Goal: Information Seeking & Learning: Learn about a topic

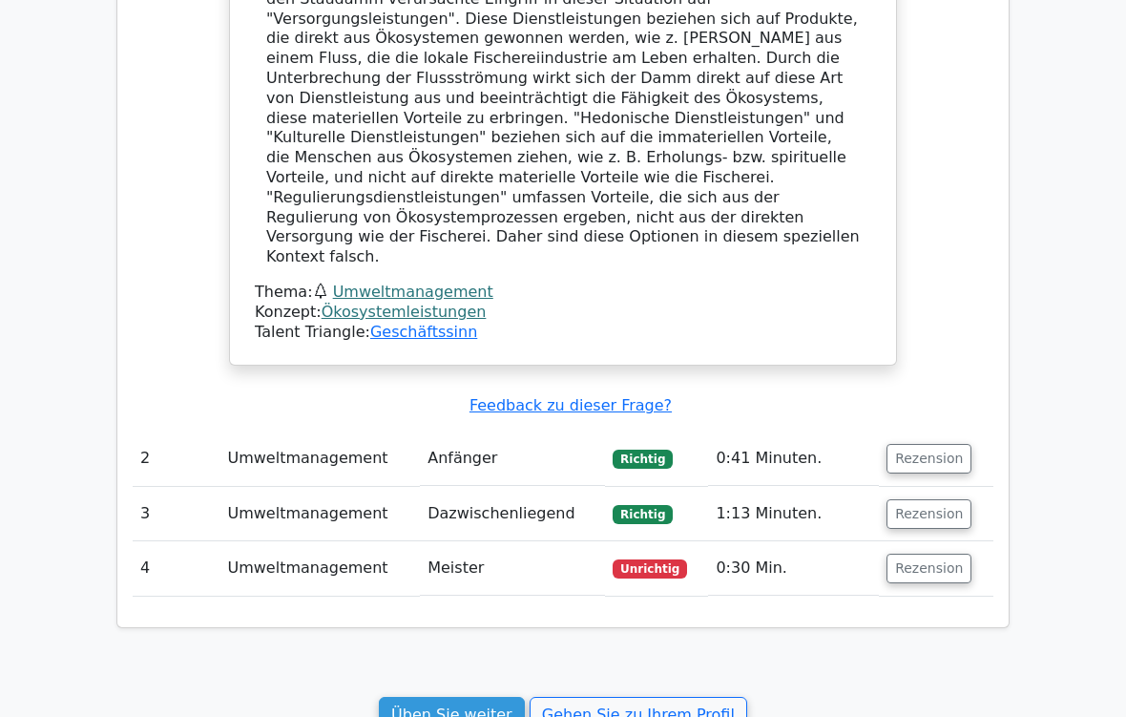
scroll to position [1560, 0]
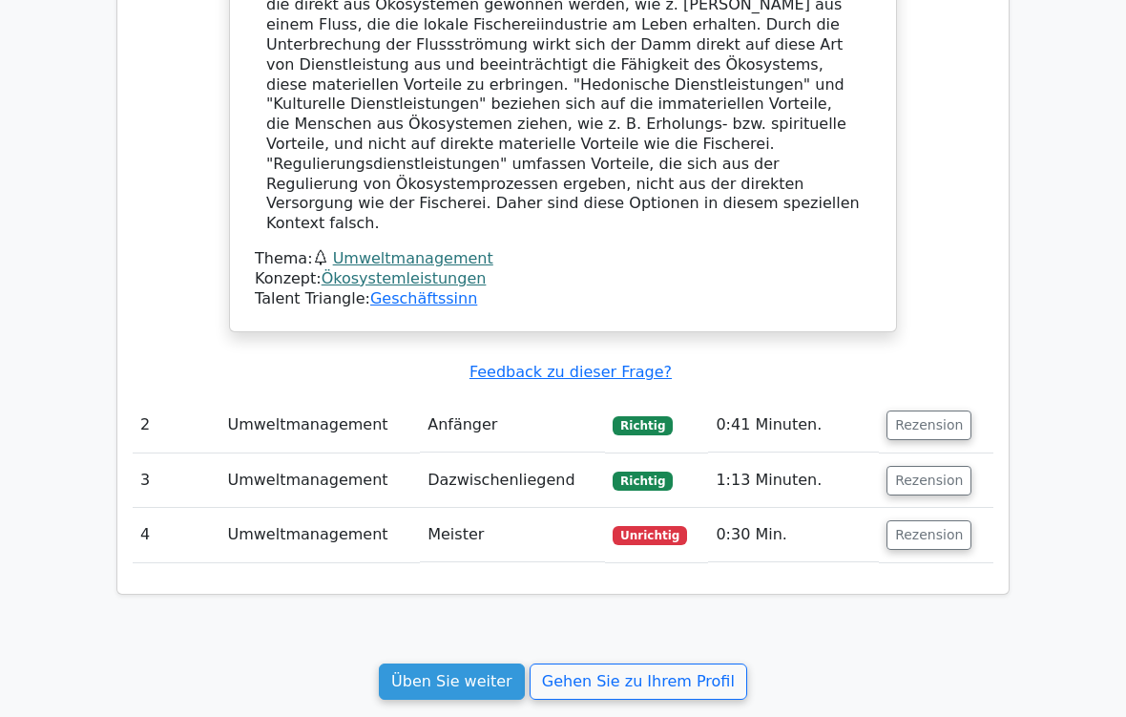
click at [939, 521] on button "Rezension" at bounding box center [929, 536] width 85 height 30
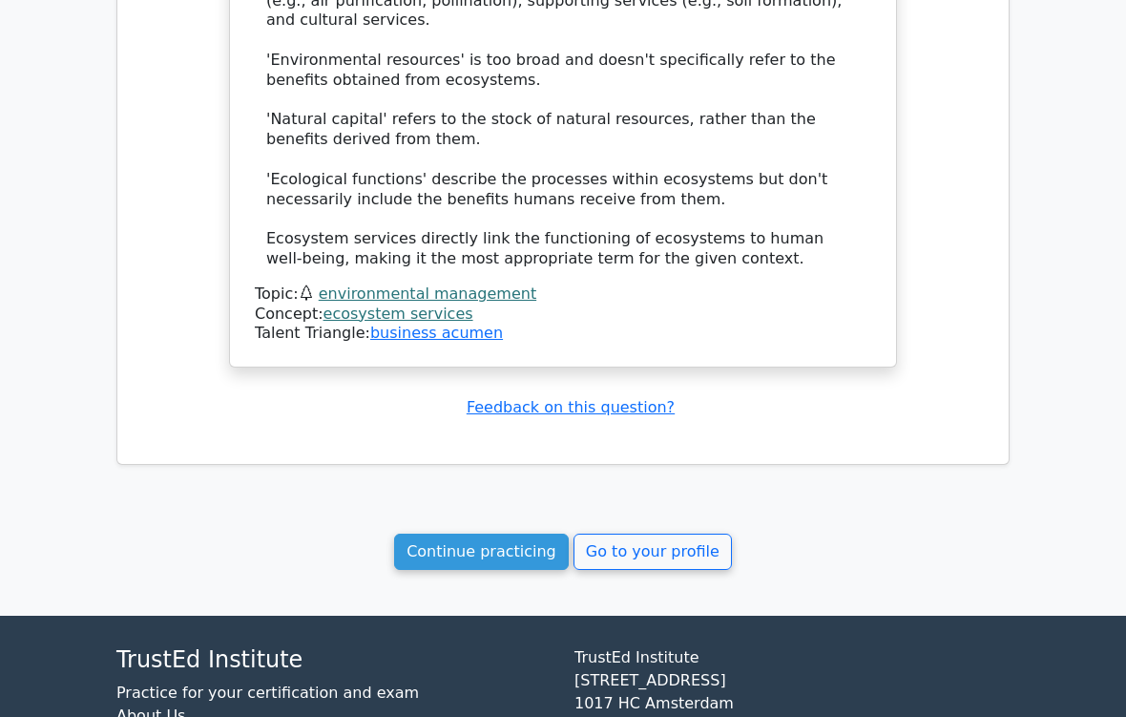
scroll to position [2576, 0]
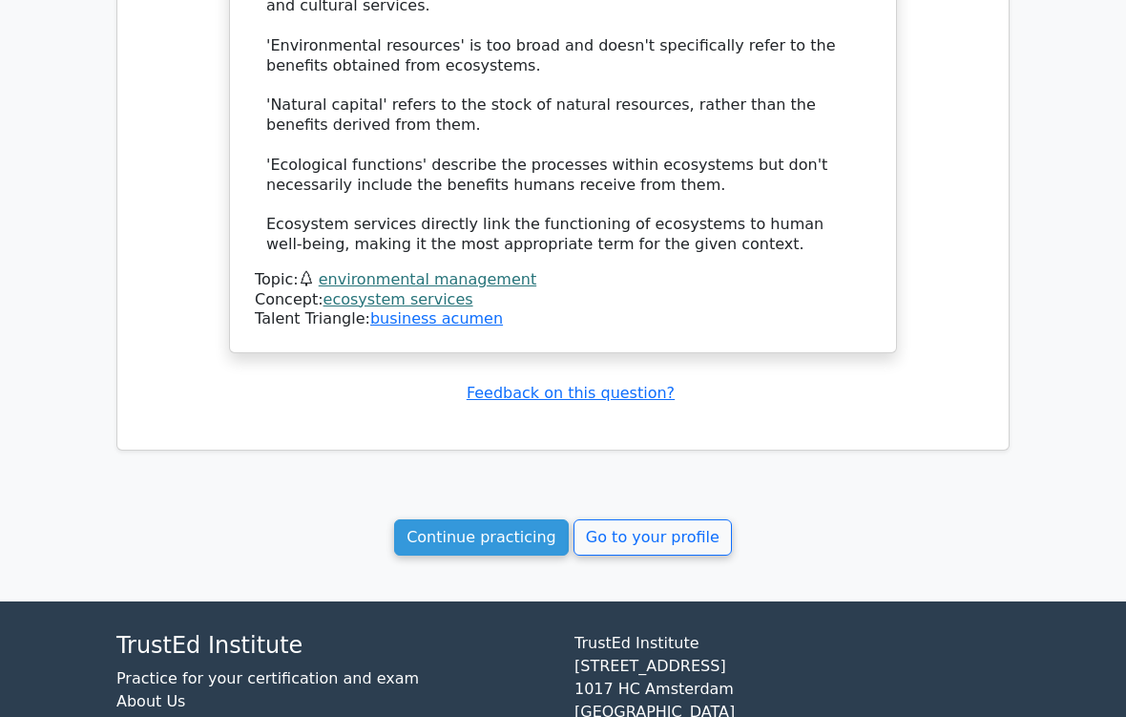
click at [495, 519] on link "Continue practicing" at bounding box center [481, 537] width 175 height 36
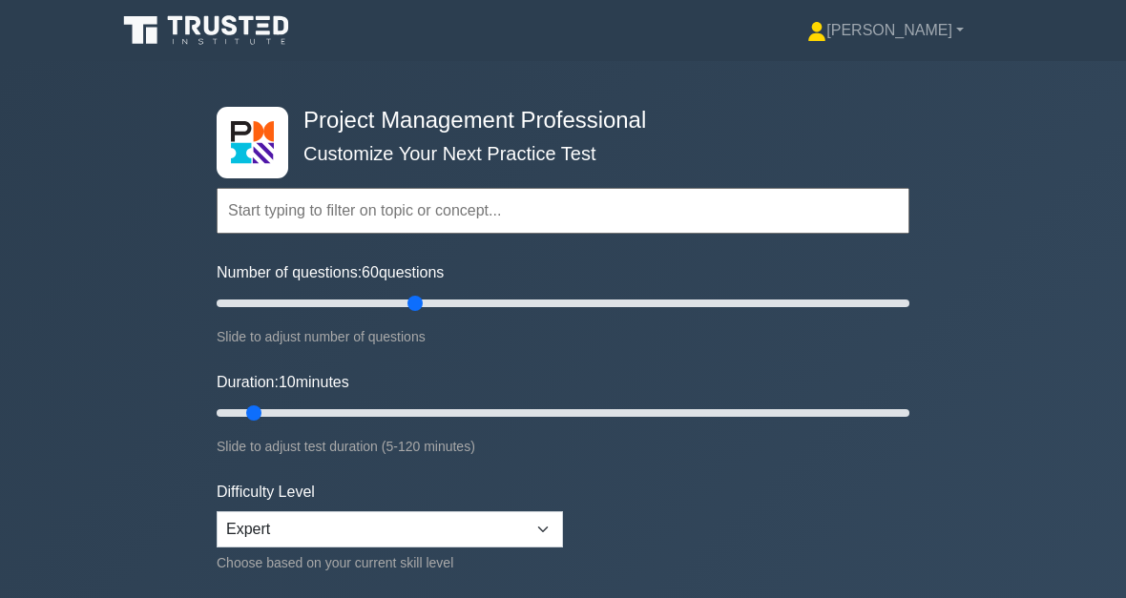
type input "60"
type input "75"
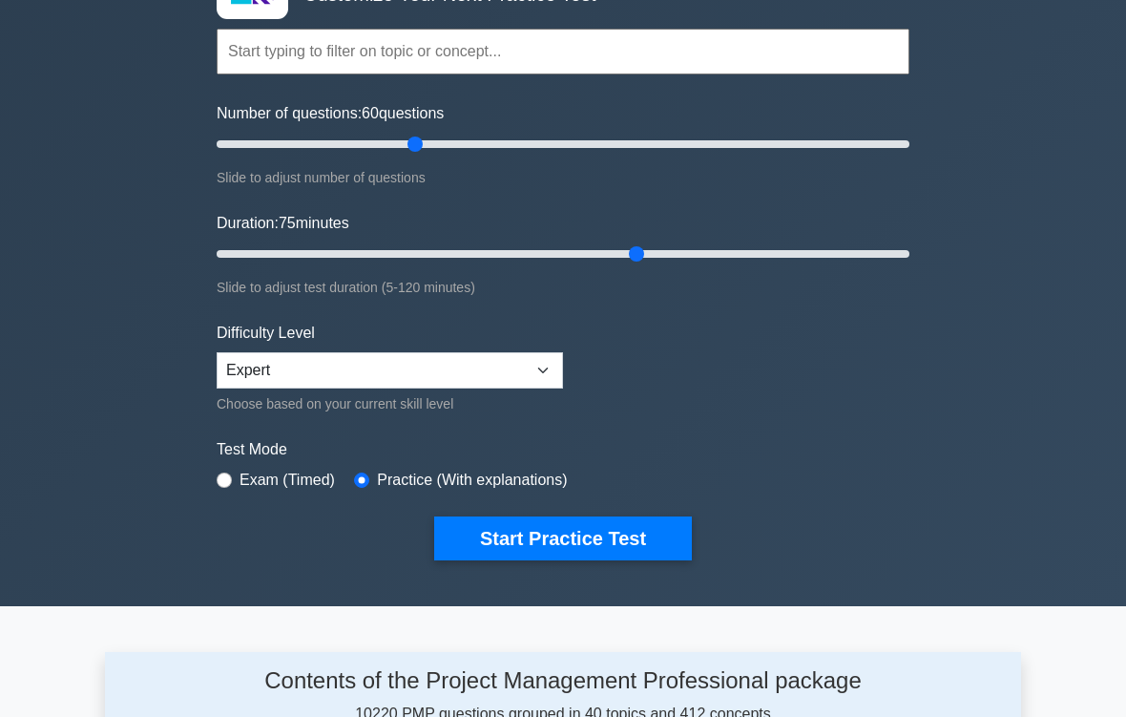
scroll to position [202, 0]
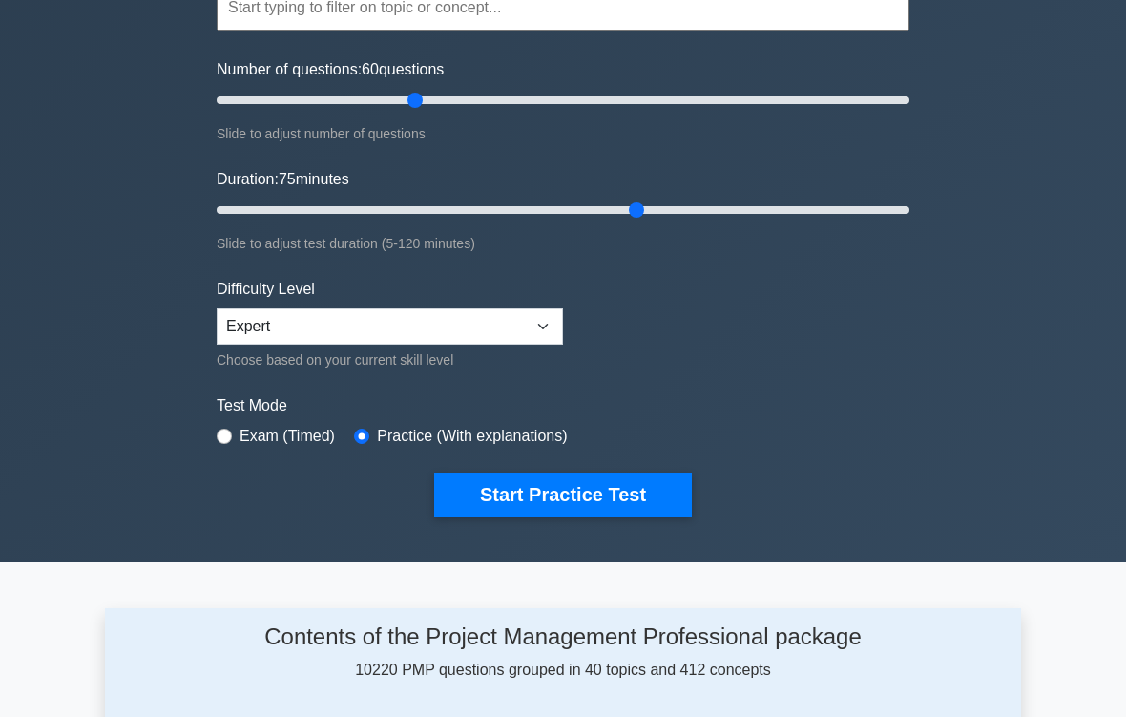
click at [603, 485] on button "Start Practice Test" at bounding box center [563, 495] width 258 height 44
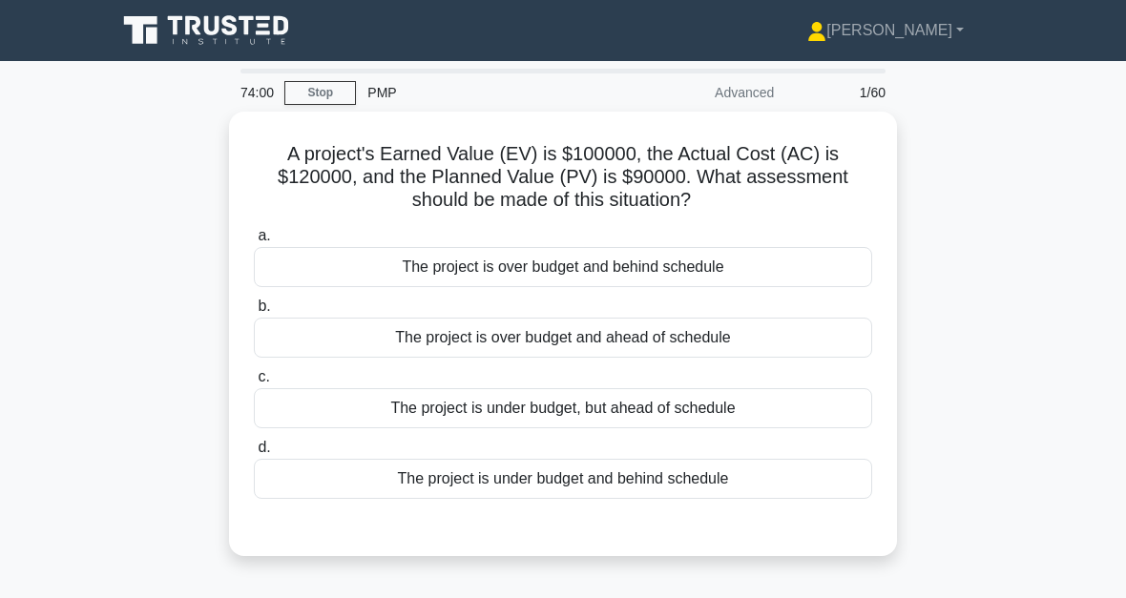
click at [626, 403] on div "The project is under budget, but ahead of schedule" at bounding box center [563, 408] width 618 height 40
click at [254, 384] on input "c. The project is under budget, but ahead of schedule" at bounding box center [254, 377] width 0 height 12
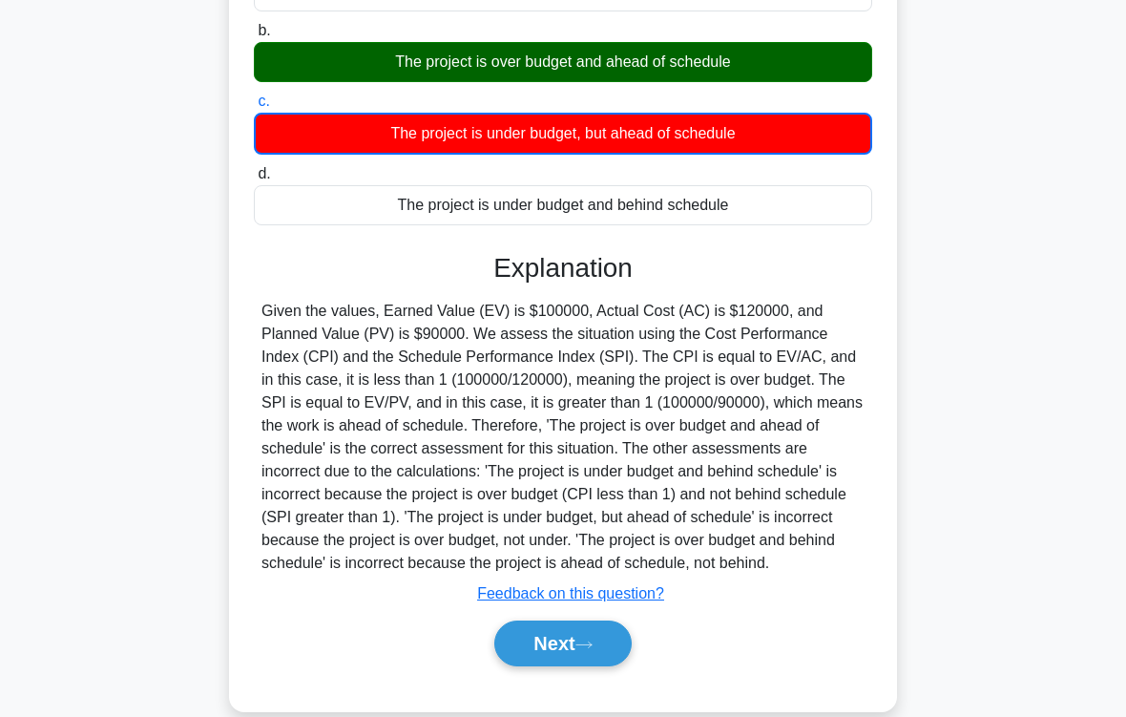
scroll to position [347, 0]
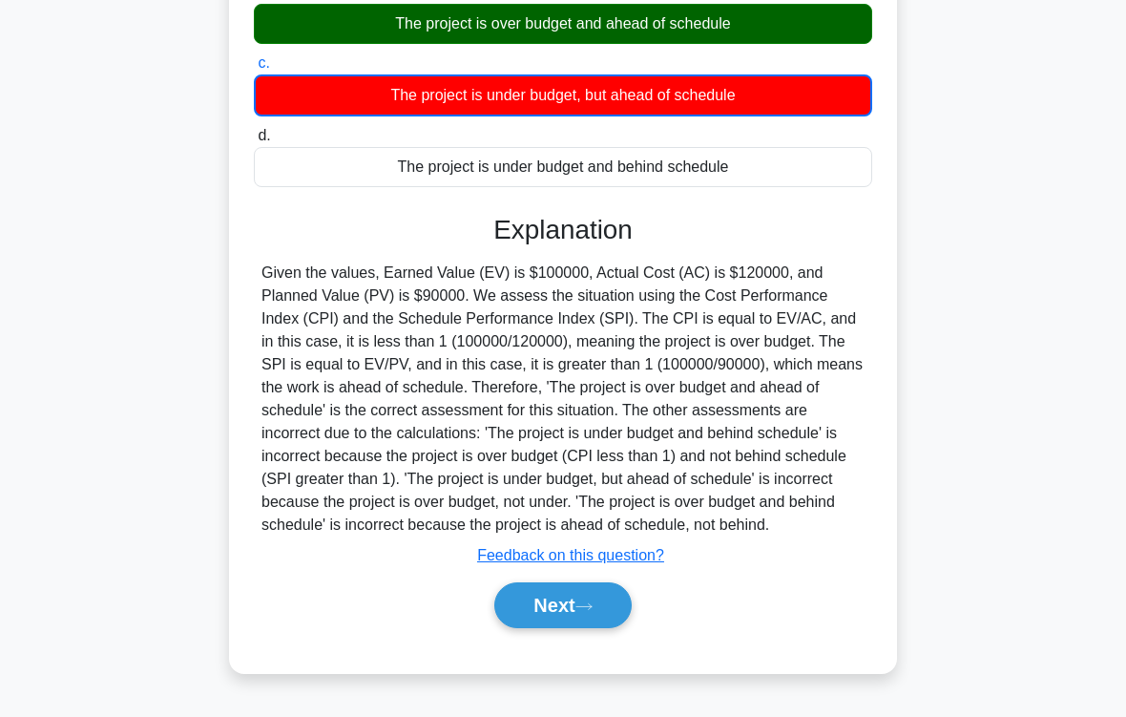
click at [592, 597] on icon at bounding box center [583, 606] width 17 height 10
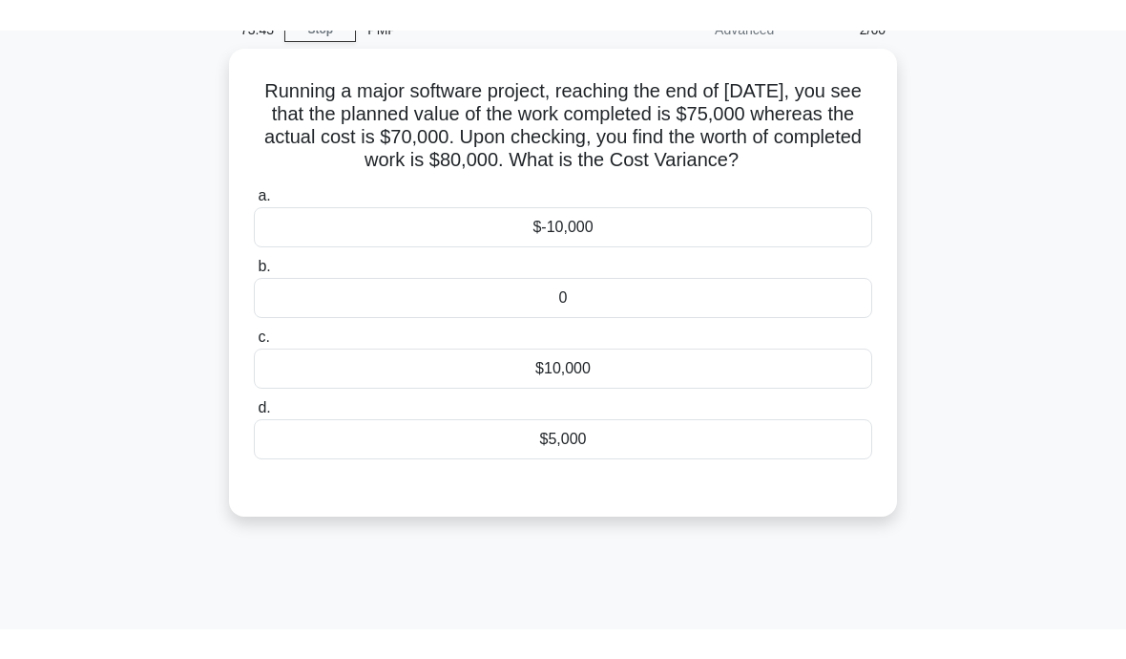
scroll to position [56, 0]
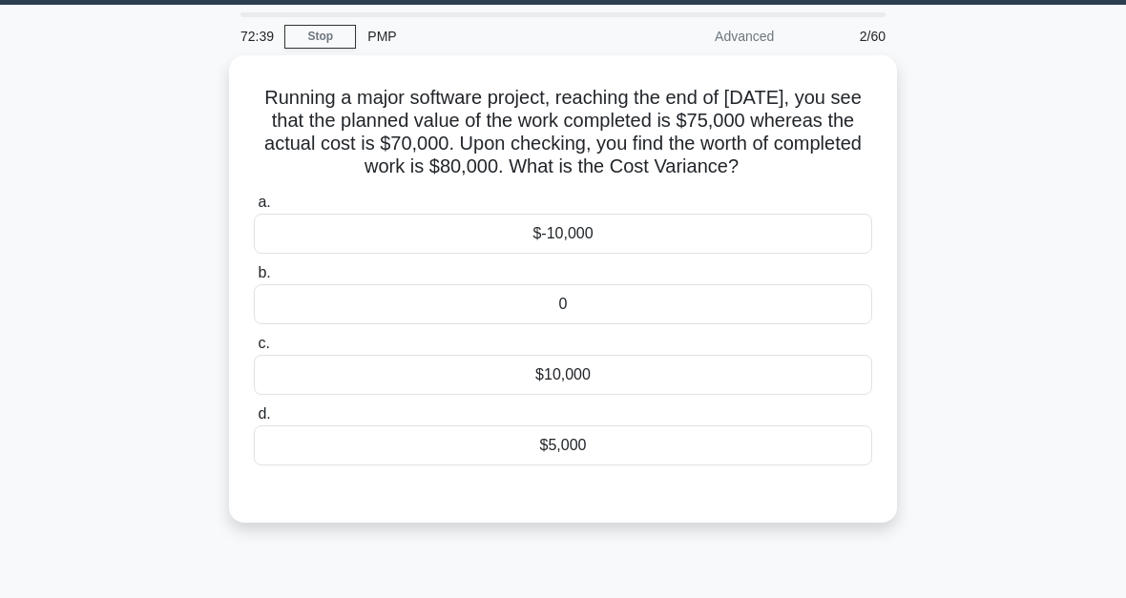
click at [591, 466] on div "$5,000" at bounding box center [563, 446] width 618 height 40
click at [254, 421] on input "d. $5,000" at bounding box center [254, 414] width 0 height 12
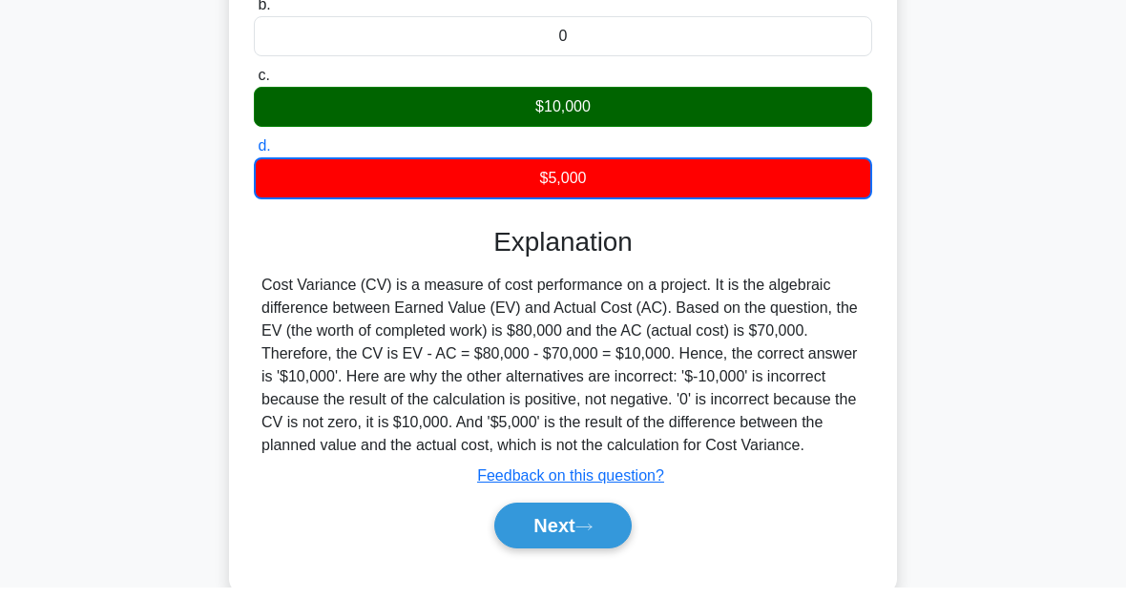
scroll to position [432, 0]
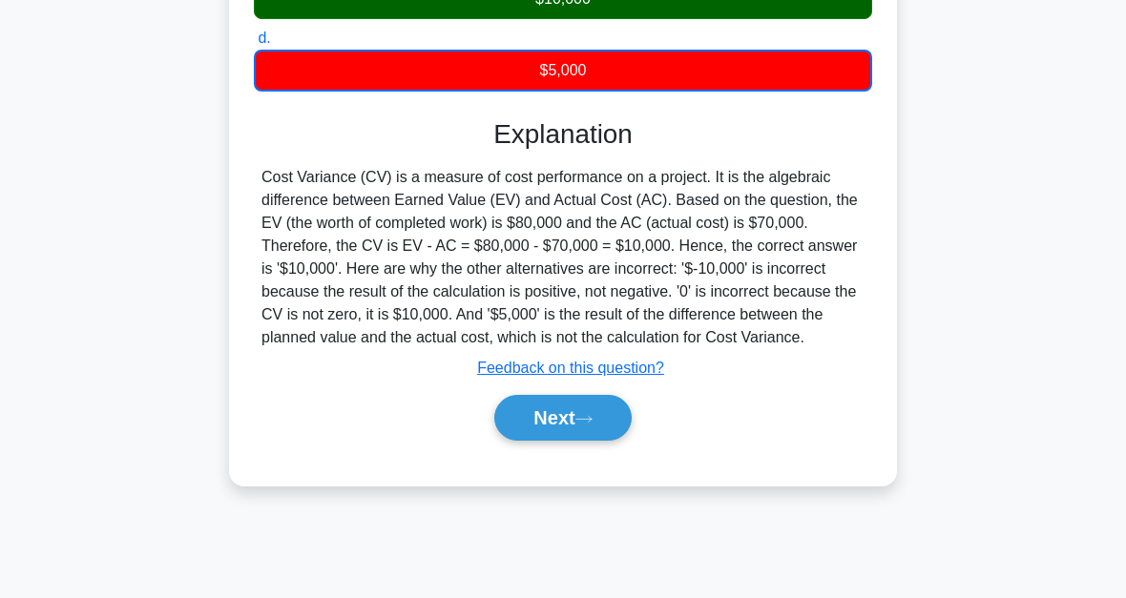
click at [594, 441] on button "Next" at bounding box center [562, 418] width 136 height 46
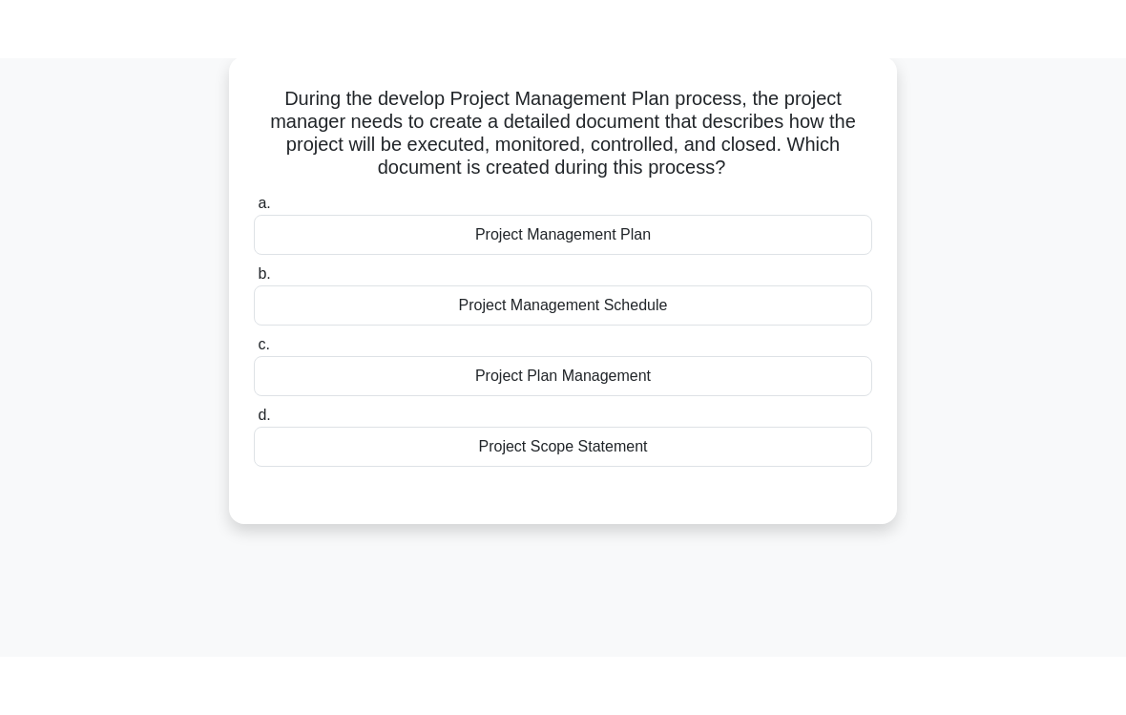
scroll to position [114, 0]
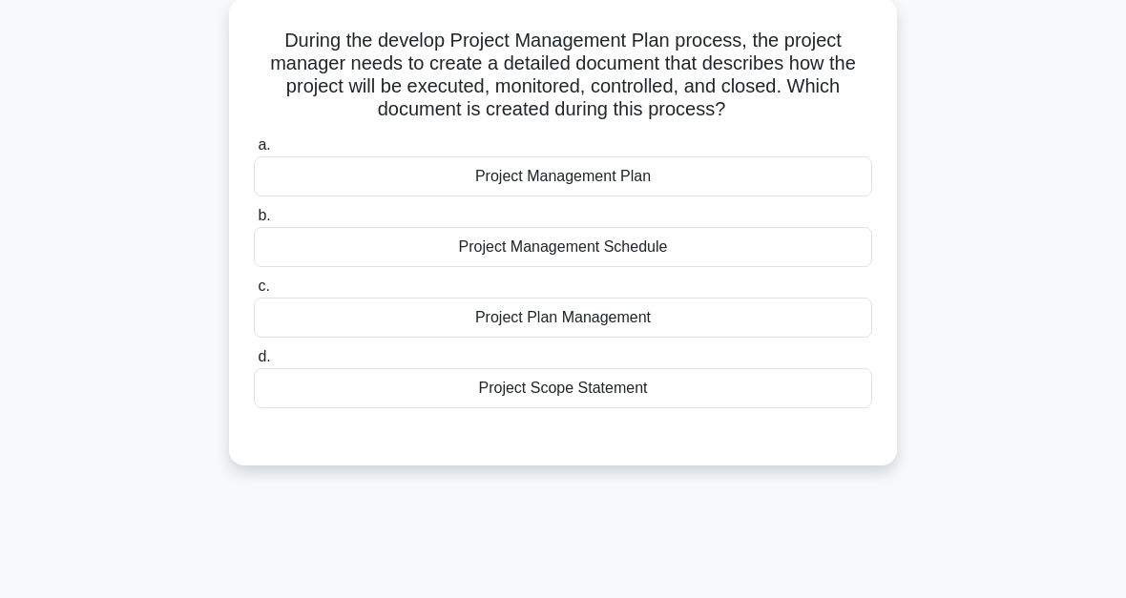
click at [588, 197] on div "Project Management Plan" at bounding box center [563, 177] width 618 height 40
click at [254, 152] on input "a. Project Management Plan" at bounding box center [254, 145] width 0 height 12
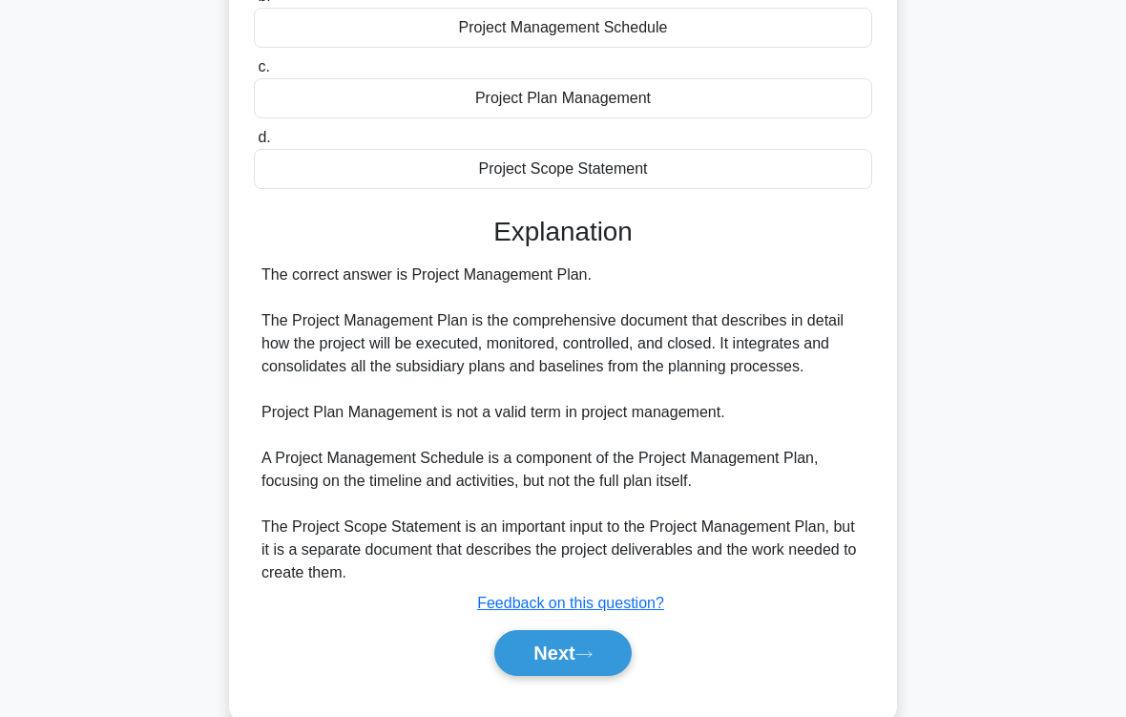
scroll to position [365, 0]
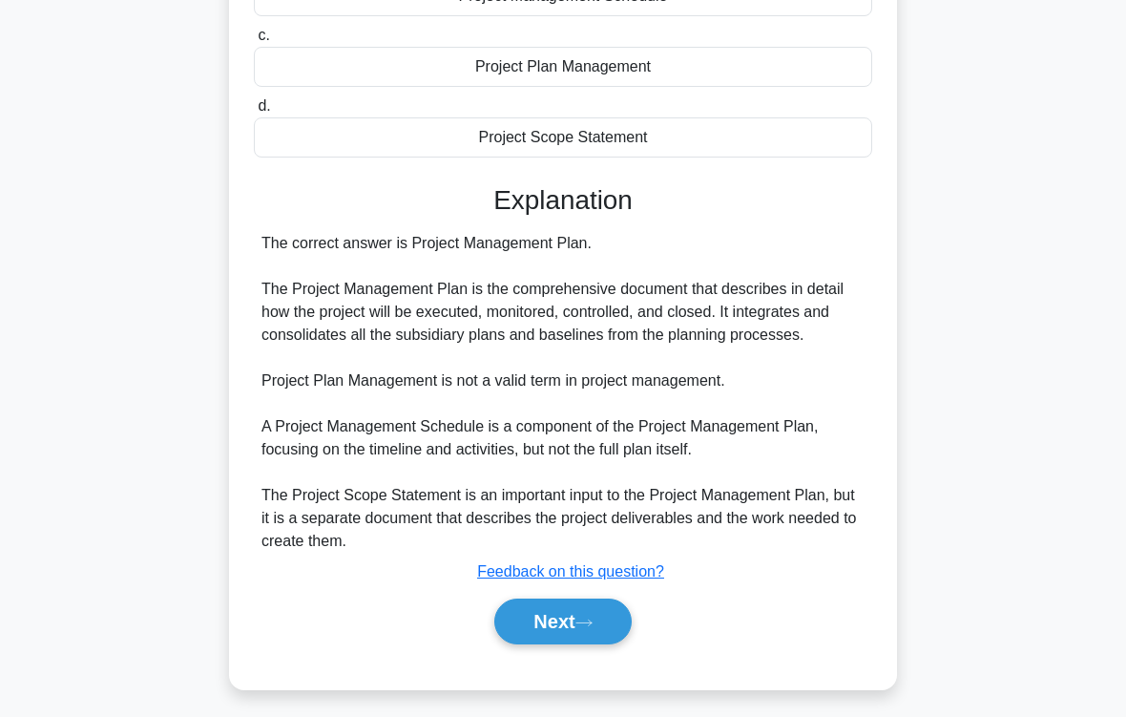
click at [609, 597] on button "Next" at bounding box center [562, 621] width 136 height 46
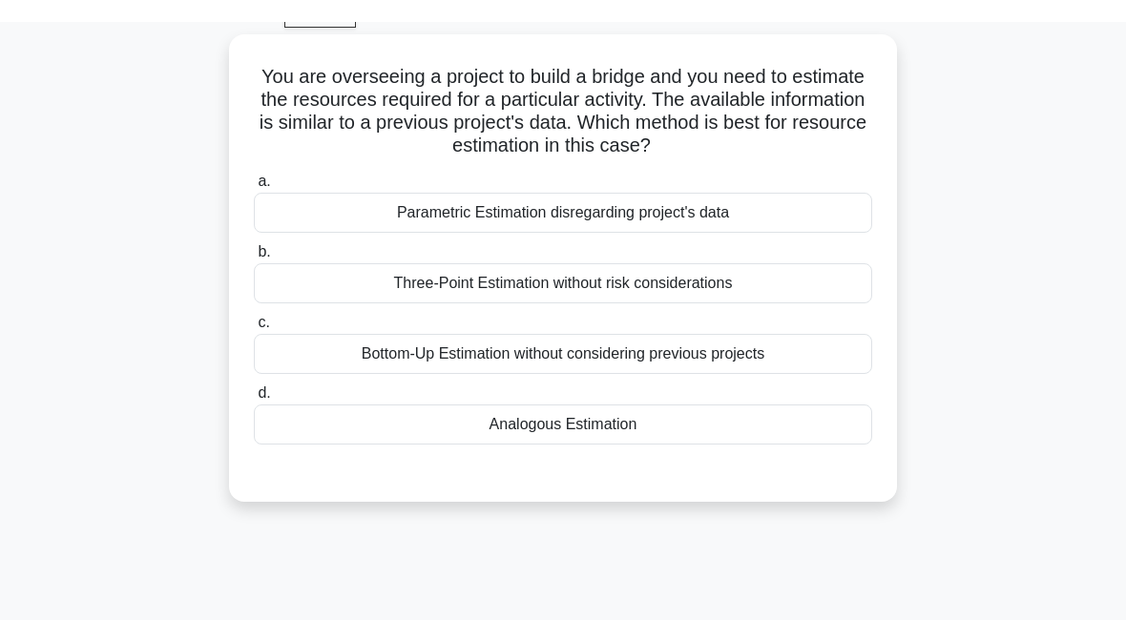
scroll to position [86, 0]
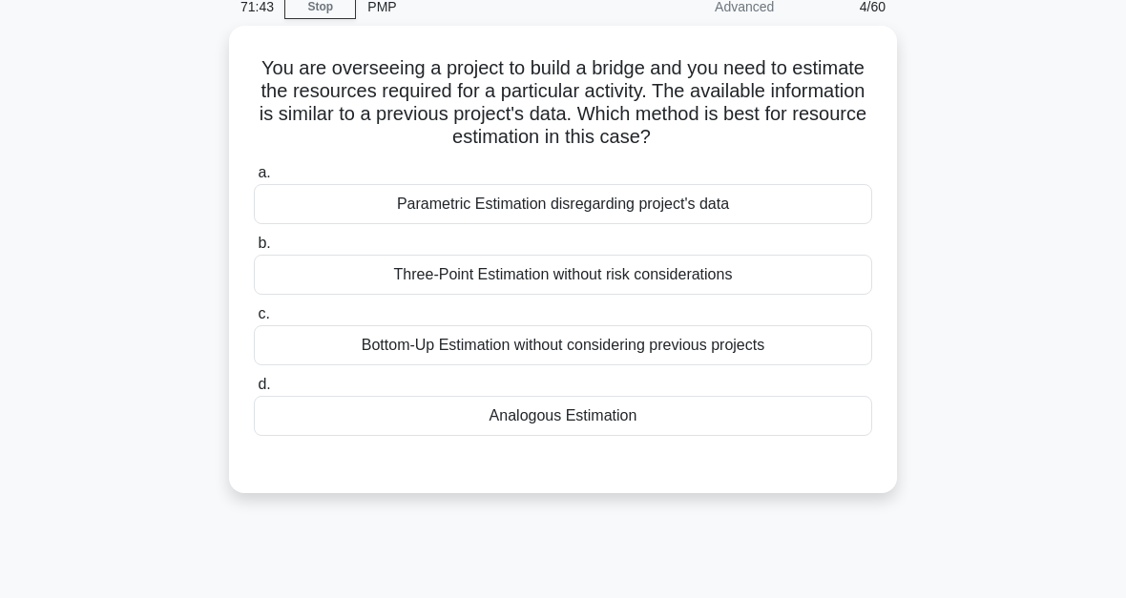
click at [574, 432] on div "Analogous Estimation" at bounding box center [563, 416] width 618 height 40
click at [254, 391] on input "d. Analogous Estimation" at bounding box center [254, 385] width 0 height 12
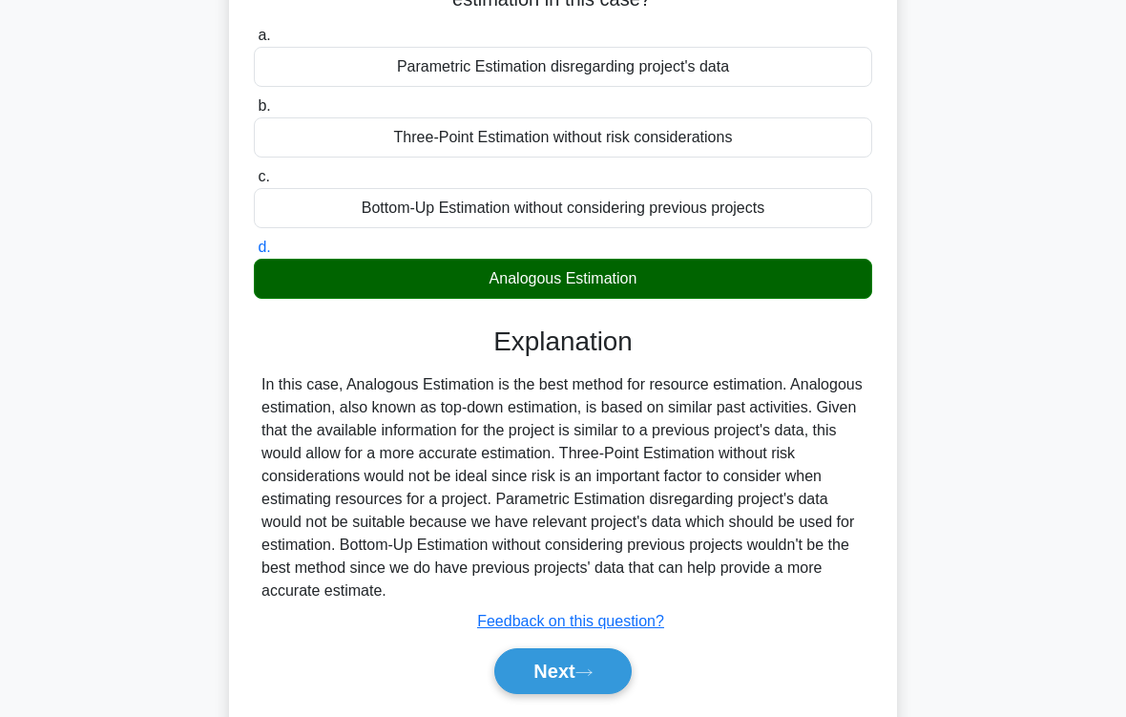
scroll to position [314, 0]
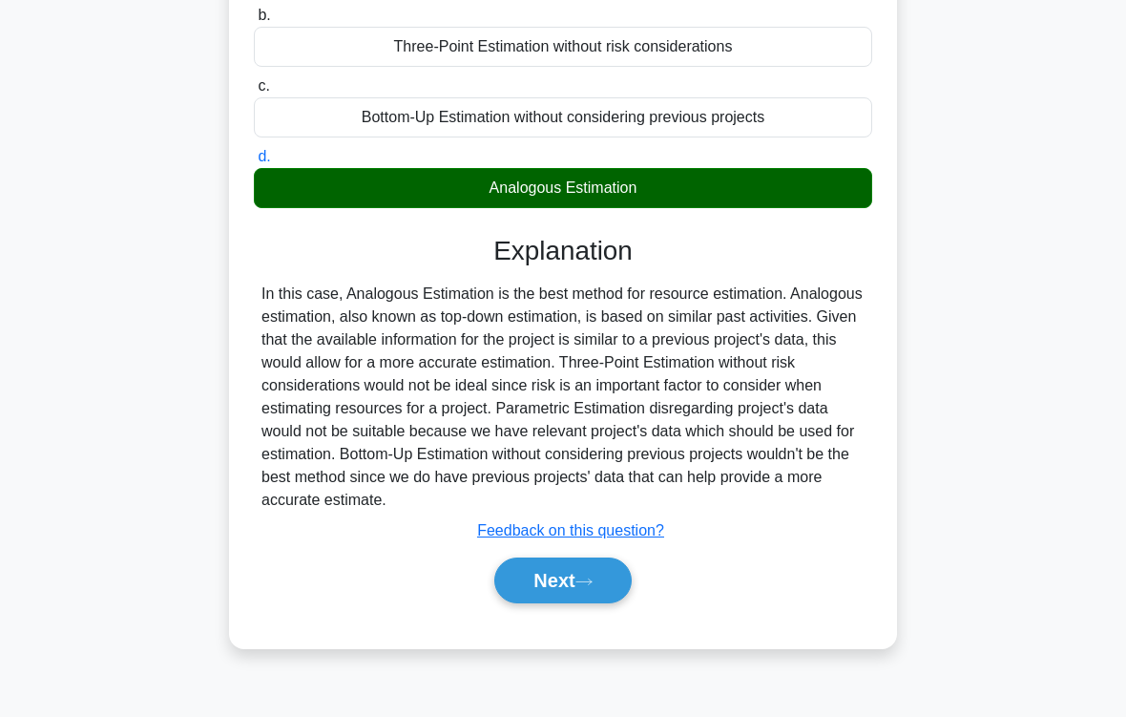
click at [593, 587] on icon at bounding box center [583, 581] width 17 height 10
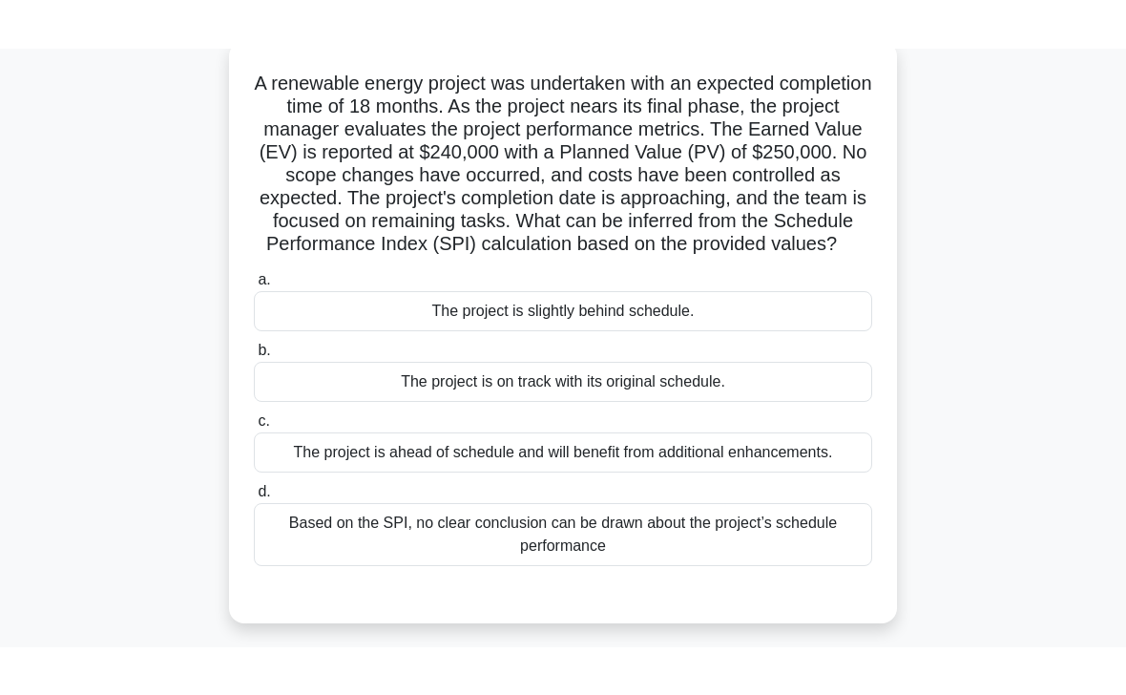
scroll to position [83, 0]
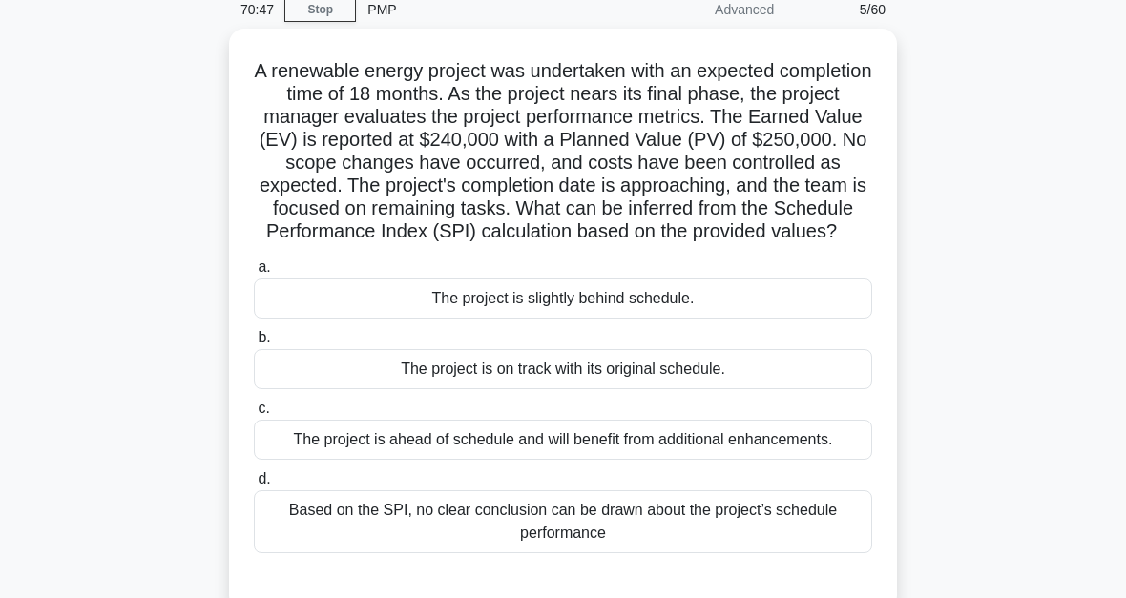
click at [419, 319] on div "The project is slightly behind schedule." at bounding box center [563, 299] width 618 height 40
click at [254, 274] on input "a. The project is slightly behind schedule." at bounding box center [254, 267] width 0 height 12
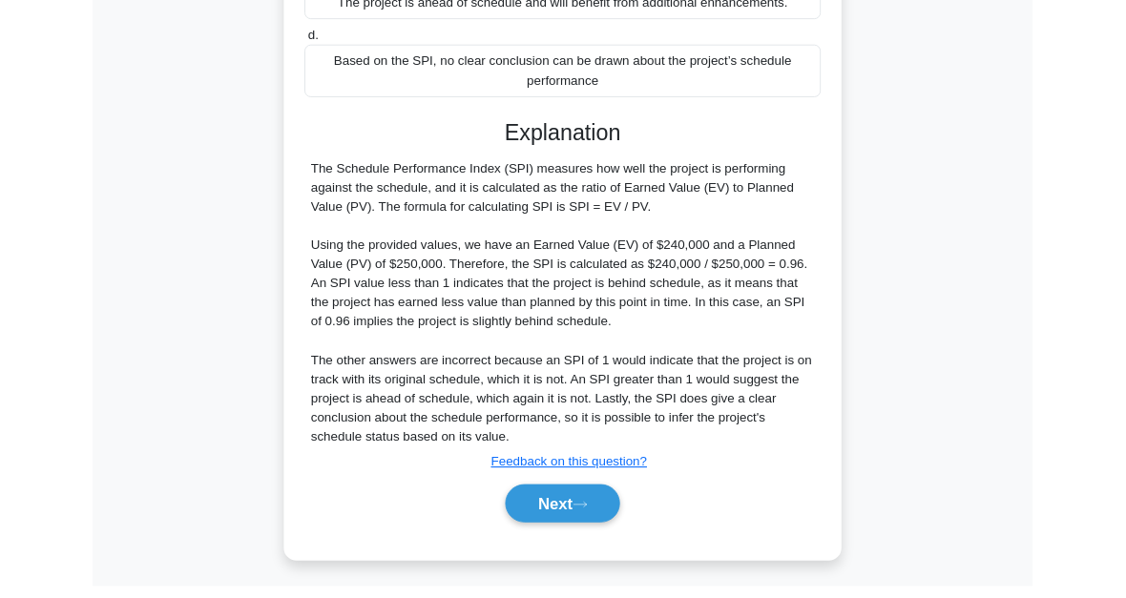
scroll to position [739, 0]
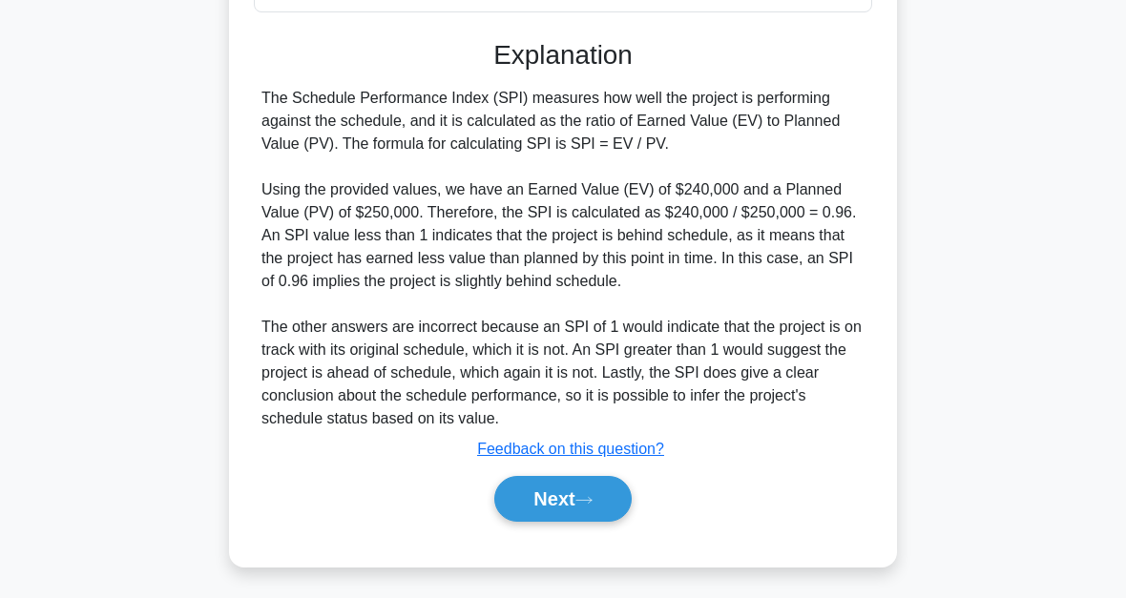
click at [582, 499] on button "Next" at bounding box center [562, 499] width 136 height 46
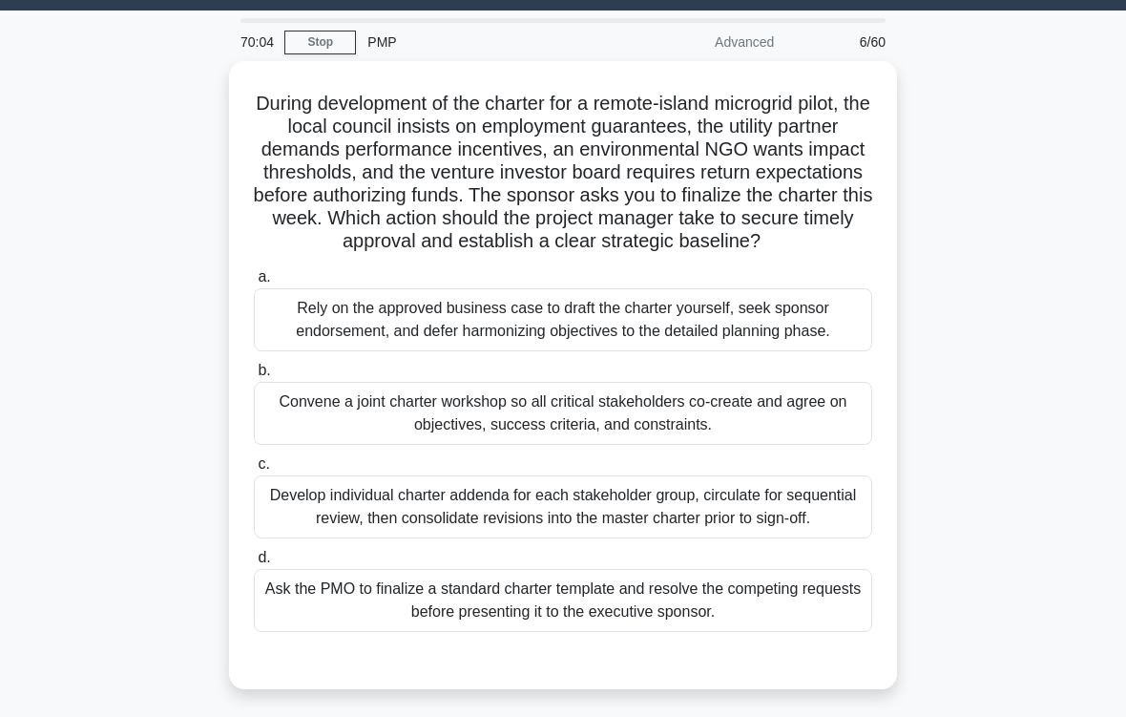
scroll to position [52, 0]
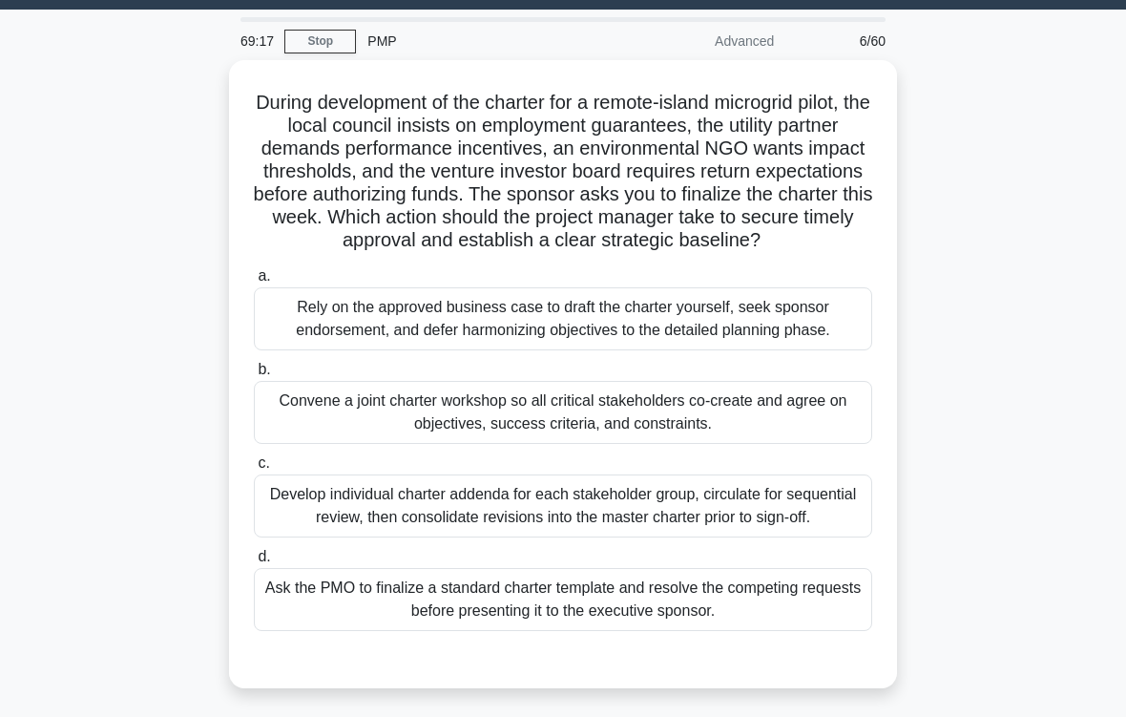
click at [621, 444] on div "Convene a joint charter workshop so all critical stakeholders co-create and agr…" at bounding box center [563, 412] width 618 height 63
click at [254, 376] on input "b. Convene a joint charter workshop so all critical stakeholders co-create and …" at bounding box center [254, 370] width 0 height 12
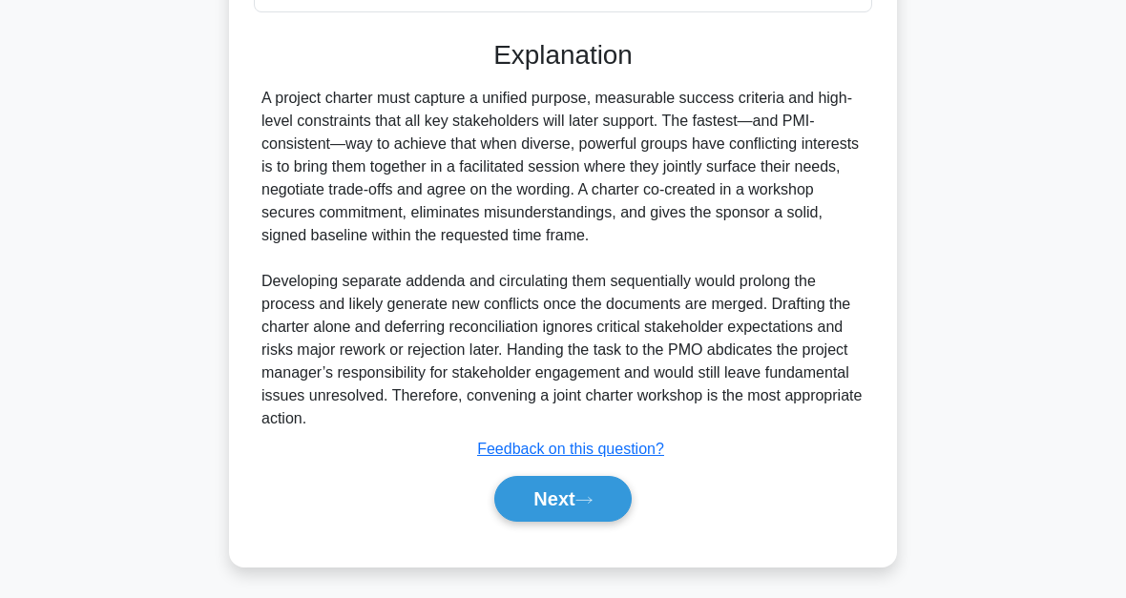
click at [592, 505] on button "Next" at bounding box center [562, 499] width 136 height 46
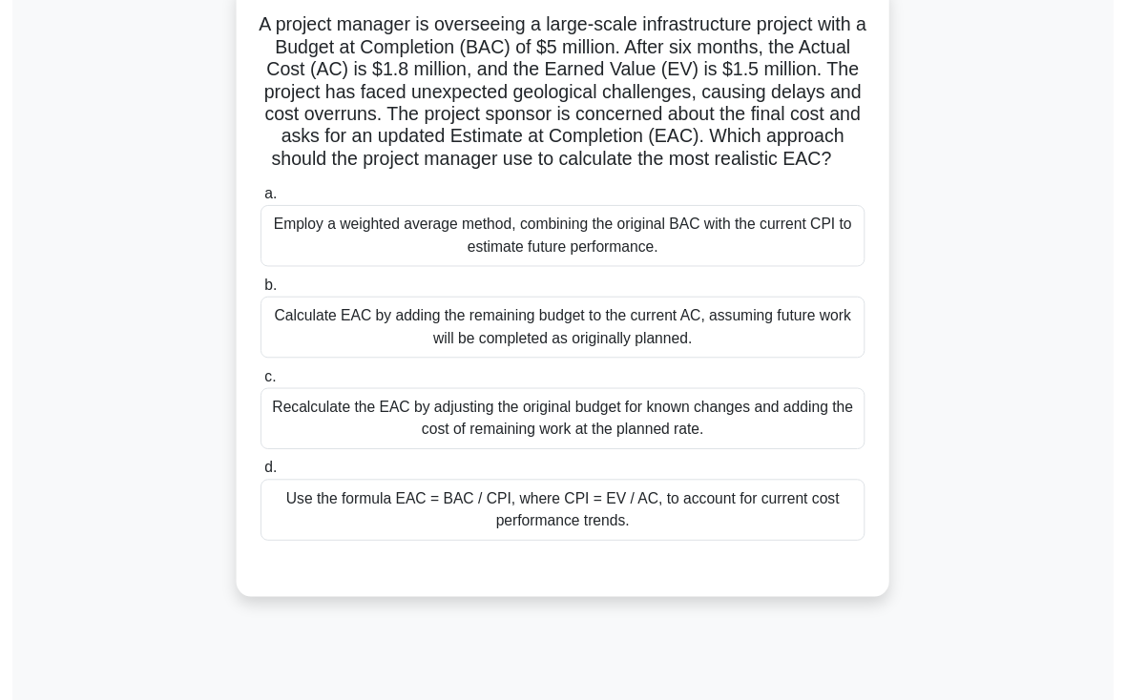
scroll to position [130, 0]
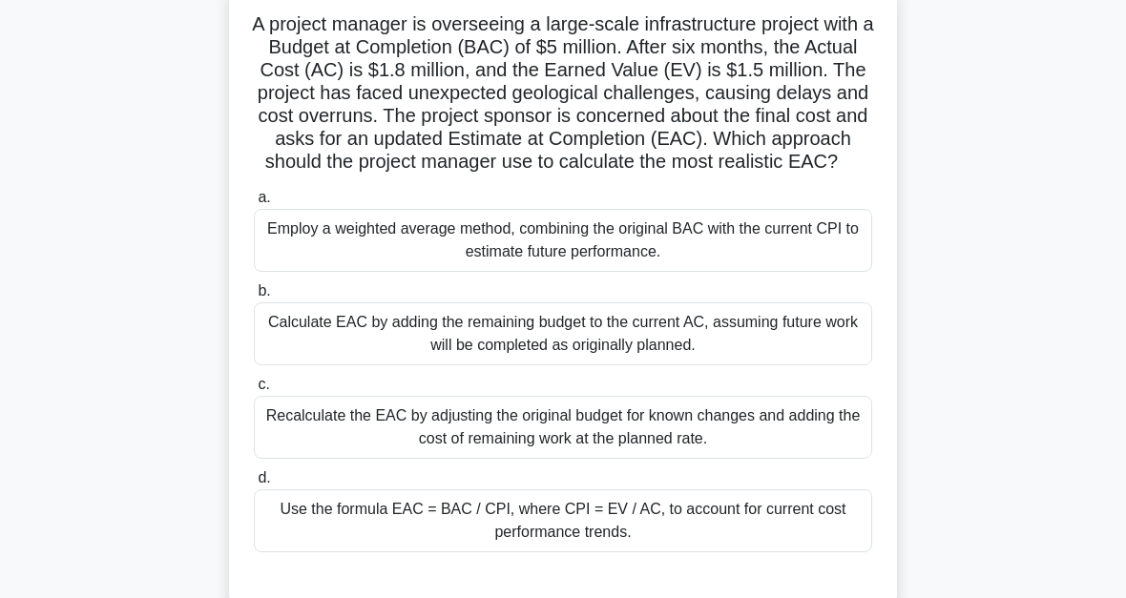
click at [591, 459] on div "Recalculate the EAC by adjusting the original budget for known changes and addi…" at bounding box center [563, 427] width 618 height 63
click at [254, 391] on input "c. Recalculate the EAC by adjusting the original budget for known changes and a…" at bounding box center [254, 385] width 0 height 12
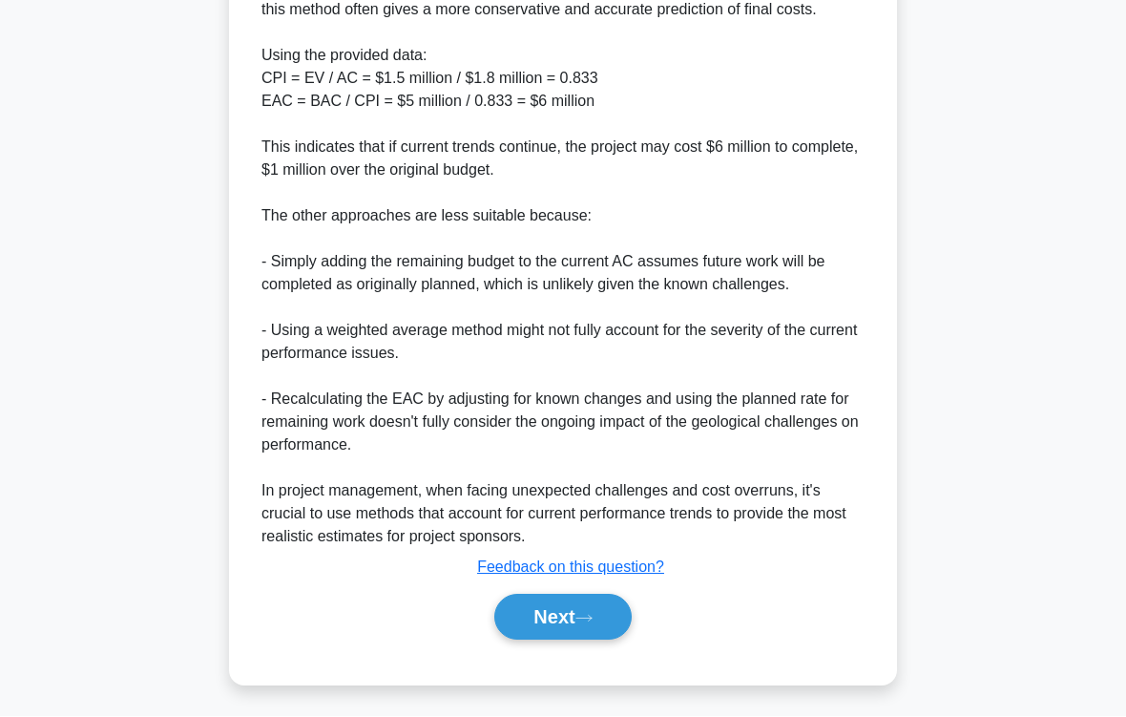
scroll to position [1218, 0]
click at [585, 597] on button "Next" at bounding box center [562, 618] width 136 height 46
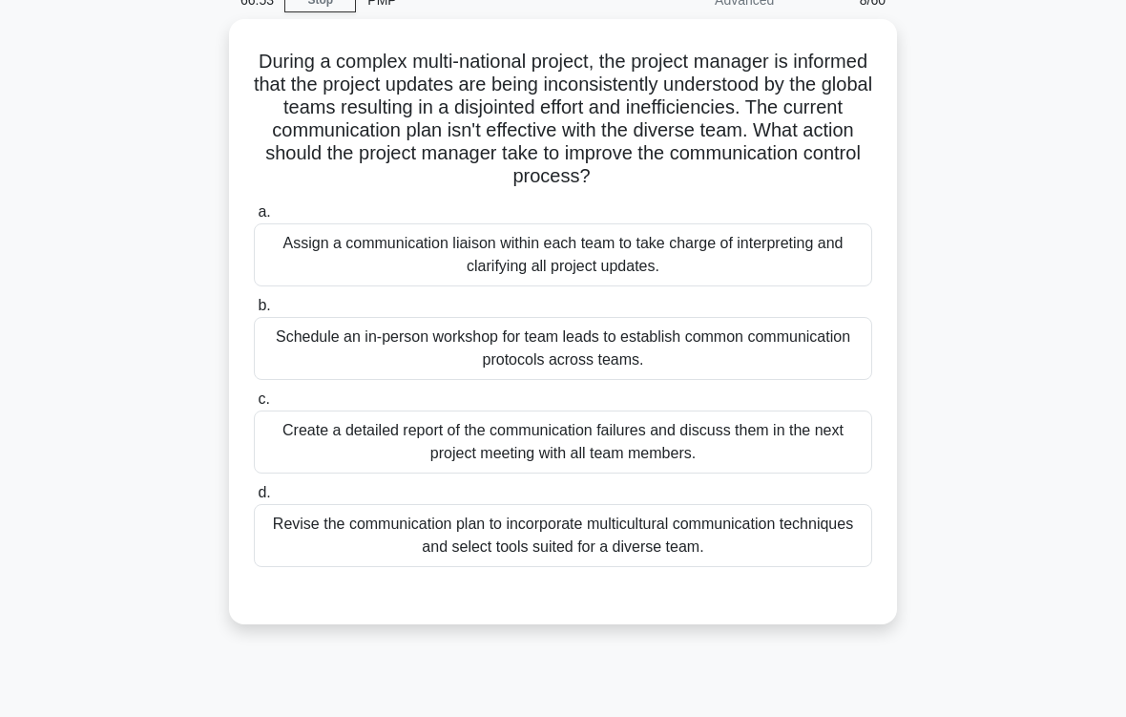
scroll to position [92, 0]
click at [731, 568] on div "Revise the communication plan to incorporate multicultural communication techni…" at bounding box center [563, 536] width 618 height 63
click at [254, 500] on input "d. Revise the communication plan to incorporate multicultural communication tec…" at bounding box center [254, 494] width 0 height 12
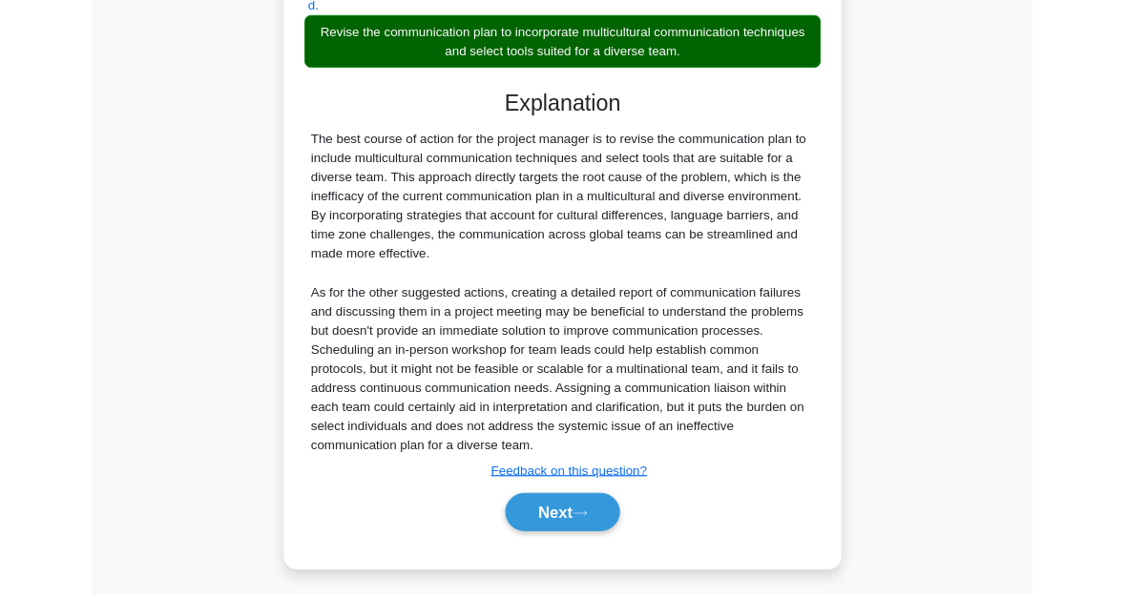
scroll to position [762, 0]
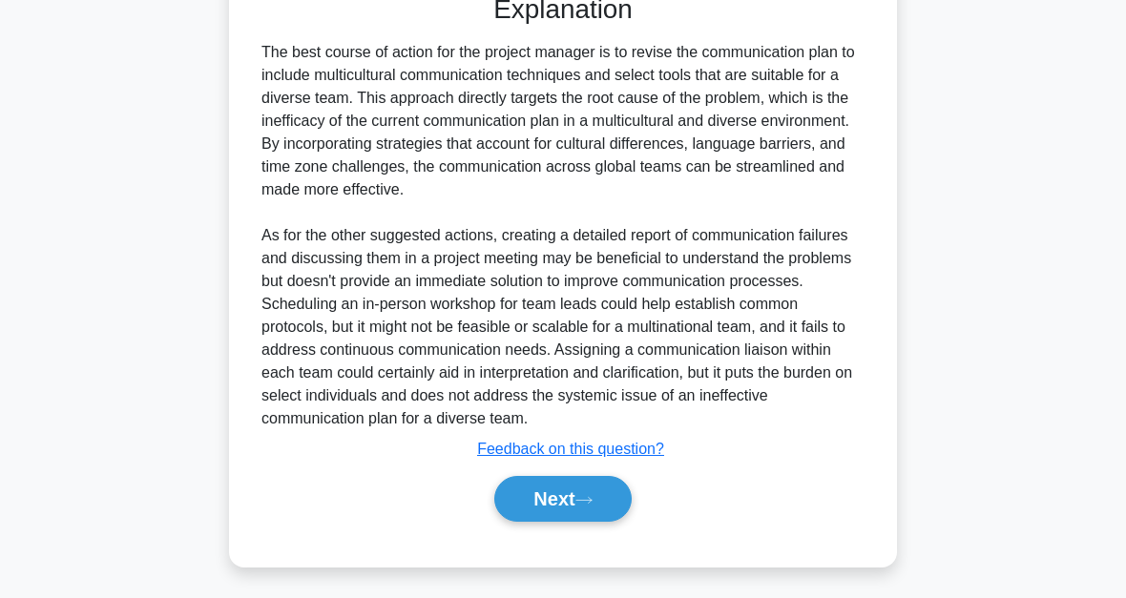
click at [607, 508] on button "Next" at bounding box center [562, 499] width 136 height 46
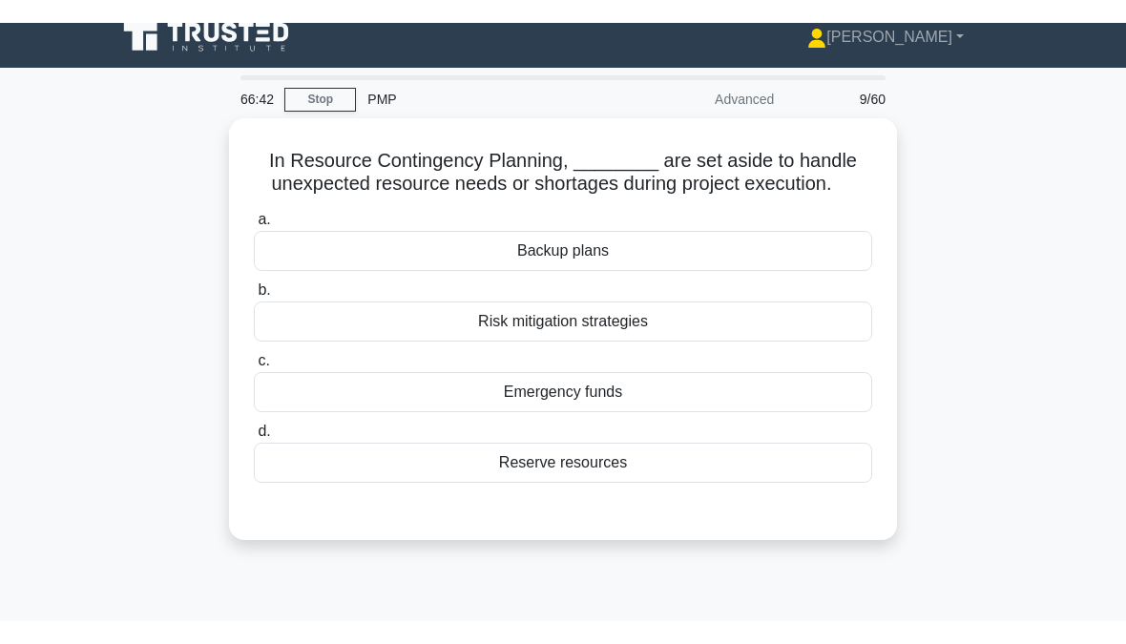
scroll to position [0, 0]
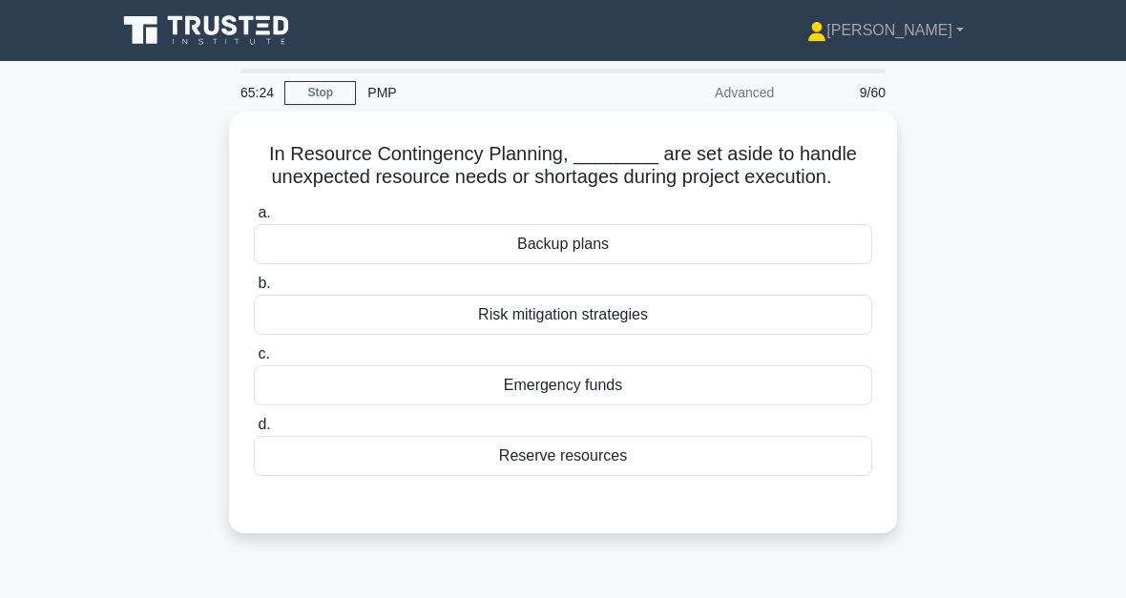
click at [439, 404] on div "Emergency funds" at bounding box center [563, 386] width 618 height 40
click at [254, 361] on input "c. Emergency funds" at bounding box center [254, 354] width 0 height 12
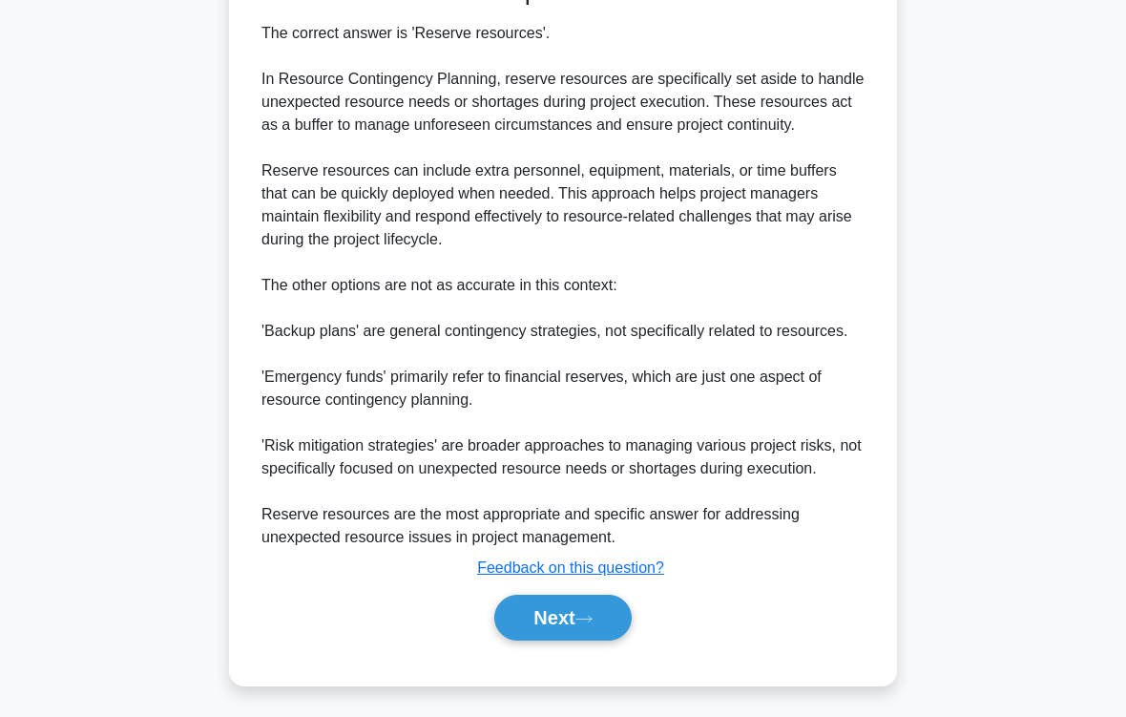
scroll to position [622, 0]
click at [585, 597] on icon at bounding box center [583, 619] width 15 height 6
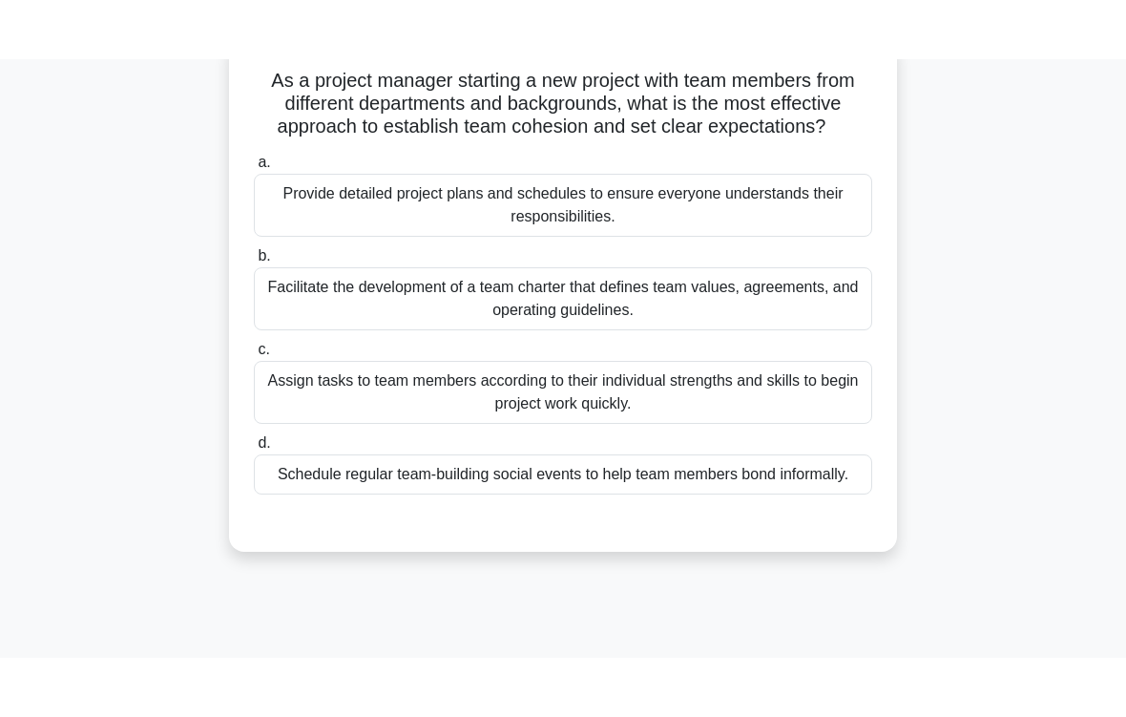
scroll to position [2, 0]
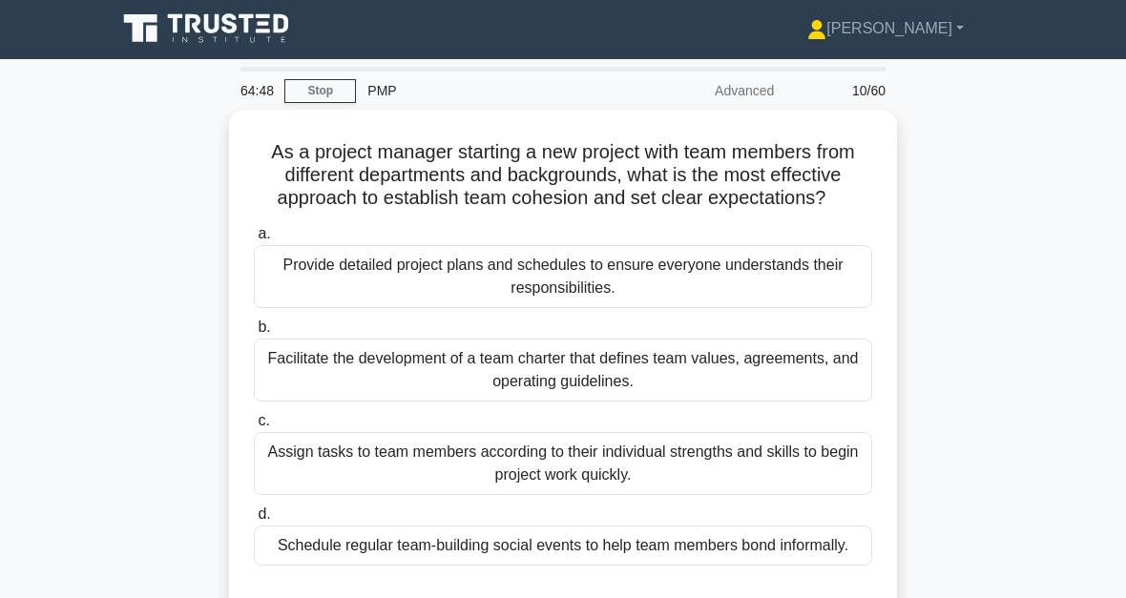
click at [757, 395] on div "Facilitate the development of a team charter that defines team values, agreemen…" at bounding box center [563, 370] width 618 height 63
click at [254, 334] on input "b. Facilitate the development of a team charter that defines team values, agree…" at bounding box center [254, 328] width 0 height 12
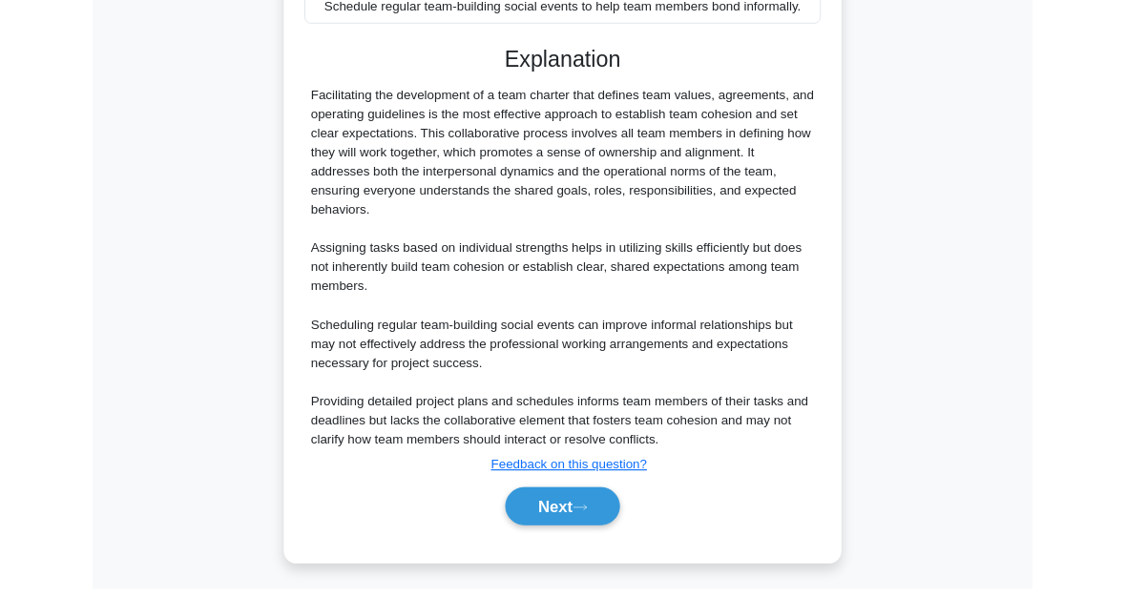
scroll to position [739, 0]
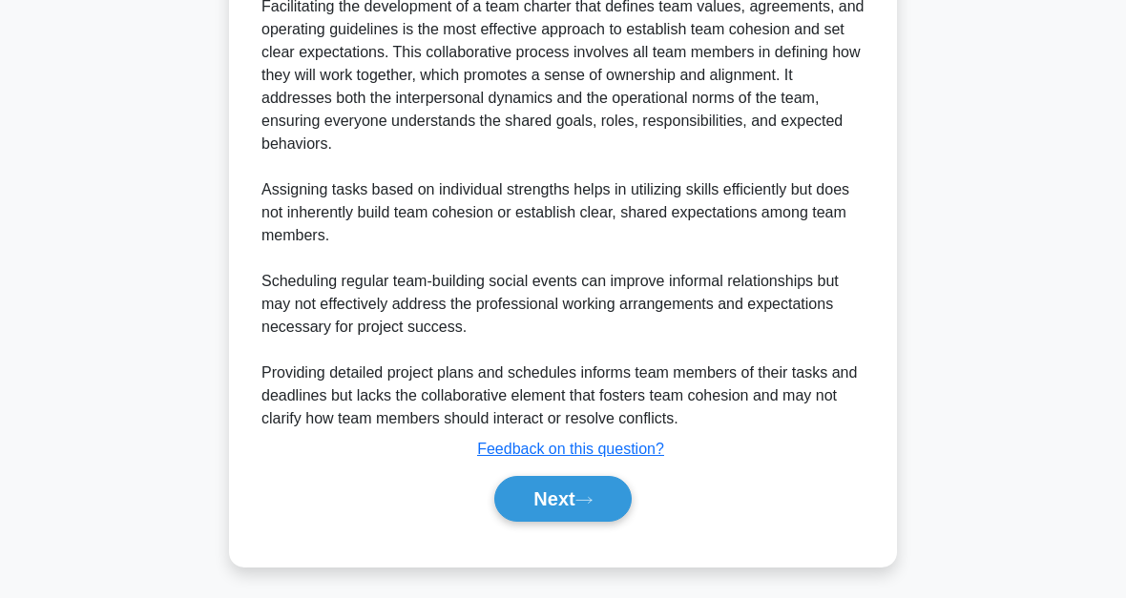
click at [593, 505] on icon at bounding box center [583, 500] width 17 height 10
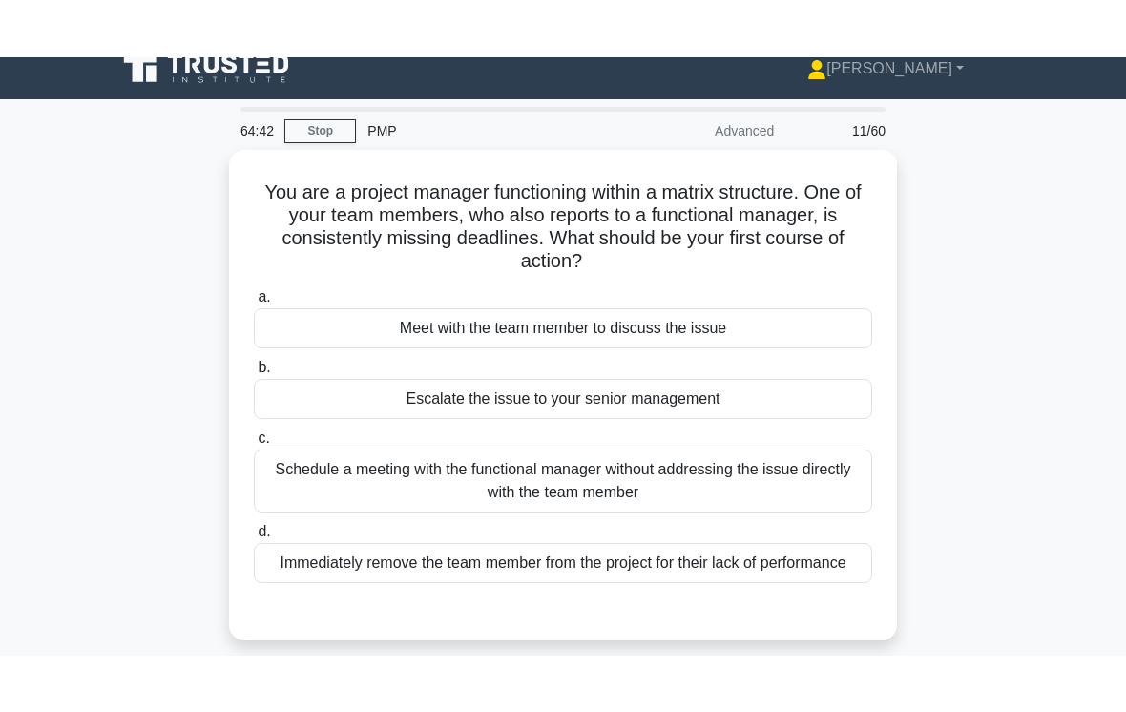
scroll to position [0, 0]
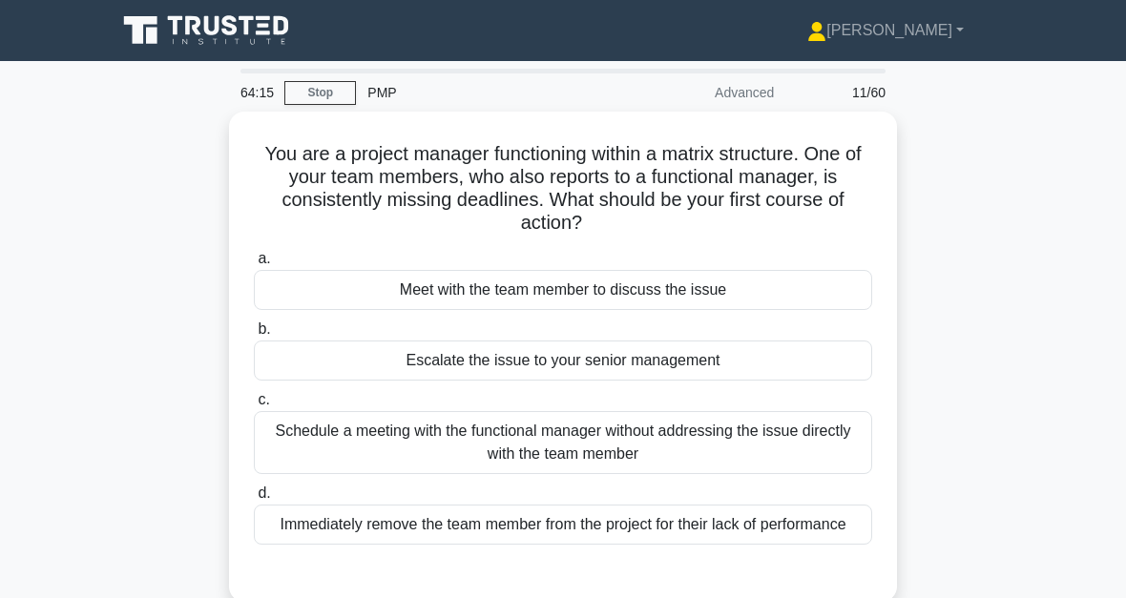
click at [664, 290] on div "Meet with the team member to discuss the issue" at bounding box center [563, 290] width 618 height 40
click at [254, 265] on input "a. Meet with the team member to discuss the issue" at bounding box center [254, 259] width 0 height 12
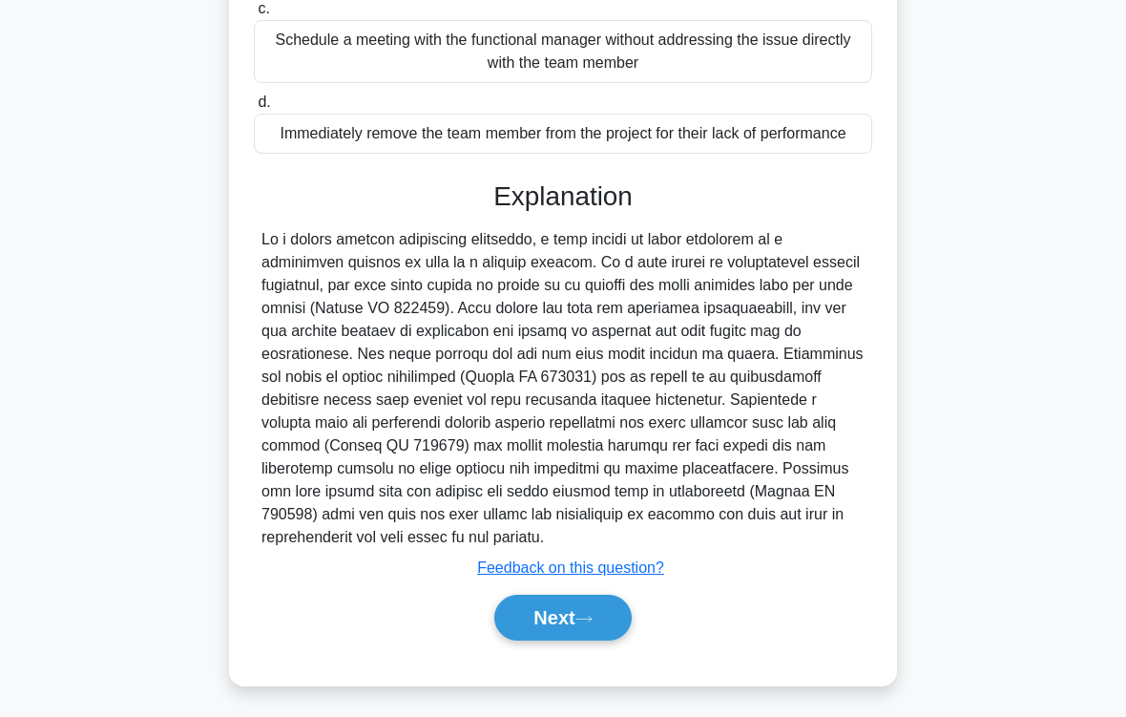
click at [594, 597] on button "Next" at bounding box center [562, 618] width 136 height 46
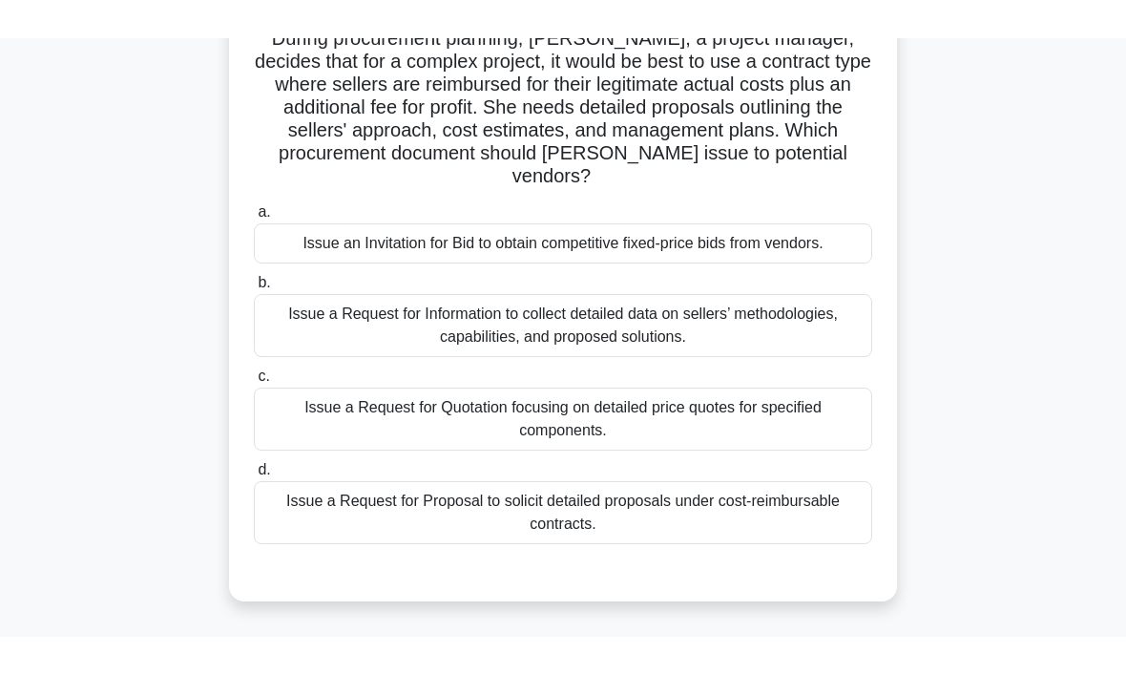
scroll to position [115, 0]
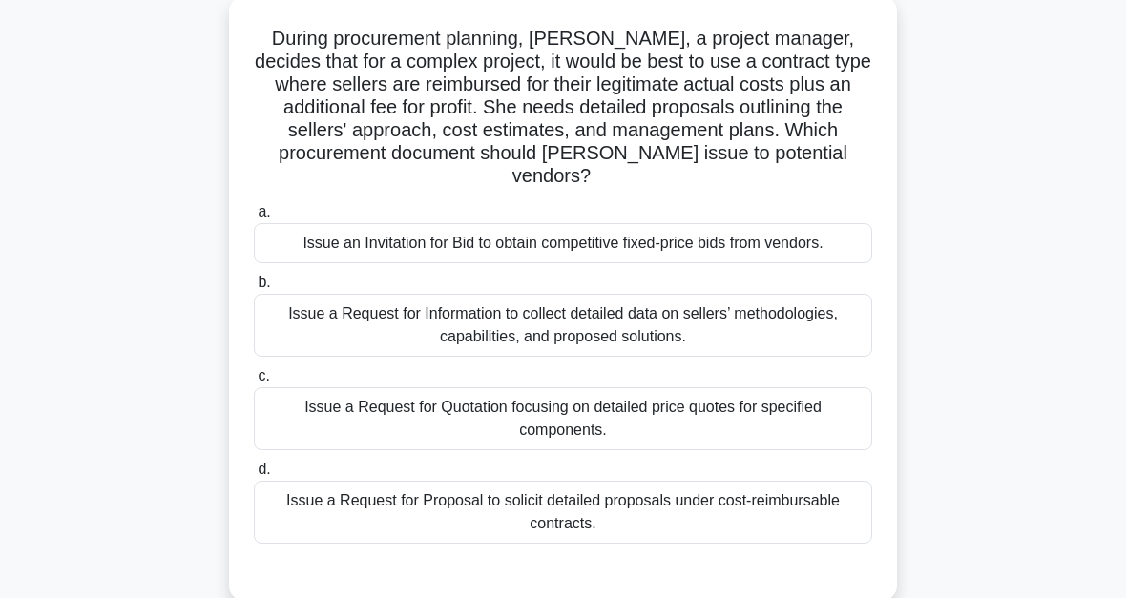
click at [574, 541] on div "Issue a Request for Proposal to solicit detailed proposals under cost-reimbursa…" at bounding box center [563, 512] width 618 height 63
click at [254, 476] on input "d. Issue a Request for Proposal to solicit detailed proposals under cost-reimbu…" at bounding box center [254, 470] width 0 height 12
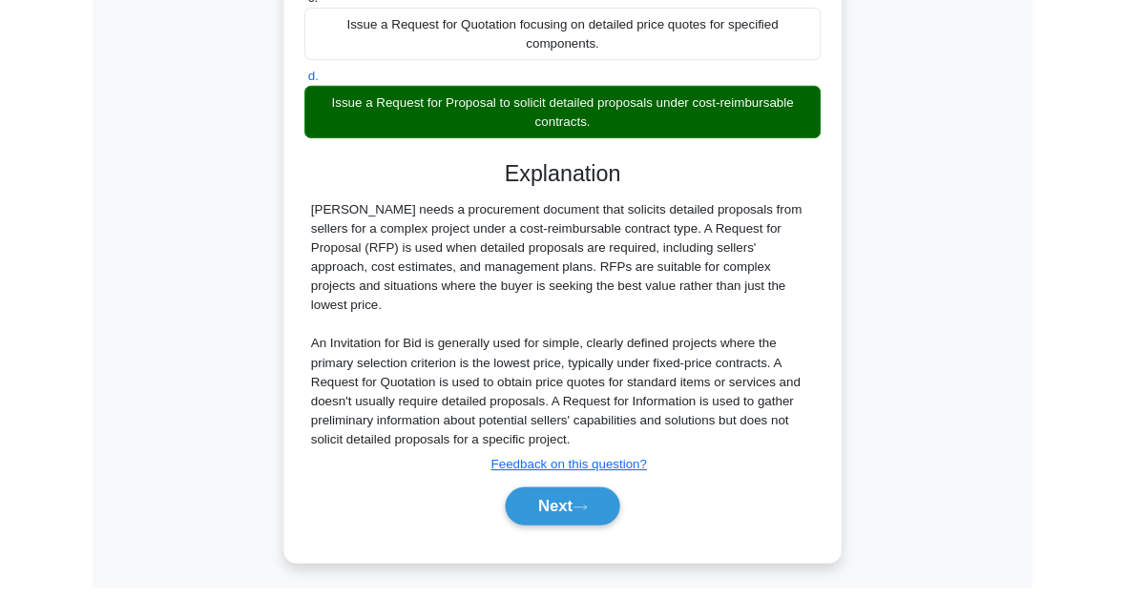
scroll to position [647, 0]
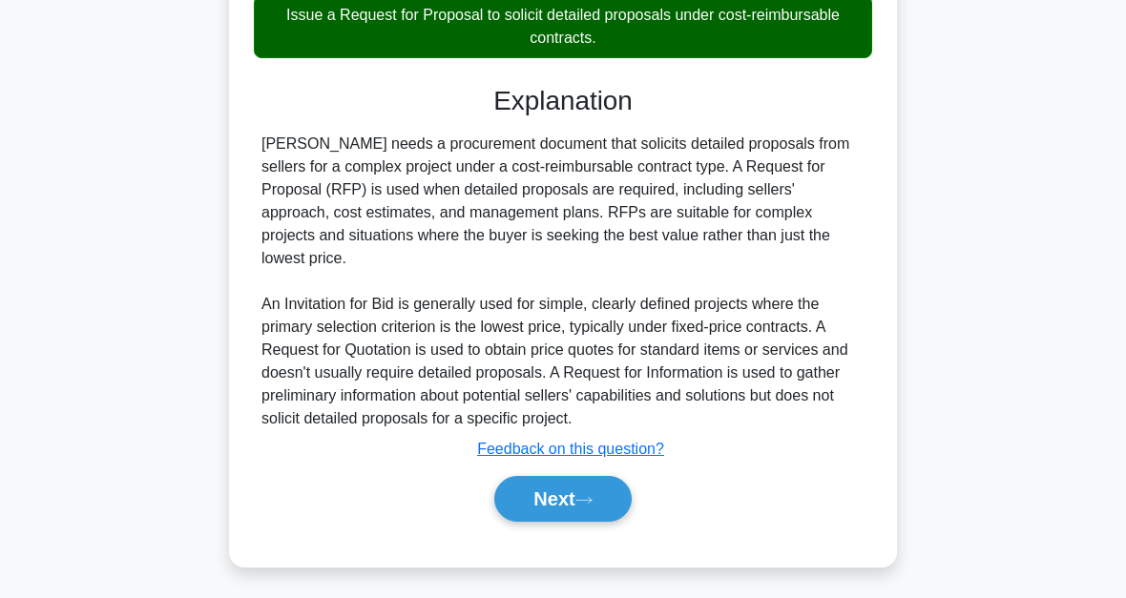
click at [602, 498] on button "Next" at bounding box center [562, 499] width 136 height 46
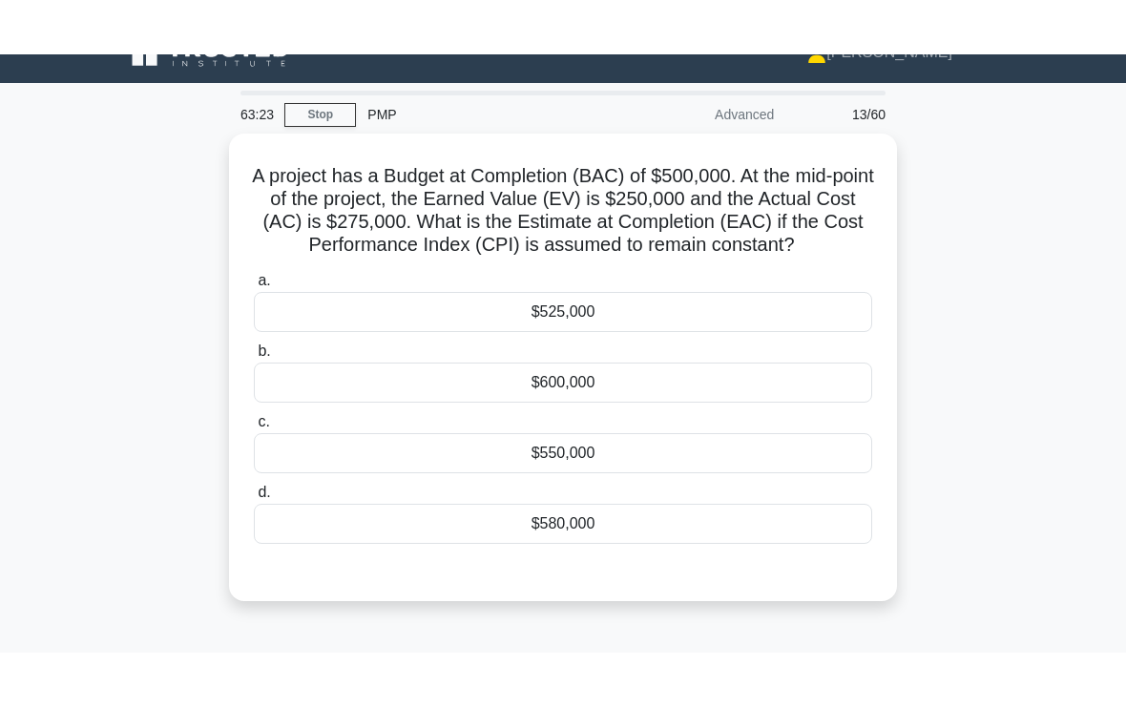
scroll to position [23, 0]
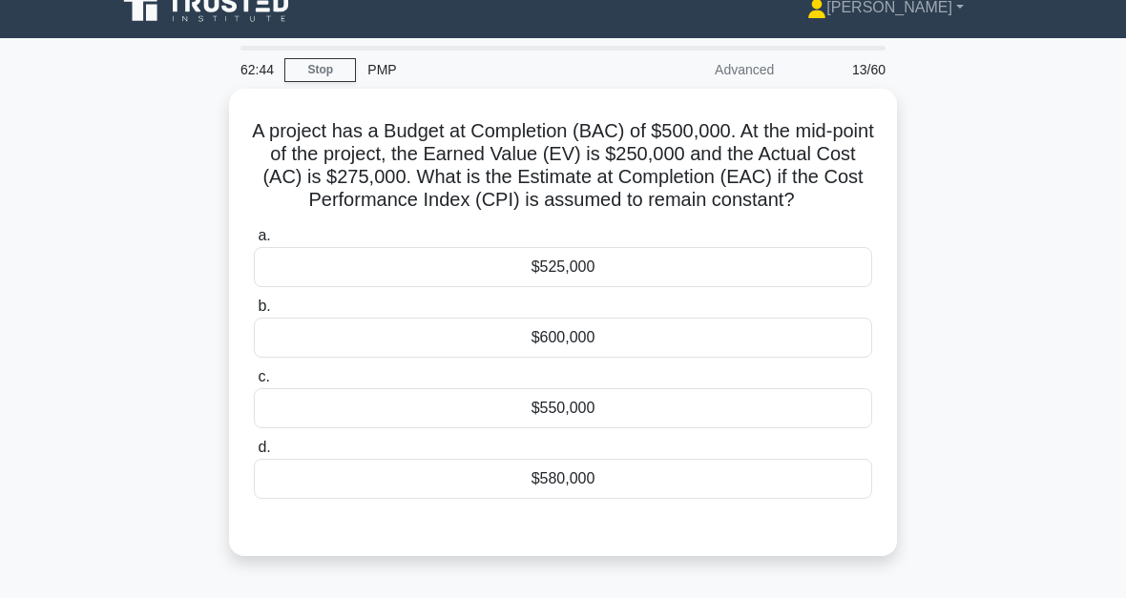
click at [526, 429] on div "$550,000" at bounding box center [563, 408] width 618 height 40
click at [254, 384] on input "c. $550,000" at bounding box center [254, 377] width 0 height 12
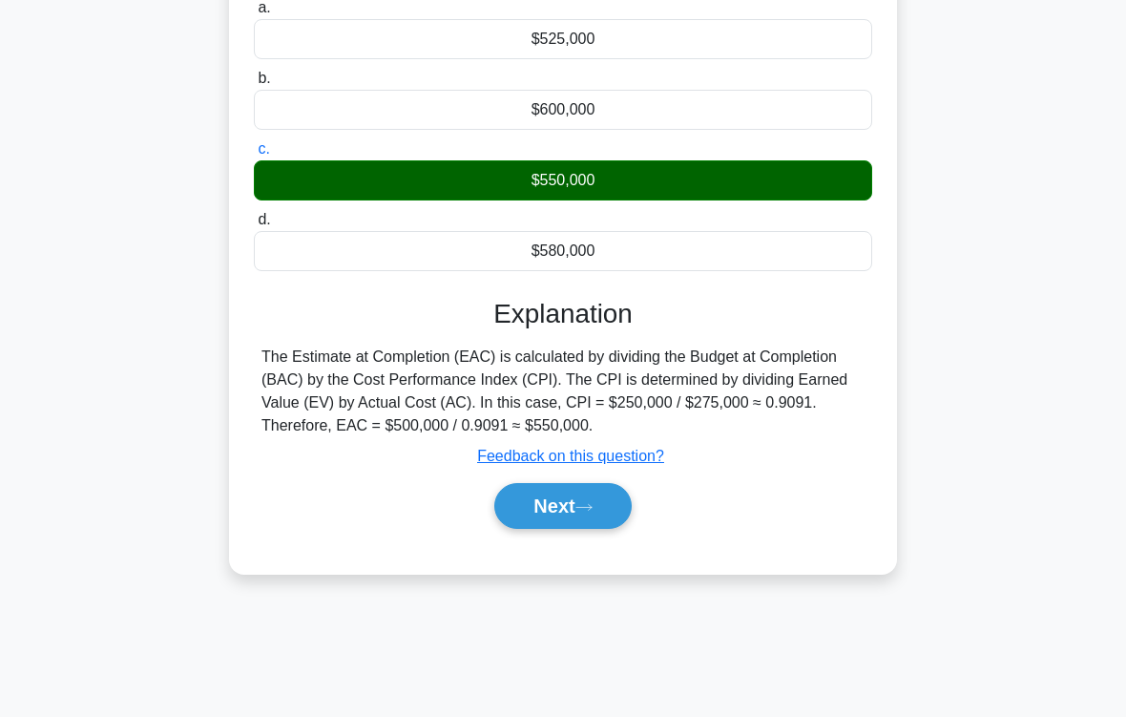
scroll to position [303, 0]
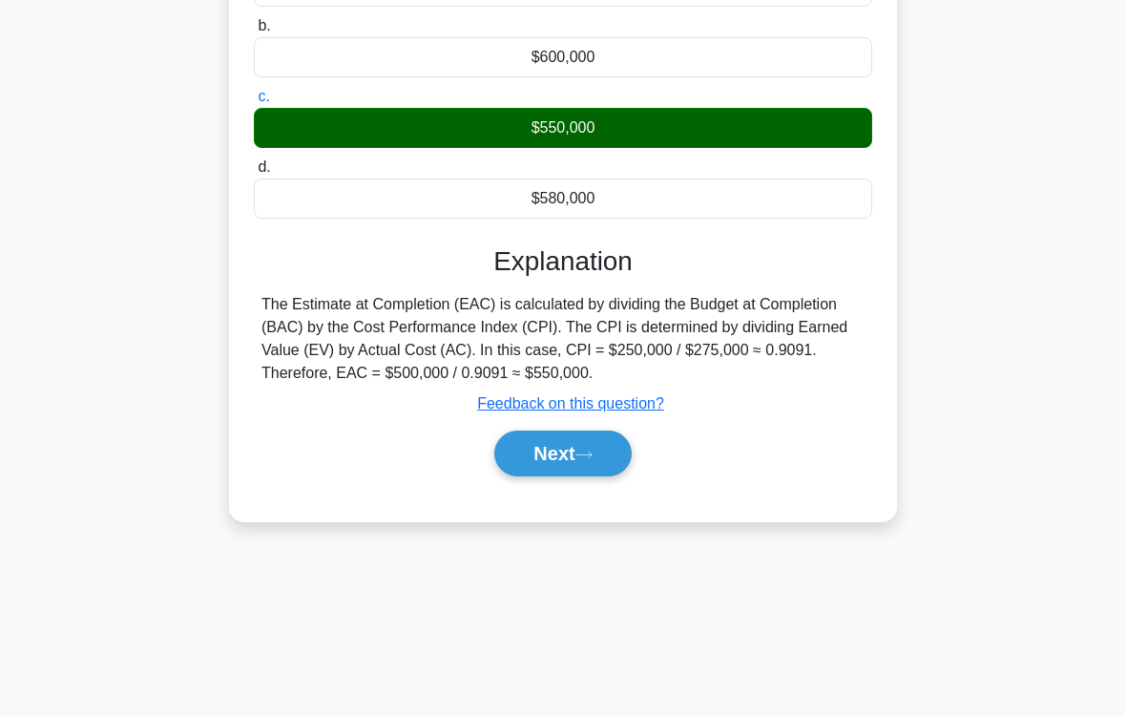
click at [607, 477] on button "Next" at bounding box center [562, 454] width 136 height 46
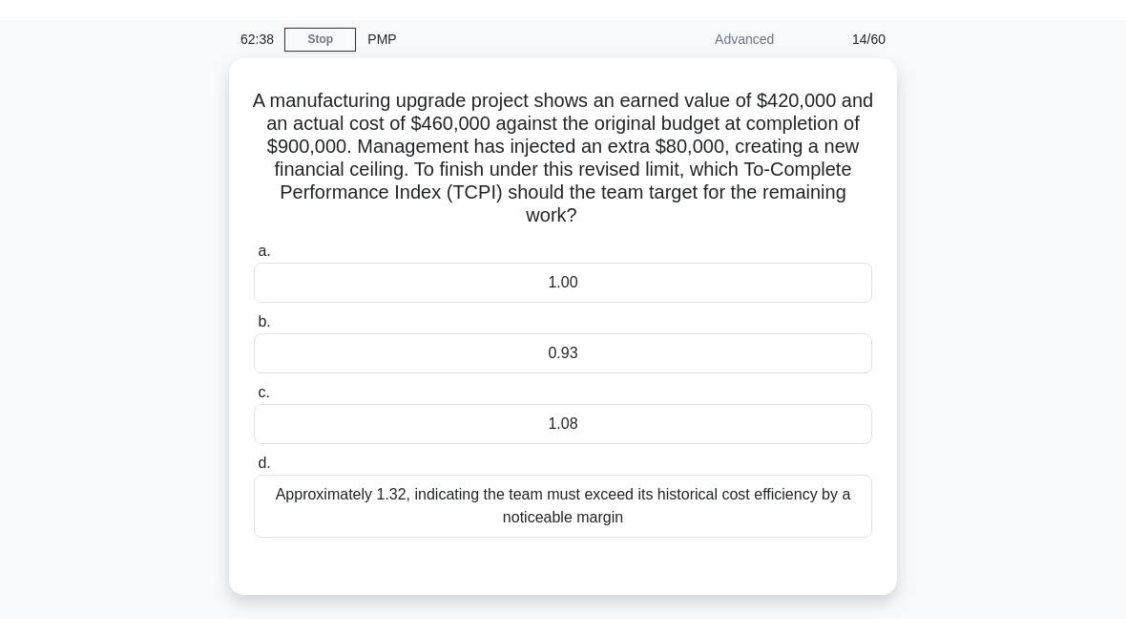
scroll to position [74, 0]
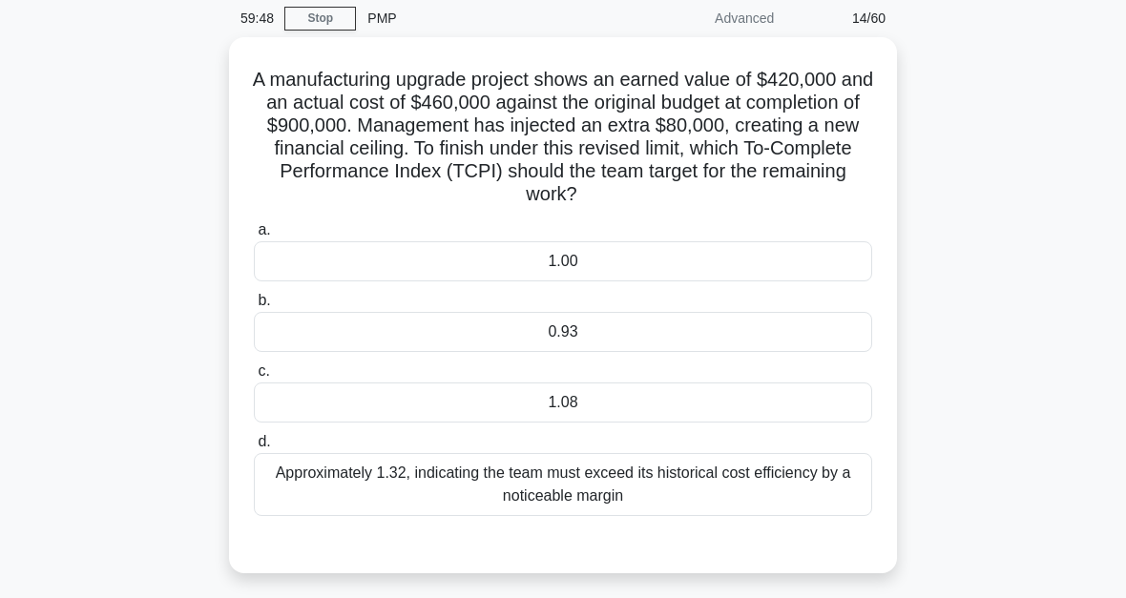
click at [595, 327] on div "0.93" at bounding box center [563, 332] width 618 height 40
click at [254, 307] on input "b. 0.93" at bounding box center [254, 301] width 0 height 12
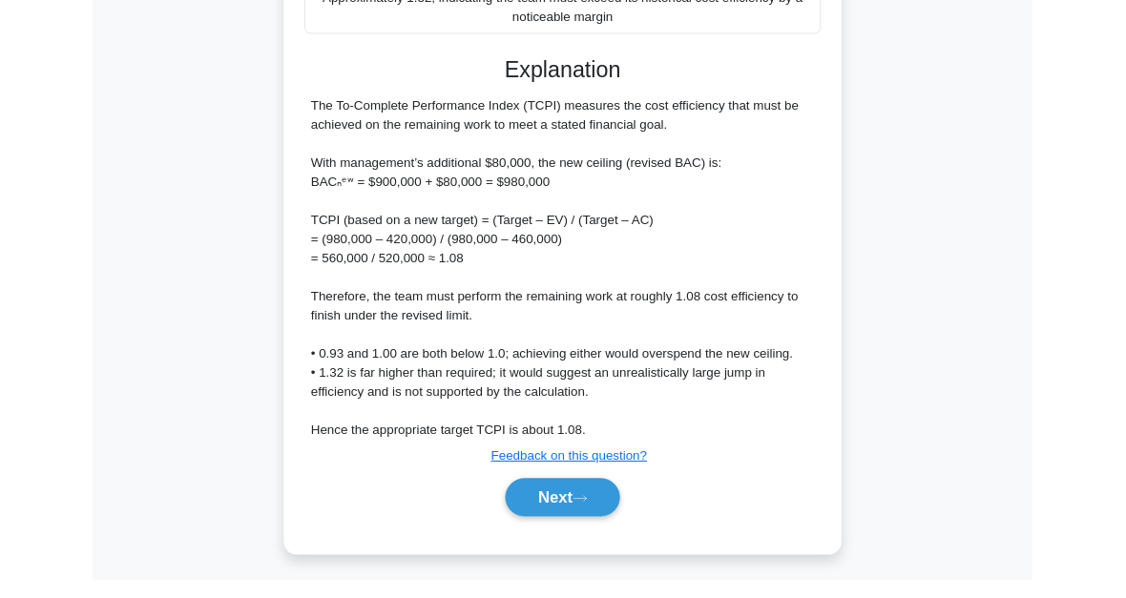
scroll to position [672, 0]
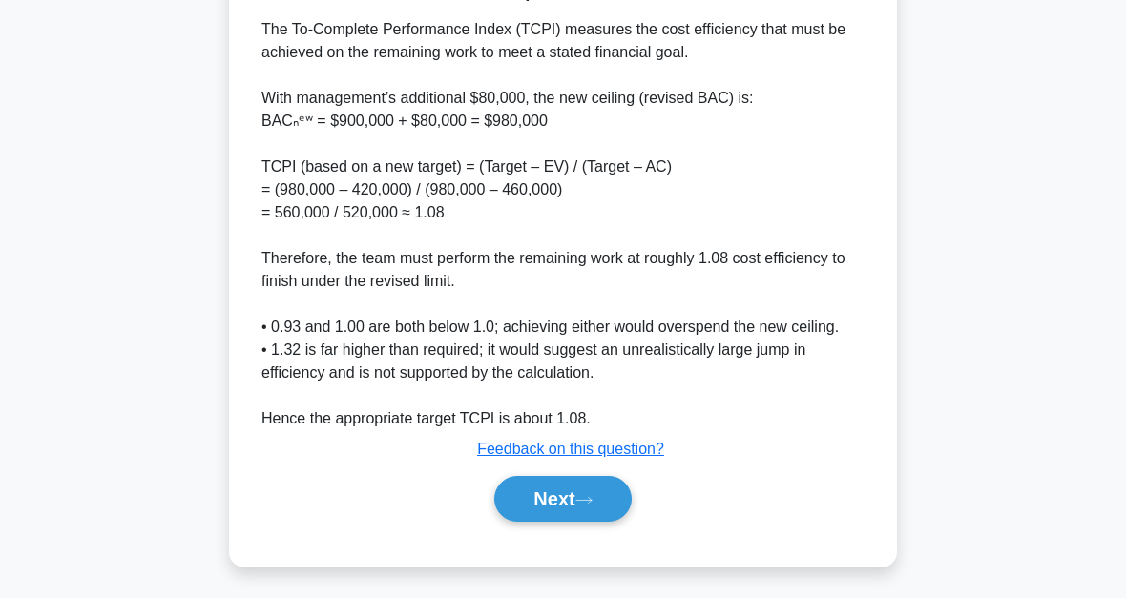
click at [600, 510] on button "Next" at bounding box center [562, 499] width 136 height 46
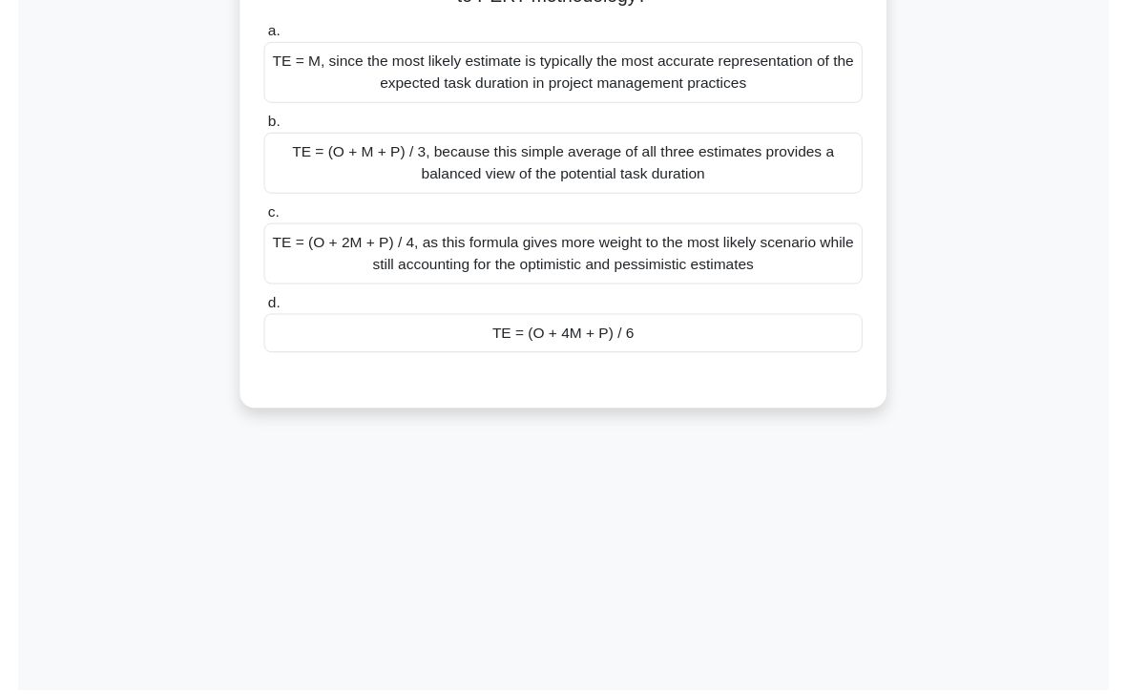
scroll to position [432, 0]
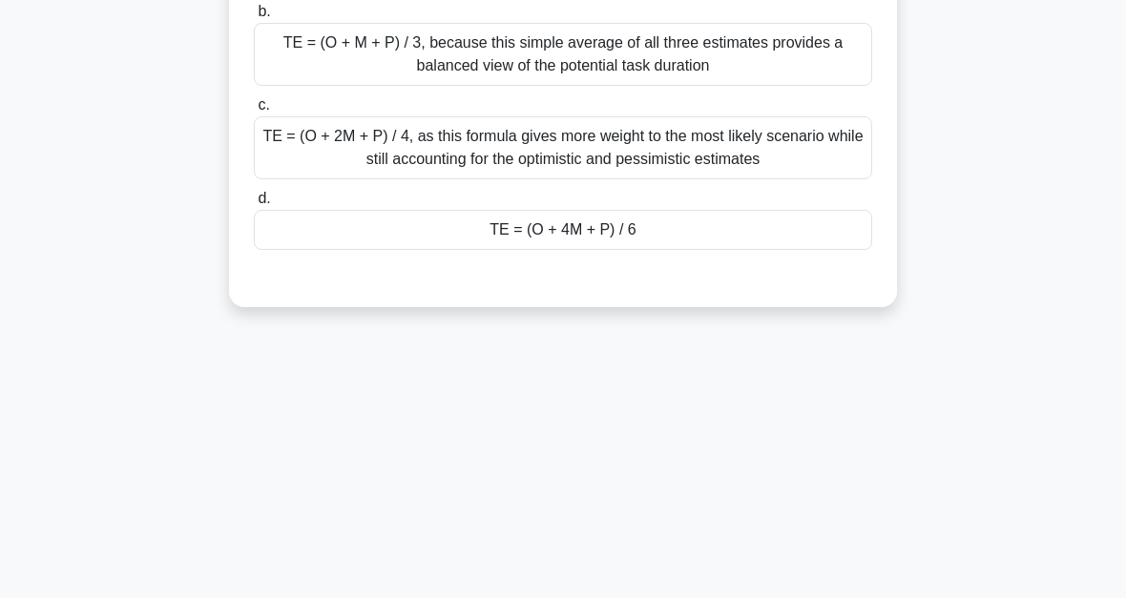
click at [604, 250] on div "TE = (O + 4M + P) / 6" at bounding box center [563, 230] width 618 height 40
click at [254, 205] on input "d. TE = (O + 4M + P) / 6" at bounding box center [254, 199] width 0 height 12
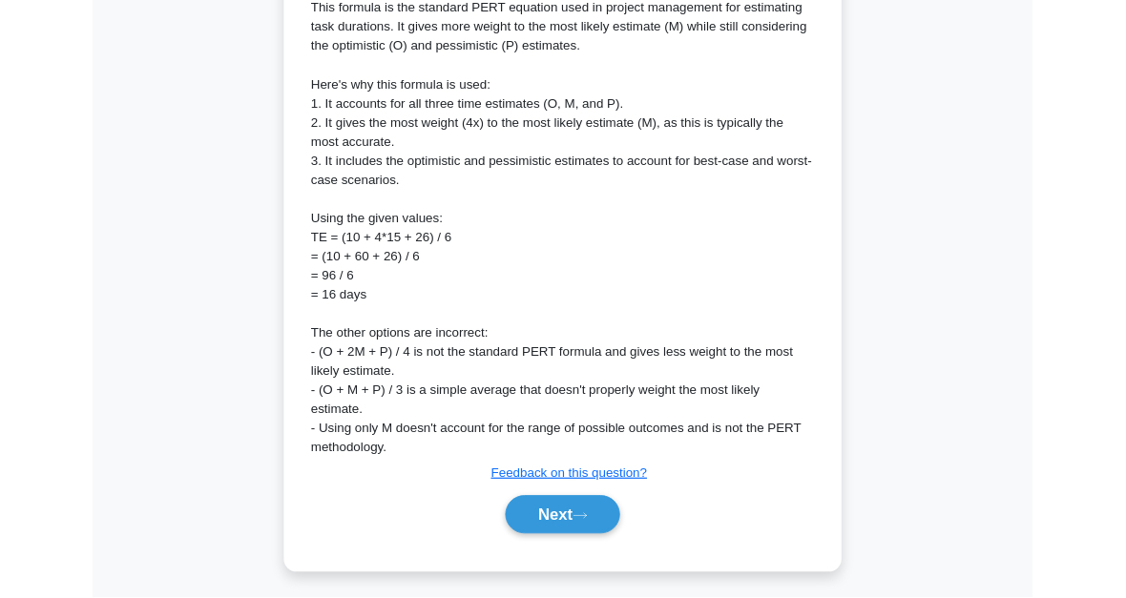
scroll to position [1036, 0]
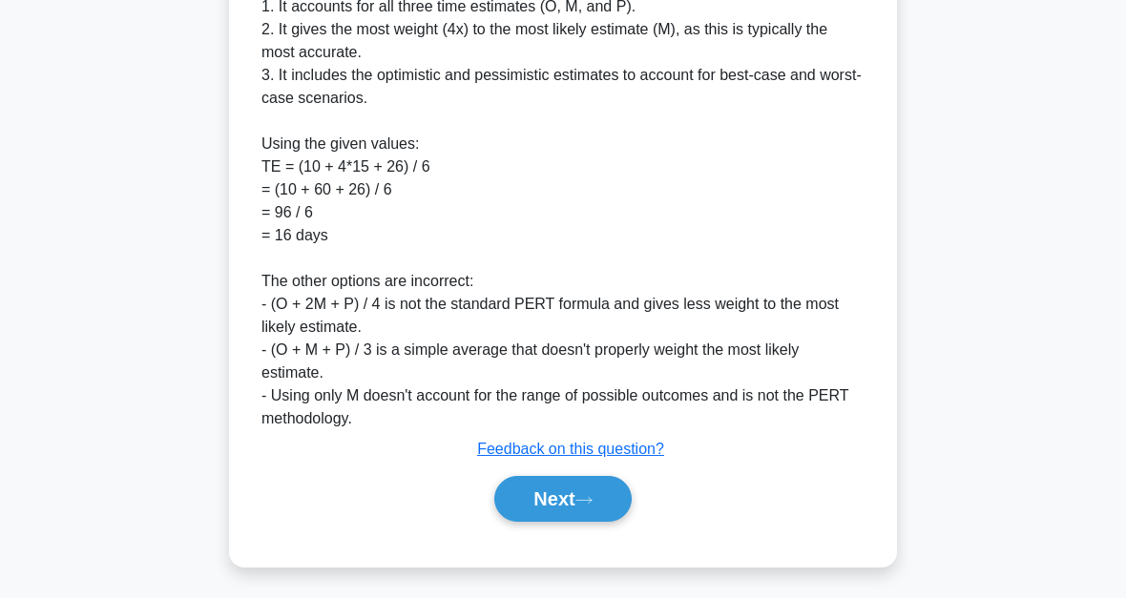
click at [583, 495] on icon at bounding box center [583, 500] width 17 height 10
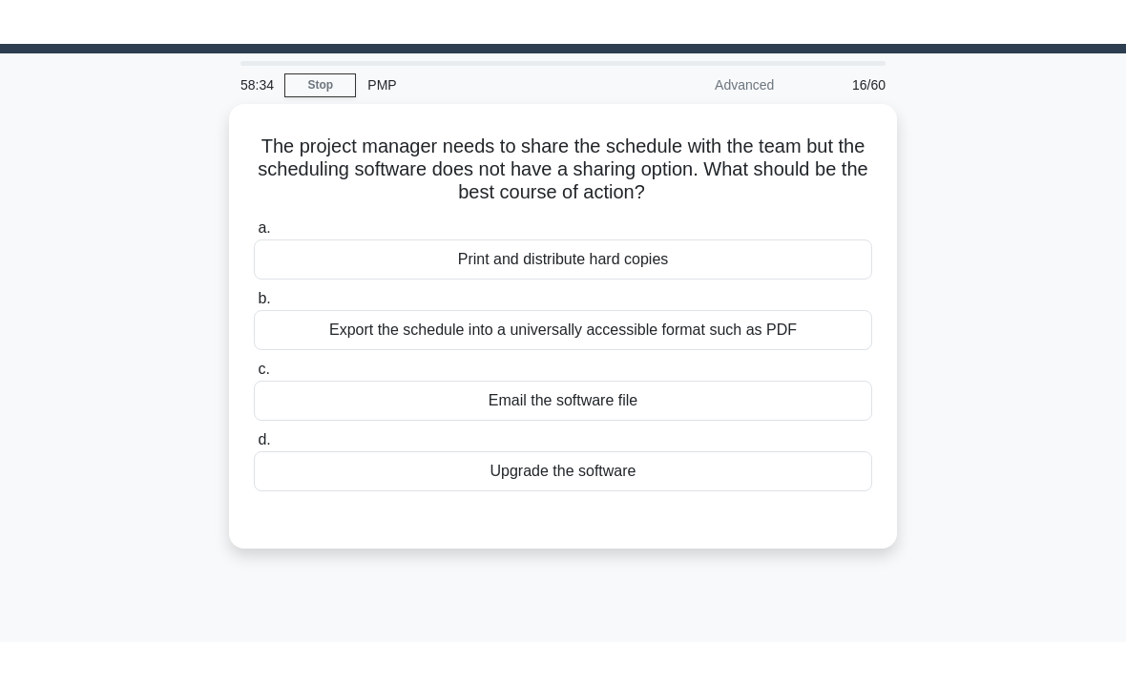
scroll to position [0, 0]
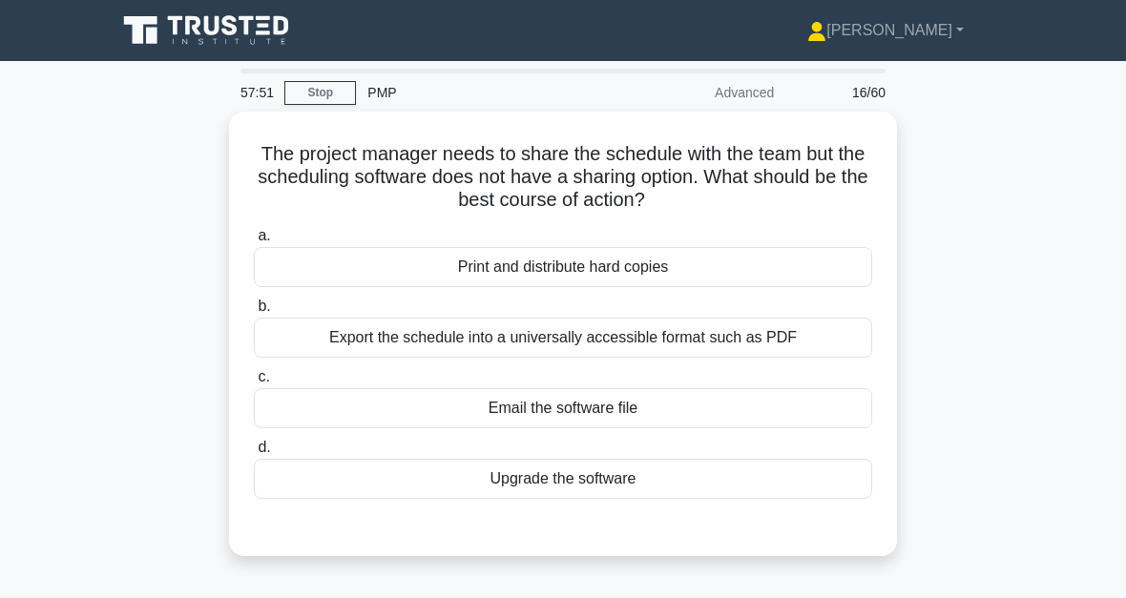
click at [753, 344] on div "Export the schedule into a universally accessible format such as PDF" at bounding box center [563, 338] width 618 height 40
click at [254, 313] on input "b. Export the schedule into a universally accessible format such as PDF" at bounding box center [254, 307] width 0 height 12
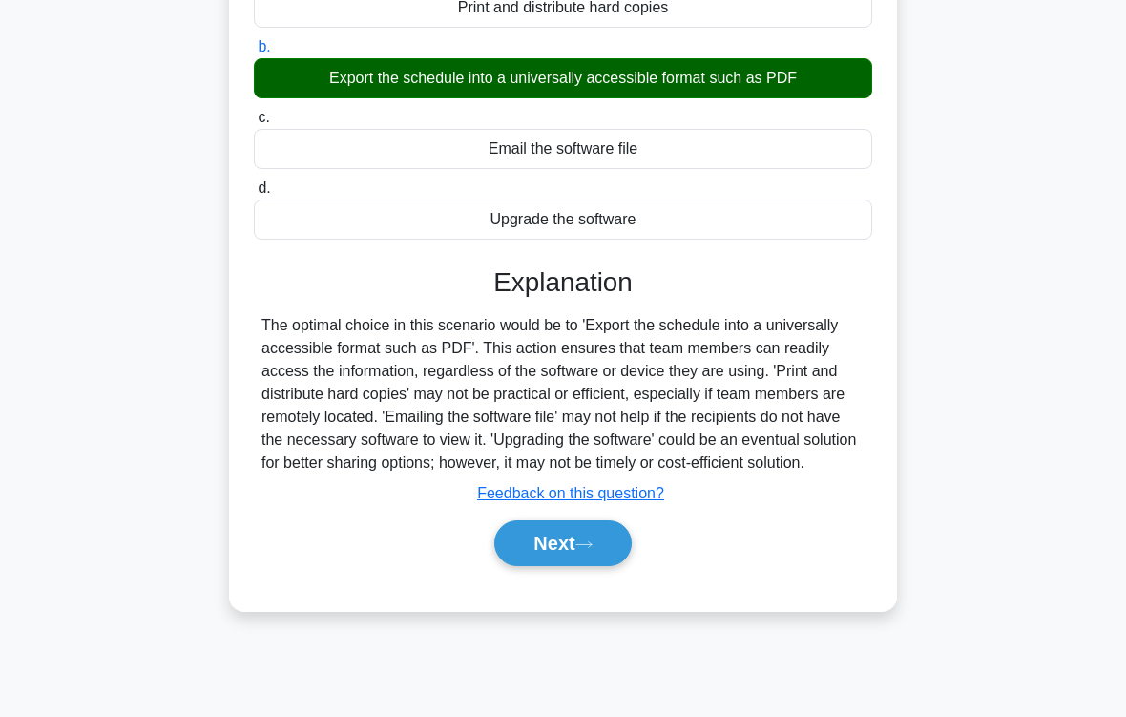
scroll to position [314, 0]
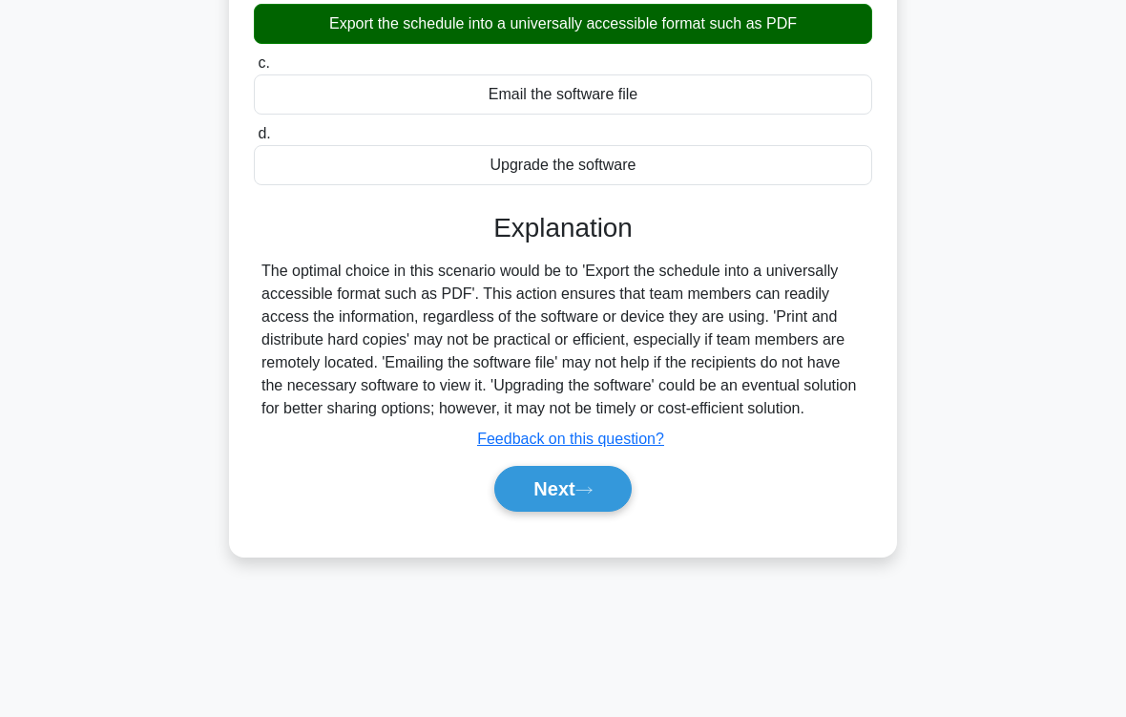
click at [604, 512] on button "Next" at bounding box center [562, 489] width 136 height 46
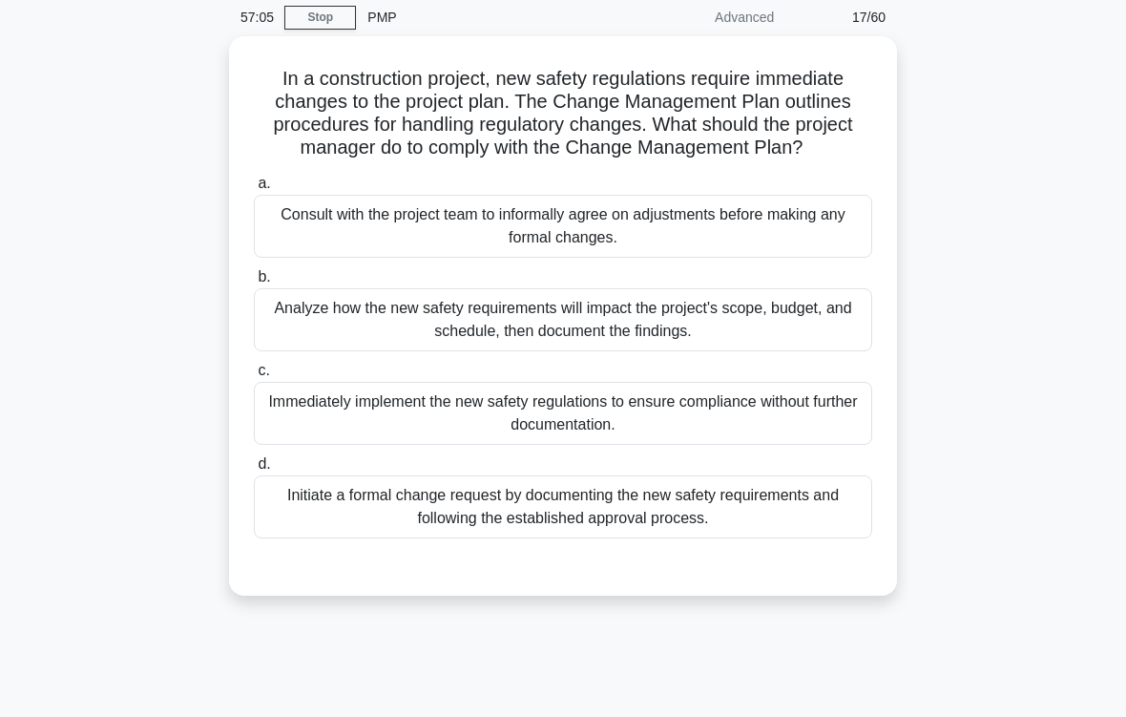
scroll to position [77, 0]
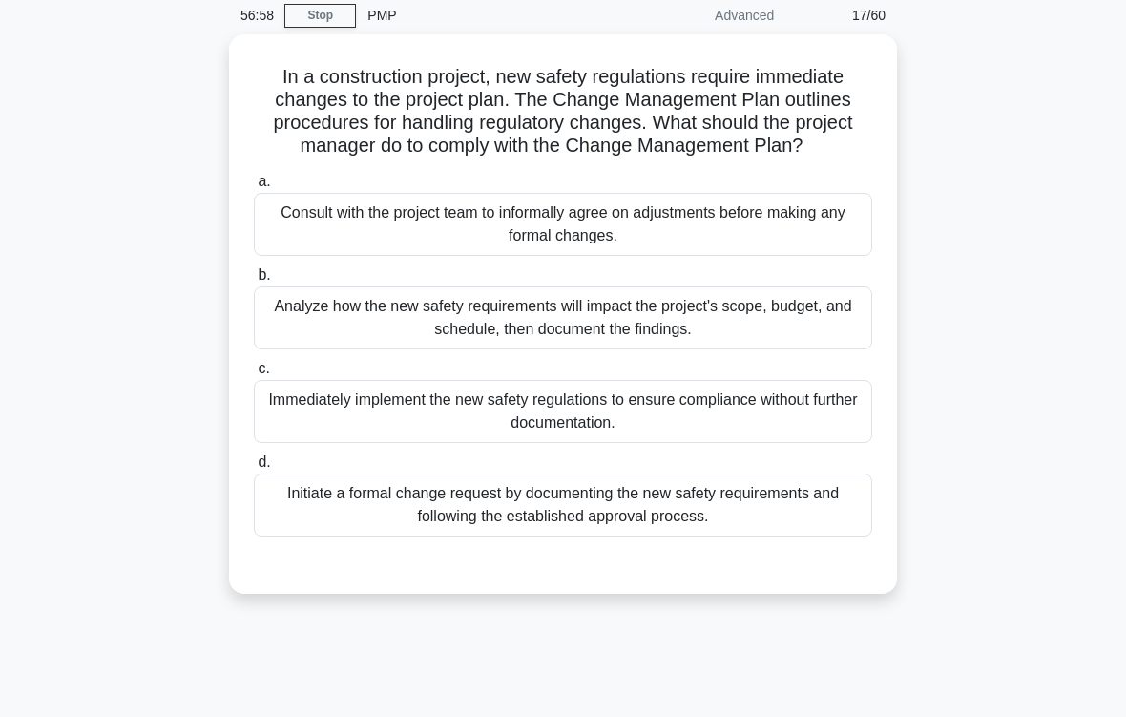
click at [636, 536] on div "Initiate a formal change request by documenting the new safety requirements and…" at bounding box center [563, 504] width 618 height 63
click at [254, 469] on input "d. Initiate a formal change request by documenting the new safety requirements …" at bounding box center [254, 462] width 0 height 12
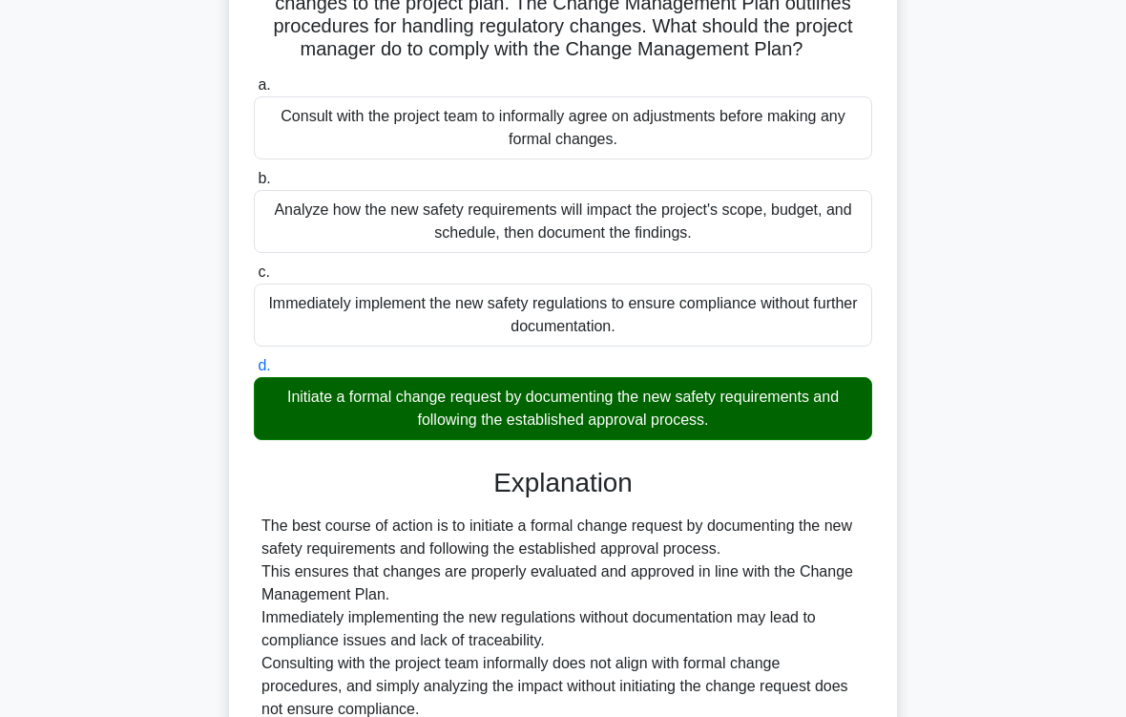
scroll to position [391, 0]
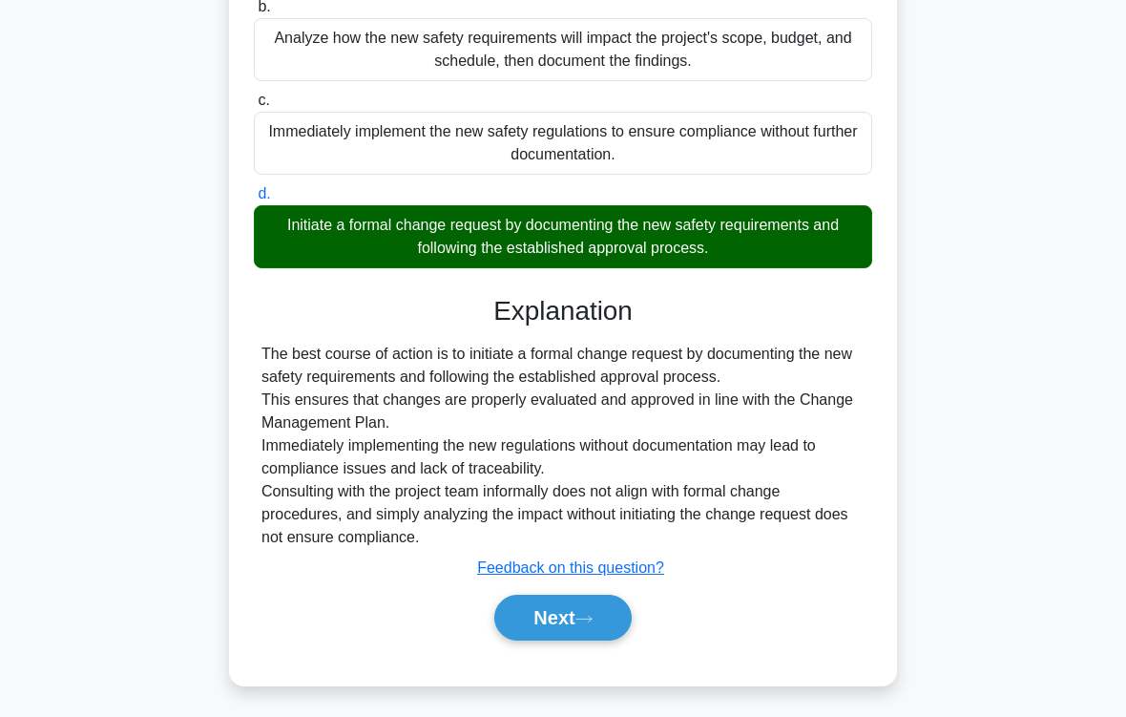
click at [609, 597] on button "Next" at bounding box center [562, 618] width 136 height 46
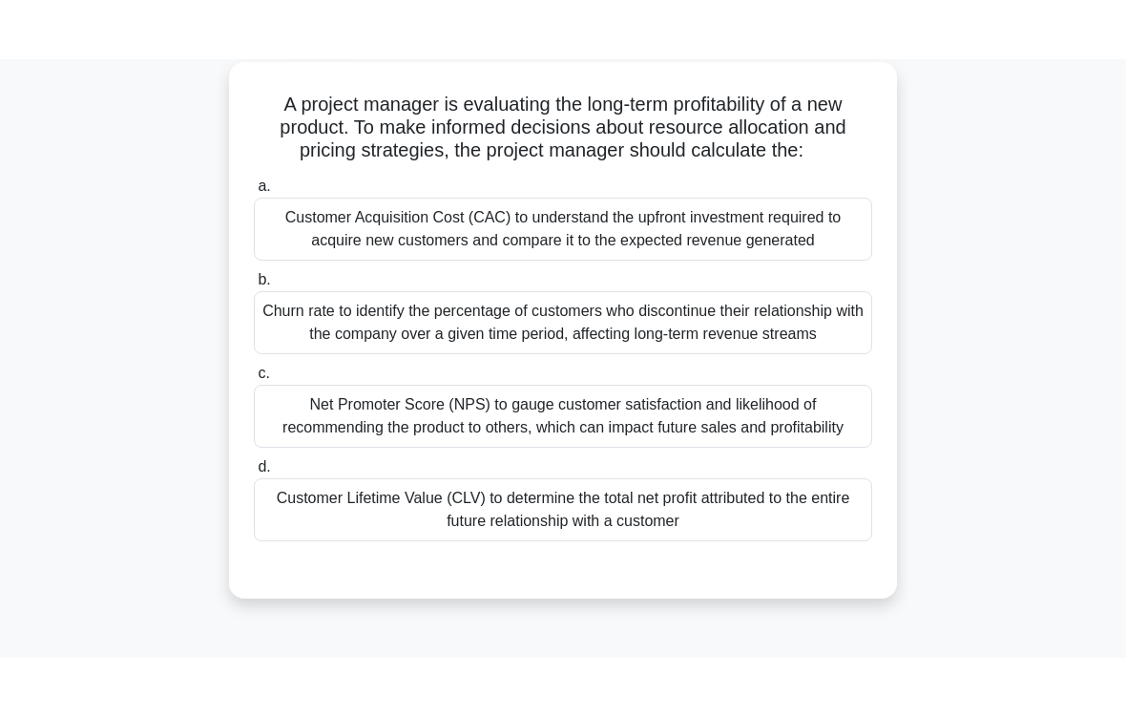
scroll to position [110, 0]
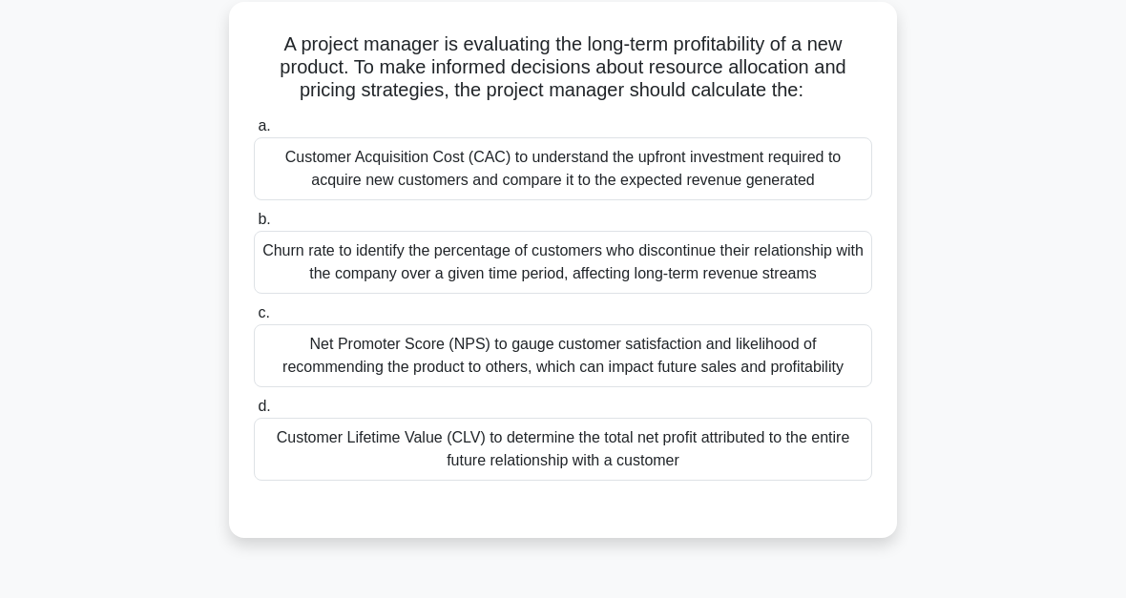
click at [628, 481] on div "Customer Lifetime Value (CLV) to determine the total net profit attributed to t…" at bounding box center [563, 449] width 618 height 63
click at [254, 413] on input "d. Customer Lifetime Value (CLV) to determine the total net profit attributed t…" at bounding box center [254, 407] width 0 height 12
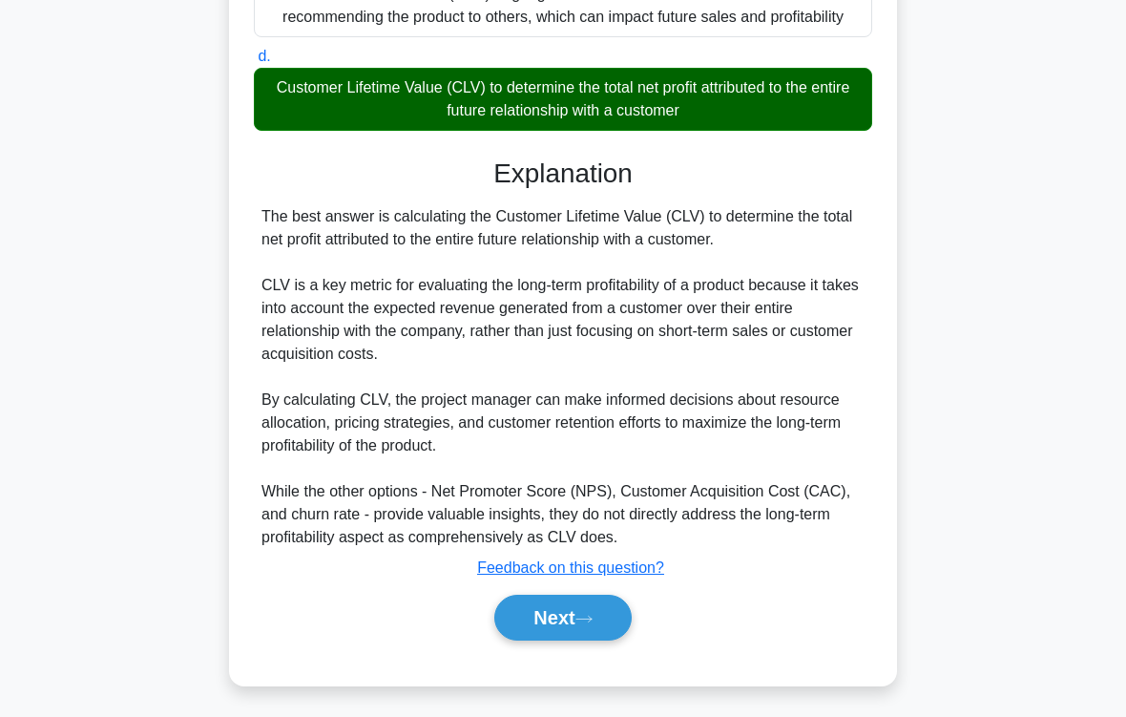
scroll to position [512, 0]
click at [613, 597] on button "Next" at bounding box center [562, 618] width 136 height 46
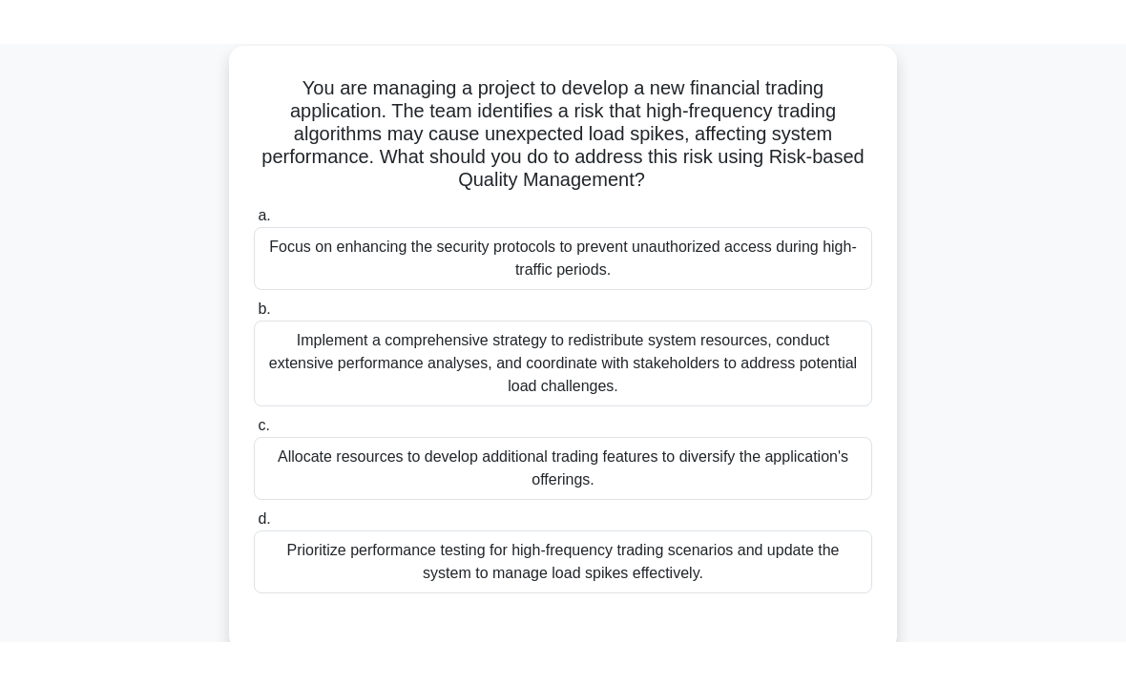
scroll to position [111, 0]
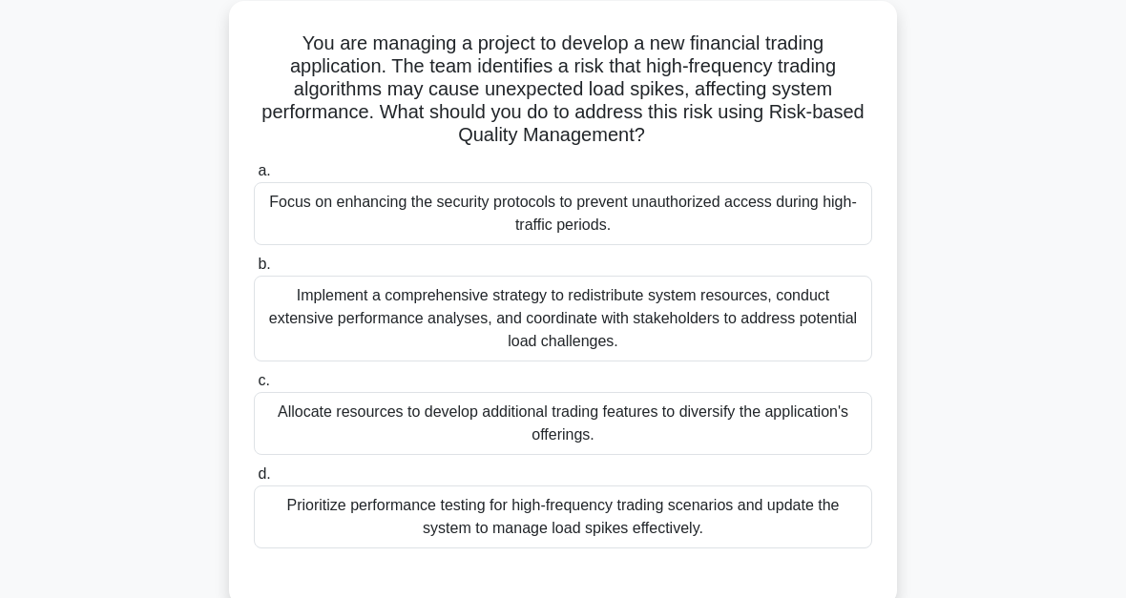
click at [726, 326] on div "Implement a comprehensive strategy to redistribute system resources, conduct ex…" at bounding box center [563, 319] width 618 height 86
click at [254, 271] on input "b. Implement a comprehensive strategy to redistribute system resources, conduct…" at bounding box center [254, 265] width 0 height 12
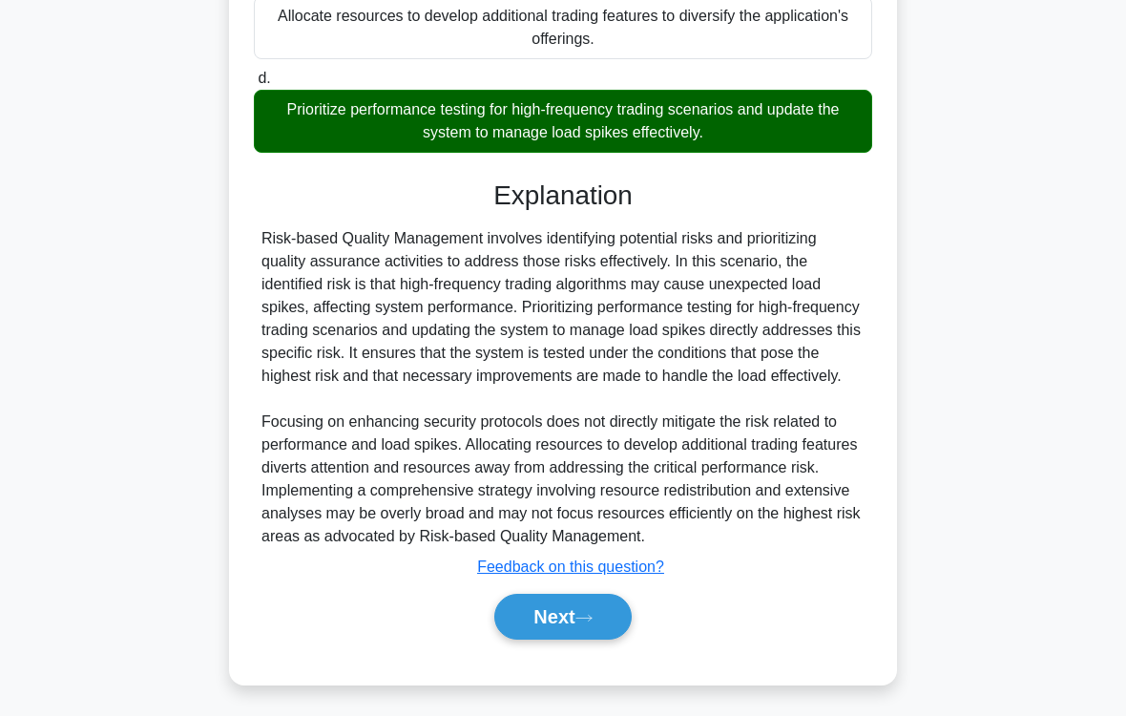
scroll to position [554, 0]
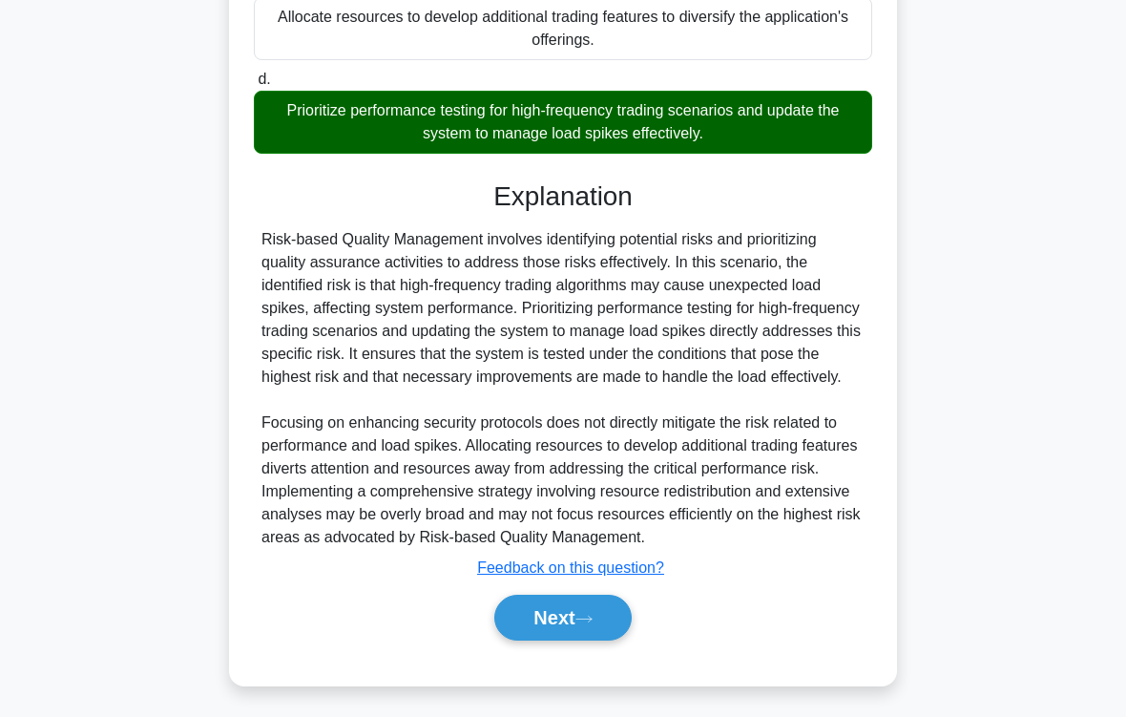
click at [589, 597] on button "Next" at bounding box center [562, 618] width 136 height 46
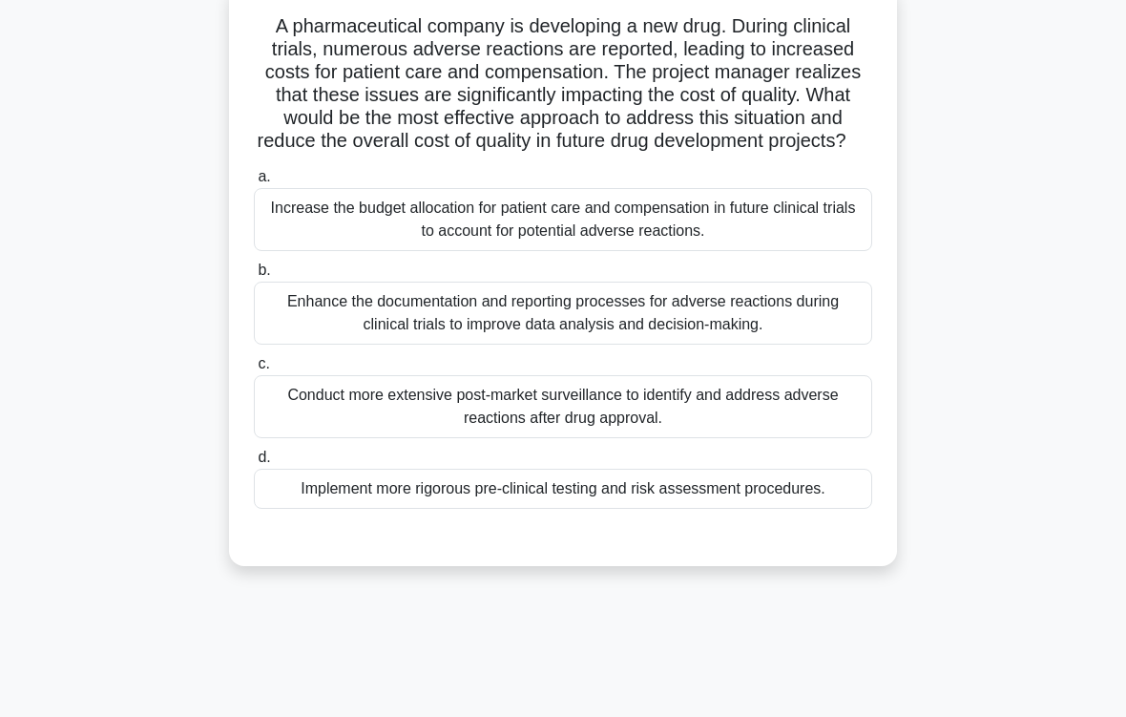
scroll to position [132, 0]
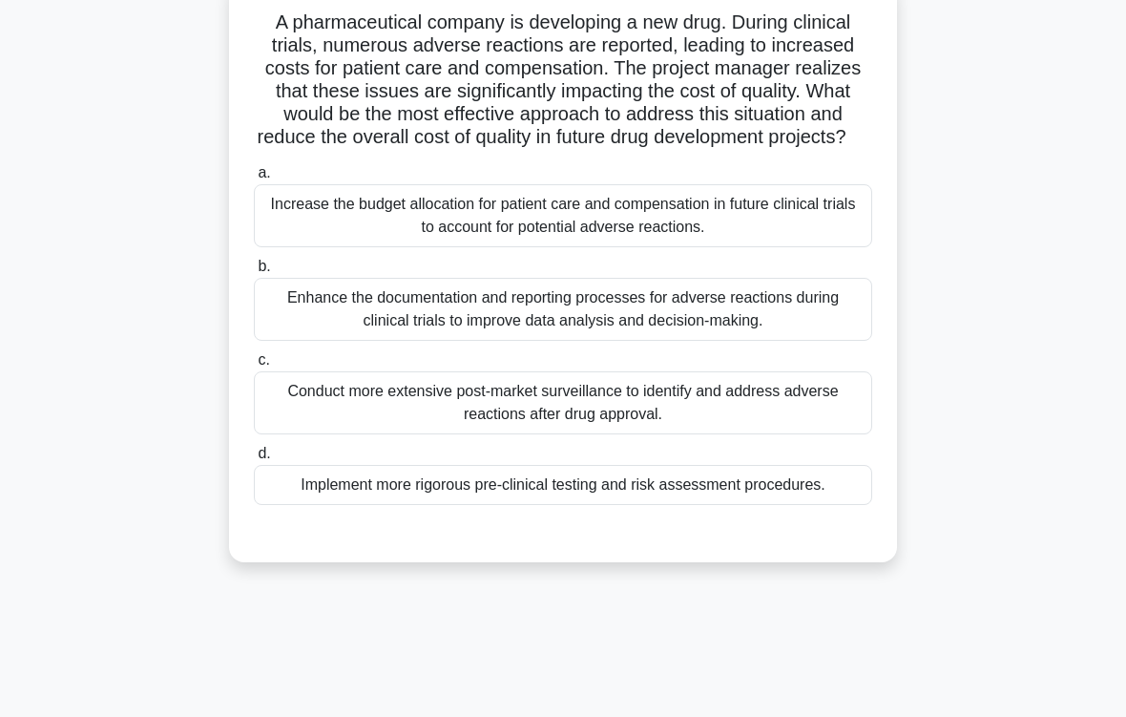
click at [575, 421] on div "Conduct more extensive post-market surveillance to identify and address adverse…" at bounding box center [563, 402] width 618 height 63
click at [254, 366] on input "c. Conduct more extensive post-market surveillance to identify and address adve…" at bounding box center [254, 360] width 0 height 12
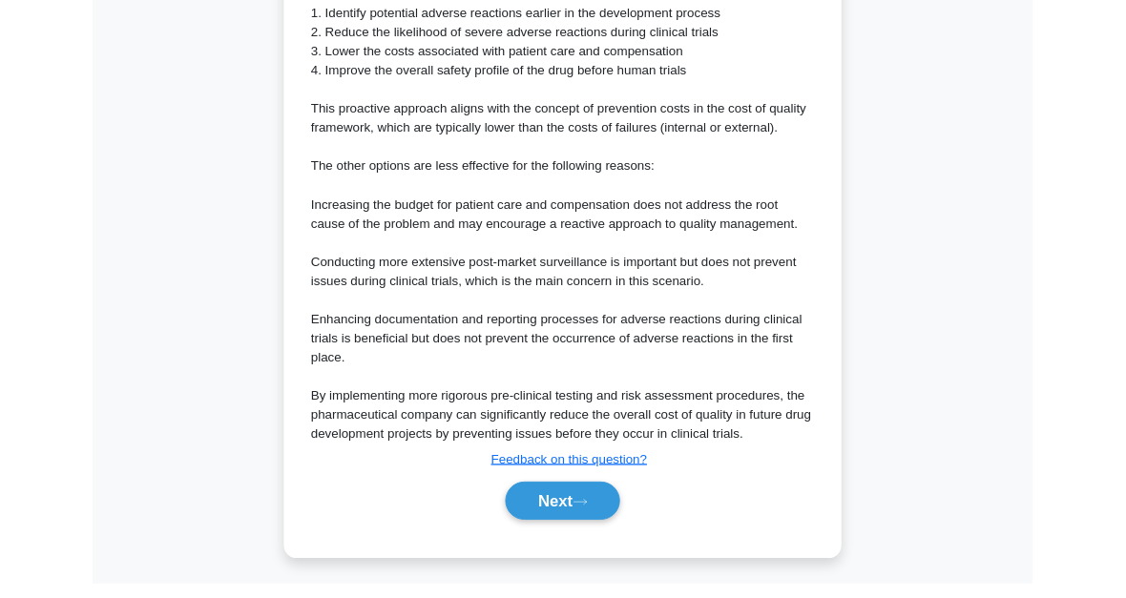
scroll to position [1130, 0]
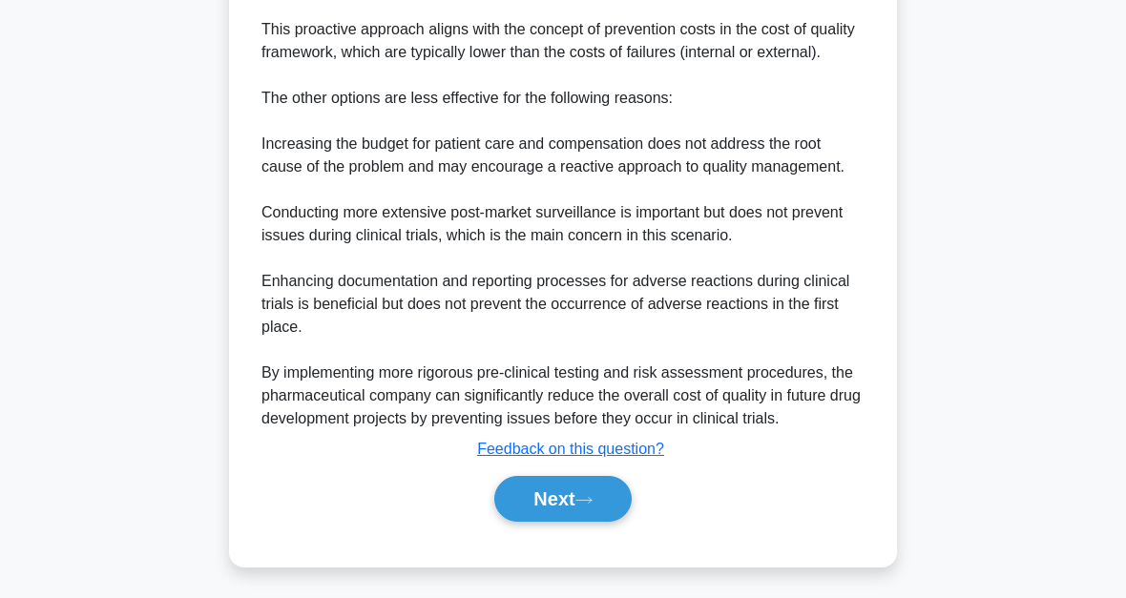
click at [593, 498] on icon at bounding box center [583, 500] width 17 height 10
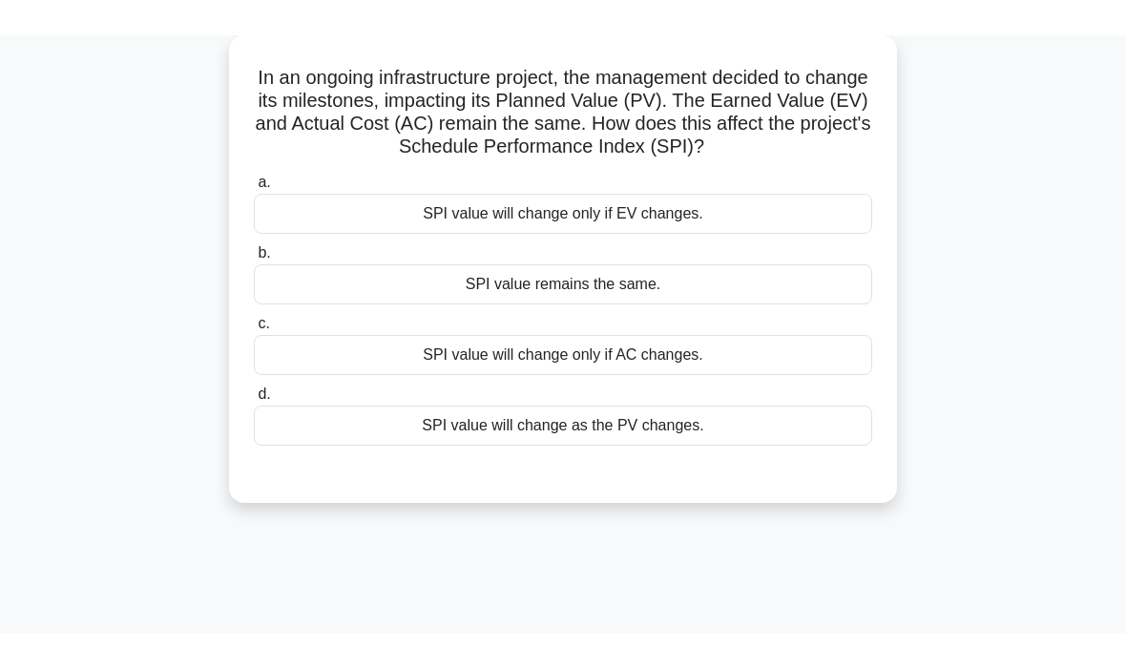
scroll to position [98, 0]
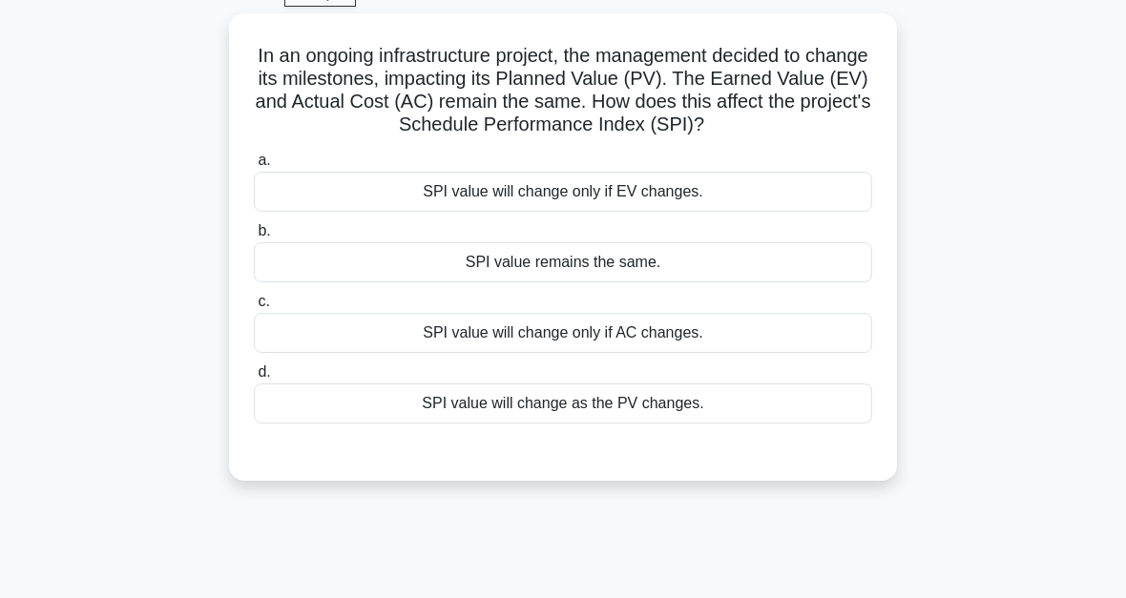
click at [581, 424] on div "SPI value will change as the PV changes." at bounding box center [563, 404] width 618 height 40
click at [254, 379] on input "d. SPI value will change as the PV changes." at bounding box center [254, 372] width 0 height 12
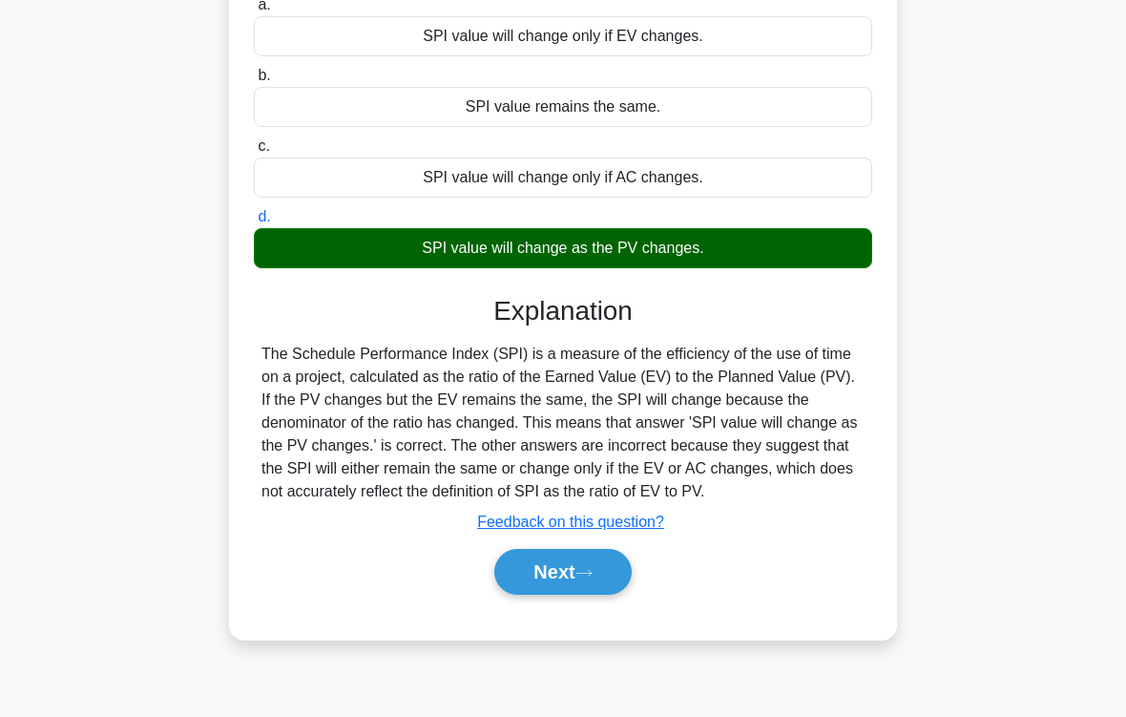
scroll to position [314, 0]
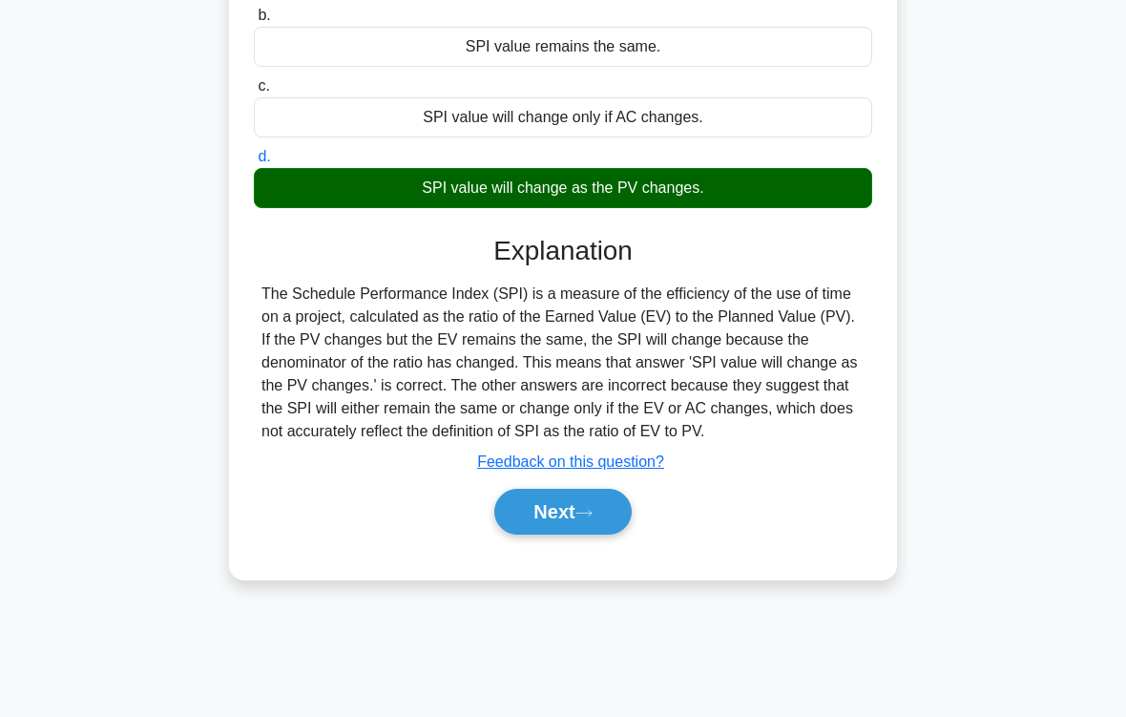
click at [619, 534] on button "Next" at bounding box center [562, 512] width 136 height 46
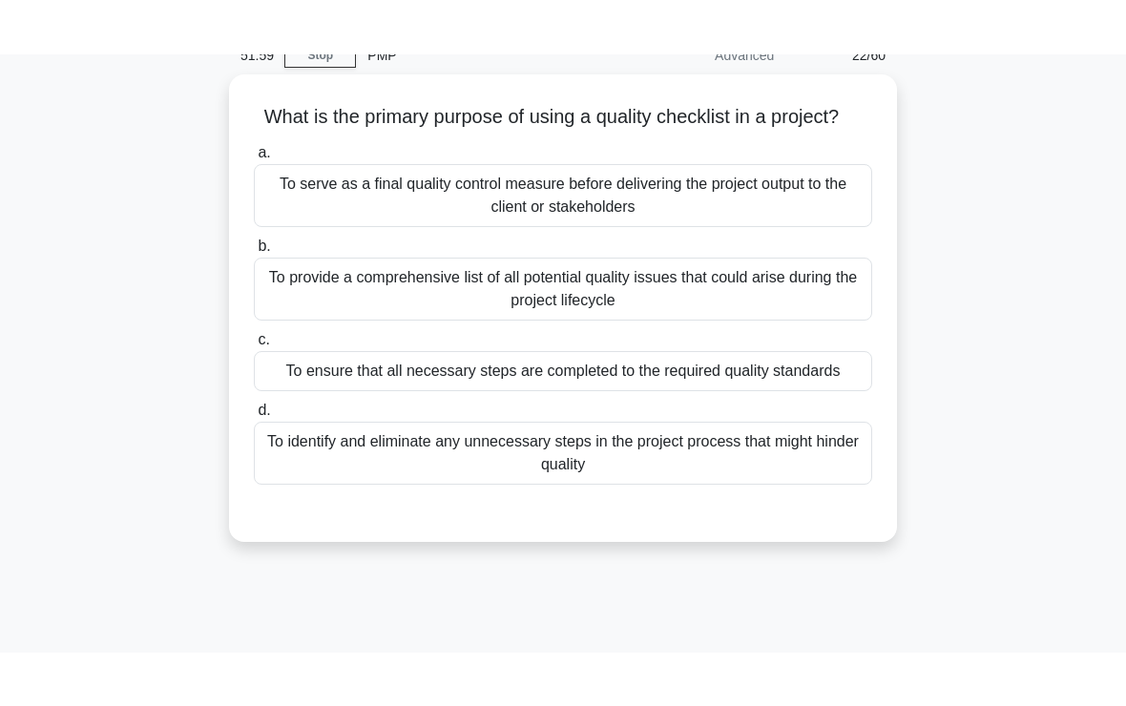
scroll to position [69, 0]
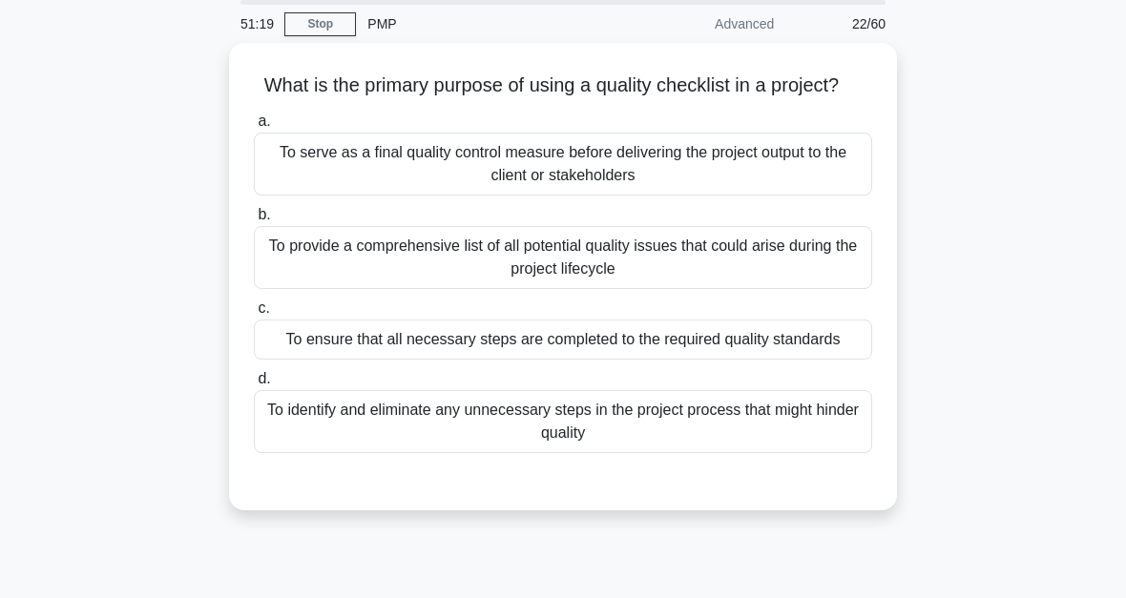
click at [660, 194] on div "To serve as a final quality control measure before delivering the project outpu…" at bounding box center [563, 164] width 618 height 63
click at [254, 128] on input "a. To serve as a final quality control measure before delivering the project ou…" at bounding box center [254, 121] width 0 height 12
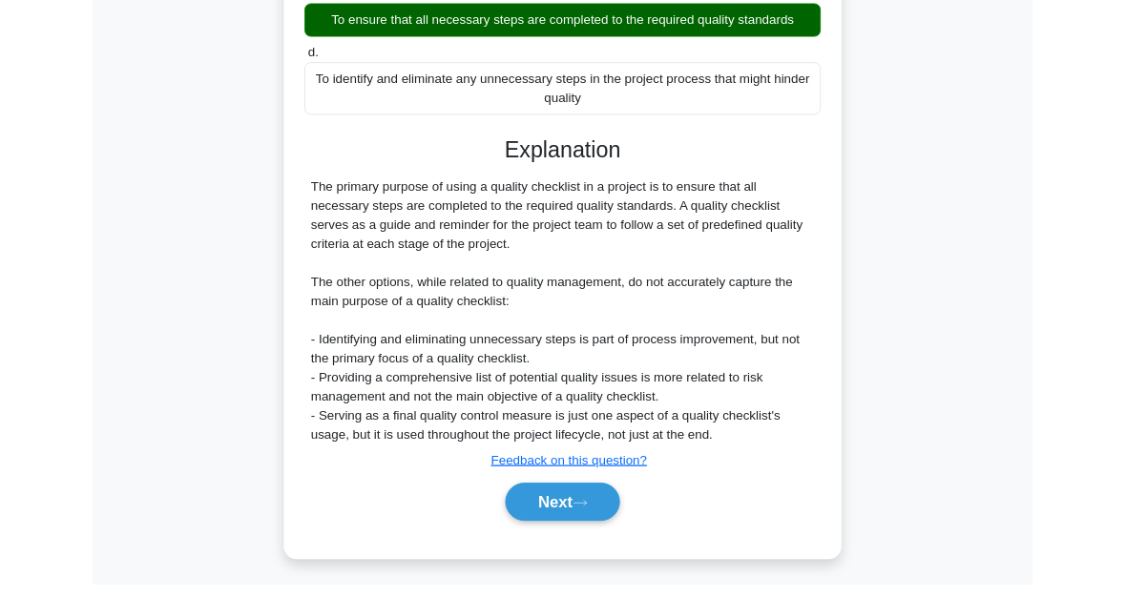
scroll to position [557, 0]
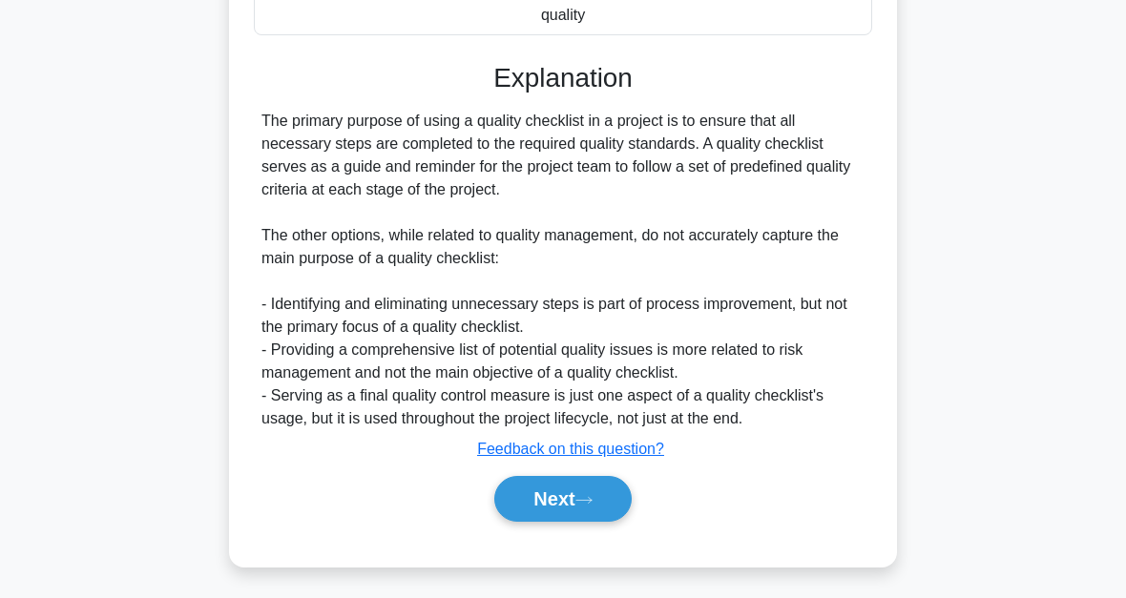
click at [593, 495] on icon at bounding box center [583, 500] width 17 height 10
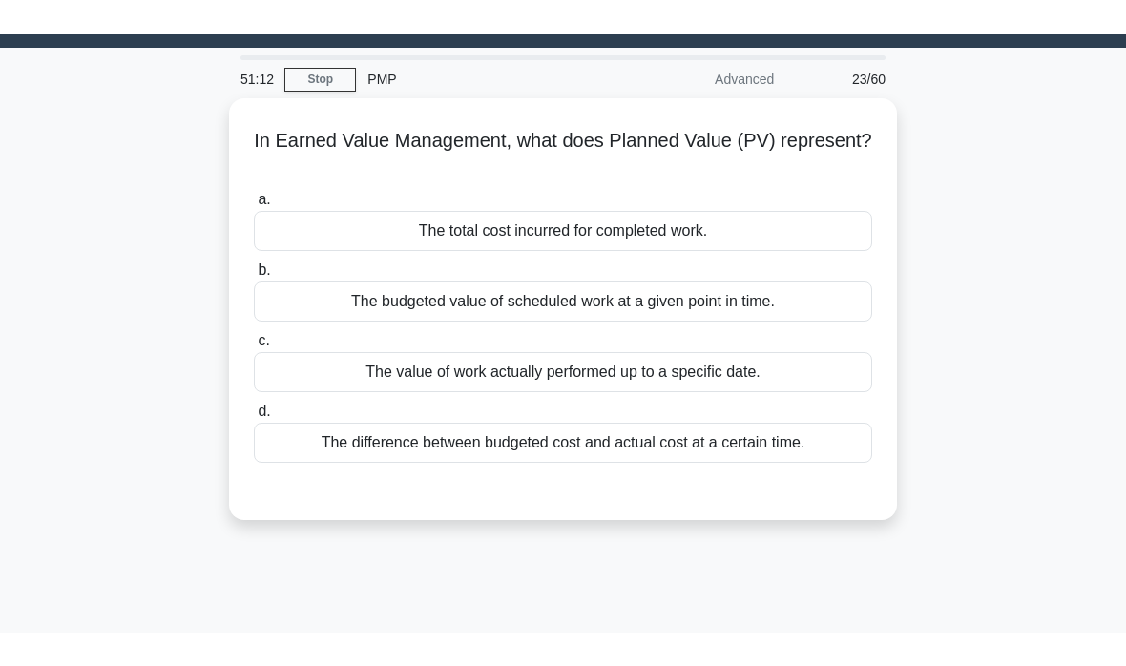
scroll to position [46, 0]
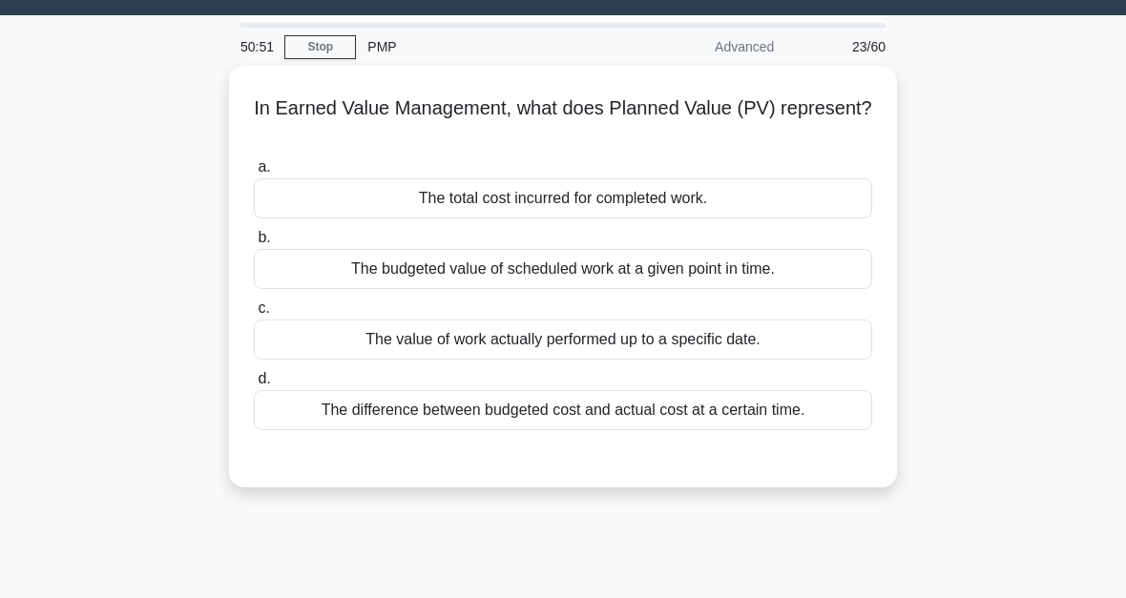
click at [759, 278] on div "The budgeted value of scheduled work at a given point in time." at bounding box center [563, 269] width 618 height 40
click at [254, 244] on input "b. The budgeted value of scheduled work at a given point in time." at bounding box center [254, 238] width 0 height 12
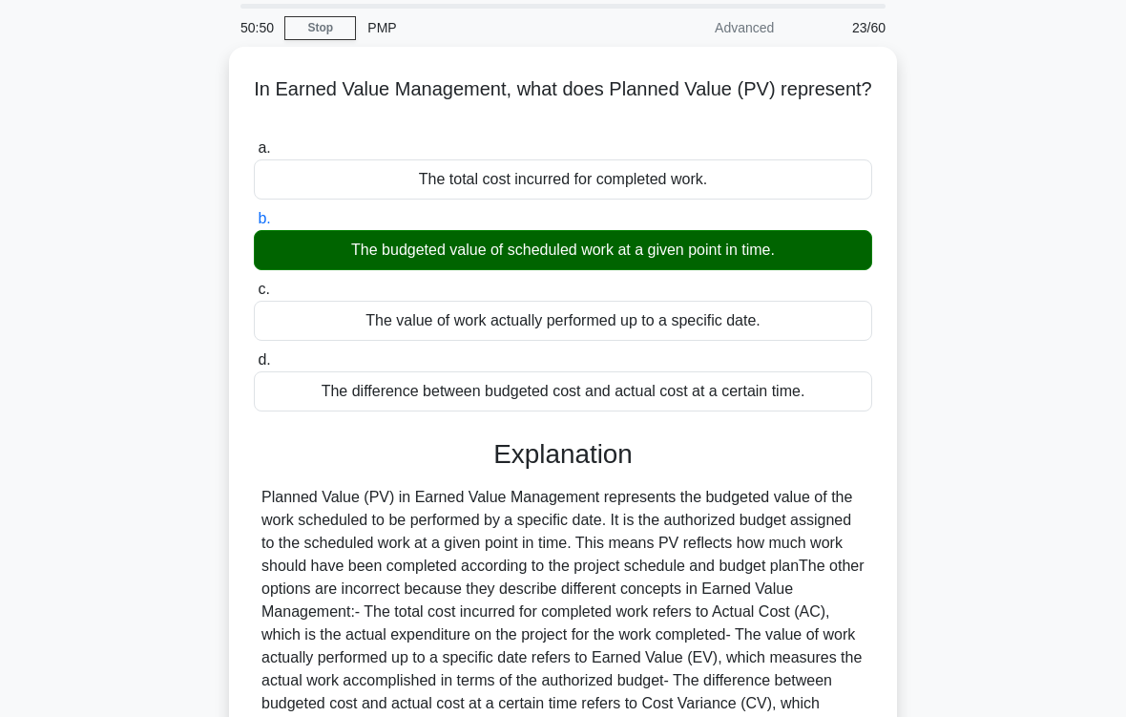
scroll to position [314, 0]
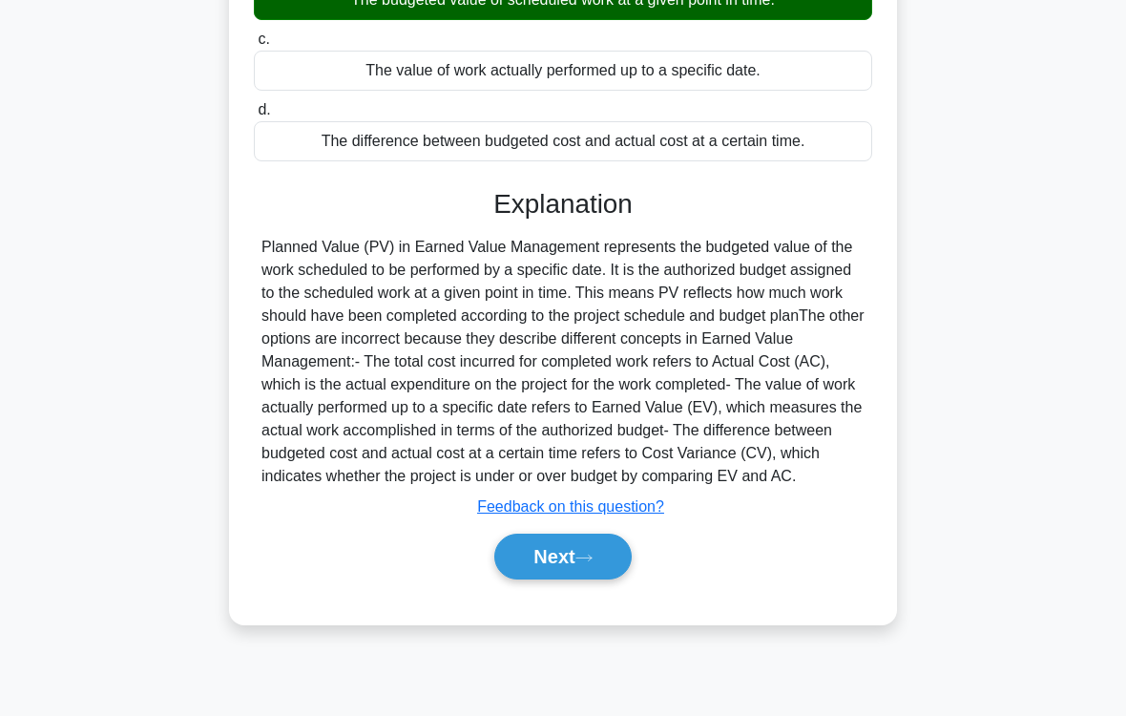
click at [604, 580] on button "Next" at bounding box center [562, 557] width 136 height 46
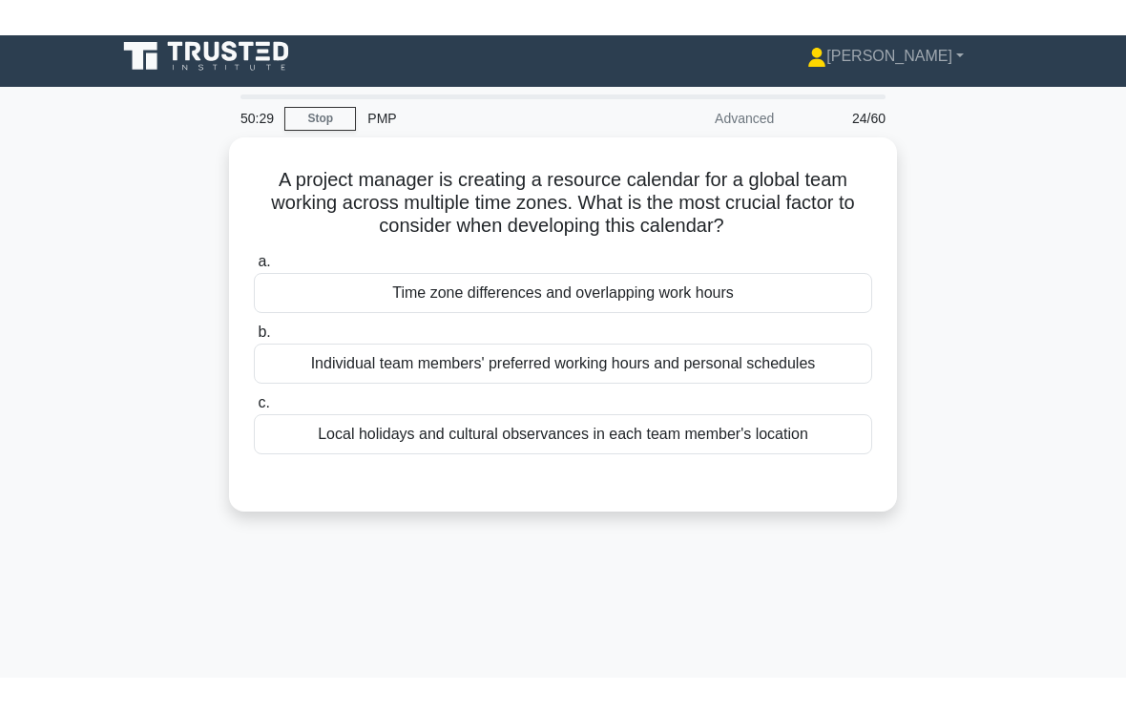
scroll to position [10, 0]
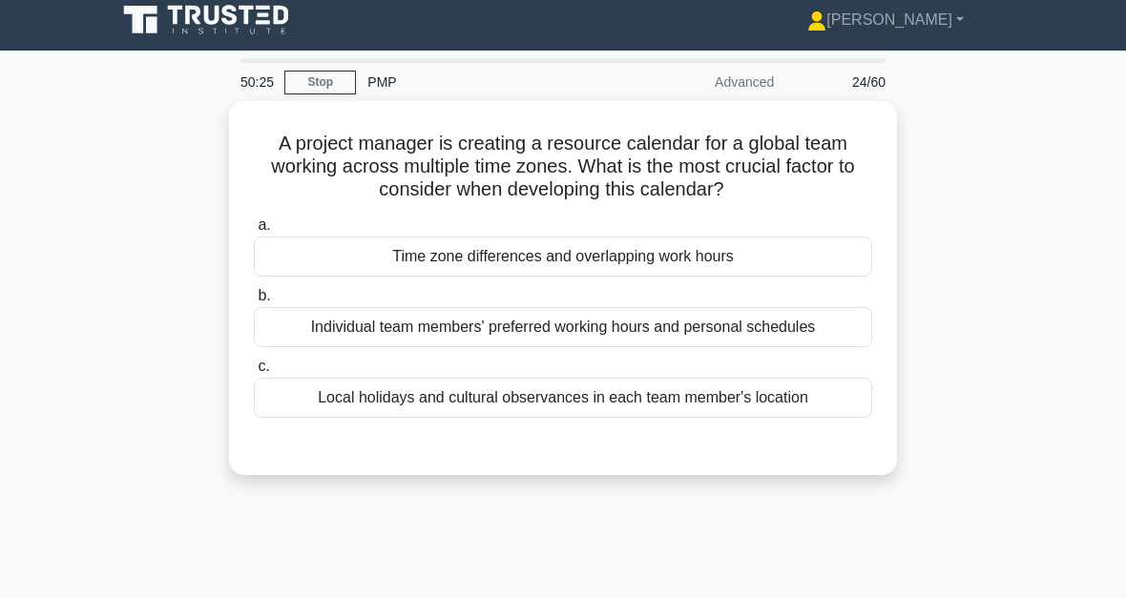
click at [753, 262] on div "Time zone differences and overlapping work hours" at bounding box center [563, 257] width 618 height 40
click at [254, 232] on input "a. Time zone differences and overlapping work hours" at bounding box center [254, 226] width 0 height 12
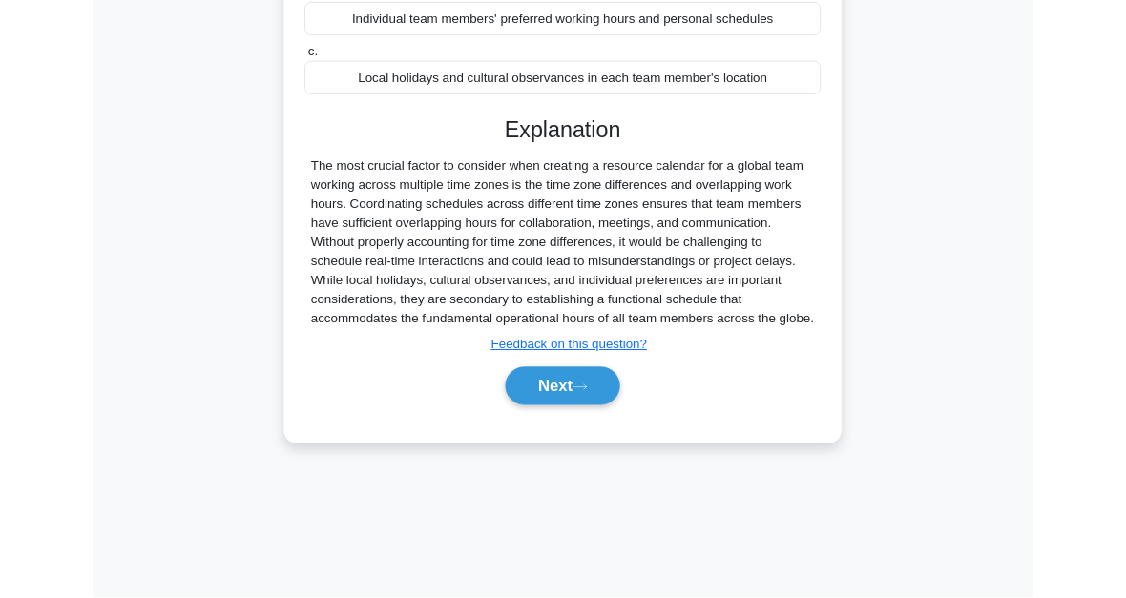
scroll to position [432, 0]
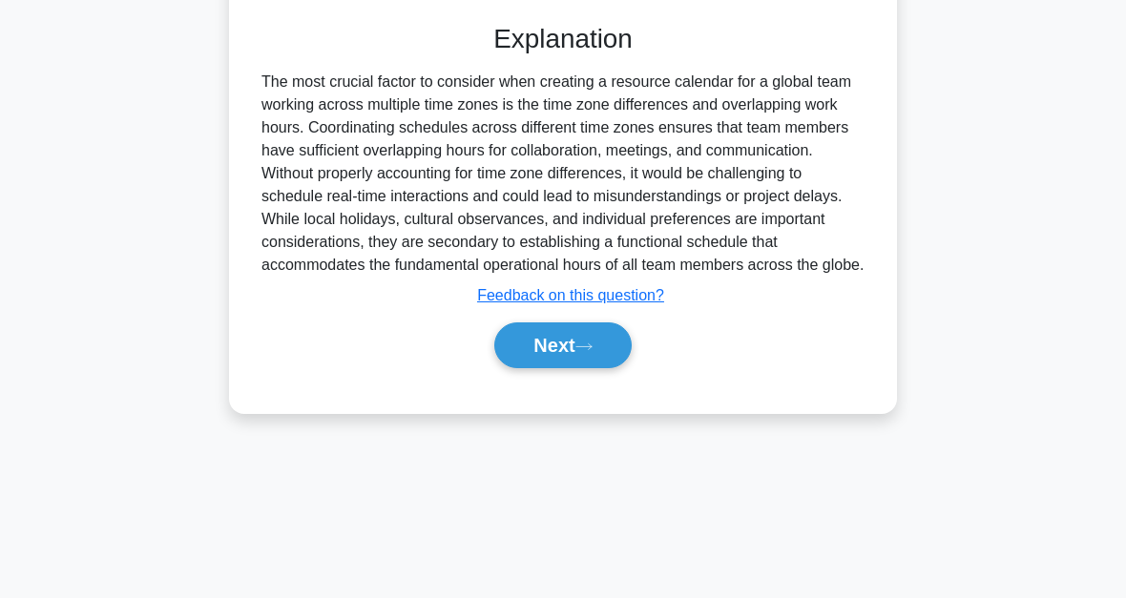
click at [591, 352] on icon at bounding box center [583, 347] width 17 height 10
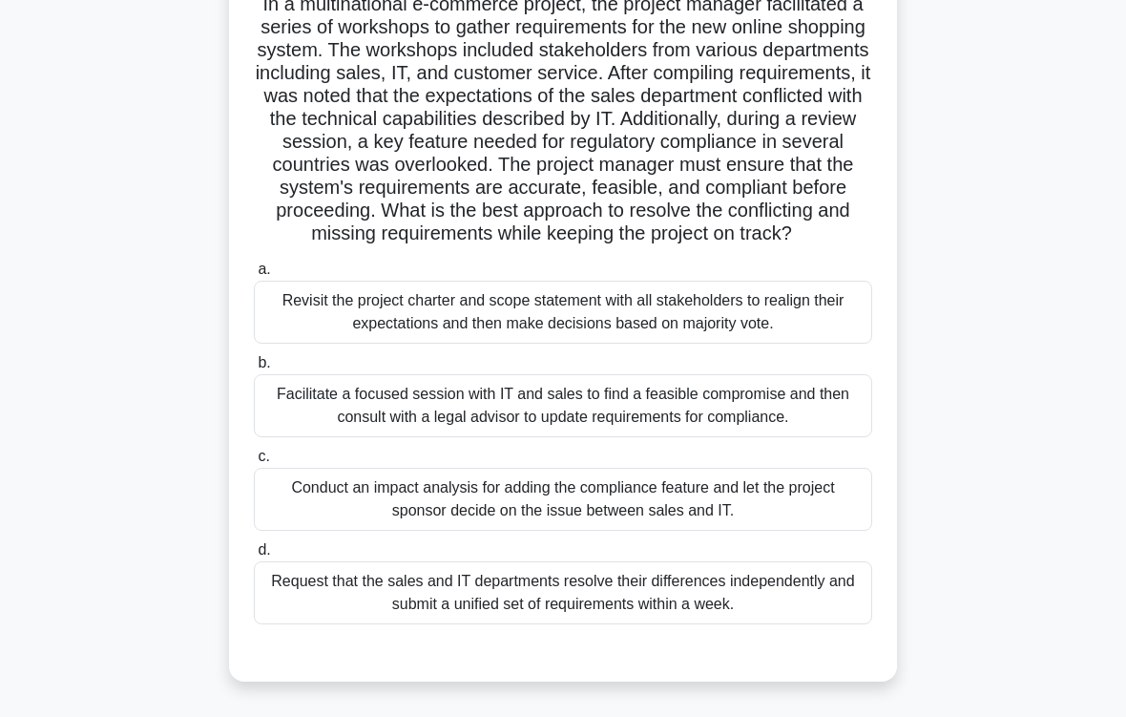
scroll to position [152, 0]
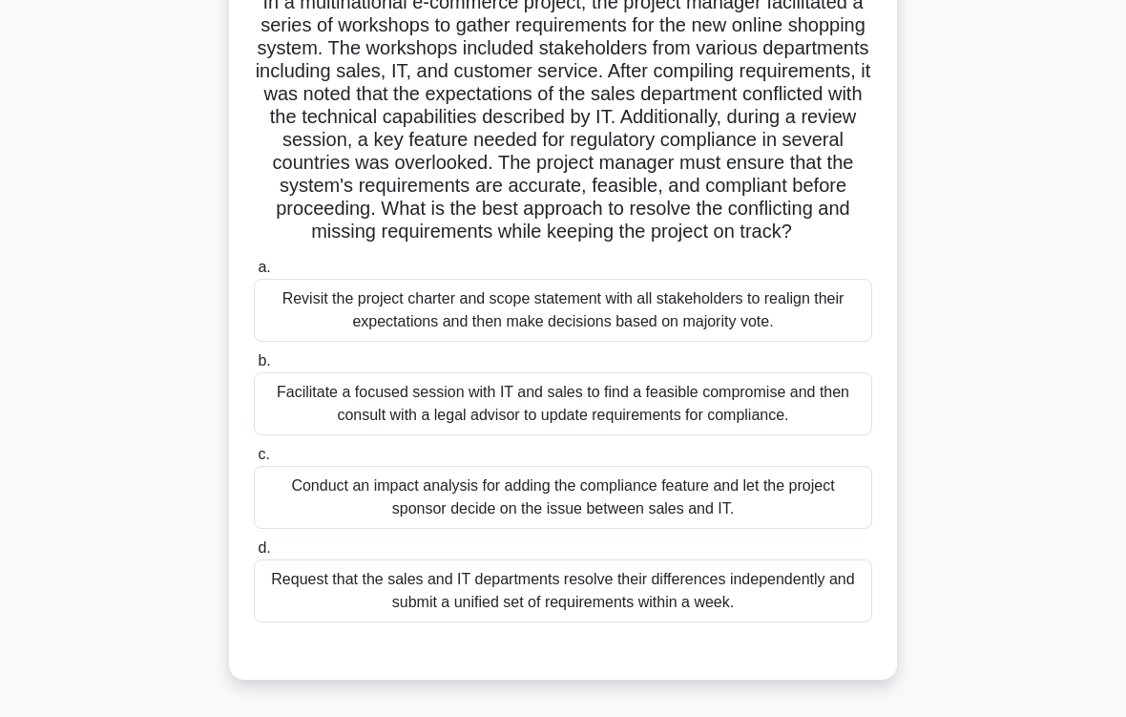
click at [699, 435] on div "Facilitate a focused session with IT and sales to find a feasible compromise an…" at bounding box center [563, 403] width 618 height 63
click at [254, 367] on input "b. Facilitate a focused session with IT and sales to find a feasible compromise…" at bounding box center [254, 361] width 0 height 12
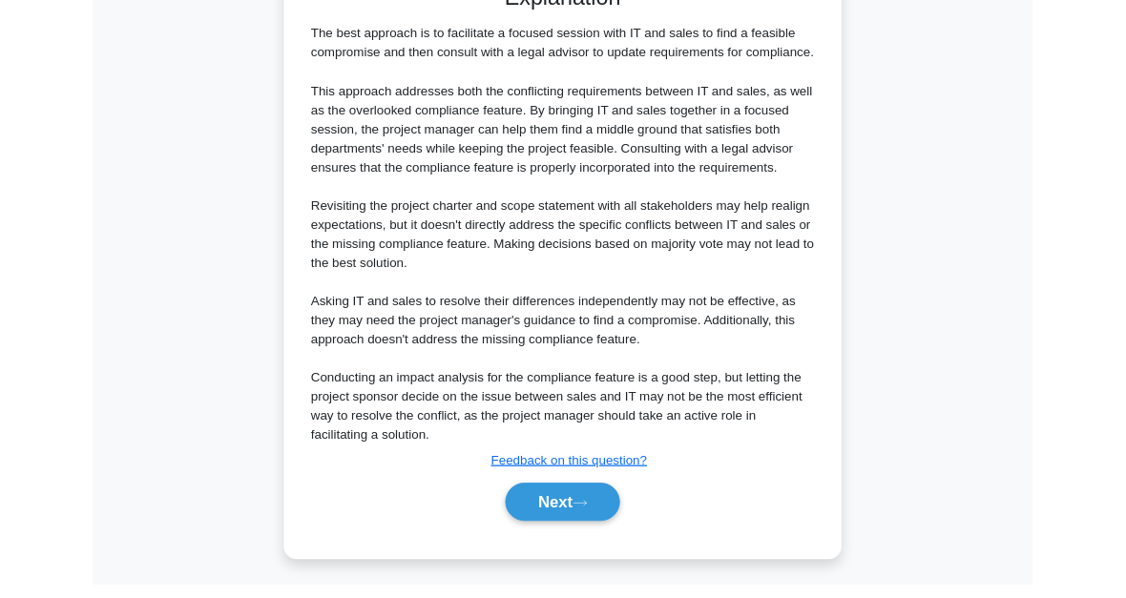
scroll to position [1036, 0]
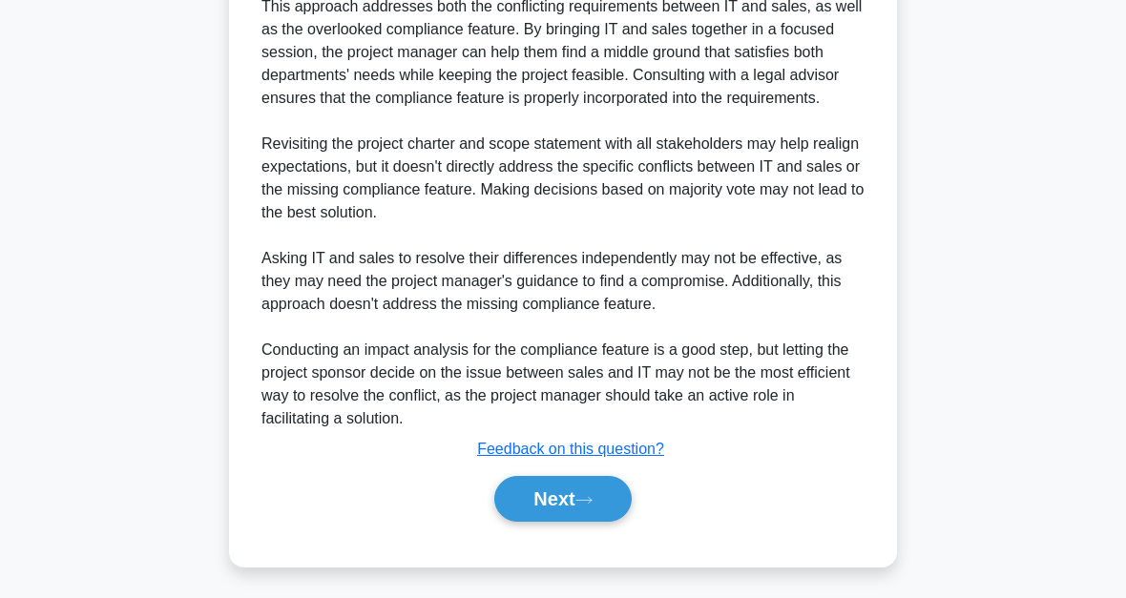
click at [598, 514] on button "Next" at bounding box center [562, 499] width 136 height 46
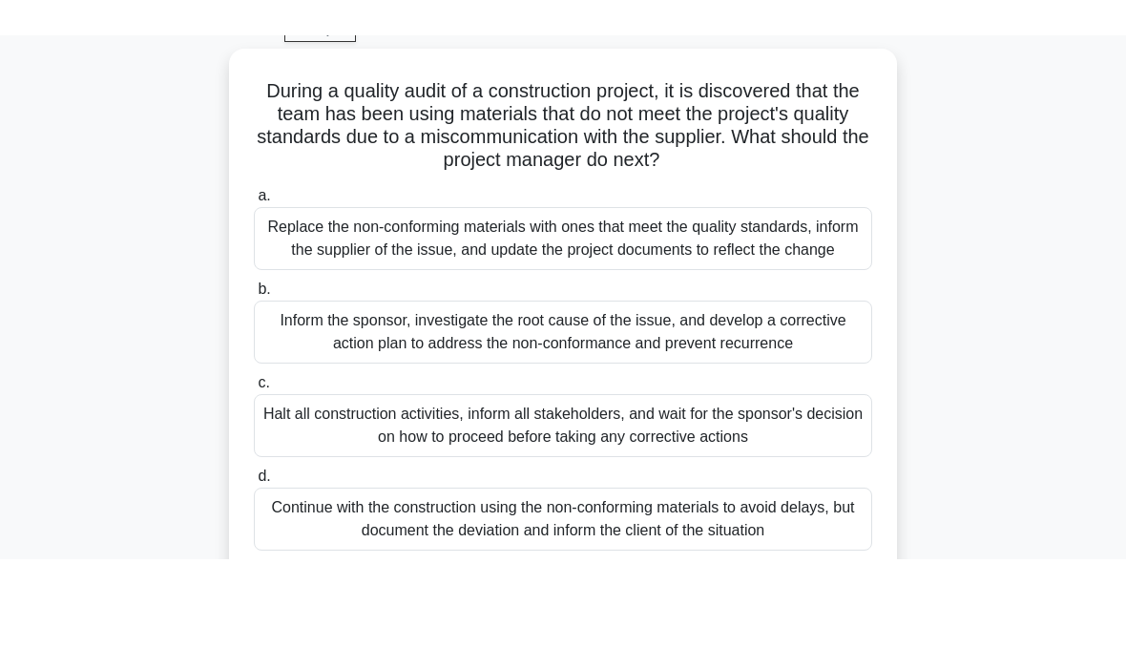
scroll to position [98, 0]
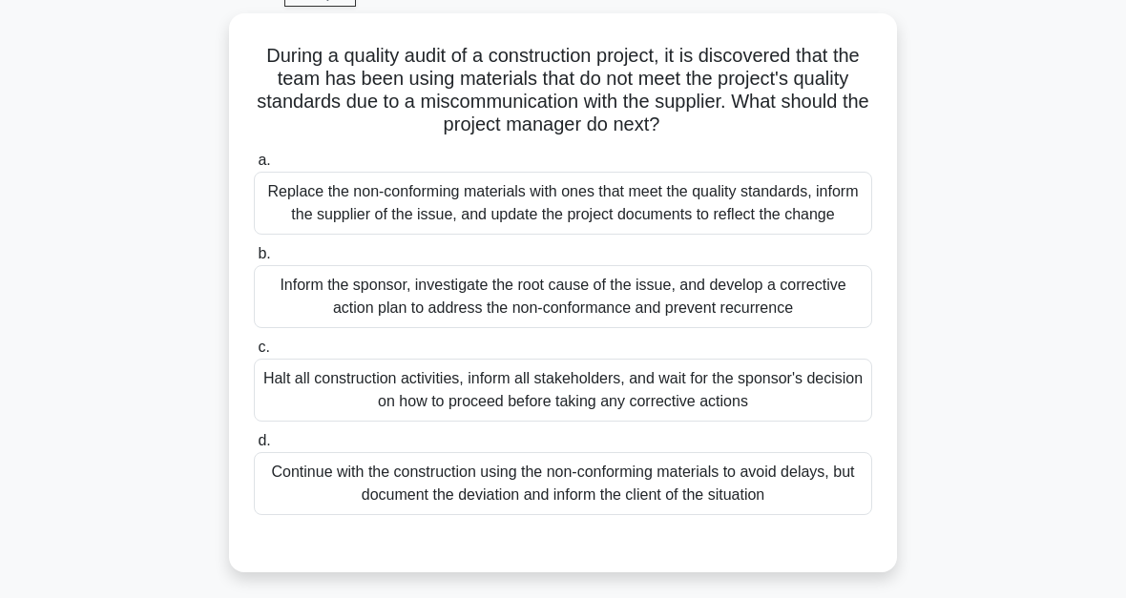
click at [711, 216] on div "Replace the non-conforming materials with ones that meet the quality standards,…" at bounding box center [563, 203] width 618 height 63
click at [254, 167] on input "a. Replace the non-conforming materials with ones that meet the quality standar…" at bounding box center [254, 161] width 0 height 12
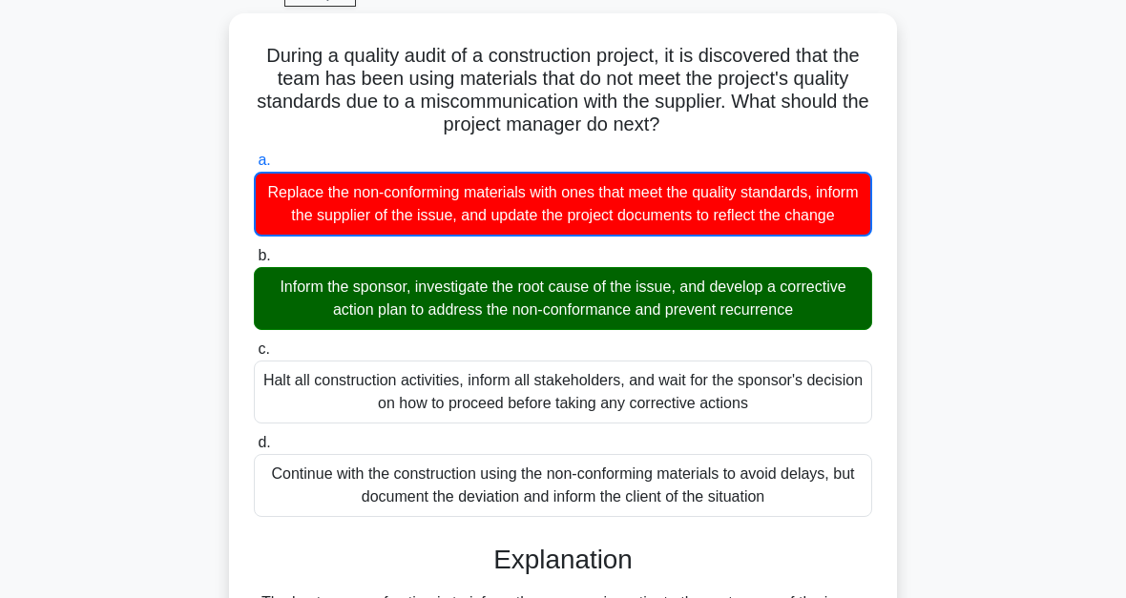
click at [988, 307] on div "During a quality audit of a construction project, it is discovered that the tea…" at bounding box center [563, 576] width 916 height 1127
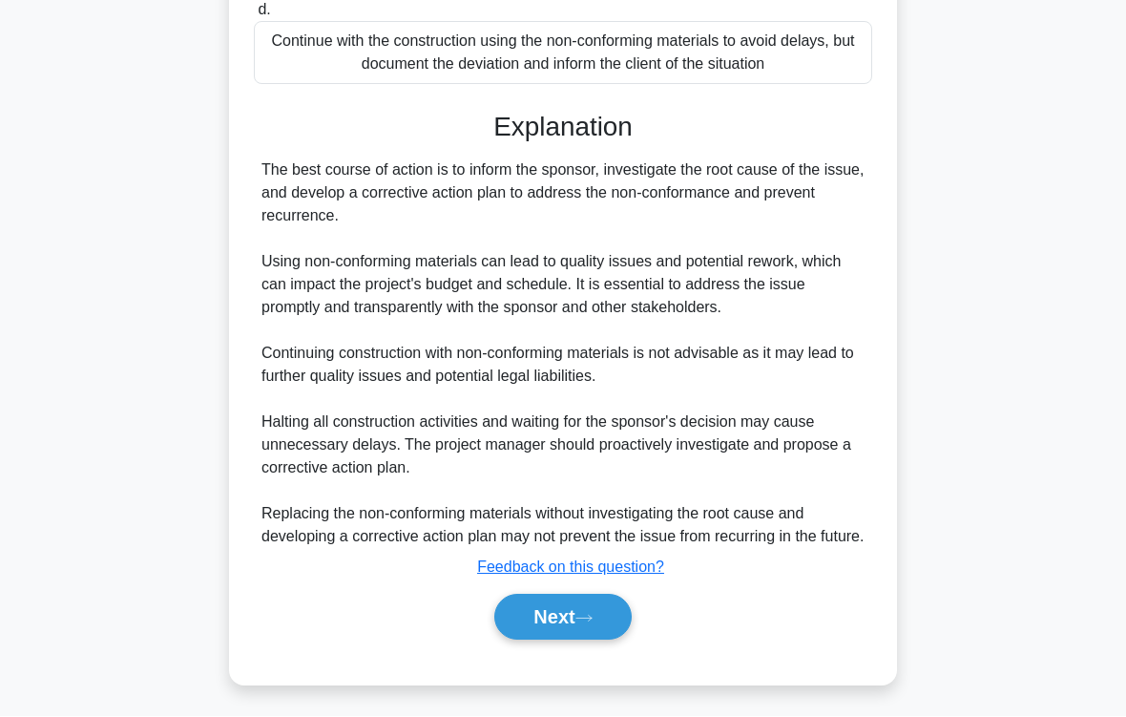
scroll to position [622, 0]
click at [597, 597] on button "Next" at bounding box center [562, 618] width 136 height 46
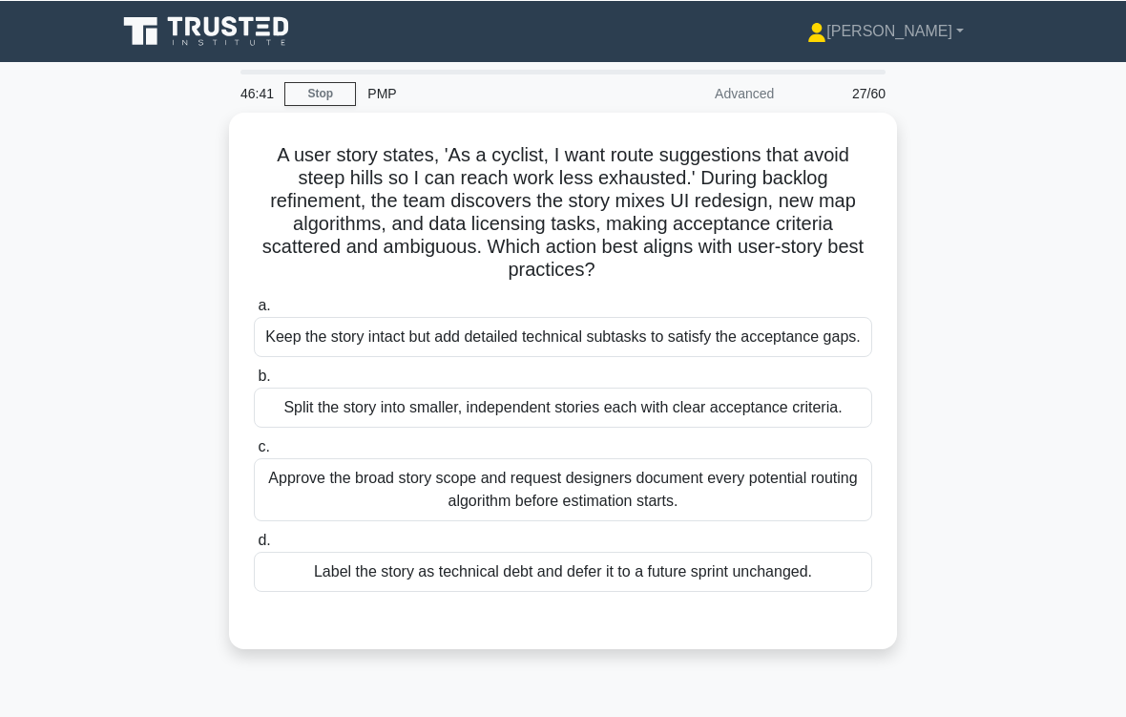
scroll to position [4, 0]
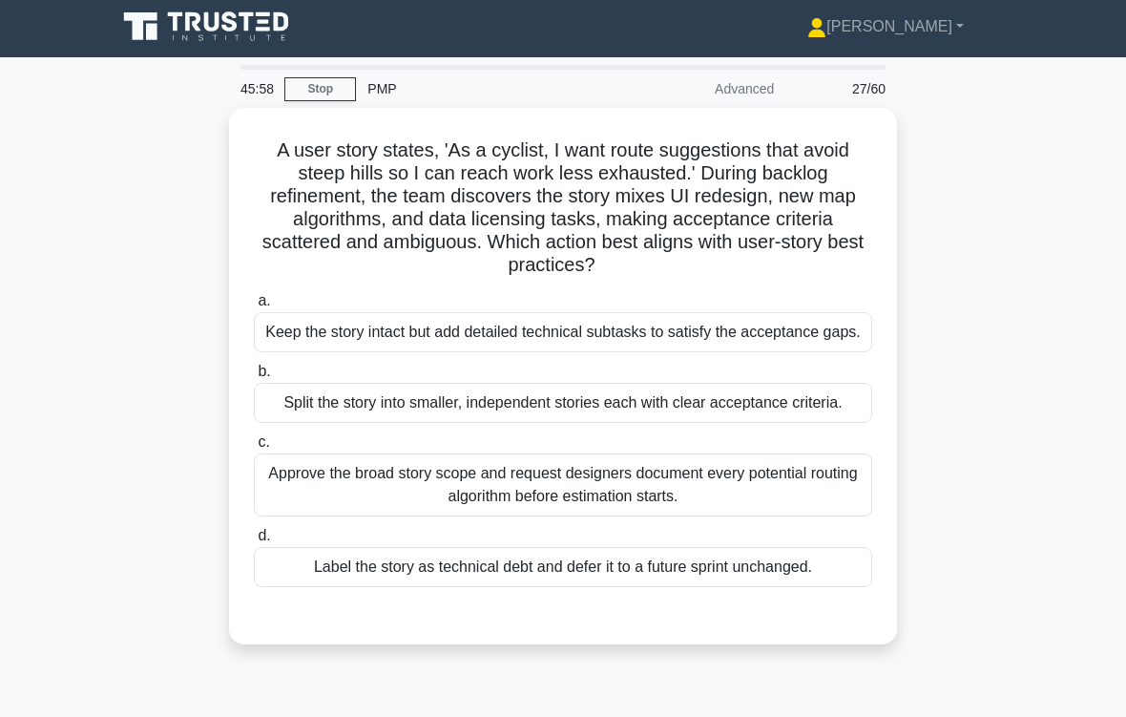
click at [795, 423] on div "Split the story into smaller, independent stories each with clear acceptance cr…" at bounding box center [563, 403] width 618 height 40
click at [254, 378] on input "b. Split the story into smaller, independent stories each with clear acceptance…" at bounding box center [254, 372] width 0 height 12
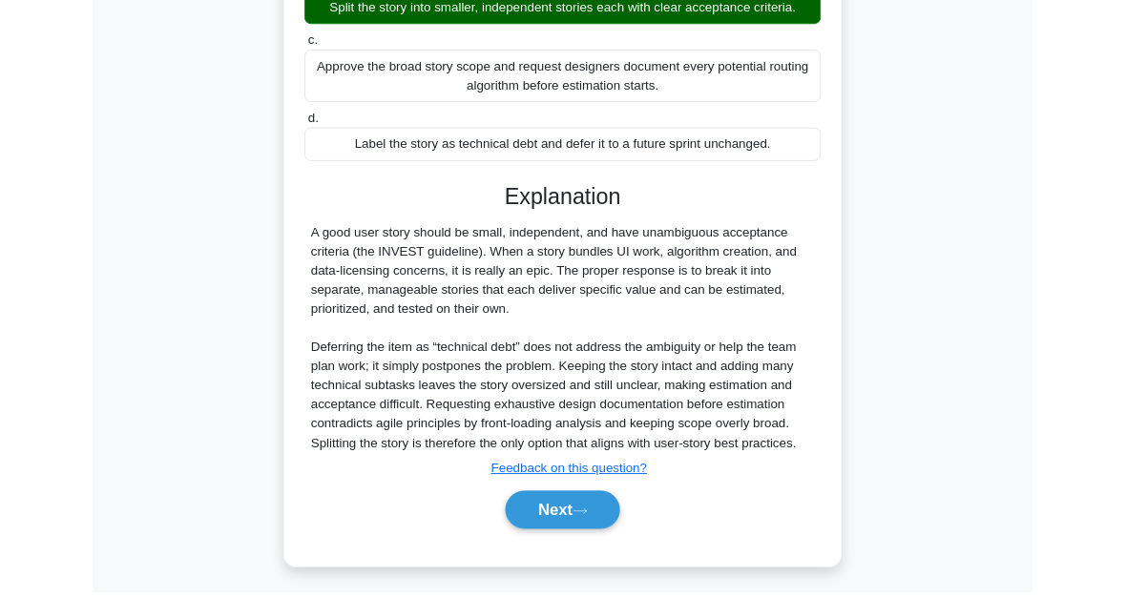
scroll to position [601, 0]
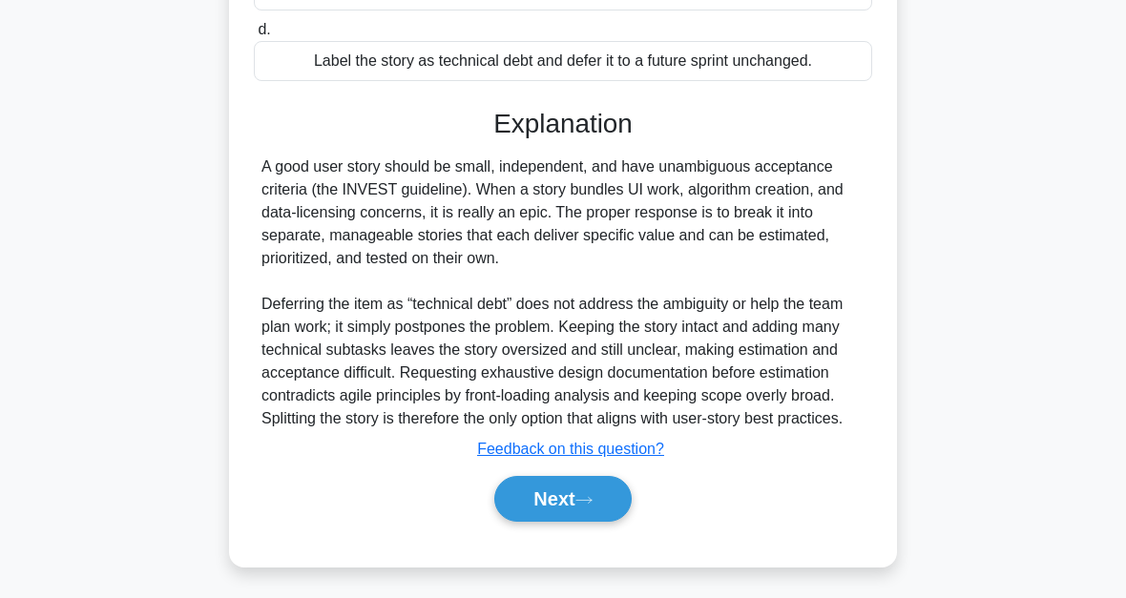
click at [601, 504] on button "Next" at bounding box center [562, 499] width 136 height 46
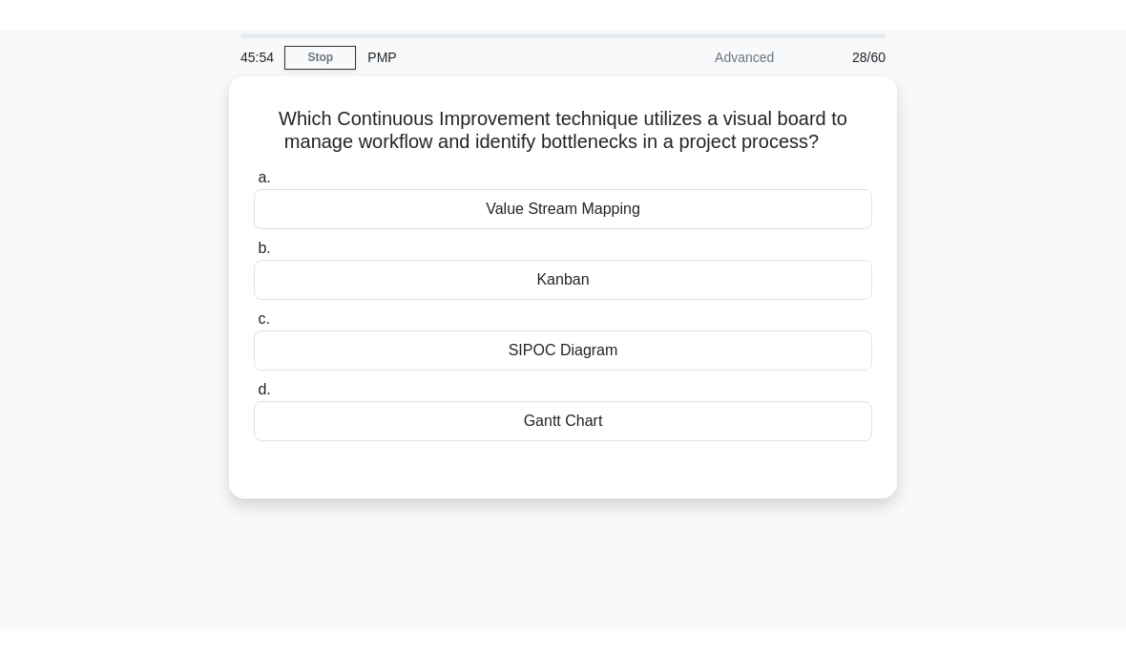
scroll to position [46, 0]
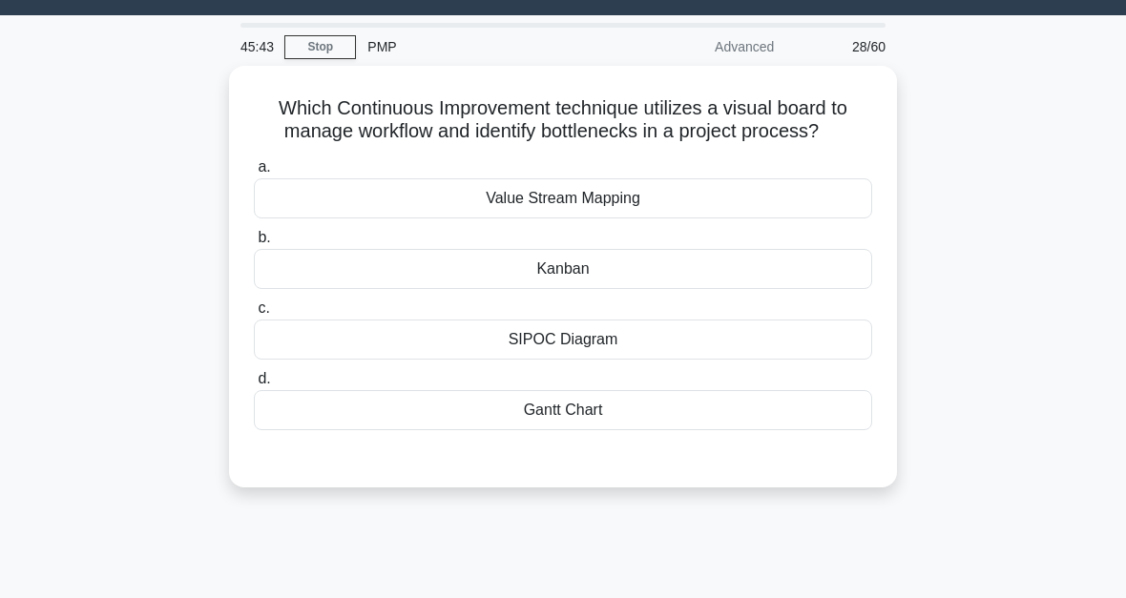
click at [649, 289] on div "Kanban" at bounding box center [563, 269] width 618 height 40
click at [254, 244] on input "b. [GEOGRAPHIC_DATA]" at bounding box center [254, 238] width 0 height 12
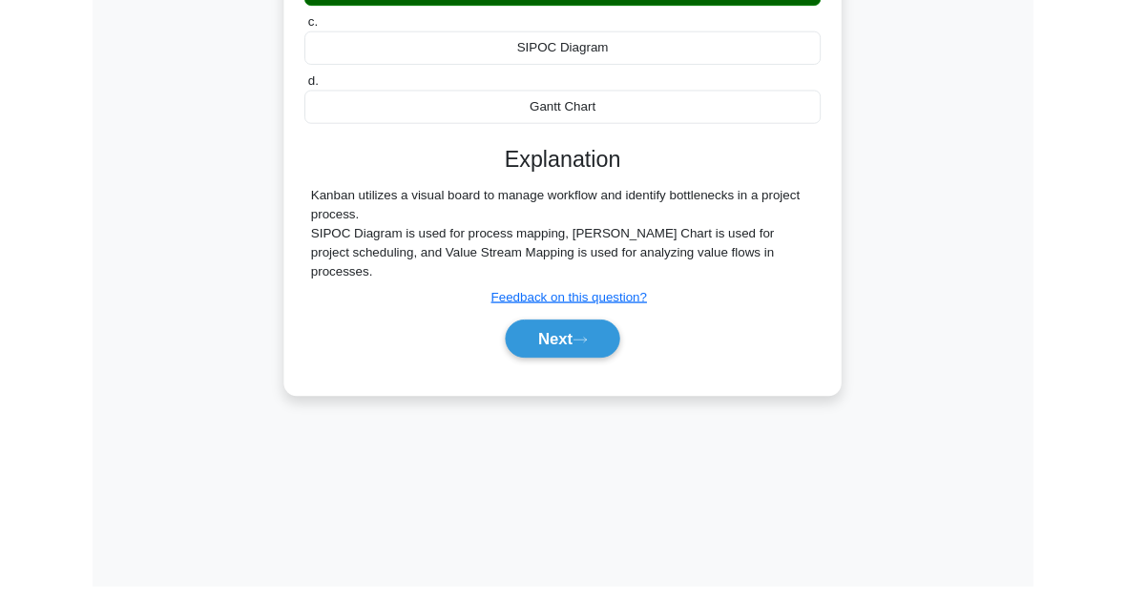
scroll to position [432, 0]
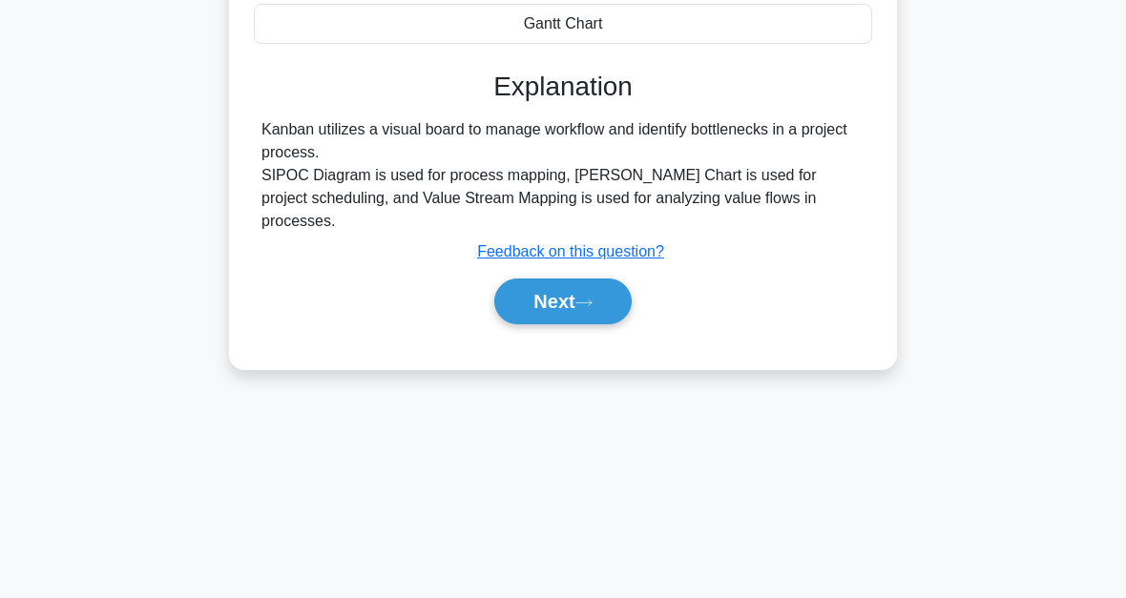
click at [622, 317] on button "Next" at bounding box center [562, 302] width 136 height 46
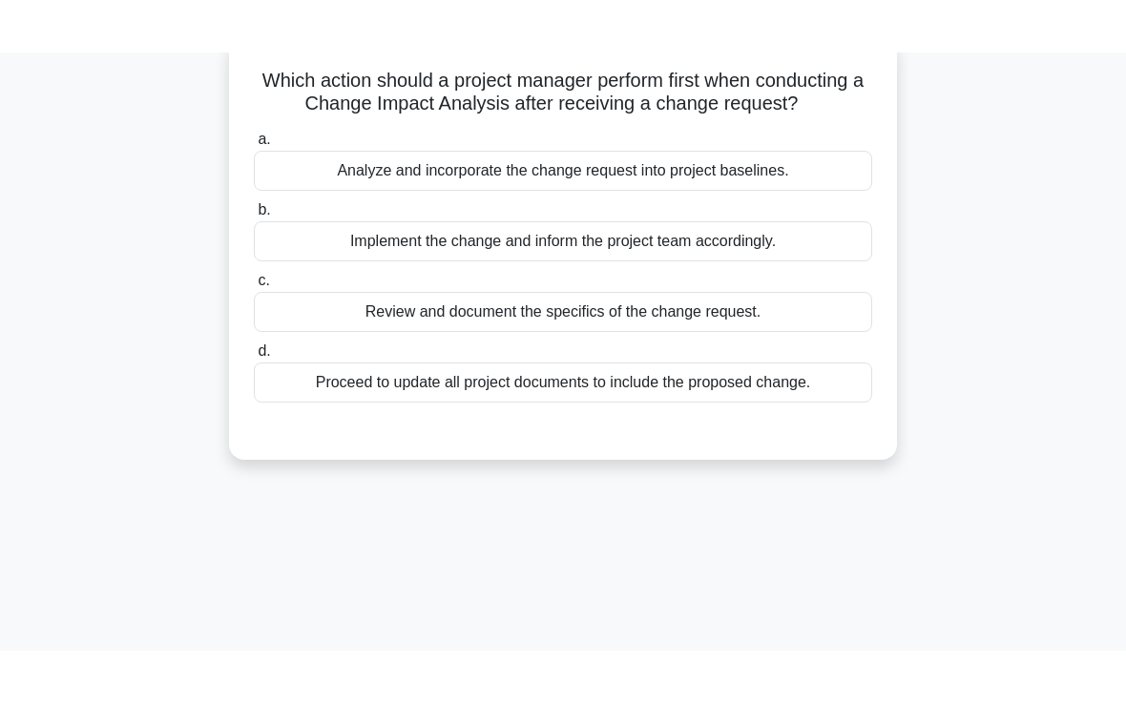
scroll to position [0, 0]
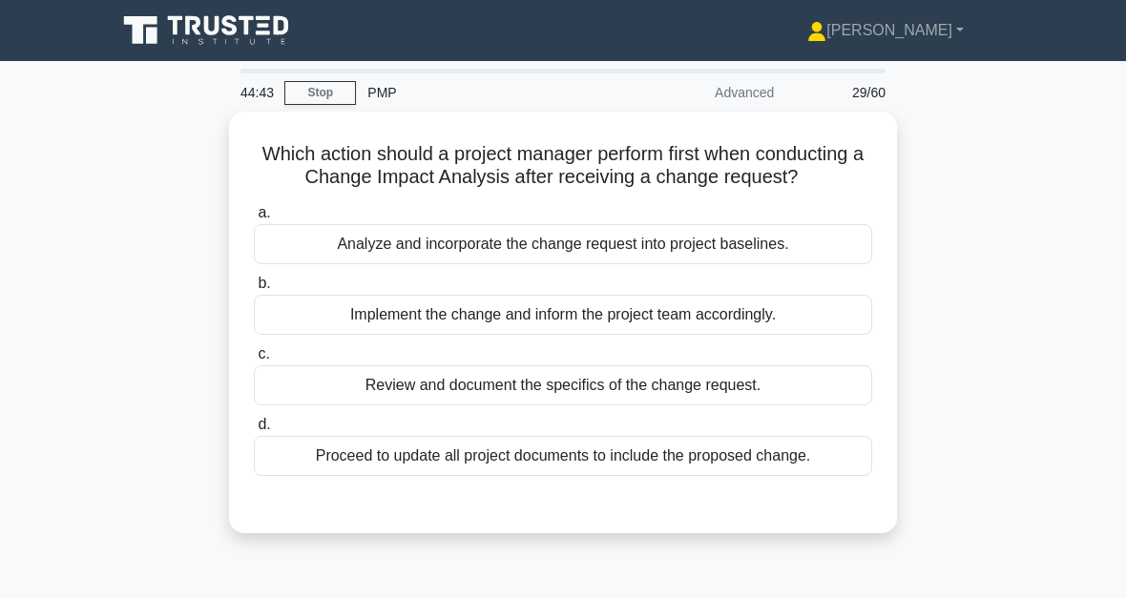
click at [711, 406] on div "Review and document the specifics of the change request." at bounding box center [563, 386] width 618 height 40
click at [254, 361] on input "c. Review and document the specifics of the change request." at bounding box center [254, 354] width 0 height 12
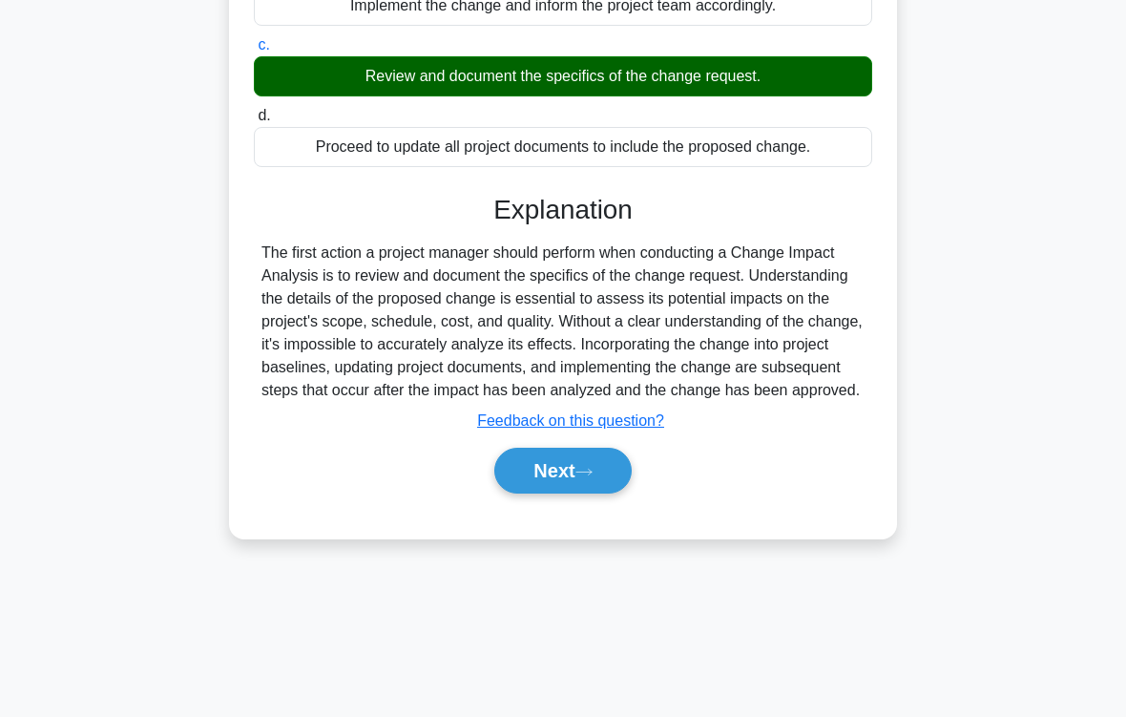
scroll to position [314, 0]
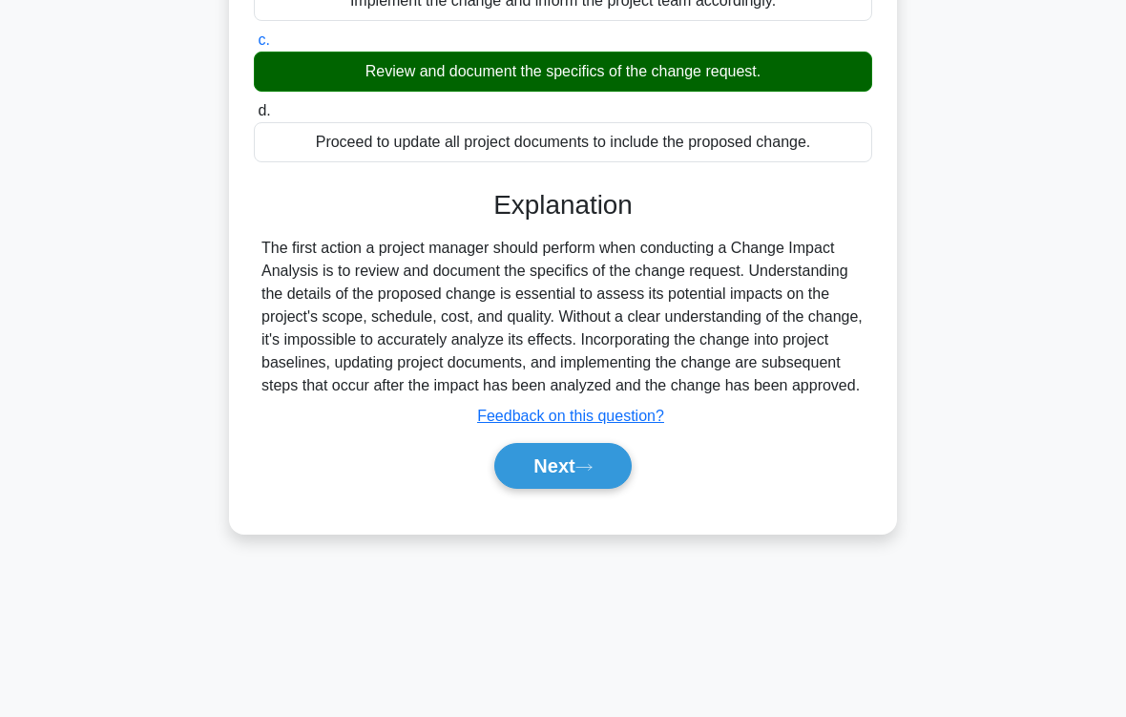
click at [590, 489] on button "Next" at bounding box center [562, 466] width 136 height 46
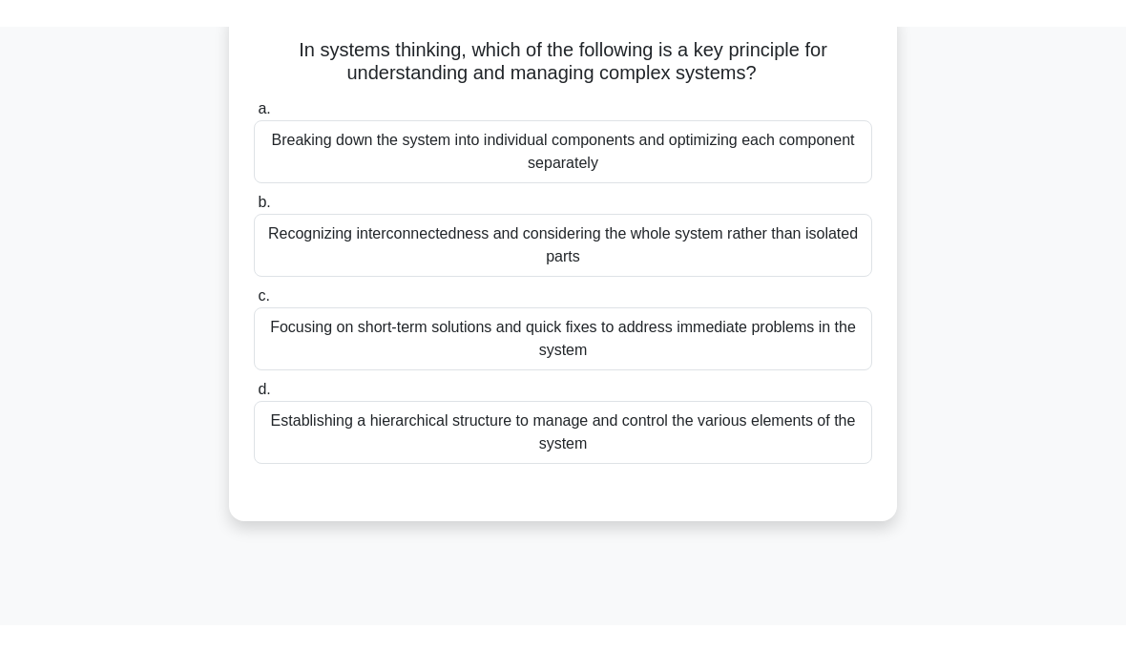
scroll to position [94, 0]
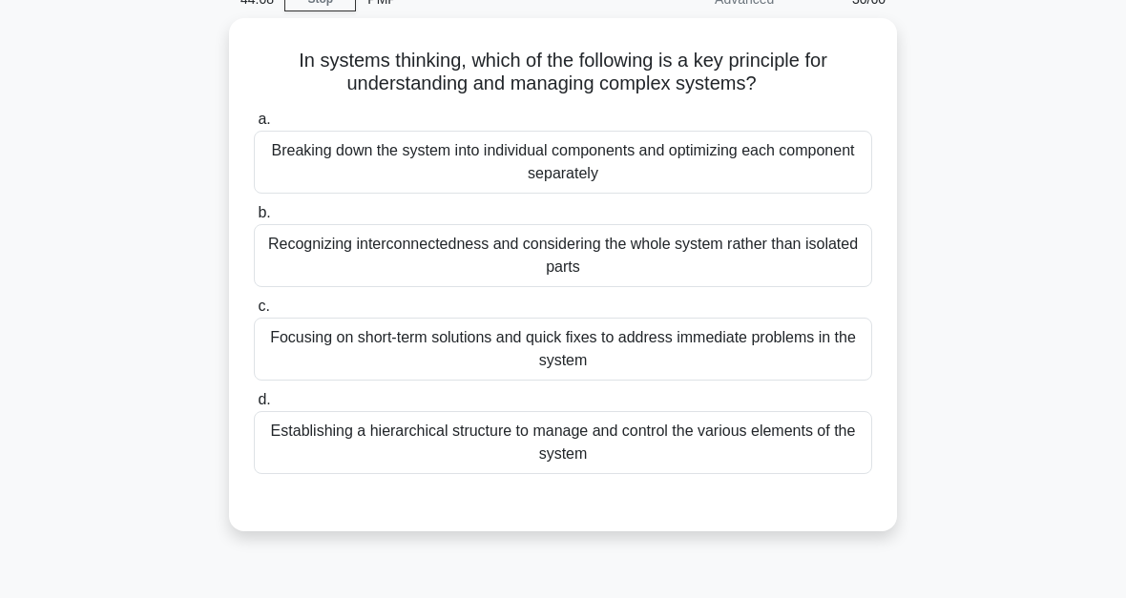
click at [721, 447] on div "Establishing a hierarchical structure to manage and control the various element…" at bounding box center [563, 442] width 618 height 63
click at [254, 407] on input "d. Establishing a hierarchical structure to manage and control the various elem…" at bounding box center [254, 400] width 0 height 12
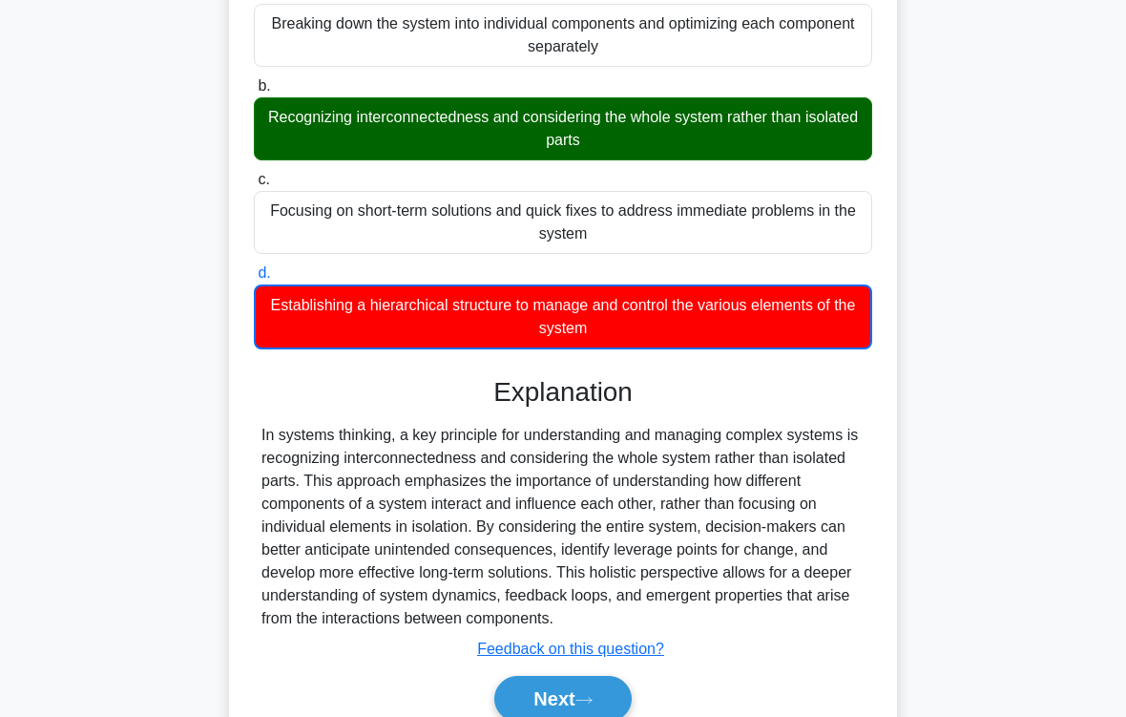
scroll to position [324, 0]
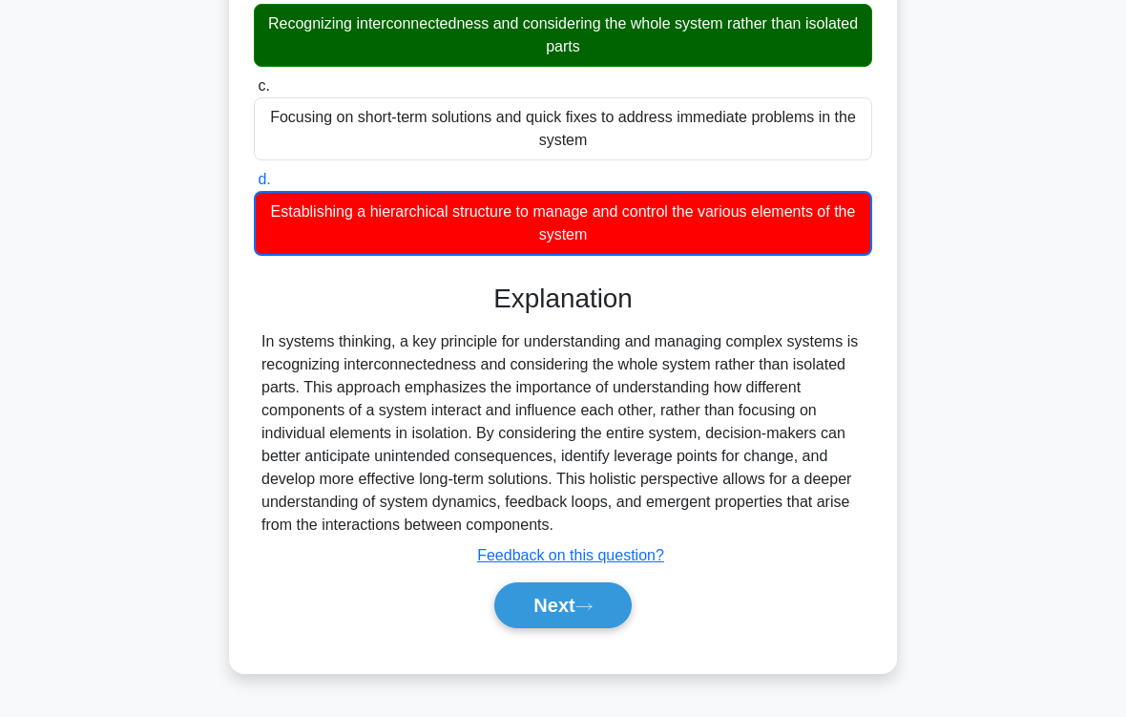
click at [601, 597] on button "Next" at bounding box center [562, 605] width 136 height 46
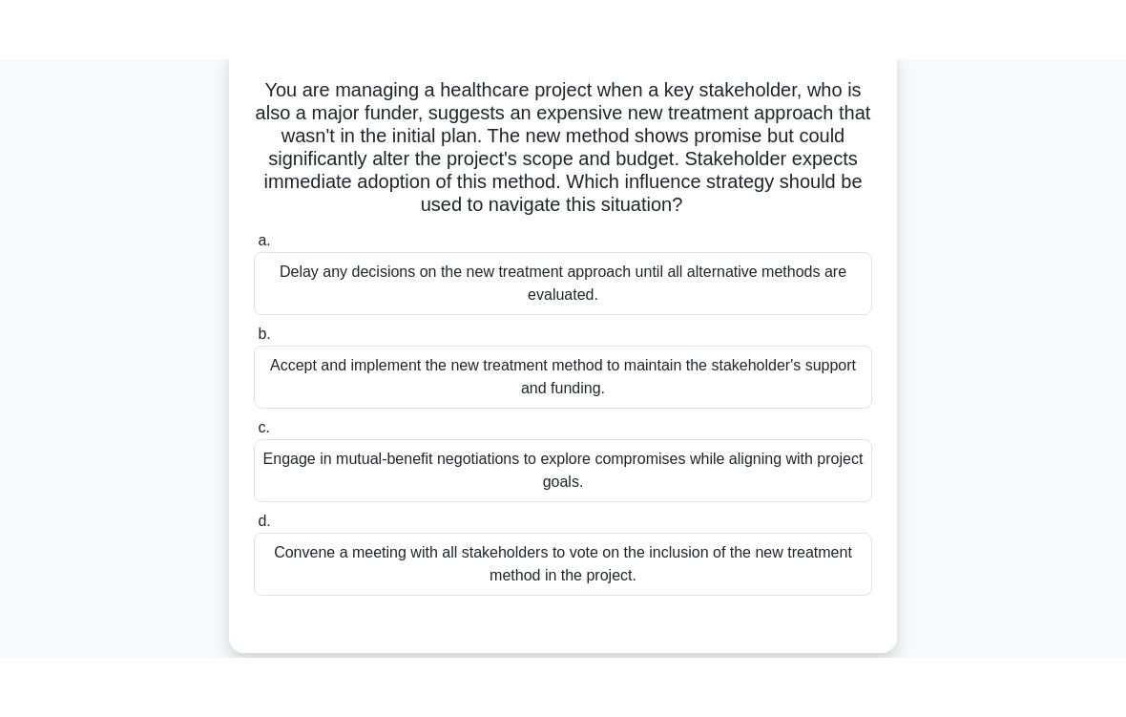
scroll to position [123, 0]
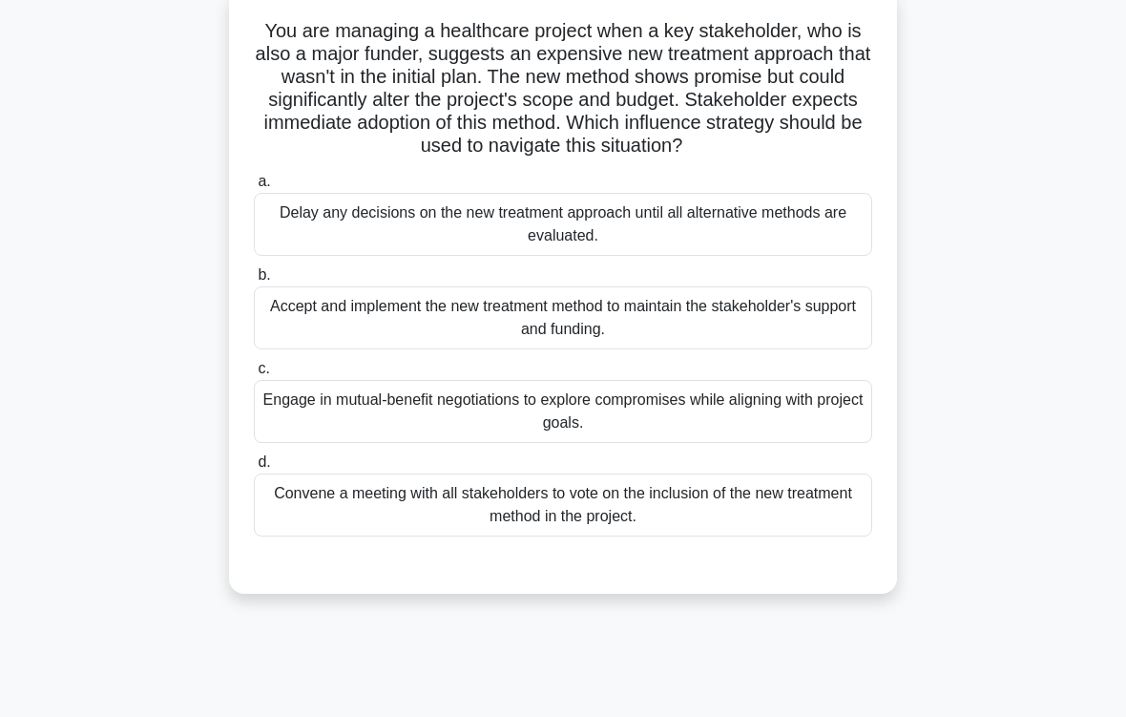
click at [786, 443] on div "Engage in mutual-benefit negotiations to explore compromises while aligning wit…" at bounding box center [563, 411] width 618 height 63
click at [254, 375] on input "c. Engage in mutual-benefit negotiations to explore compromises while aligning …" at bounding box center [254, 369] width 0 height 12
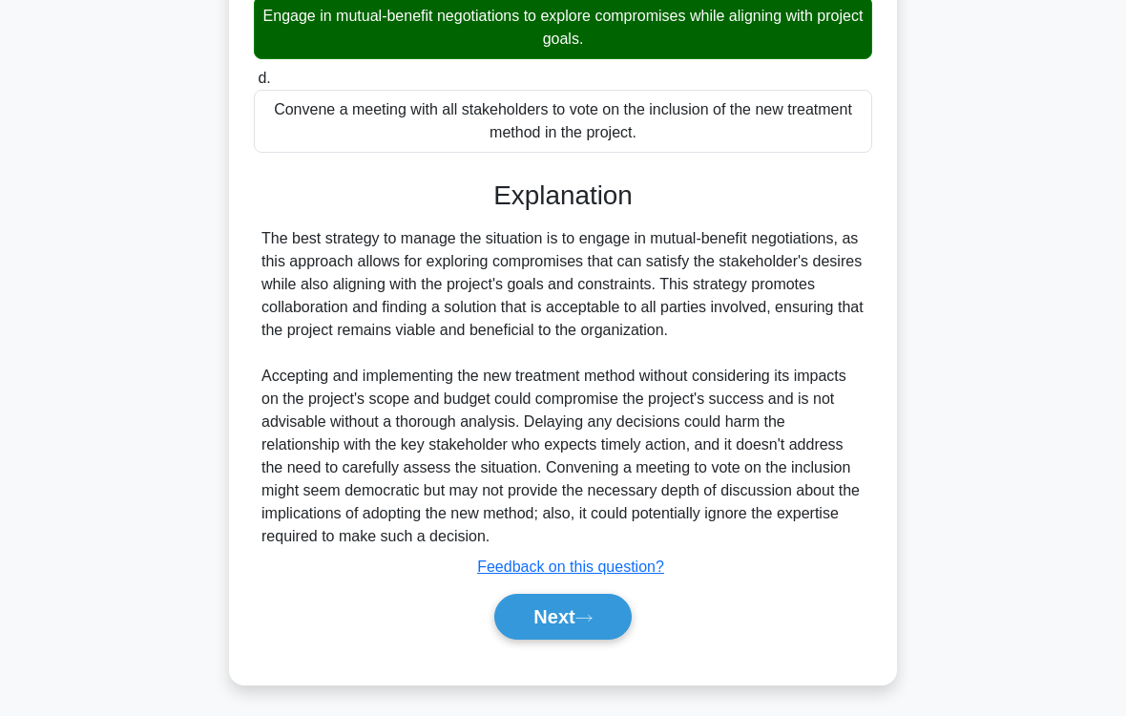
scroll to position [575, 0]
click at [599, 597] on button "Next" at bounding box center [562, 618] width 136 height 46
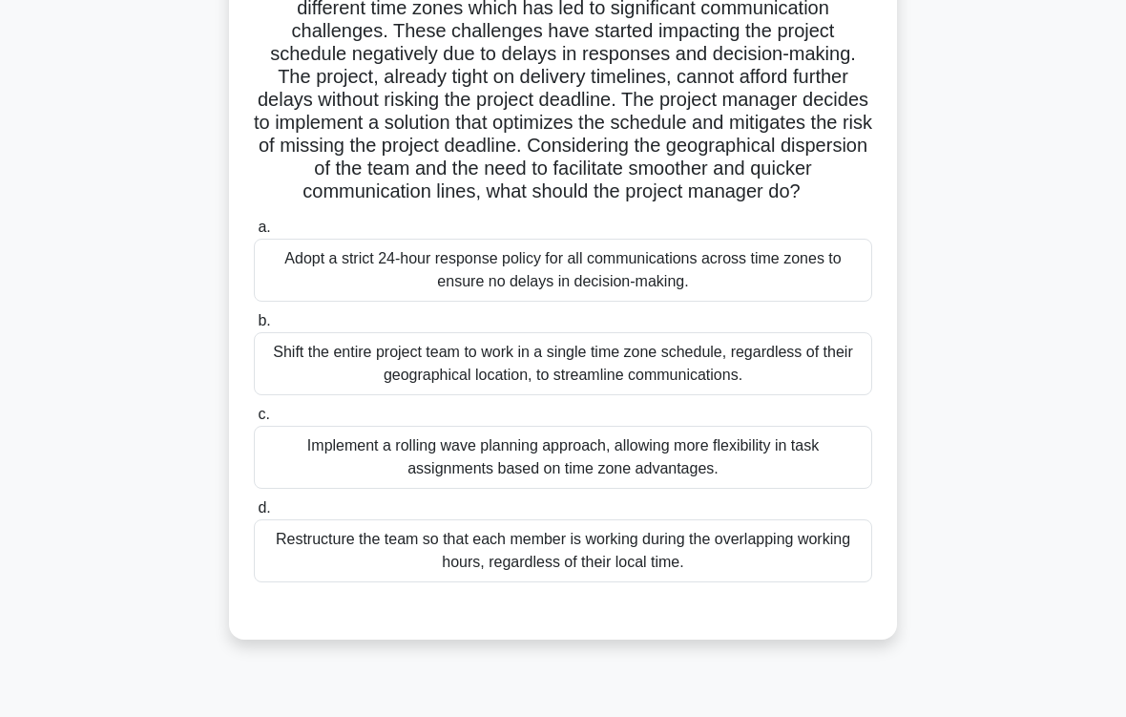
scroll to position [170, 0]
click at [706, 581] on div "Restructure the team so that each member is working during the overlapping work…" at bounding box center [563, 549] width 618 height 63
click at [254, 513] on input "d. Restructure the team so that each member is working during the overlapping w…" at bounding box center [254, 507] width 0 height 12
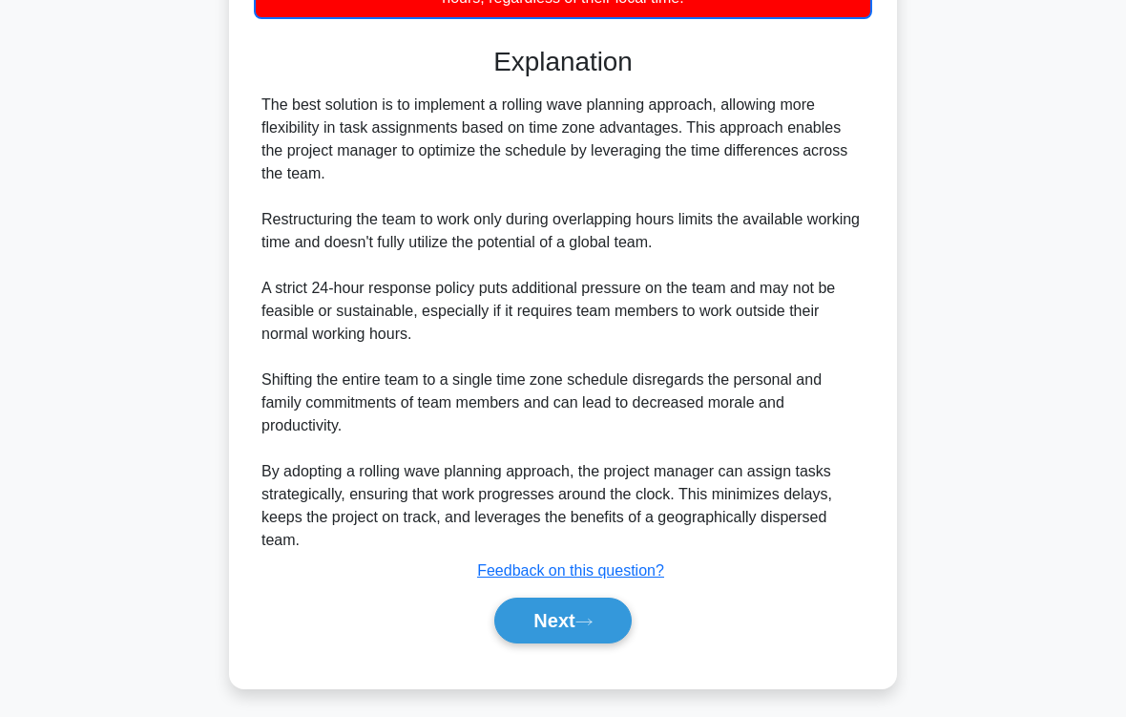
scroll to position [783, 0]
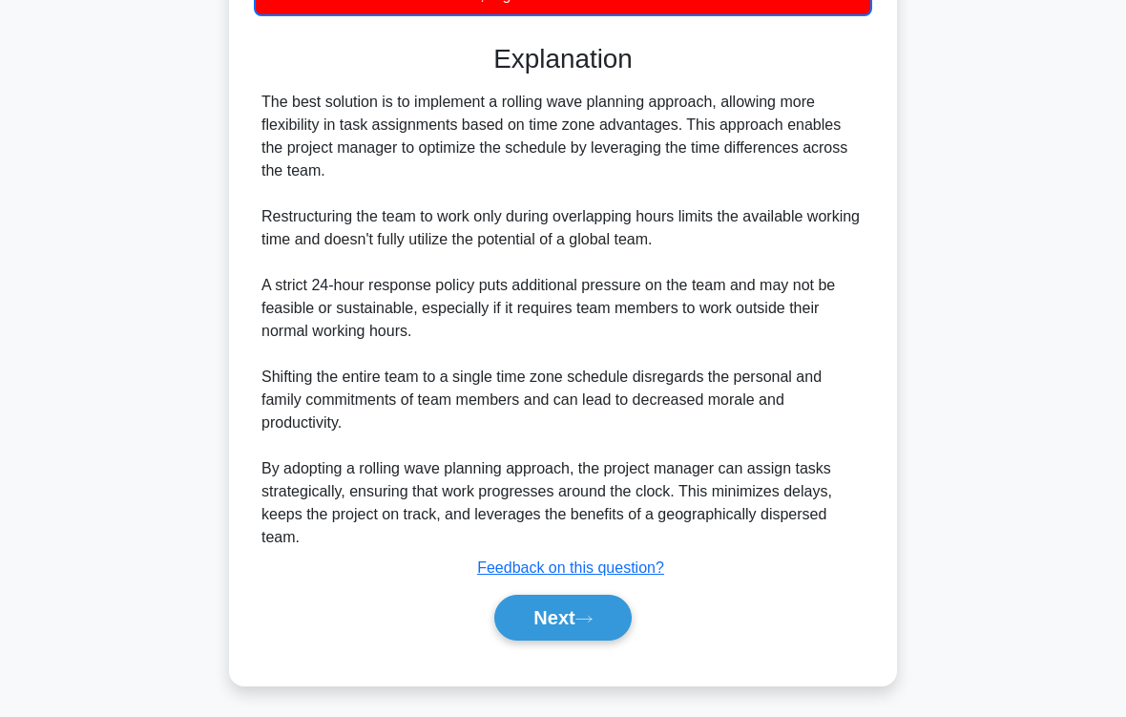
click at [612, 597] on button "Next" at bounding box center [562, 618] width 136 height 46
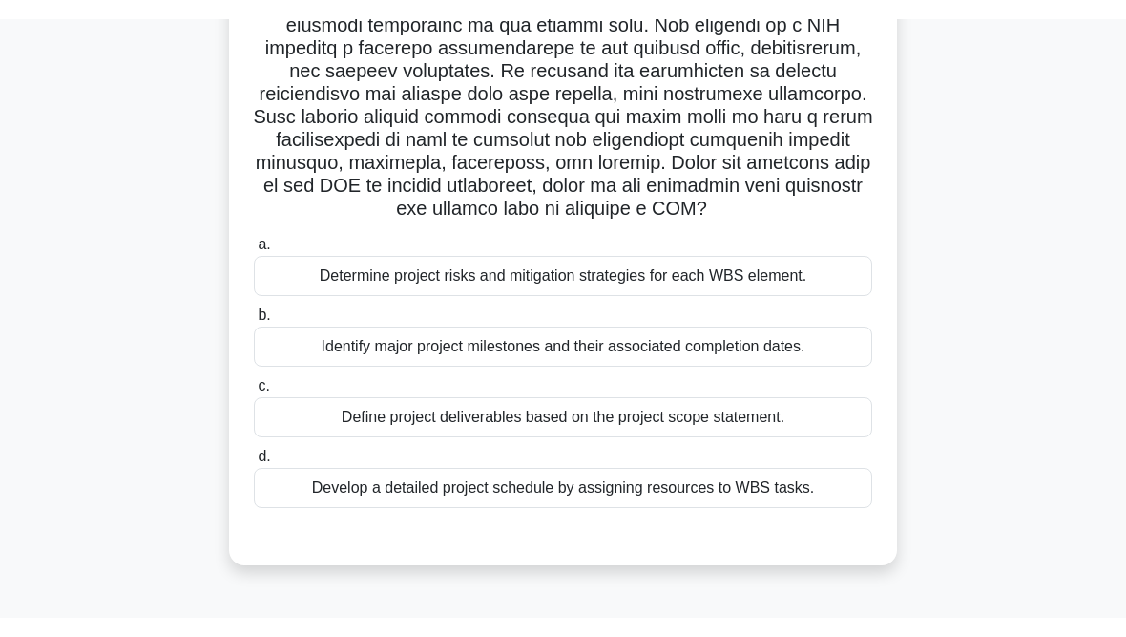
scroll to position [309, 0]
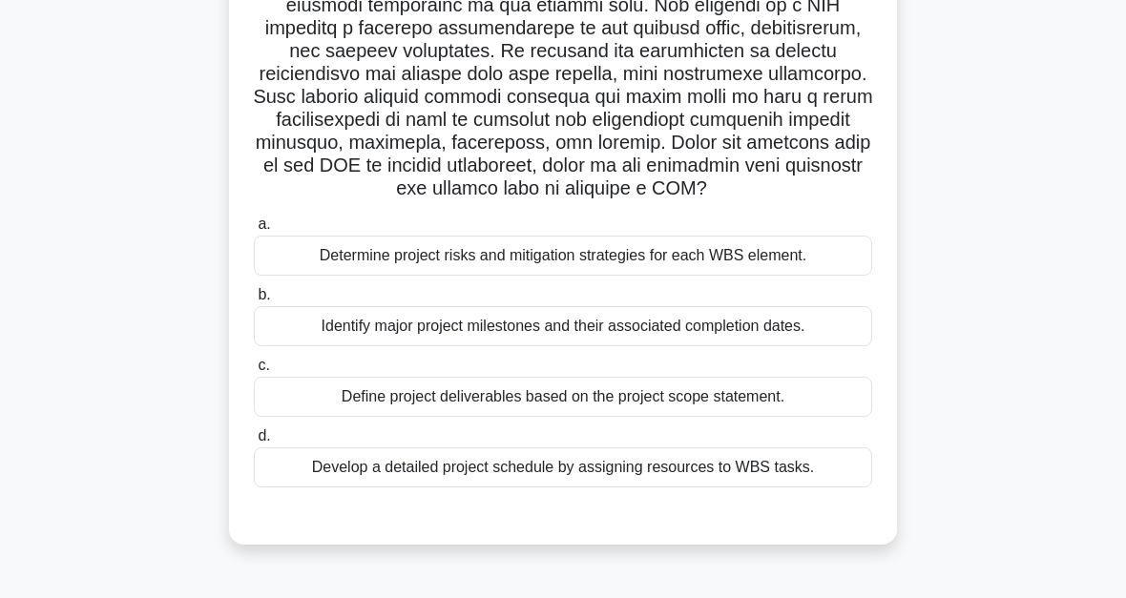
click at [596, 488] on div "Develop a detailed project schedule by assigning resources to WBS tasks." at bounding box center [563, 468] width 618 height 40
click at [254, 443] on input "d. Develop a detailed project schedule by assigning resources to WBS tasks." at bounding box center [254, 436] width 0 height 12
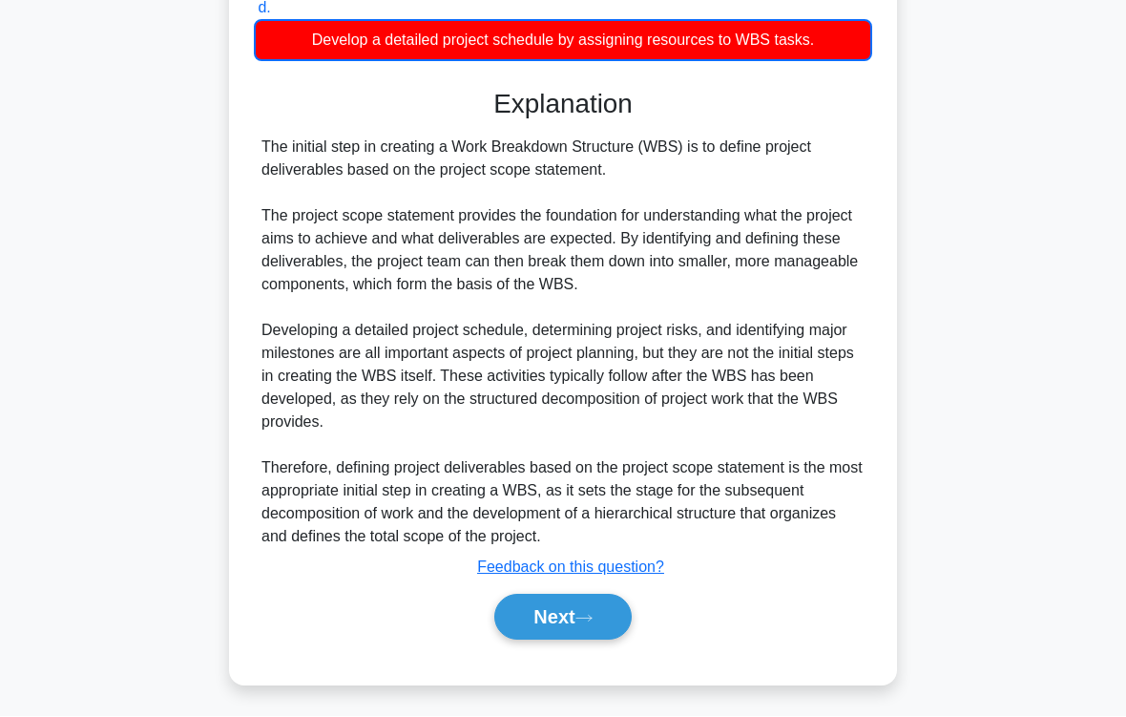
scroll to position [805, 0]
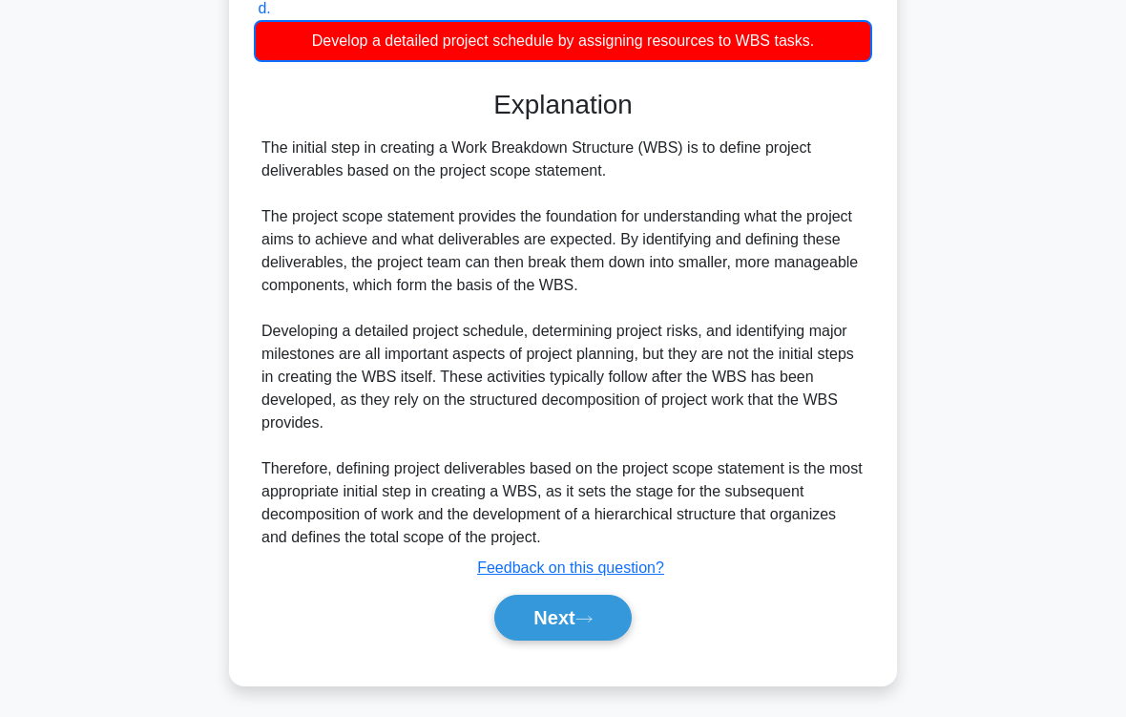
click at [600, 597] on button "Next" at bounding box center [562, 618] width 136 height 46
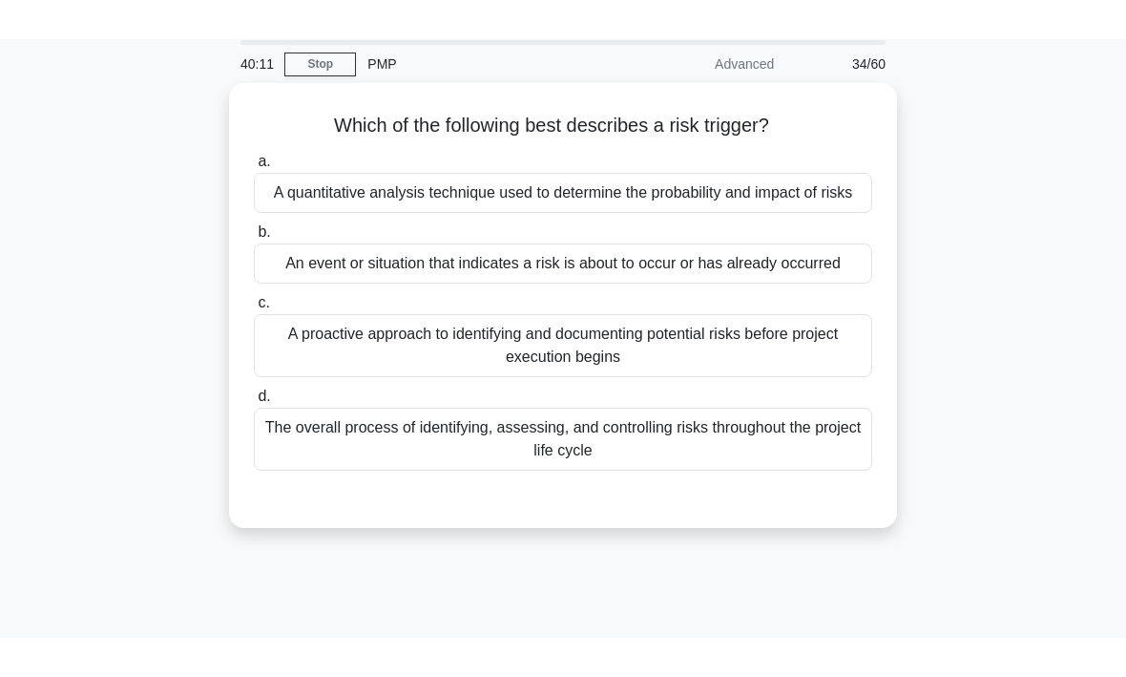
scroll to position [55, 0]
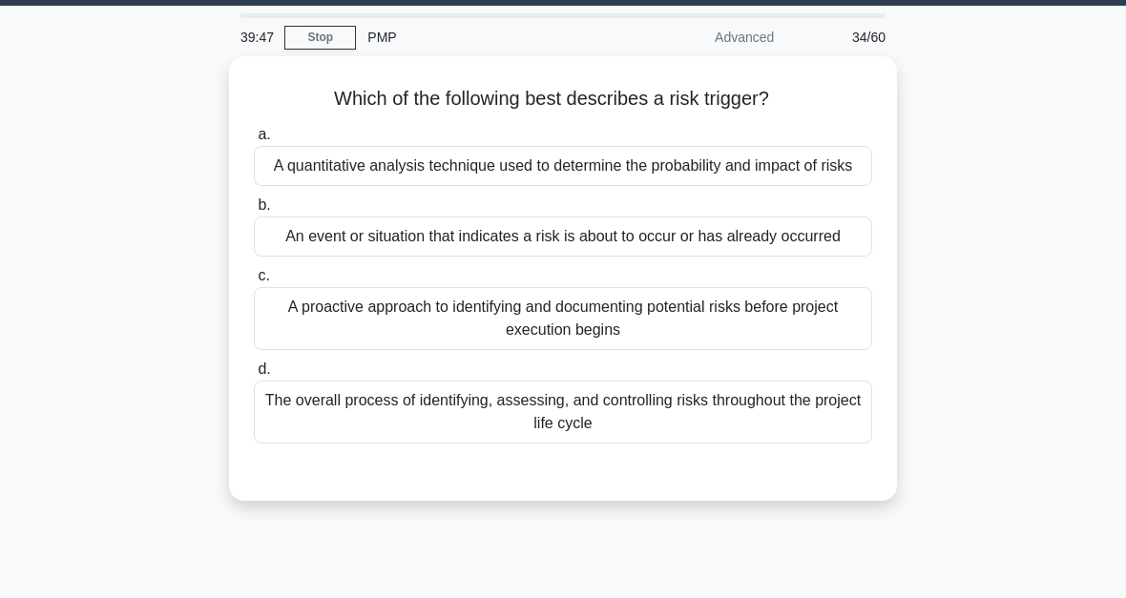
click at [622, 257] on div "An event or situation that indicates a risk is about to occur or has already oc…" at bounding box center [563, 237] width 618 height 40
click at [254, 212] on input "b. An event or situation that indicates a risk is about to occur or has already…" at bounding box center [254, 205] width 0 height 12
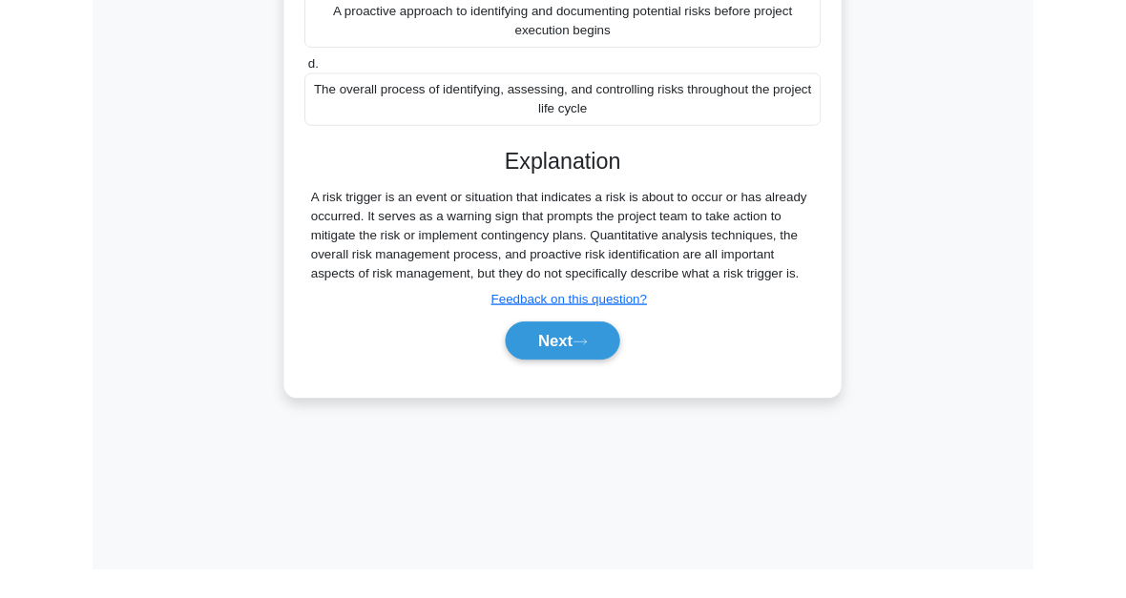
scroll to position [432, 0]
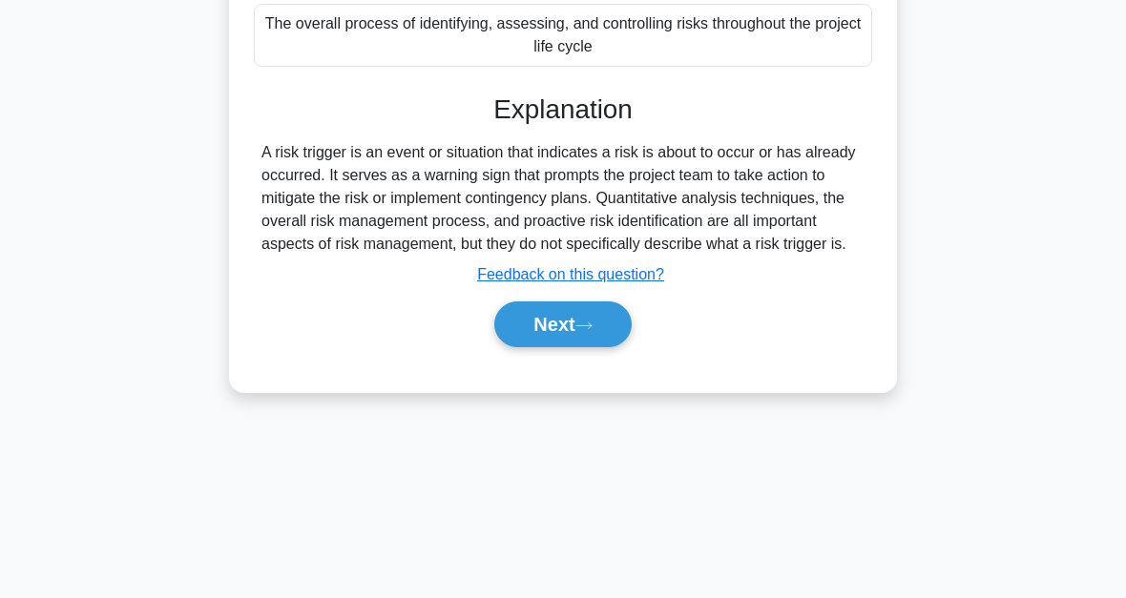
click at [582, 347] on button "Next" at bounding box center [562, 325] width 136 height 46
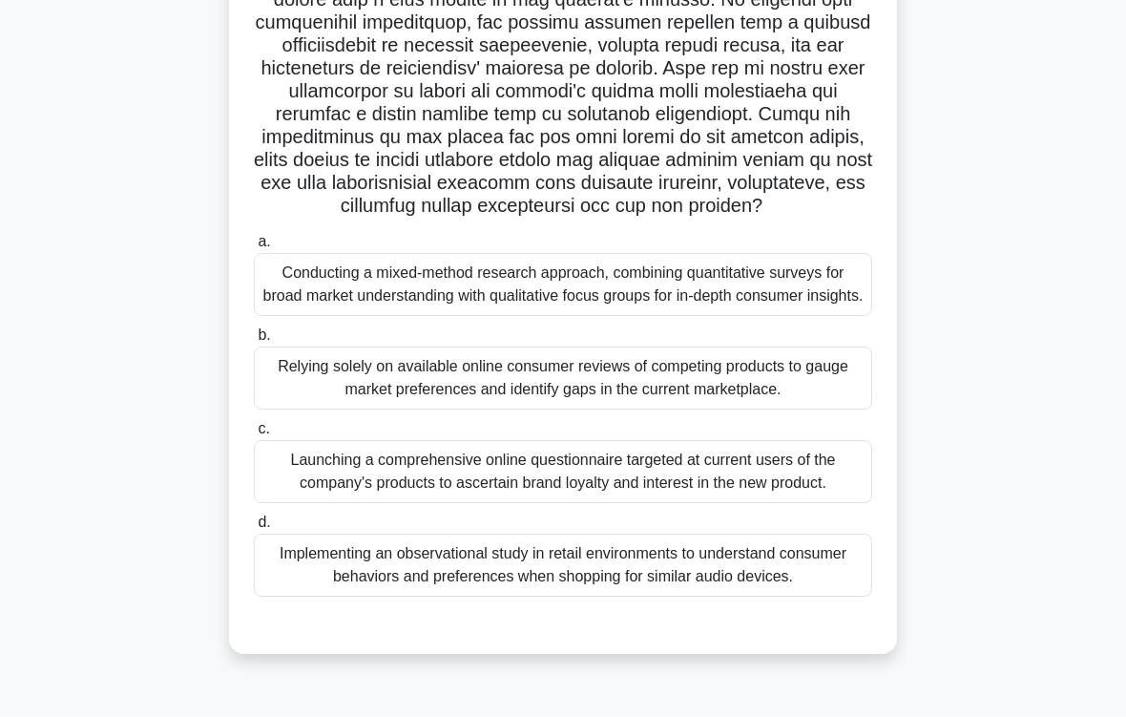
scroll to position [397, 0]
click at [646, 495] on div "Launching a comprehensive online questionnaire targeted at current users of the…" at bounding box center [563, 472] width 618 height 63
click at [254, 436] on input "c. Launching a comprehensive online questionnaire targeted at current users of …" at bounding box center [254, 430] width 0 height 12
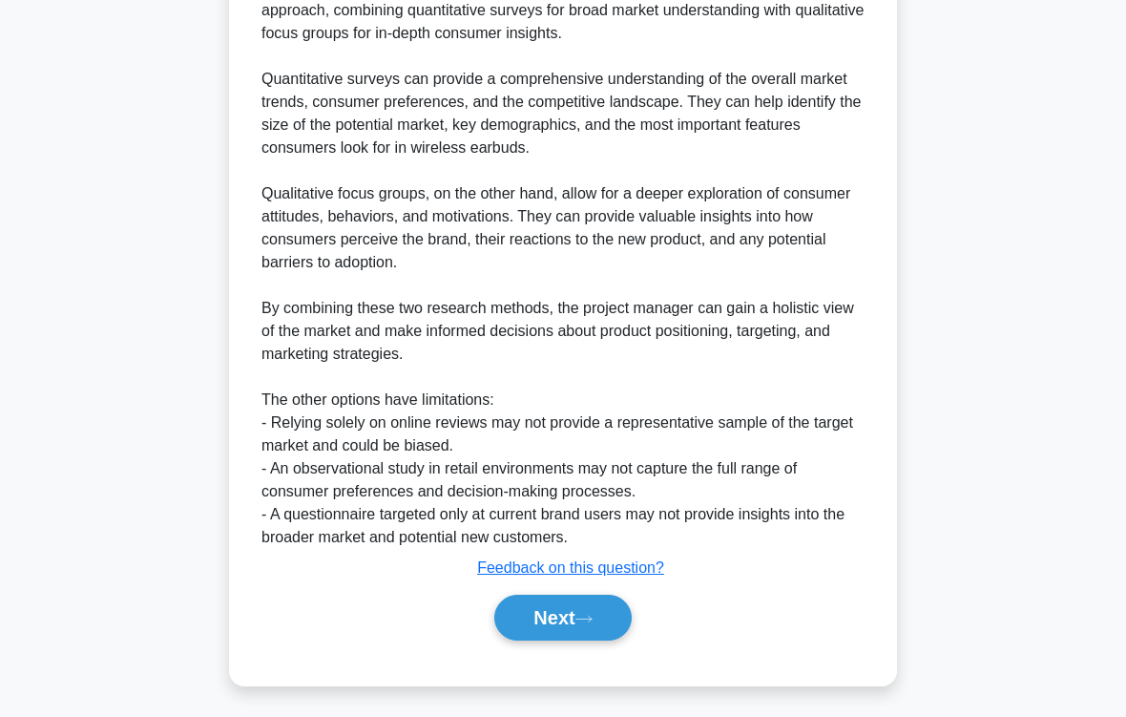
scroll to position [1149, 0]
click at [593, 597] on icon at bounding box center [583, 619] width 17 height 10
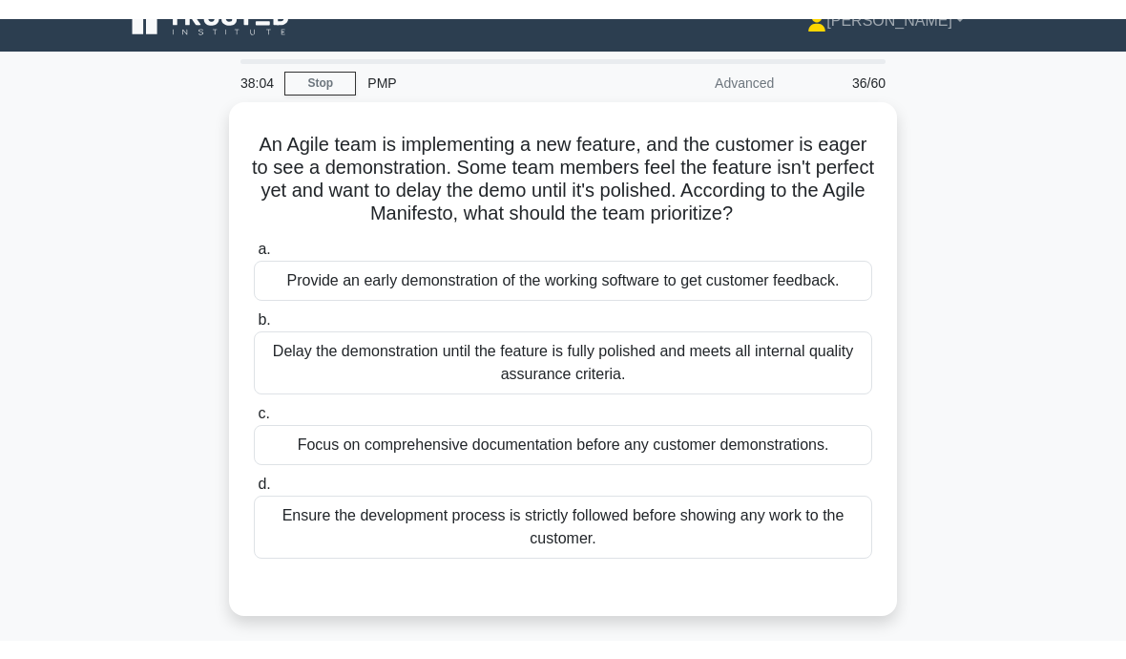
scroll to position [30, 0]
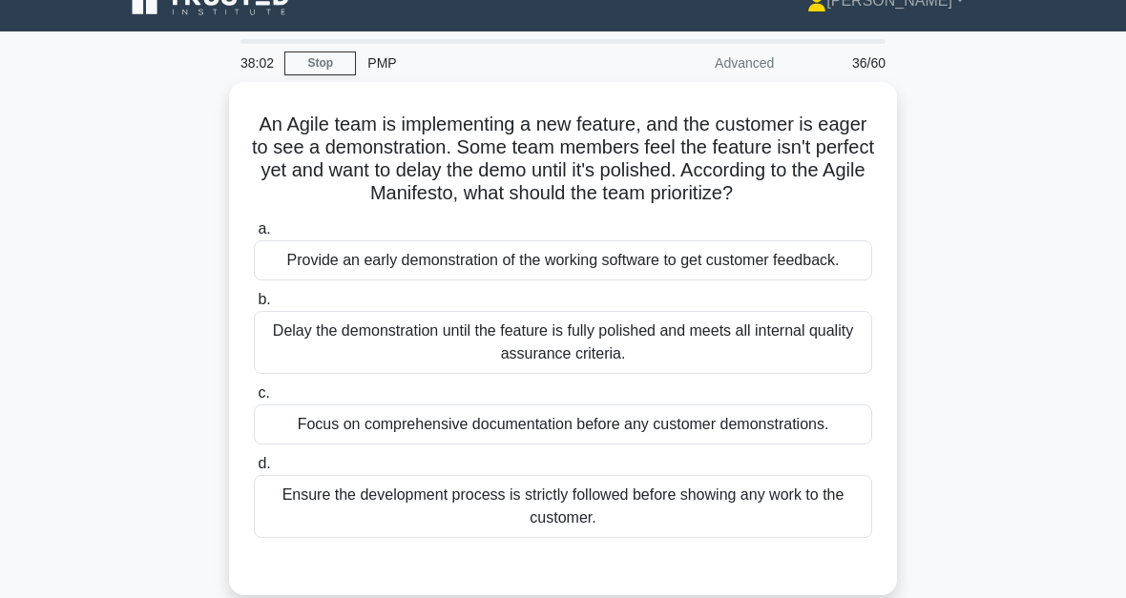
click at [798, 281] on div "Provide an early demonstration of the working software to get customer feedback." at bounding box center [563, 260] width 618 height 40
click at [254, 236] on input "a. Provide an early demonstration of the working software to get customer feedb…" at bounding box center [254, 229] width 0 height 12
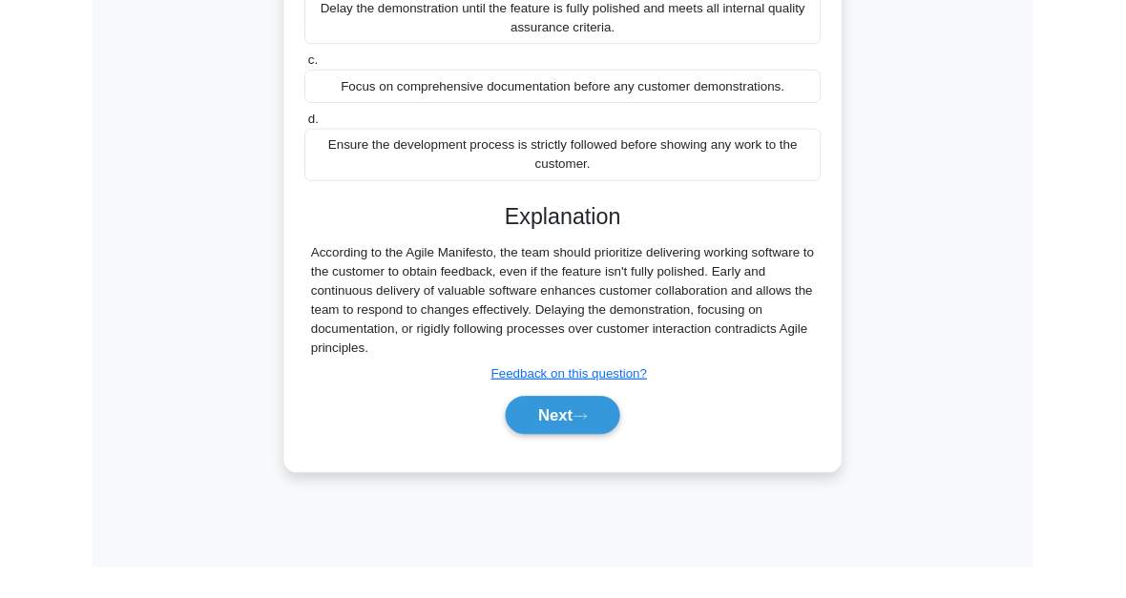
scroll to position [432, 0]
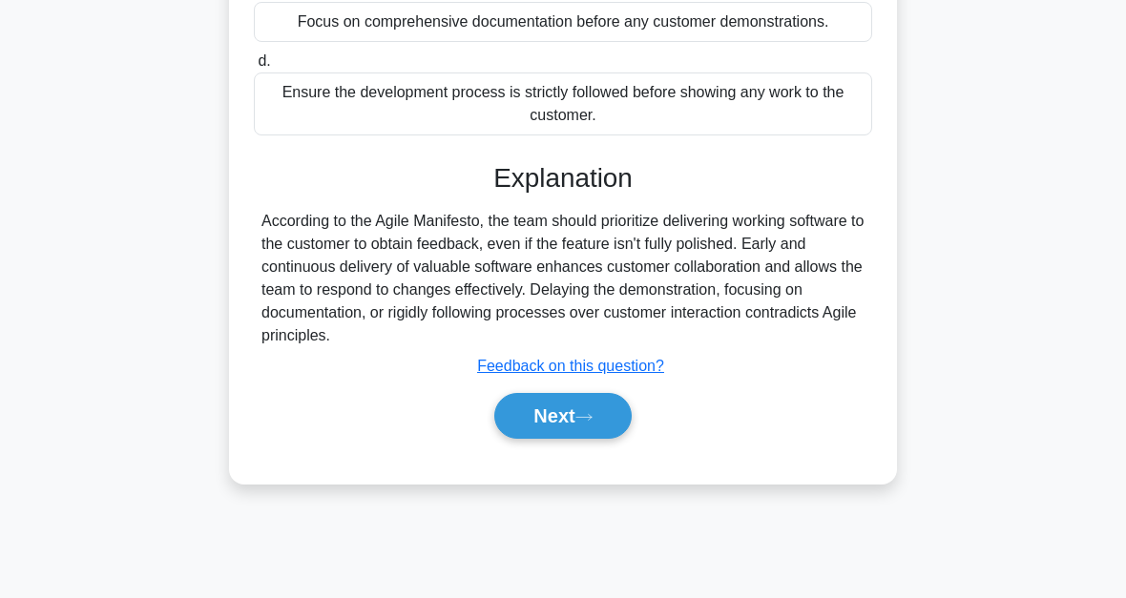
click at [631, 439] on button "Next" at bounding box center [562, 416] width 136 height 46
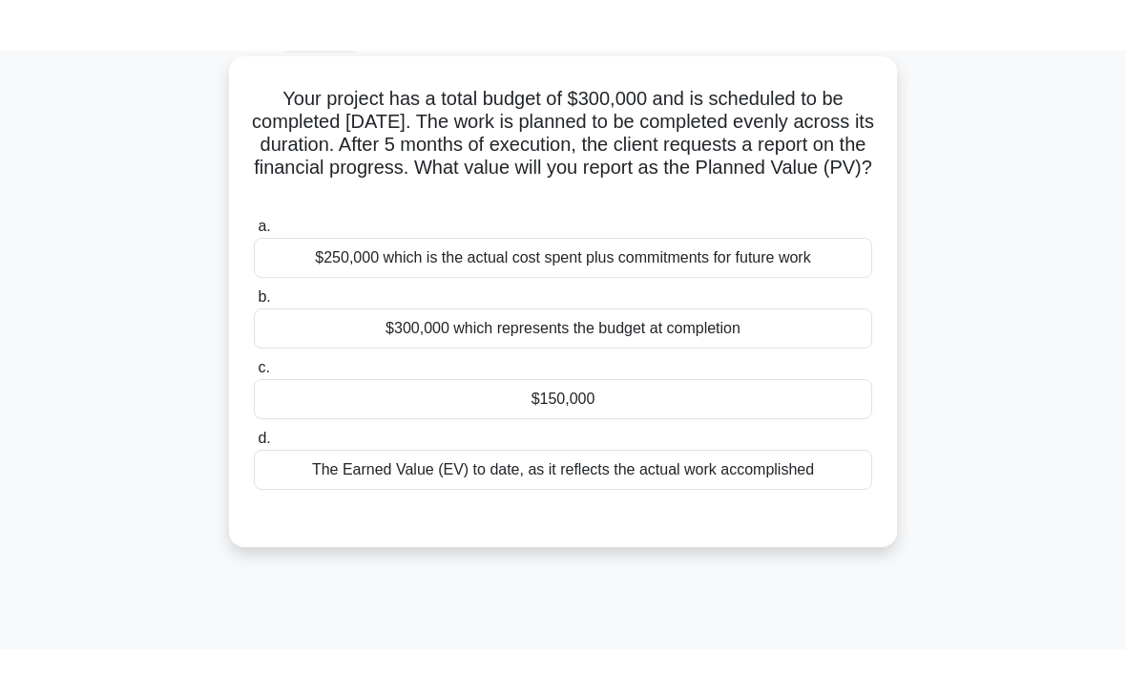
scroll to position [95, 0]
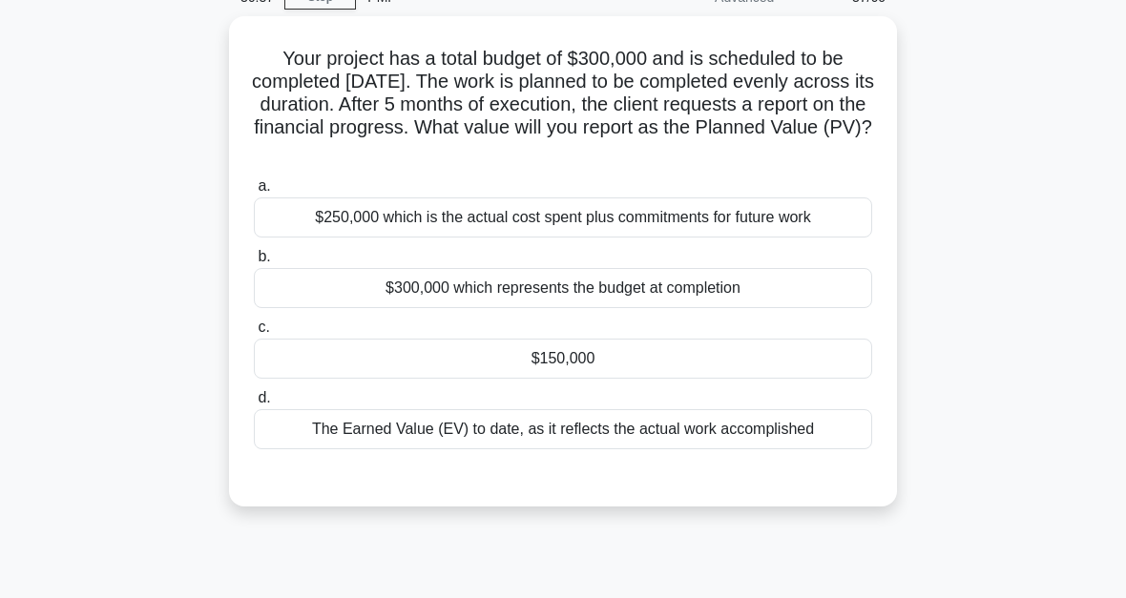
click at [326, 439] on div "The Earned Value (EV) to date, as it reflects the actual work accomplished" at bounding box center [563, 429] width 618 height 40
click at [254, 405] on input "d. The Earned Value (EV) to date, as it reflects the actual work accomplished" at bounding box center [254, 398] width 0 height 12
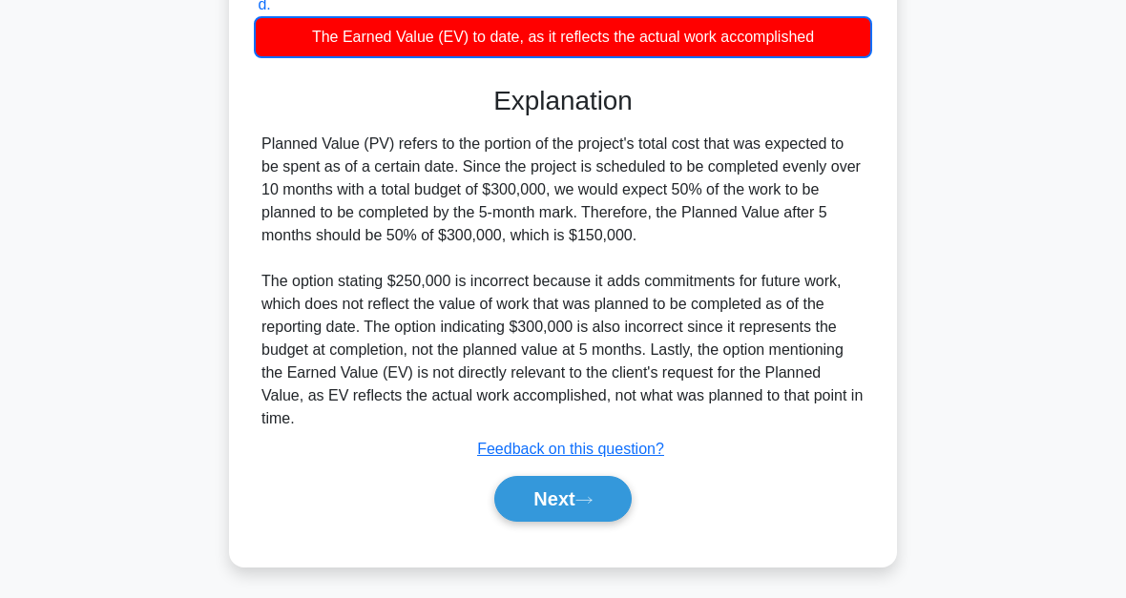
click at [537, 503] on button "Next" at bounding box center [562, 499] width 136 height 46
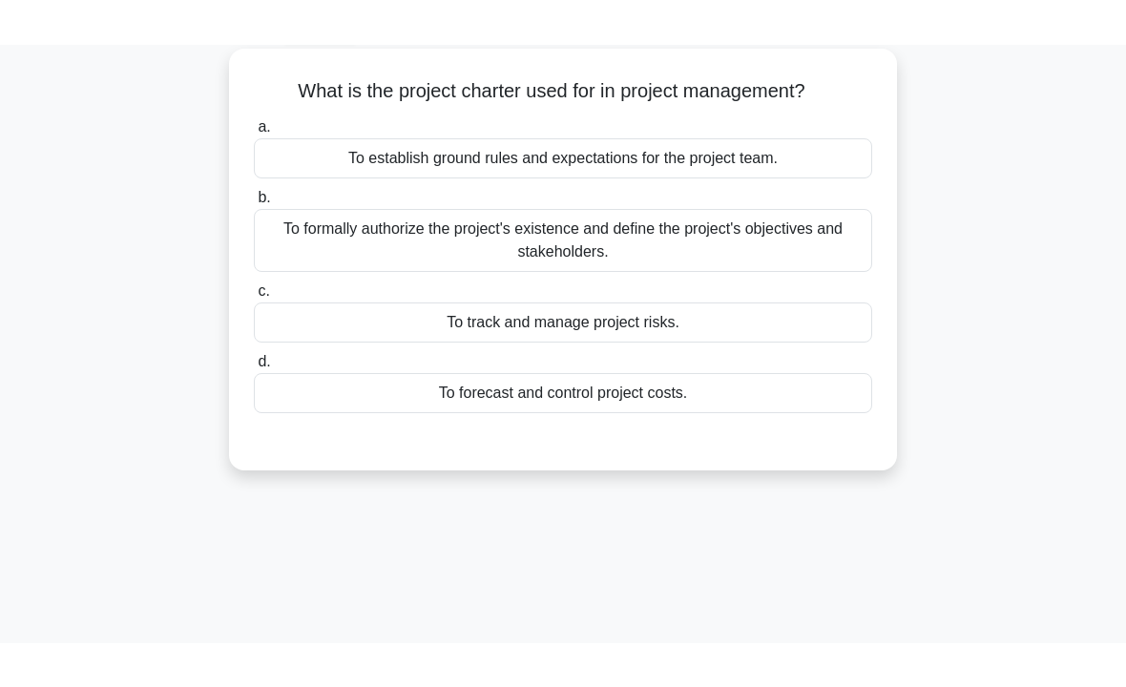
scroll to position [6, 0]
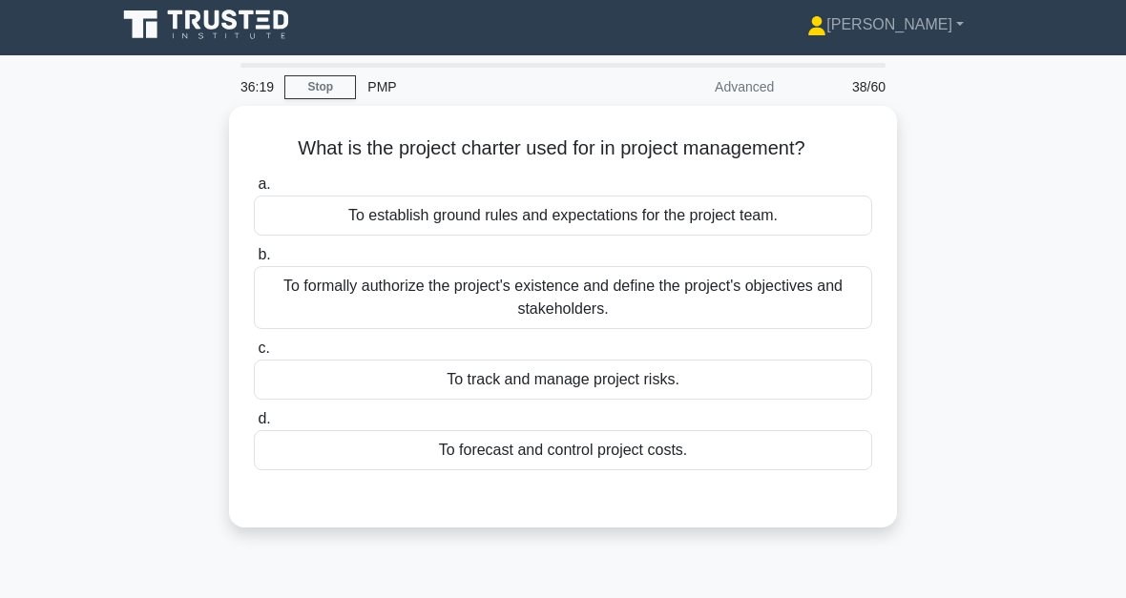
click at [818, 301] on div "To formally authorize the project's existence and define the project's objectiv…" at bounding box center [563, 297] width 618 height 63
click at [254, 261] on input "b. To formally authorize the project's existence and define the project's objec…" at bounding box center [254, 255] width 0 height 12
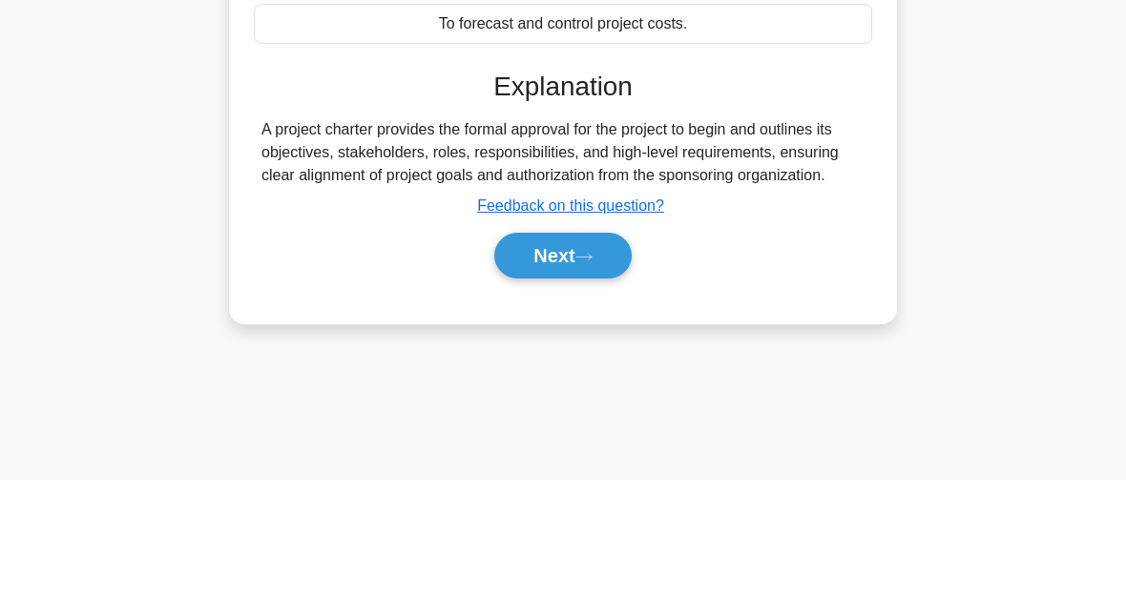
scroll to position [430, 0]
click at [564, 281] on button "Next" at bounding box center [562, 258] width 136 height 46
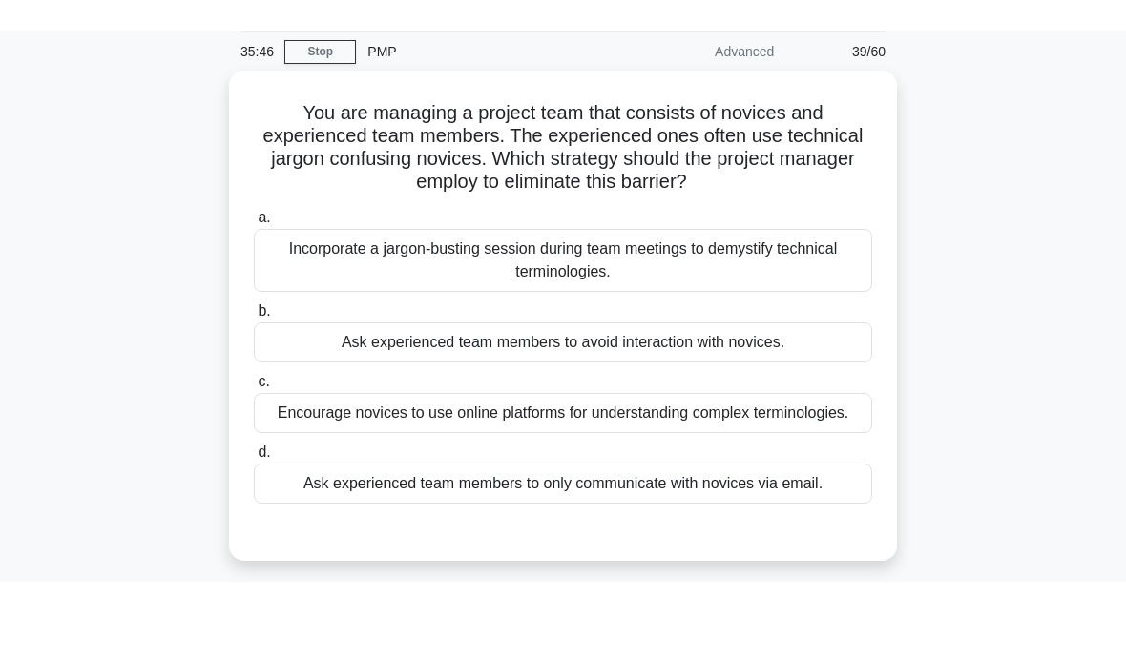
scroll to position [73, 0]
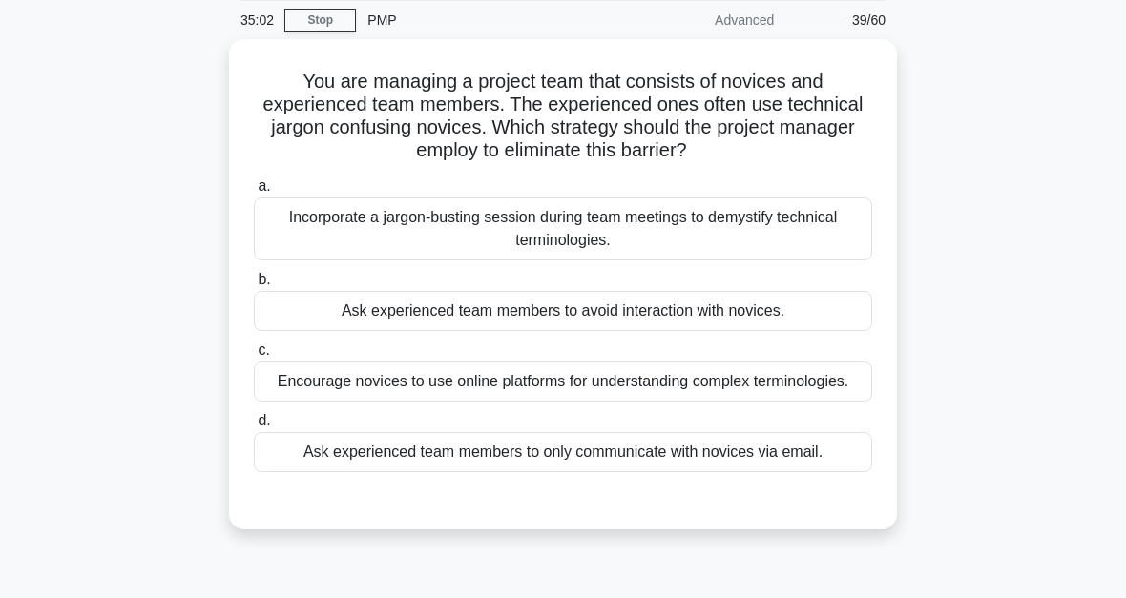
click at [842, 226] on div "Incorporate a jargon-busting session during team meetings to demystify technica…" at bounding box center [563, 229] width 618 height 63
click at [254, 193] on input "a. Incorporate a jargon-busting session during team meetings to demystify techn…" at bounding box center [254, 186] width 0 height 12
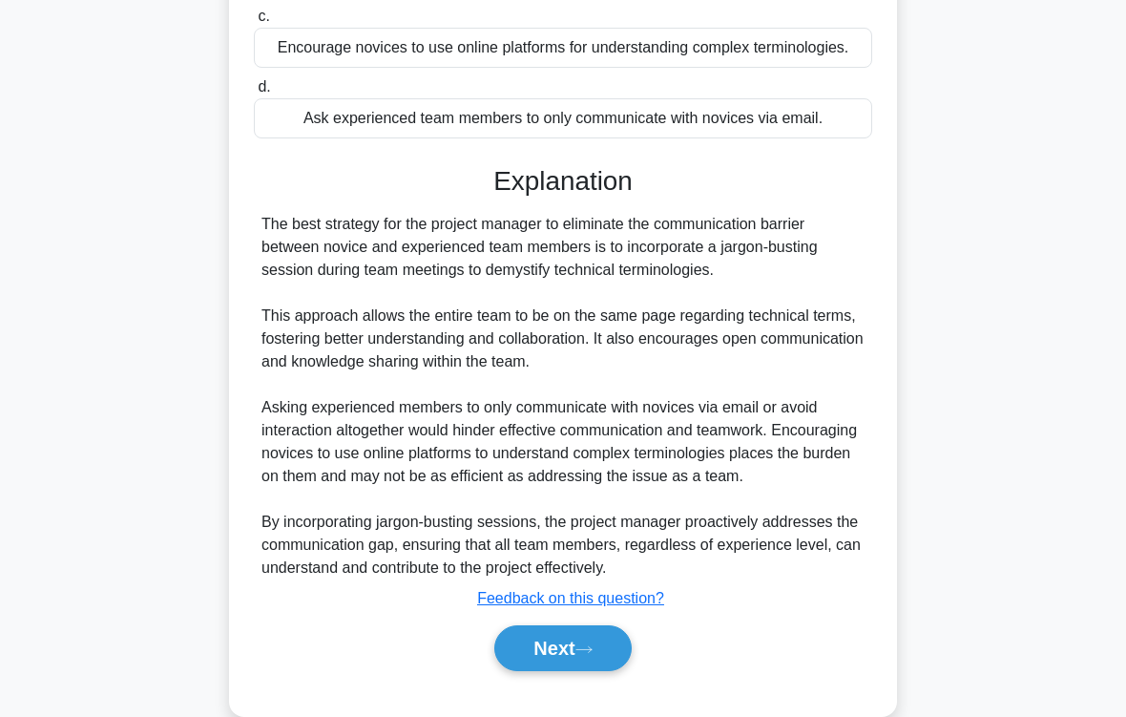
scroll to position [529, 0]
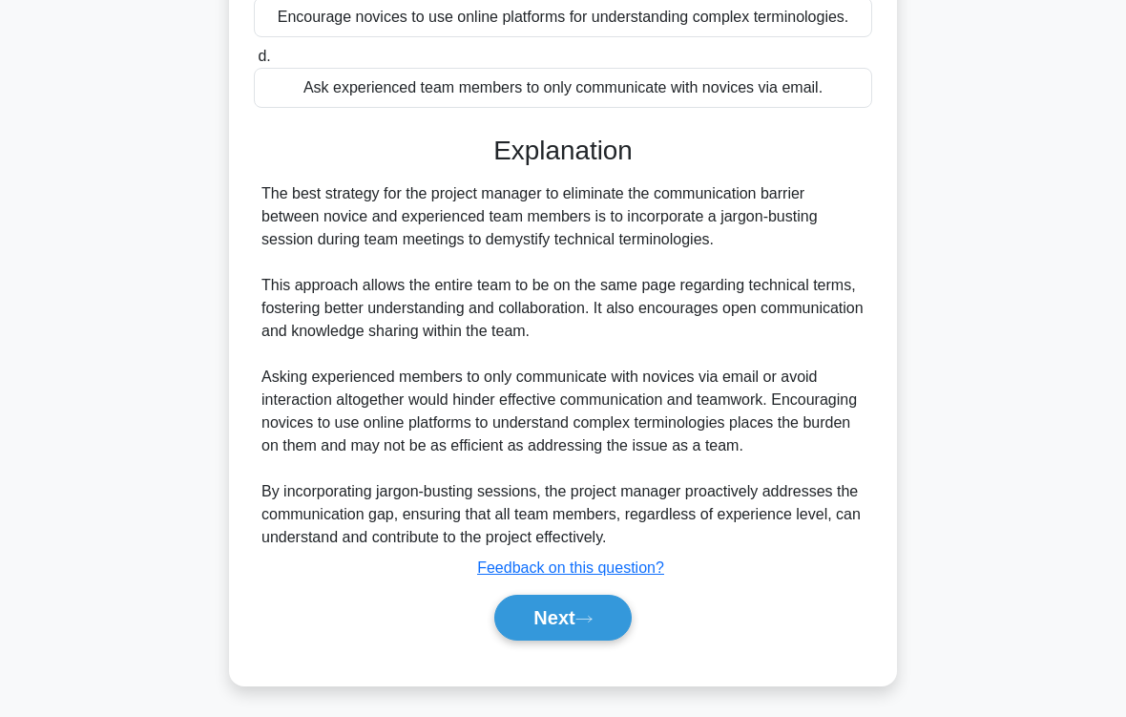
click at [562, 597] on button "Next" at bounding box center [562, 618] width 136 height 46
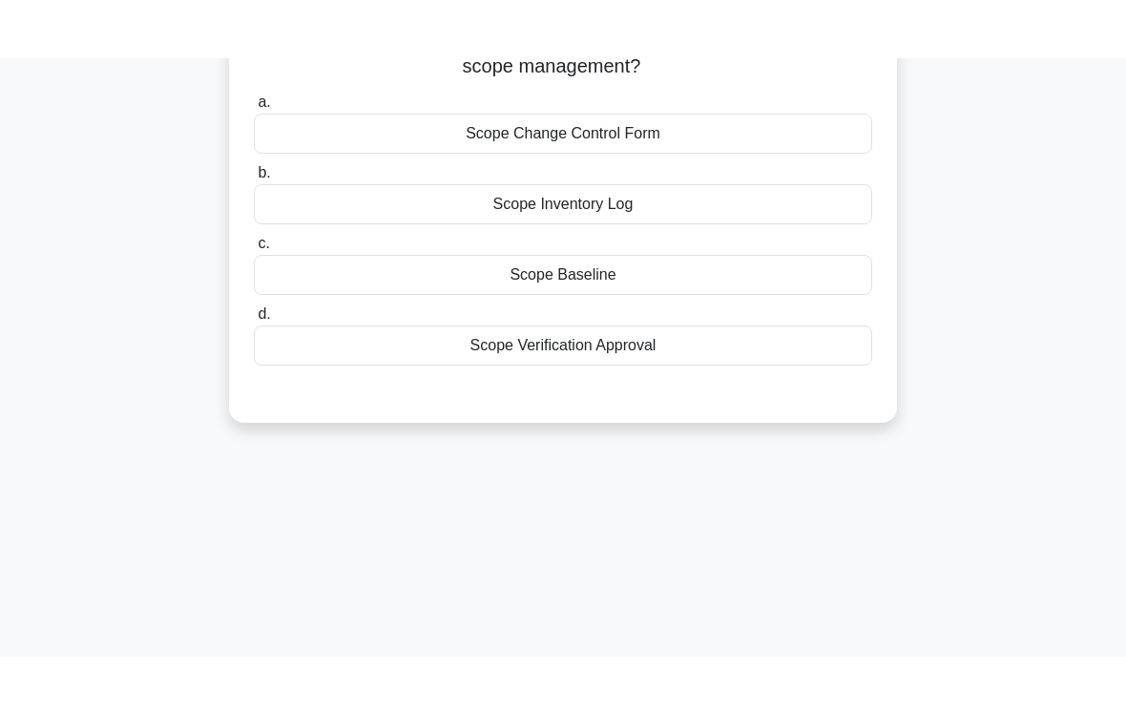
scroll to position [71, 0]
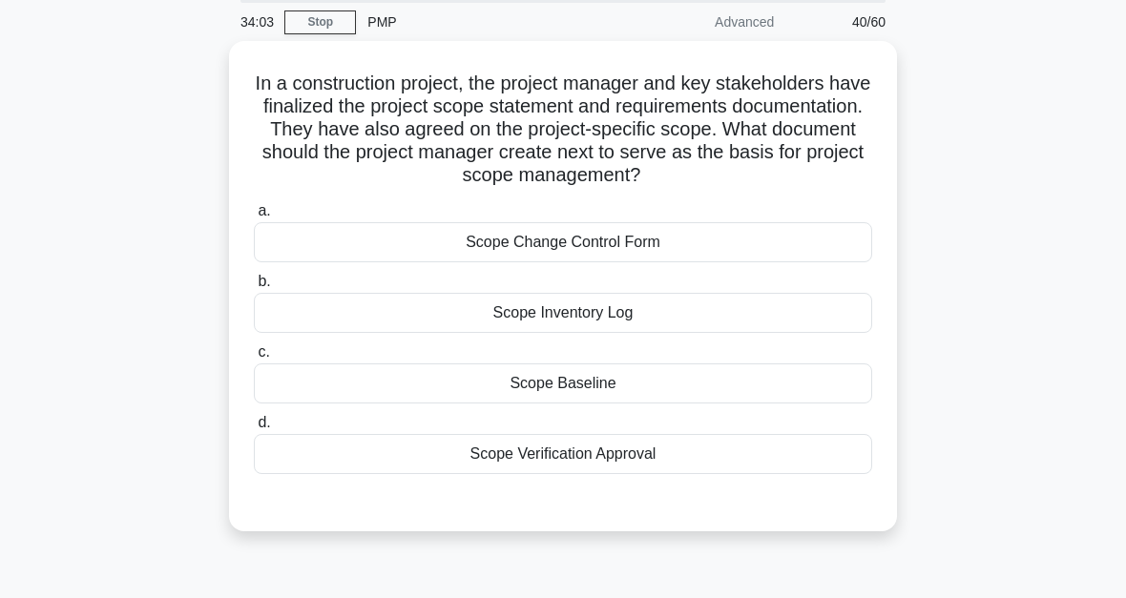
click at [790, 403] on div "Scope Baseline" at bounding box center [563, 384] width 618 height 40
click at [254, 359] on input "c. Scope Baseline" at bounding box center [254, 352] width 0 height 12
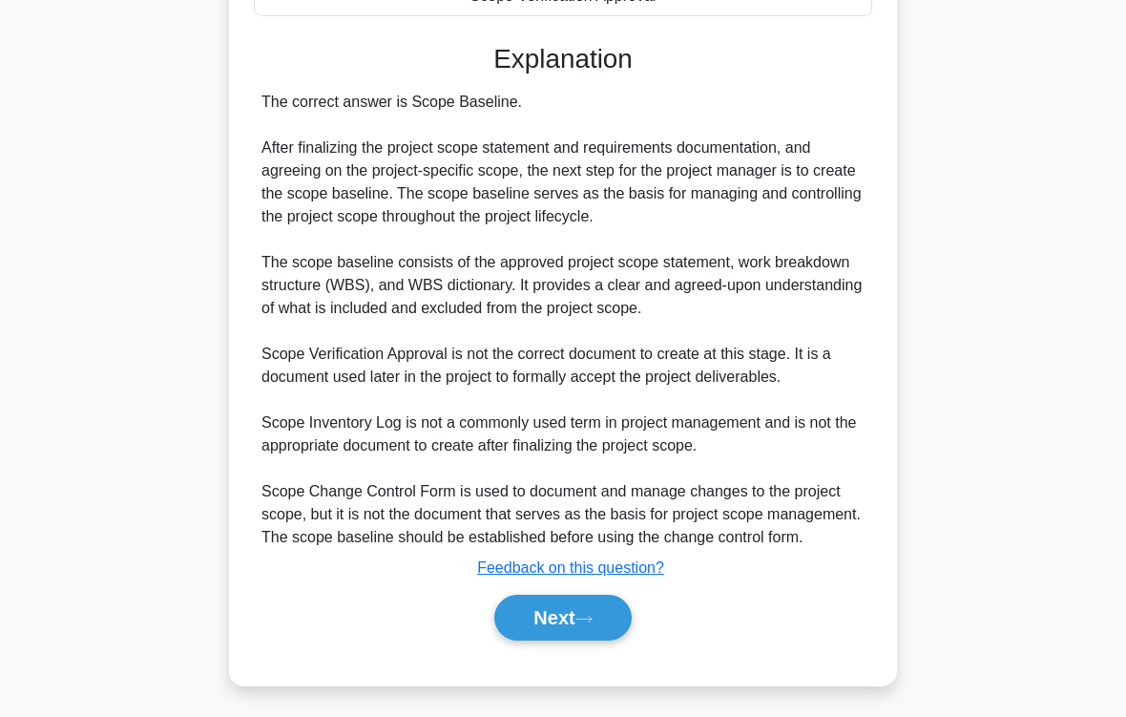
scroll to position [666, 0]
click at [631, 597] on button "Next" at bounding box center [562, 618] width 136 height 46
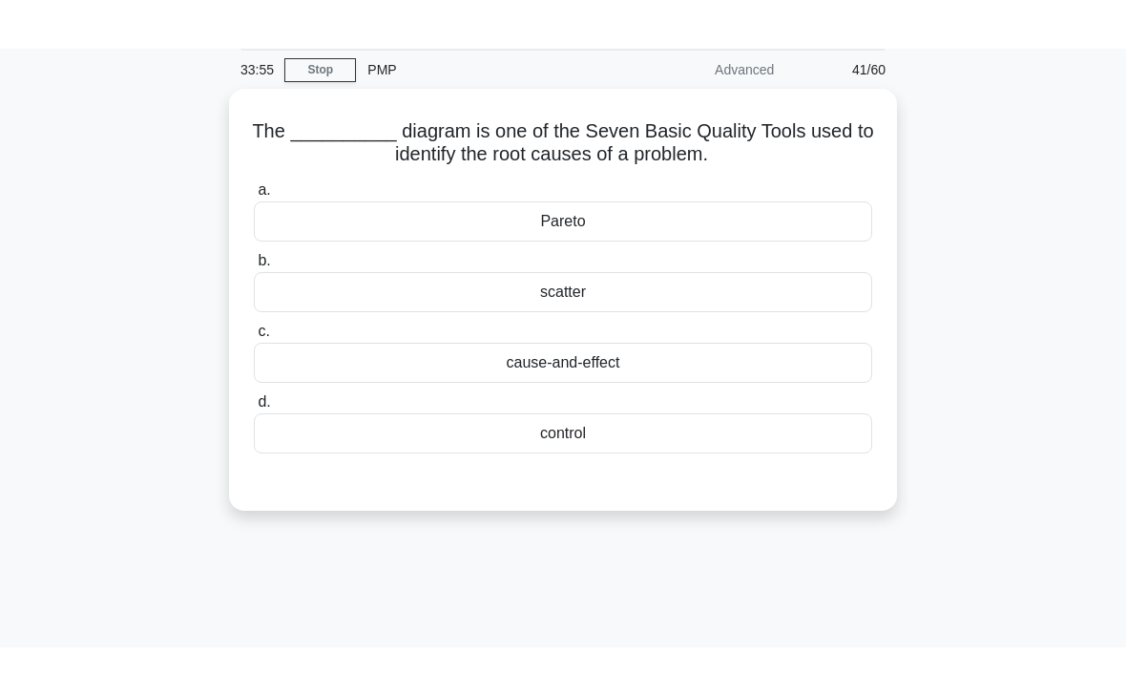
scroll to position [21, 0]
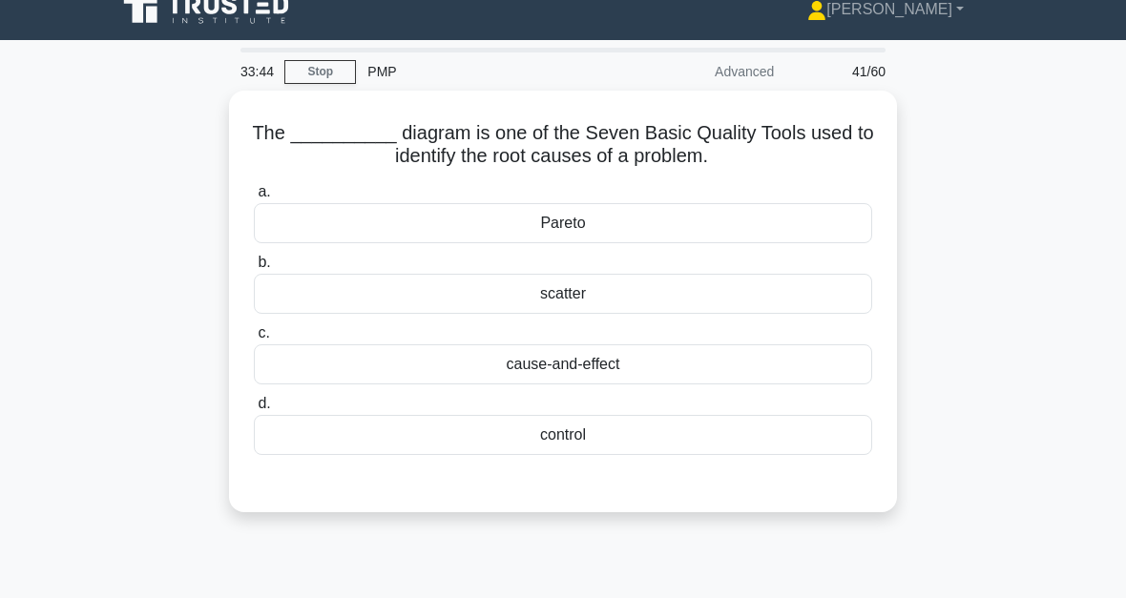
click at [773, 365] on div "cause-and-effect" at bounding box center [563, 365] width 618 height 40
click at [254, 340] on input "c. cause-and-effect" at bounding box center [254, 333] width 0 height 12
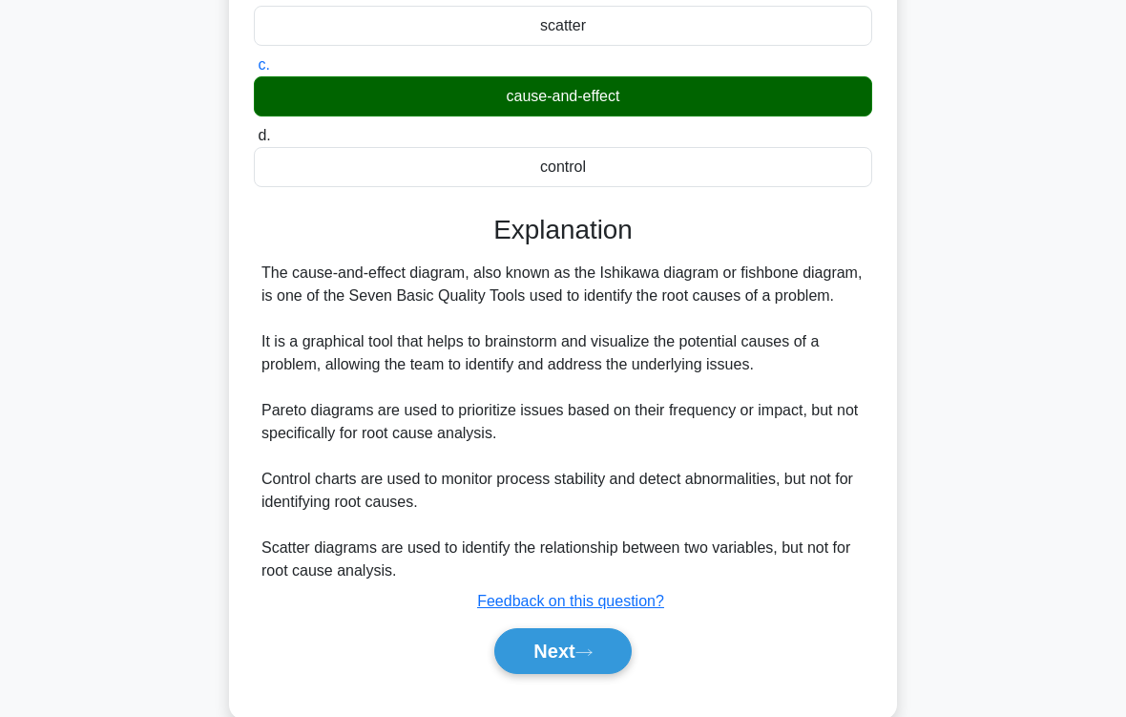
scroll to position [368, 0]
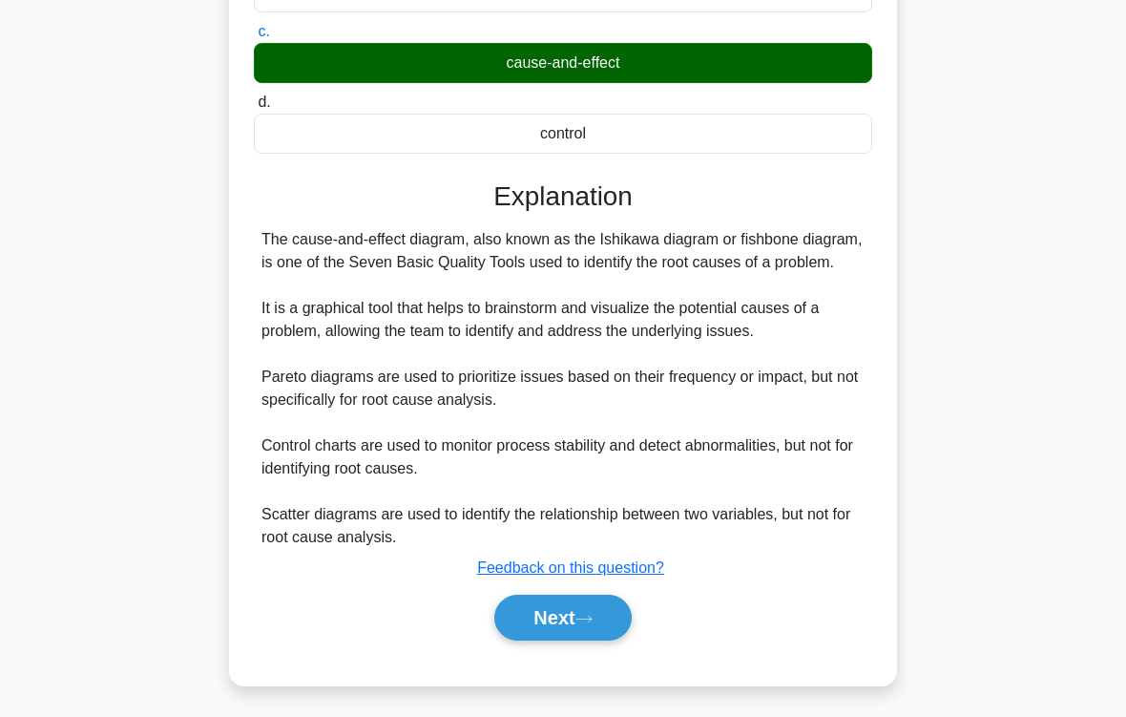
click at [605, 597] on button "Next" at bounding box center [562, 618] width 136 height 46
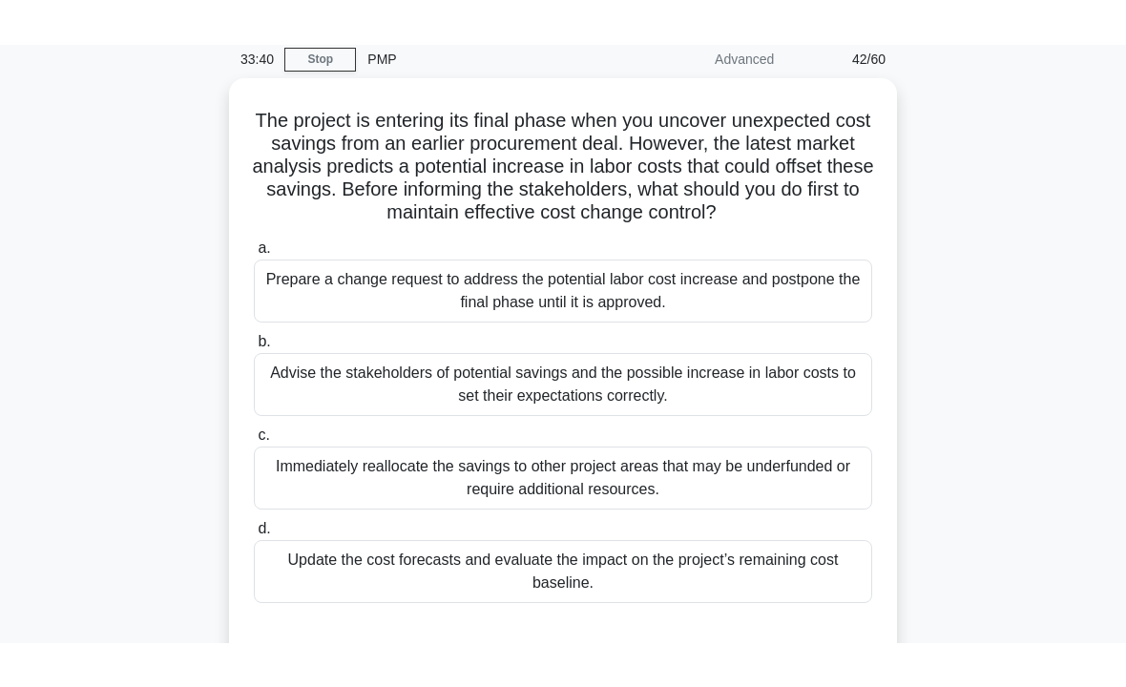
scroll to position [80, 0]
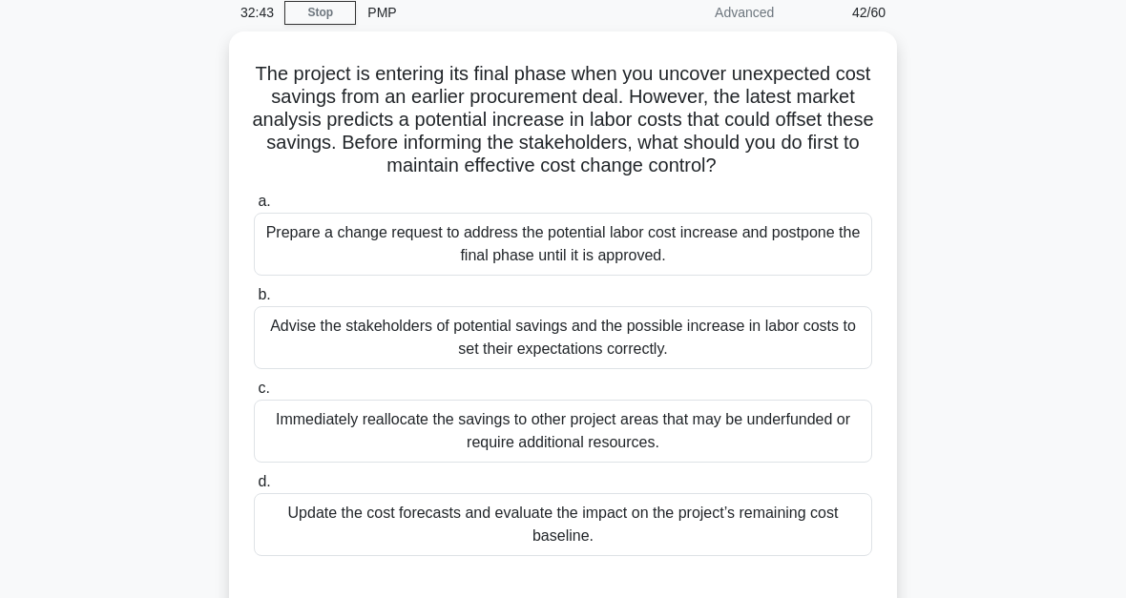
click at [588, 546] on div "Update the cost forecasts and evaluate the impact on the project’s remaining co…" at bounding box center [563, 524] width 618 height 63
click at [254, 489] on input "d. Update the cost forecasts and evaluate the impact on the project’s remaining…" at bounding box center [254, 482] width 0 height 12
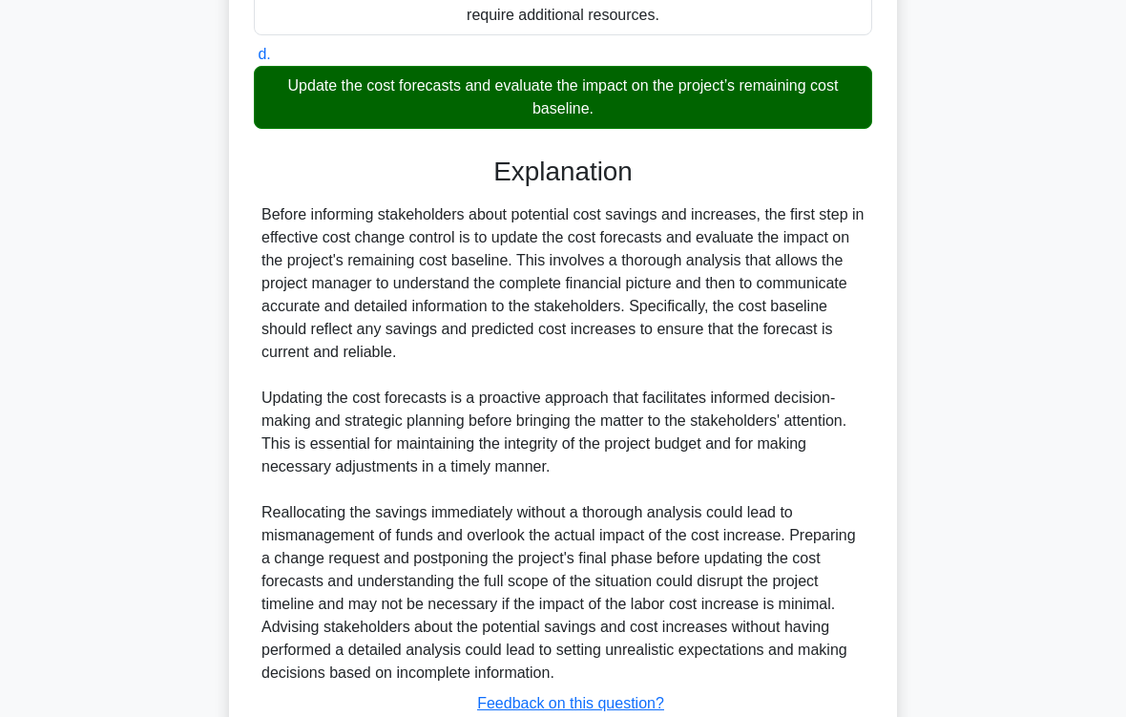
scroll to position [712, 0]
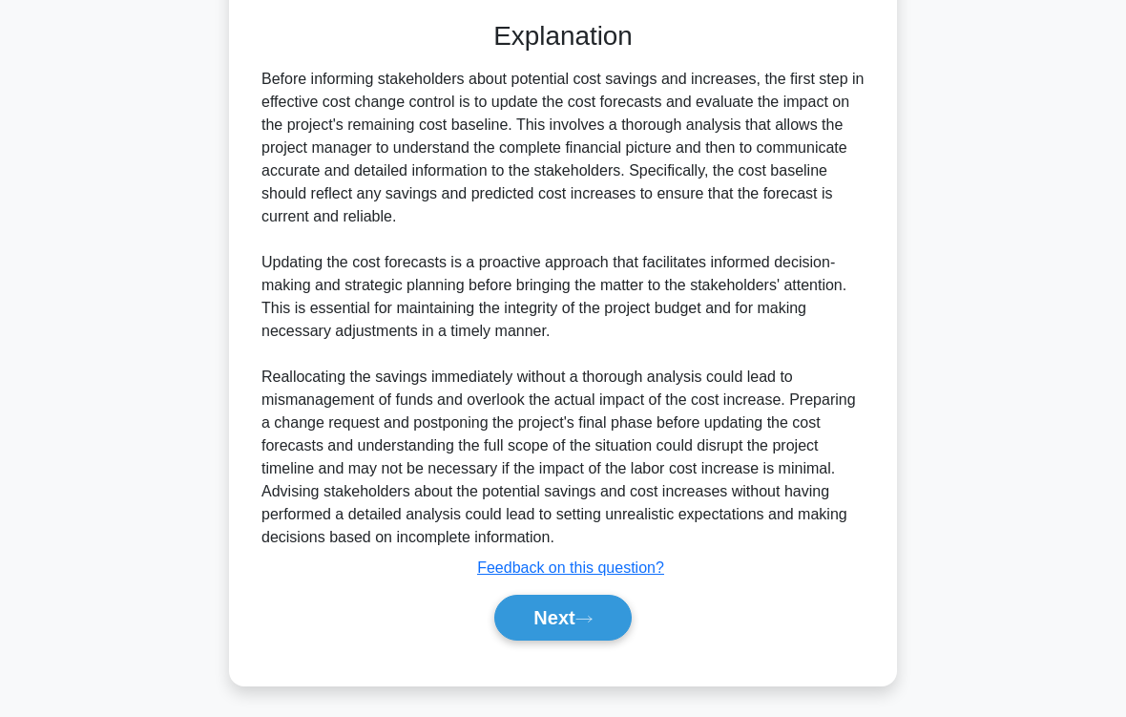
click at [588, 597] on icon at bounding box center [583, 619] width 17 height 10
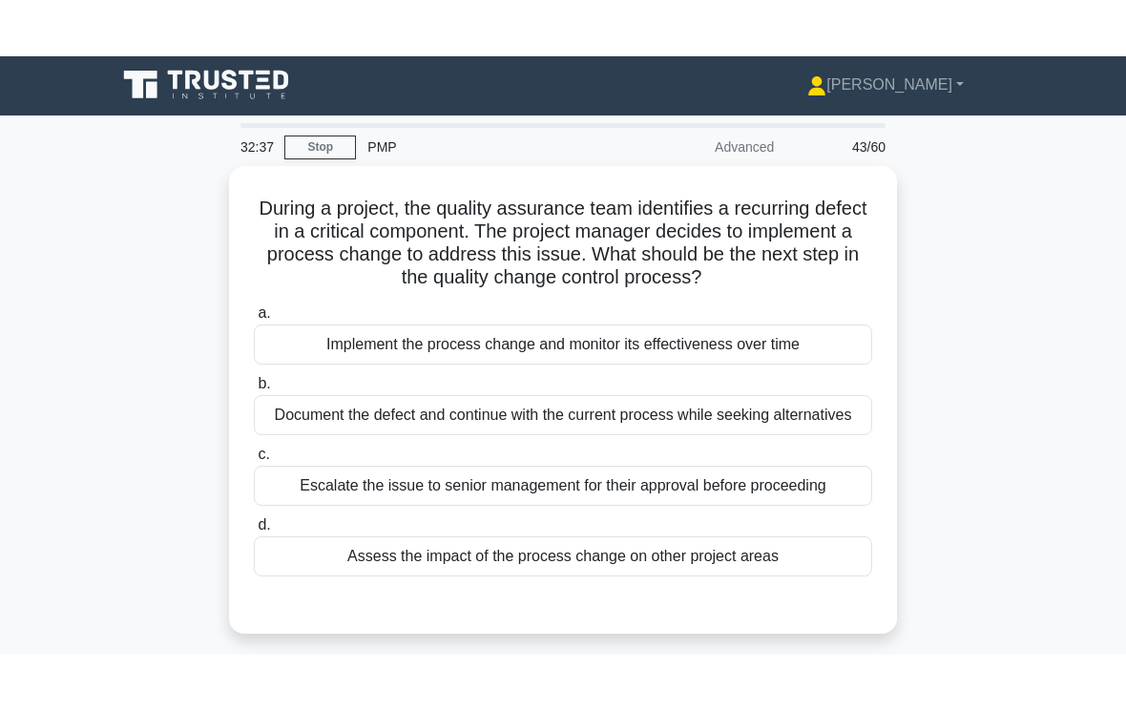
scroll to position [7, 0]
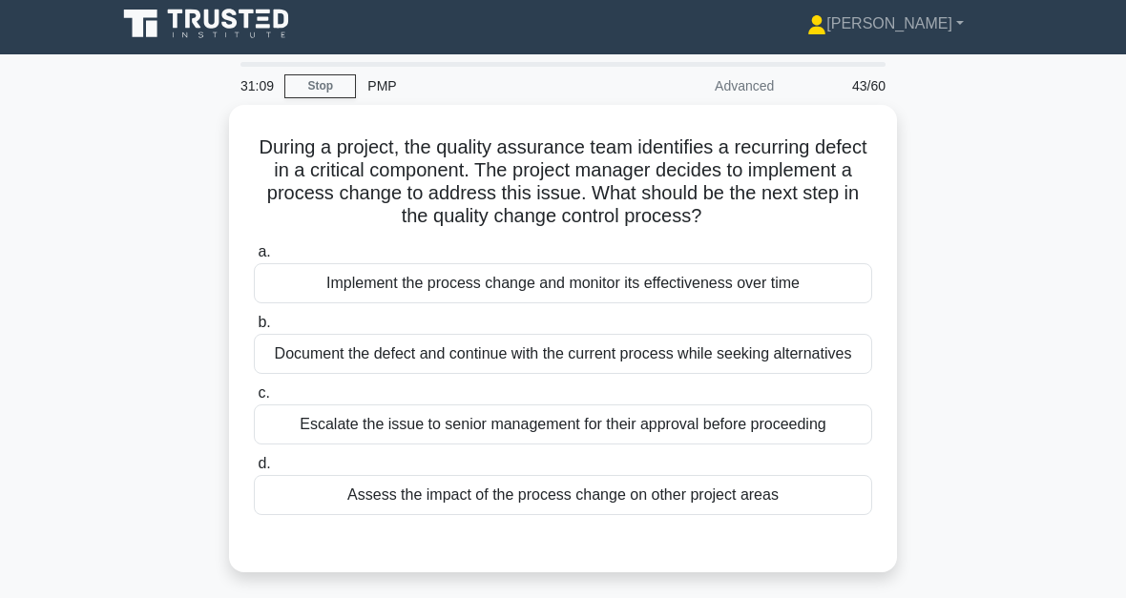
click at [811, 374] on div "Document the defect and continue with the current process while seeking alterna…" at bounding box center [563, 354] width 618 height 40
click at [254, 329] on input "b. Document the defect and continue with the current process while seeking alte…" at bounding box center [254, 323] width 0 height 12
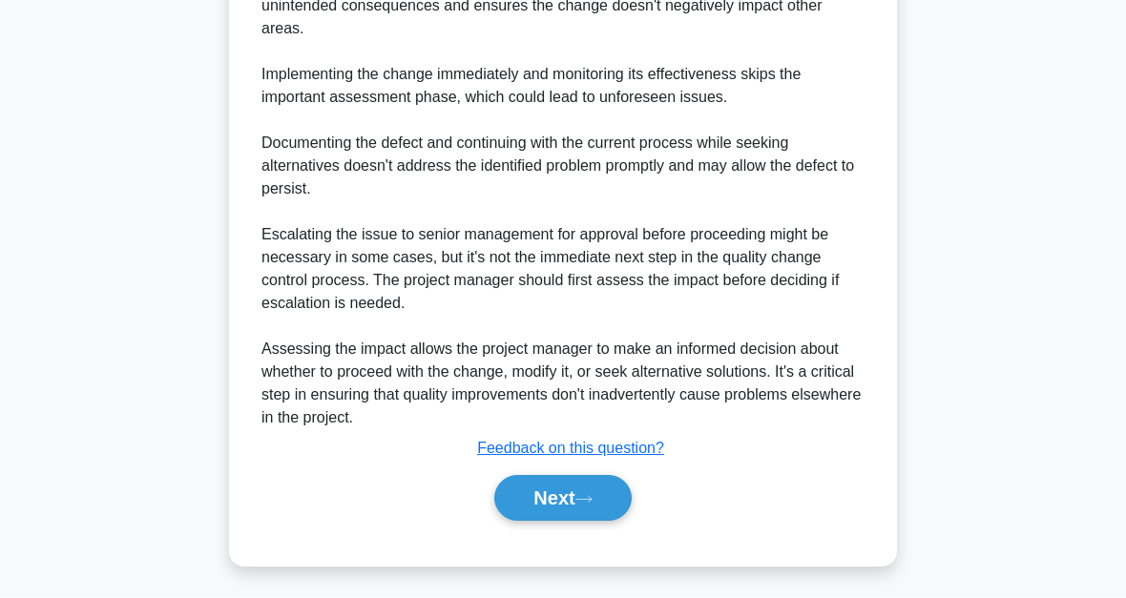
scroll to position [763, 0]
click at [593, 506] on icon at bounding box center [583, 500] width 17 height 10
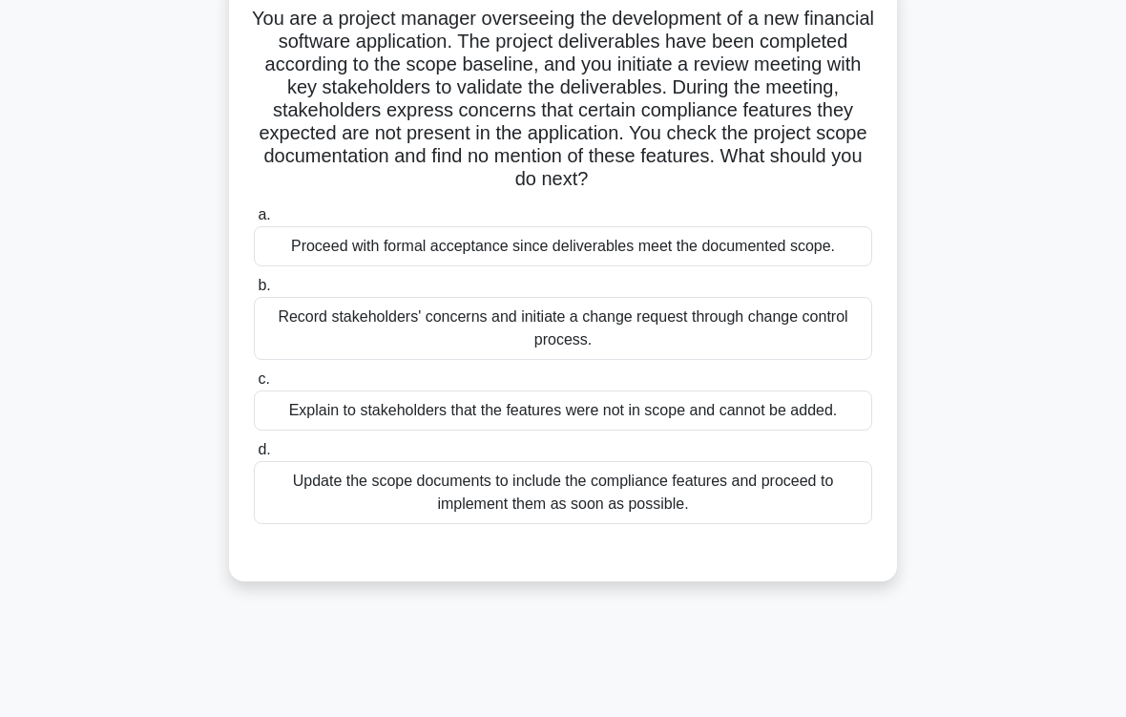
scroll to position [139, 0]
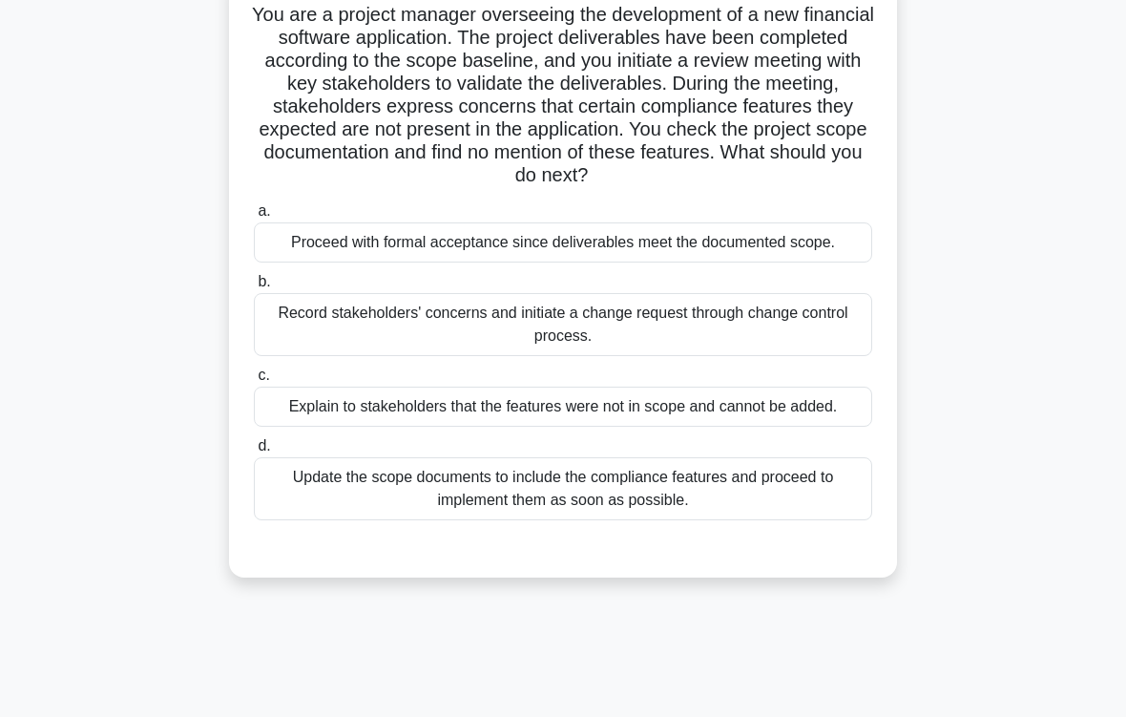
click at [785, 427] on div "Explain to stakeholders that the features were not in scope and cannot be added." at bounding box center [563, 407] width 618 height 40
click at [254, 382] on input "c. Explain to stakeholders that the features were not in scope and cannot be ad…" at bounding box center [254, 375] width 0 height 12
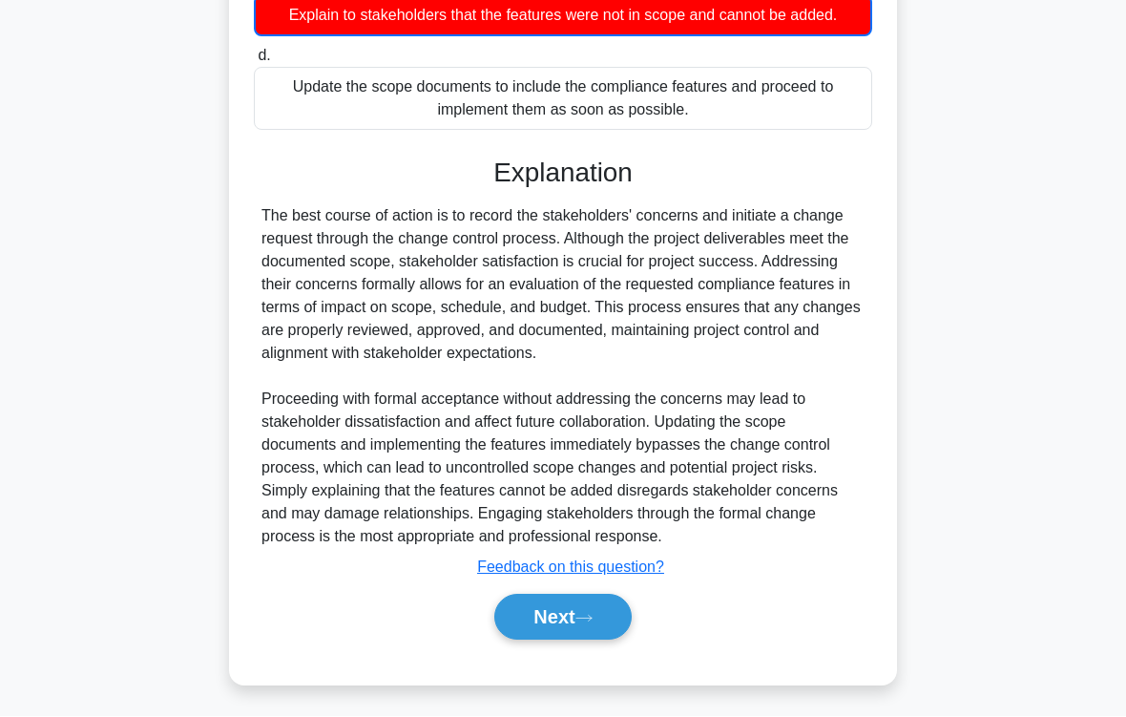
scroll to position [645, 0]
click at [609, 597] on button "Next" at bounding box center [562, 618] width 136 height 46
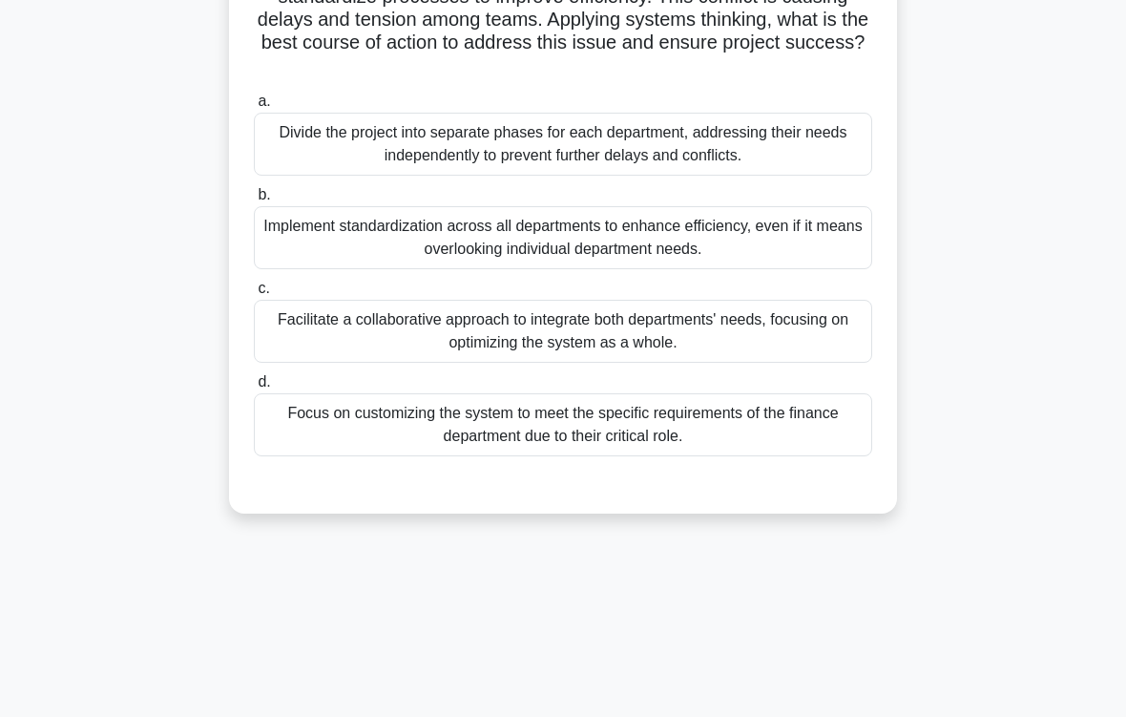
scroll to position [250, 0]
click at [802, 351] on div "Facilitate a collaborative approach to integrate both departments' needs, focus…" at bounding box center [563, 330] width 618 height 63
click at [254, 294] on input "c. Facilitate a collaborative approach to integrate both departments' needs, fo…" at bounding box center [254, 288] width 0 height 12
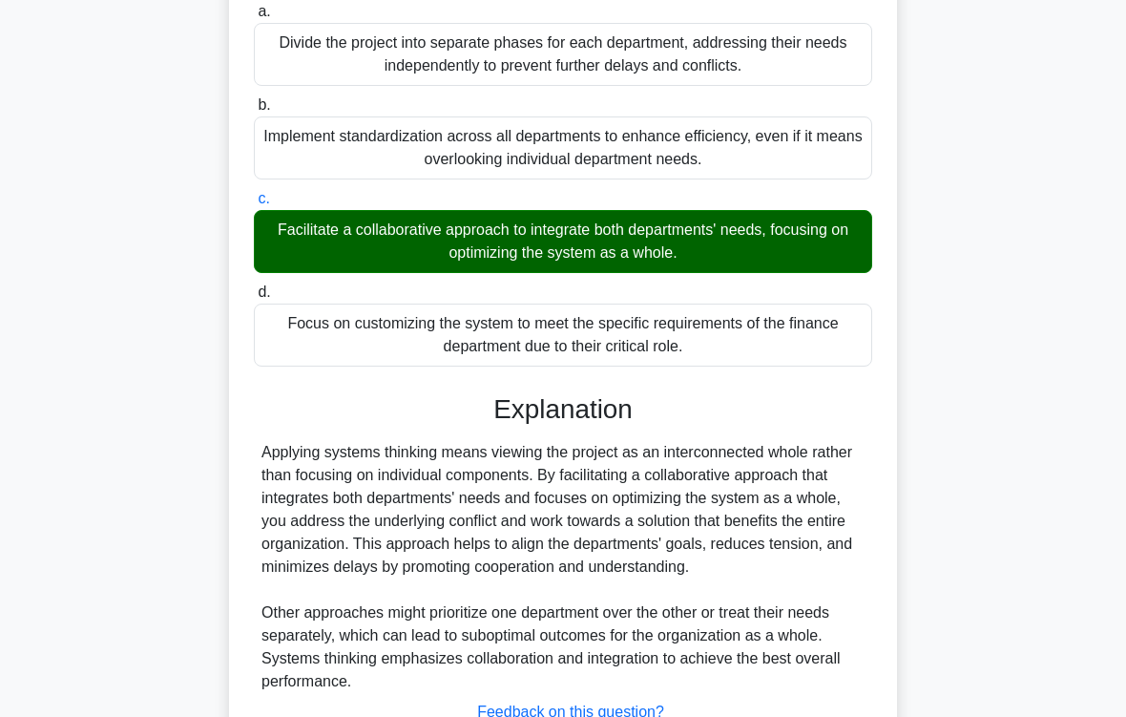
scroll to position [529, 0]
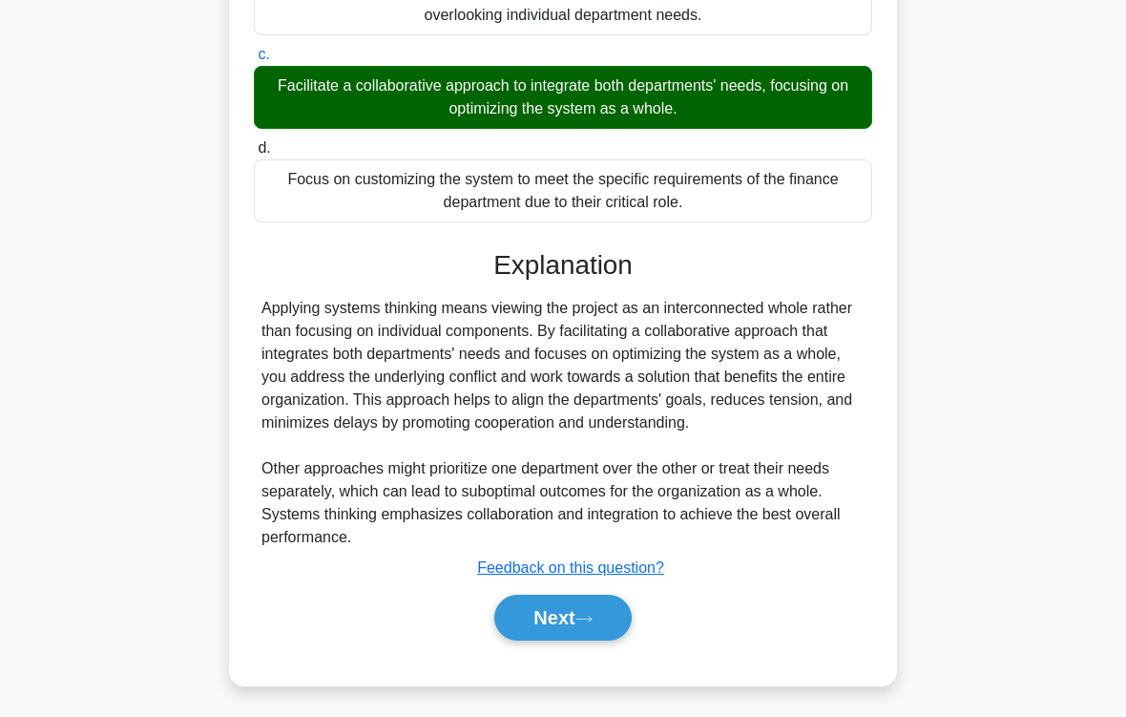
click at [605, 597] on button "Next" at bounding box center [562, 618] width 136 height 46
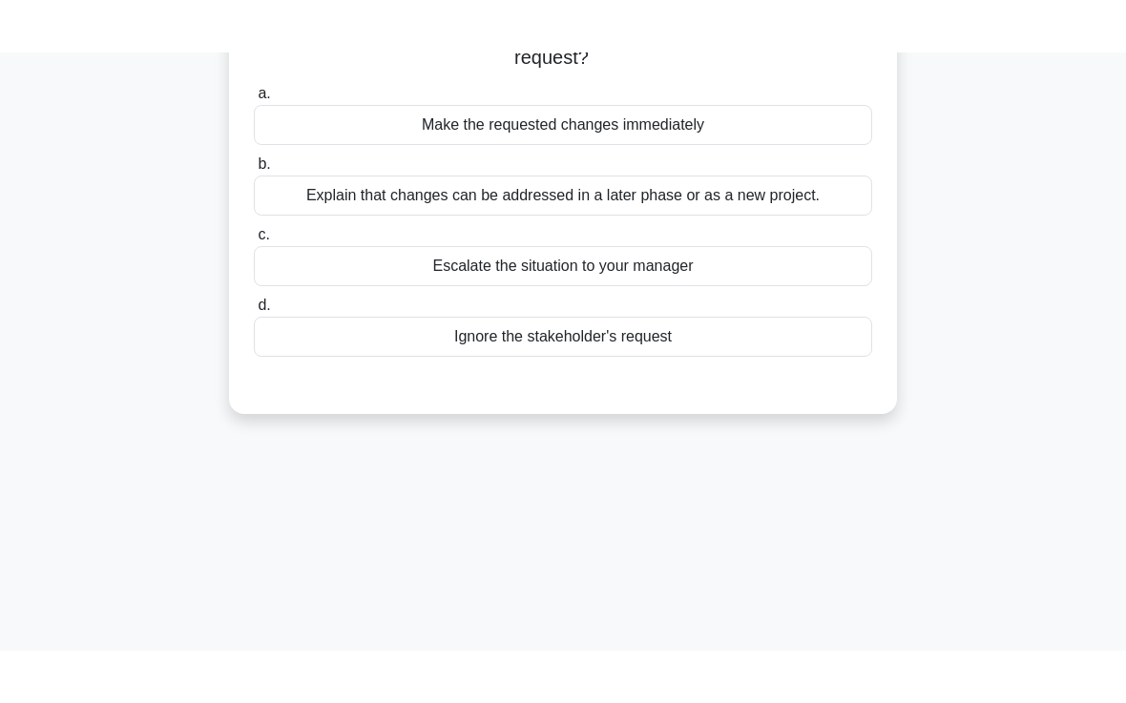
scroll to position [31, 0]
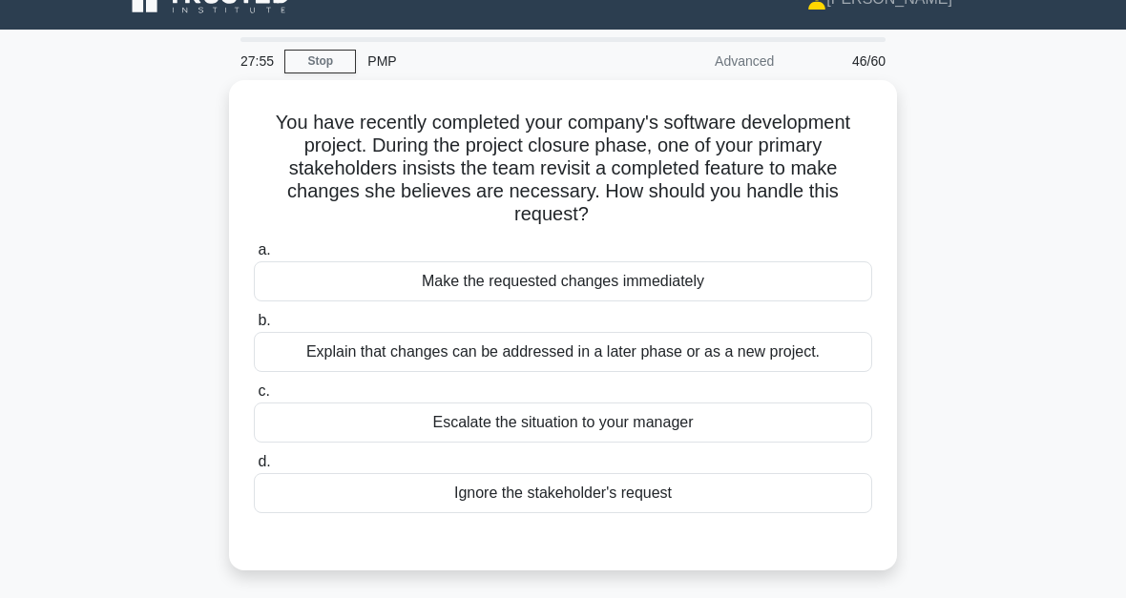
click at [842, 349] on div "Explain that changes can be addressed in a later phase or as a new project." at bounding box center [563, 352] width 618 height 40
click at [254, 327] on input "b. Explain that changes can be addressed in a later phase or as a new project." at bounding box center [254, 321] width 0 height 12
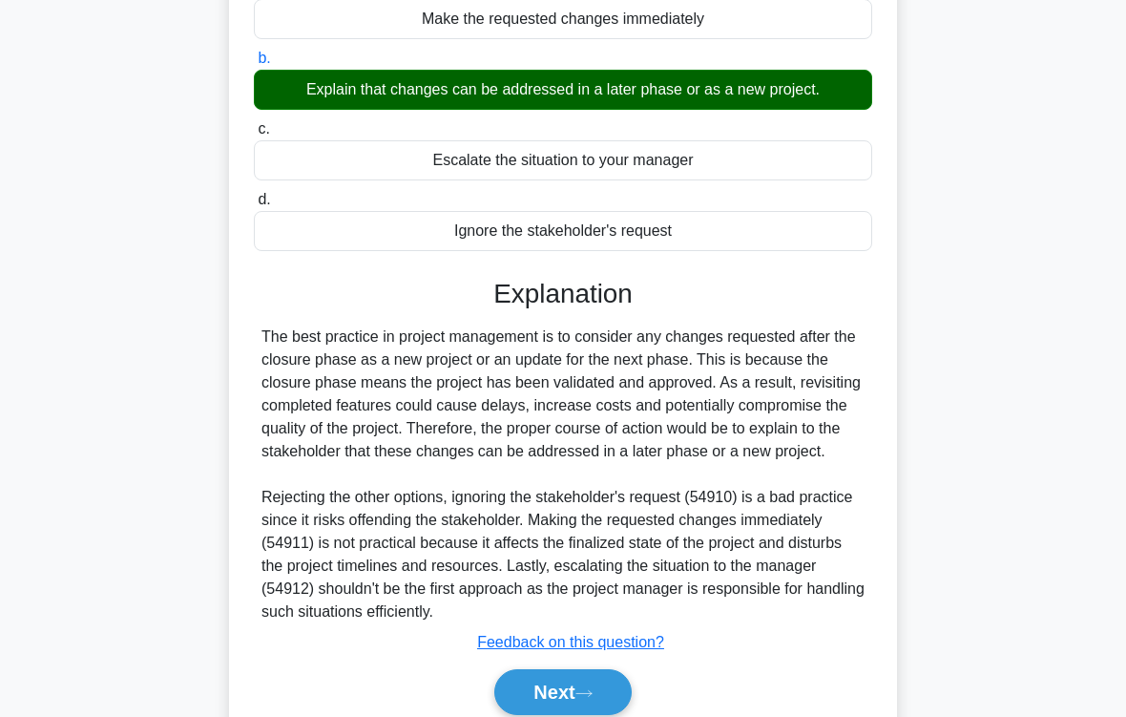
scroll to position [414, 0]
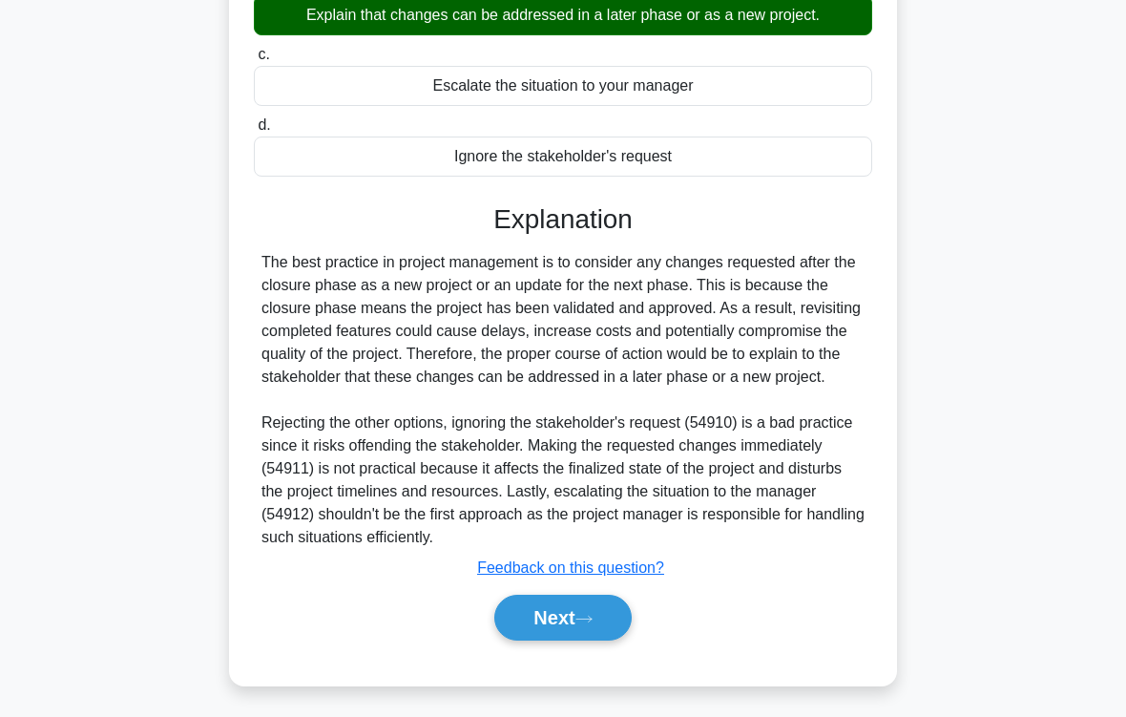
click at [593, 597] on icon at bounding box center [583, 619] width 17 height 10
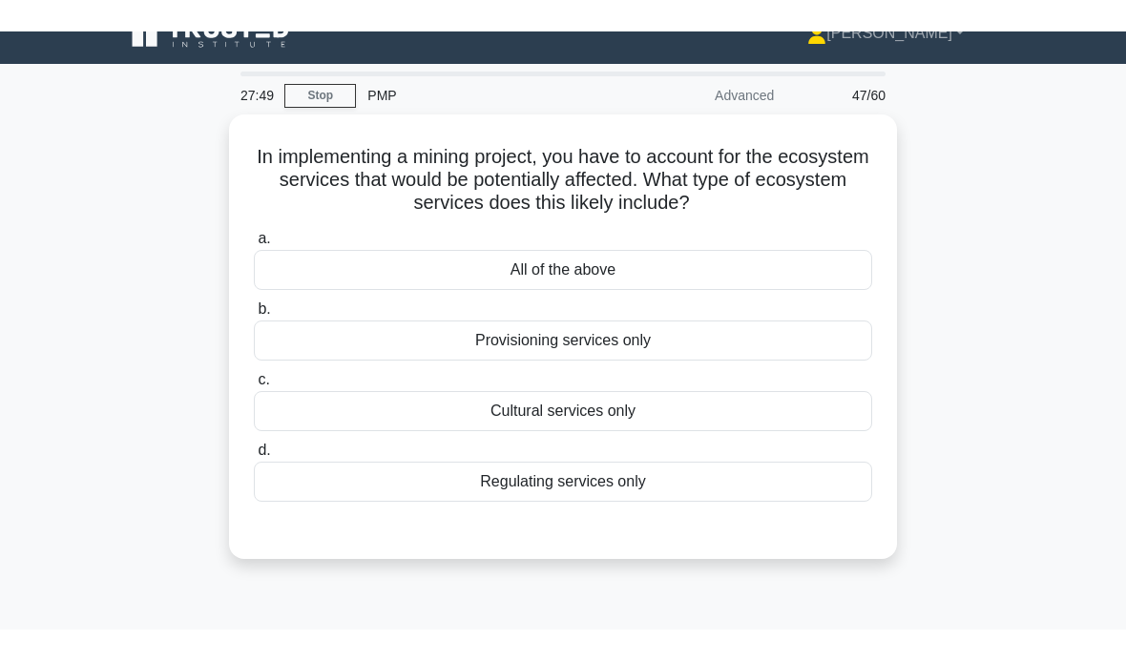
scroll to position [0, 0]
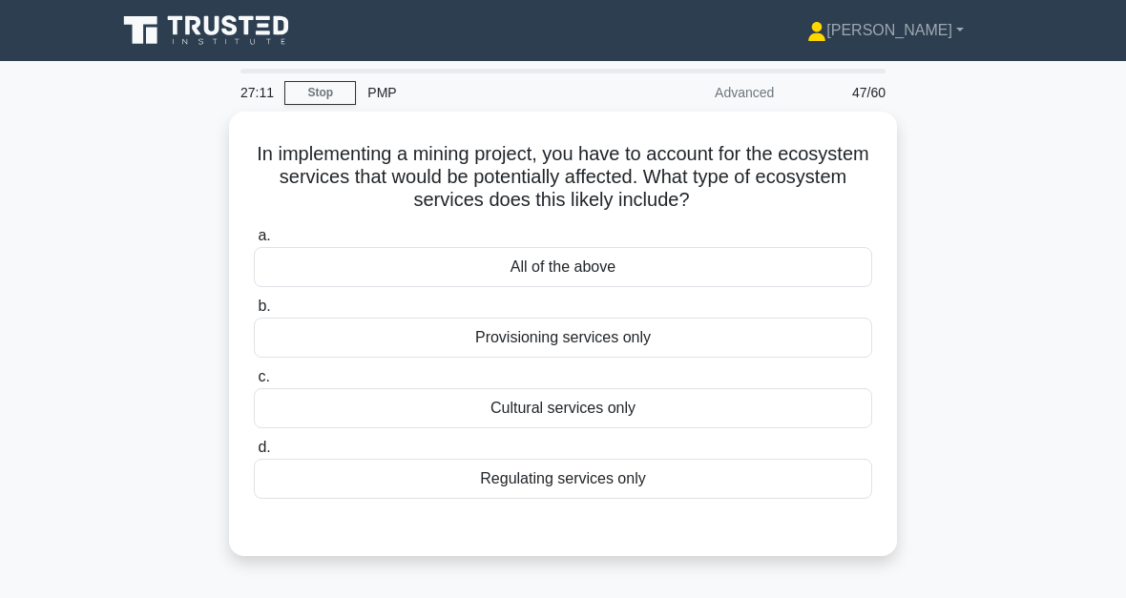
click at [813, 333] on div "Provisioning services only" at bounding box center [563, 338] width 618 height 40
click at [254, 313] on input "b. Provisioning services only" at bounding box center [254, 307] width 0 height 12
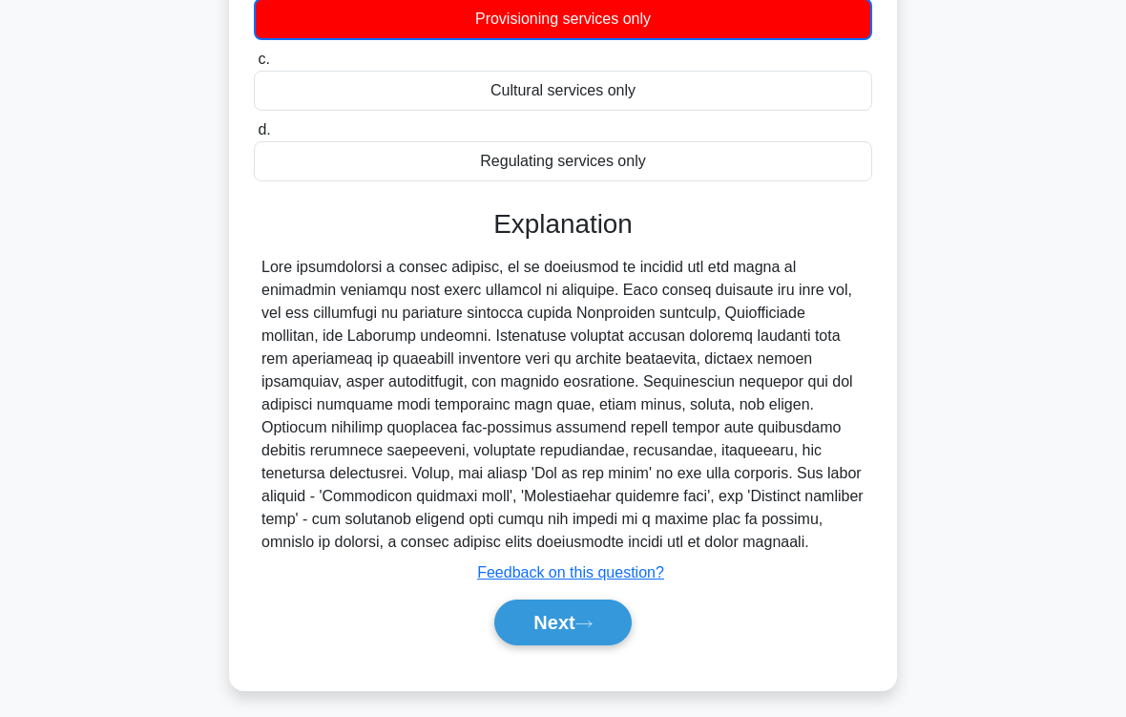
scroll to position [370, 0]
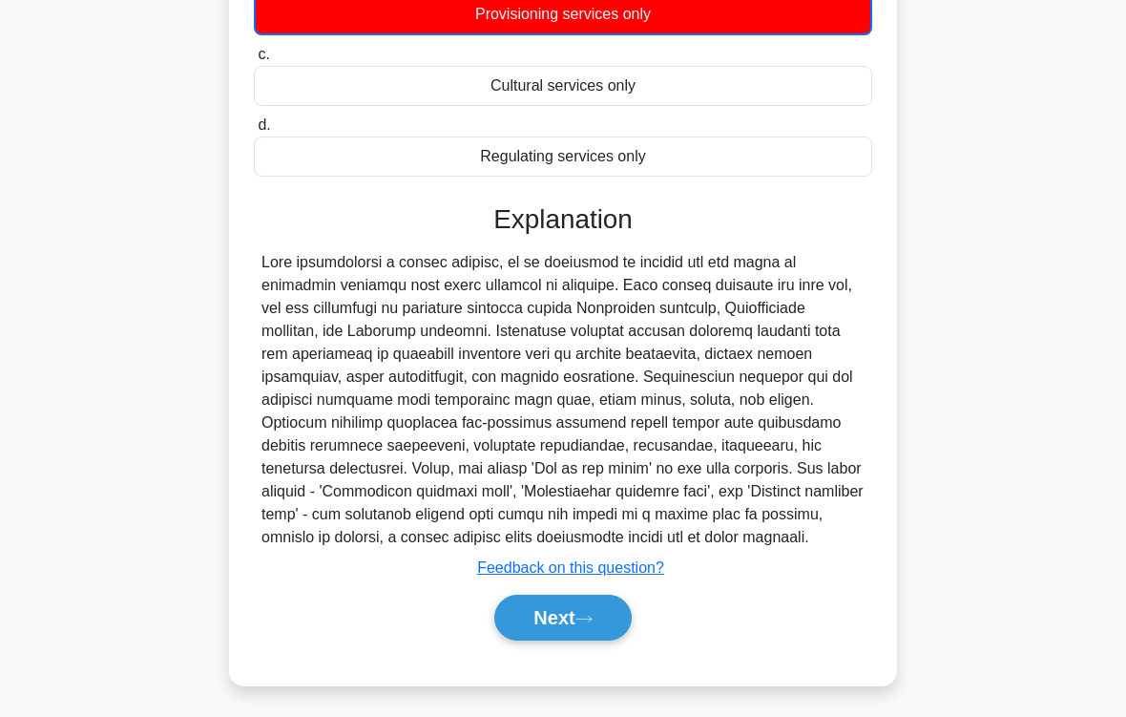
click at [593, 597] on icon at bounding box center [583, 619] width 17 height 10
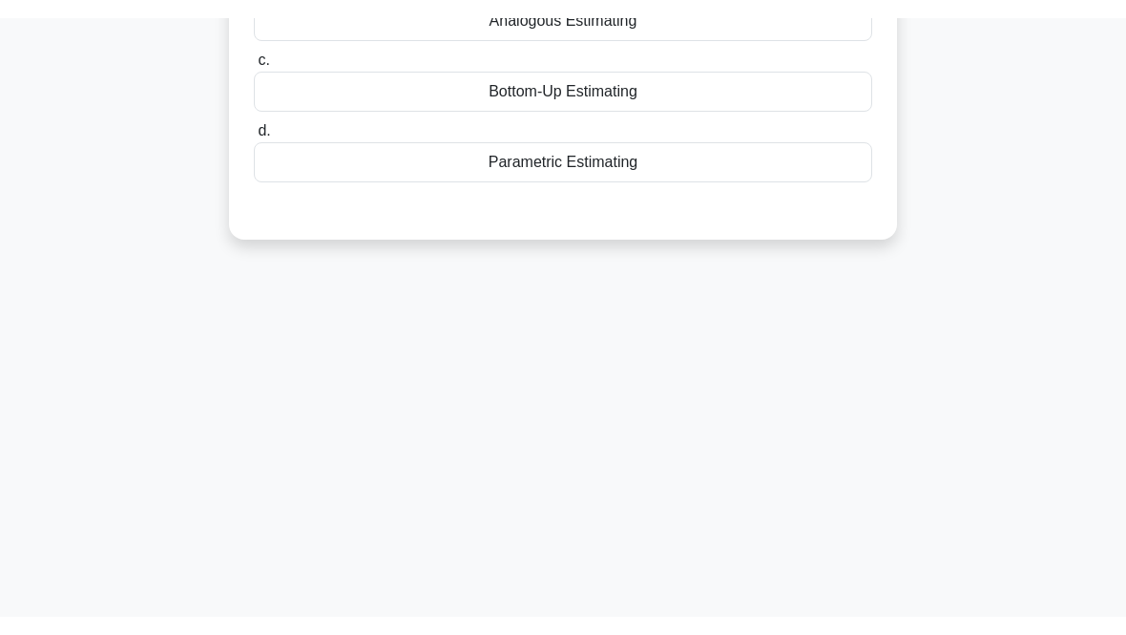
scroll to position [41, 0]
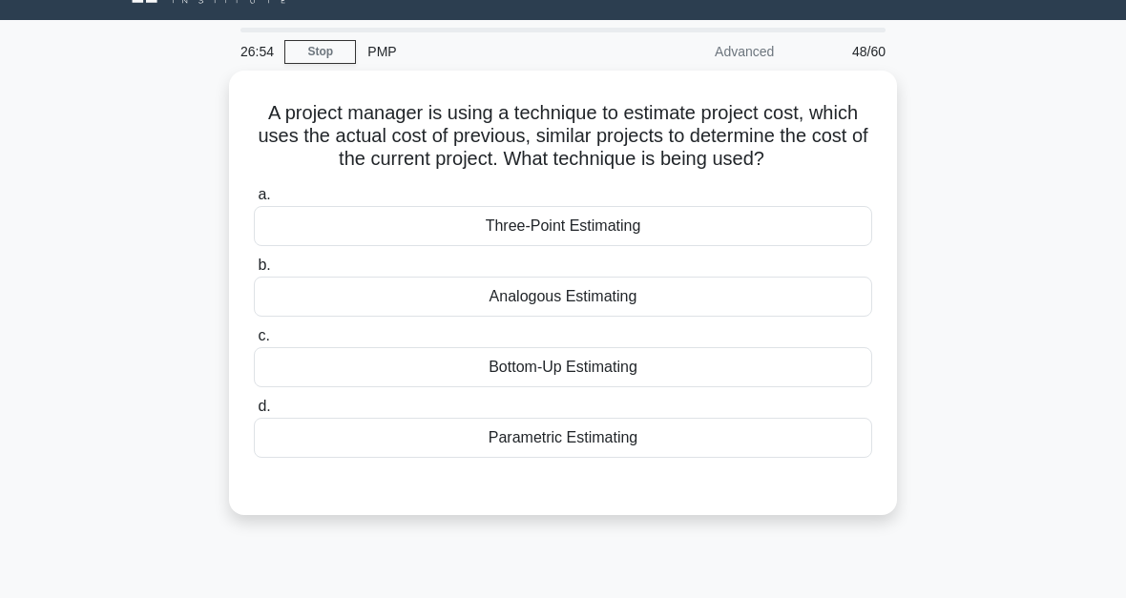
click at [617, 317] on div "Analogous Estimating" at bounding box center [563, 297] width 618 height 40
click at [254, 272] on input "b. Analogous Estimating" at bounding box center [254, 266] width 0 height 12
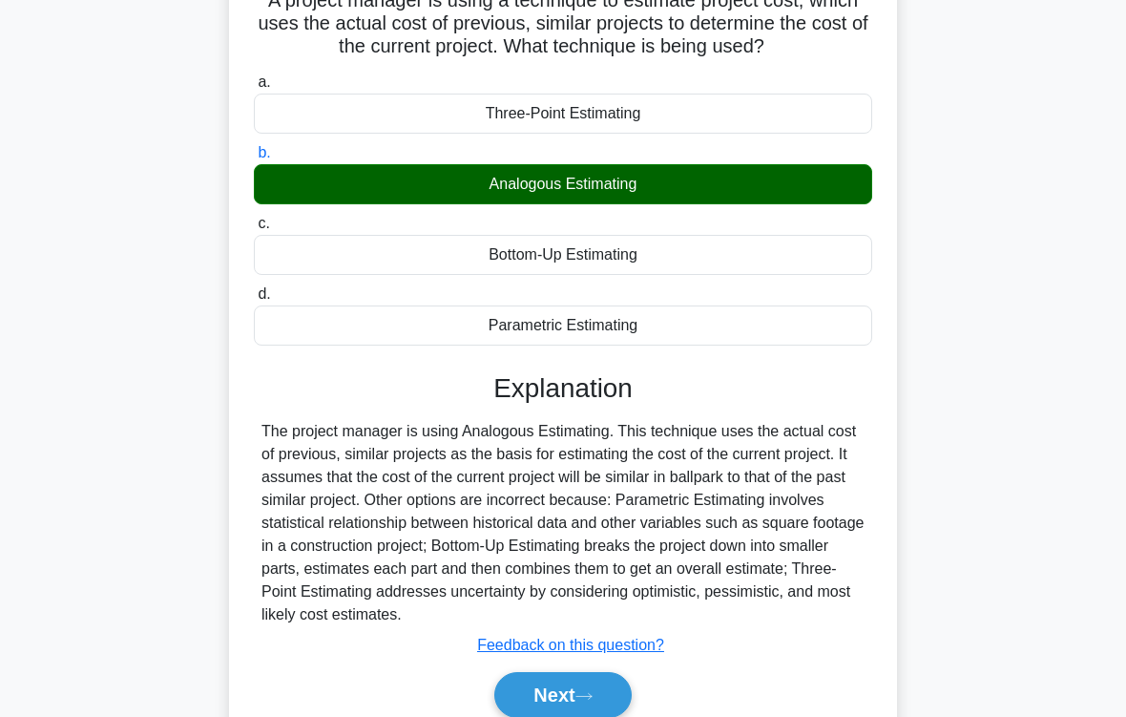
scroll to position [314, 0]
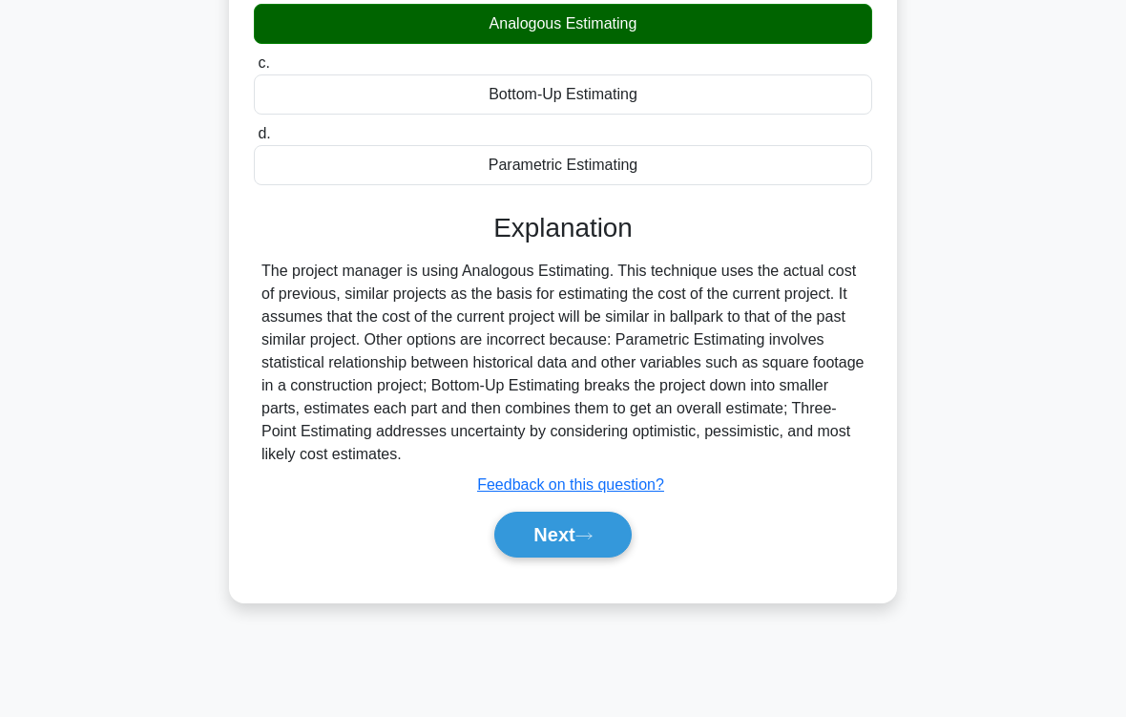
click at [604, 557] on button "Next" at bounding box center [562, 535] width 136 height 46
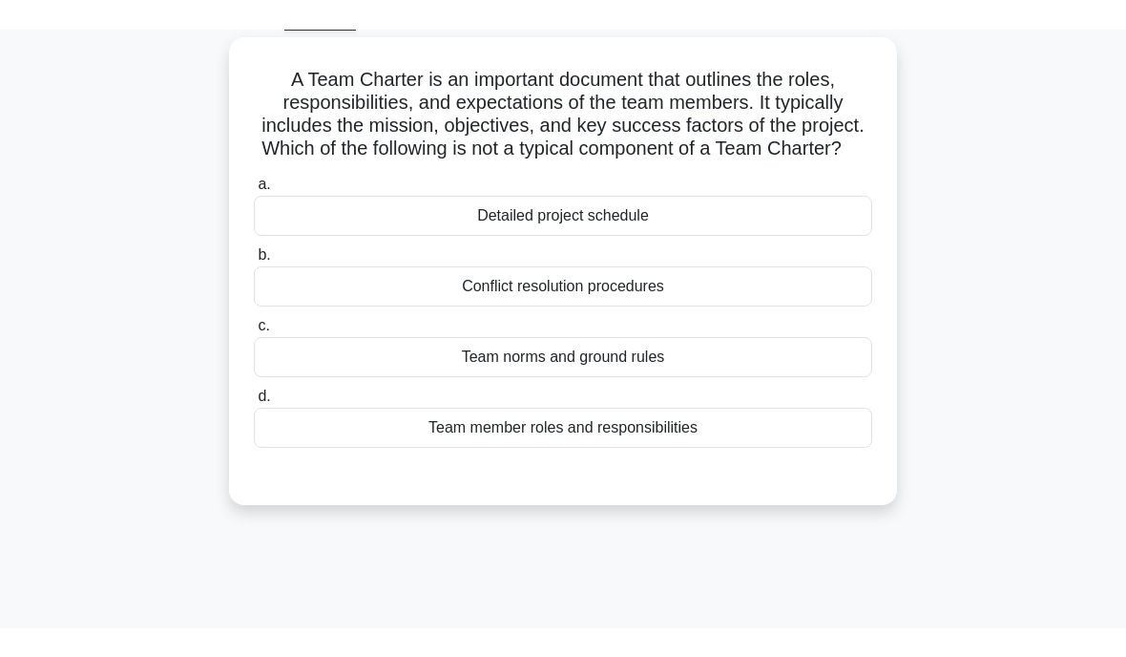
scroll to position [102, 0]
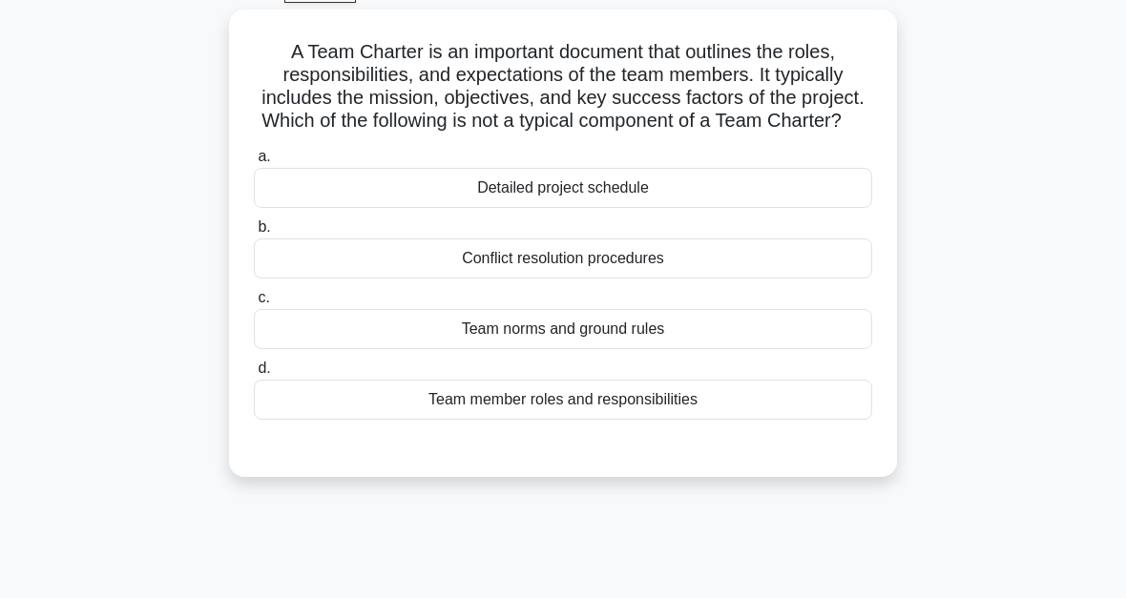
click at [808, 208] on div "Detailed project schedule" at bounding box center [563, 188] width 618 height 40
click at [254, 163] on input "a. Detailed project schedule" at bounding box center [254, 157] width 0 height 12
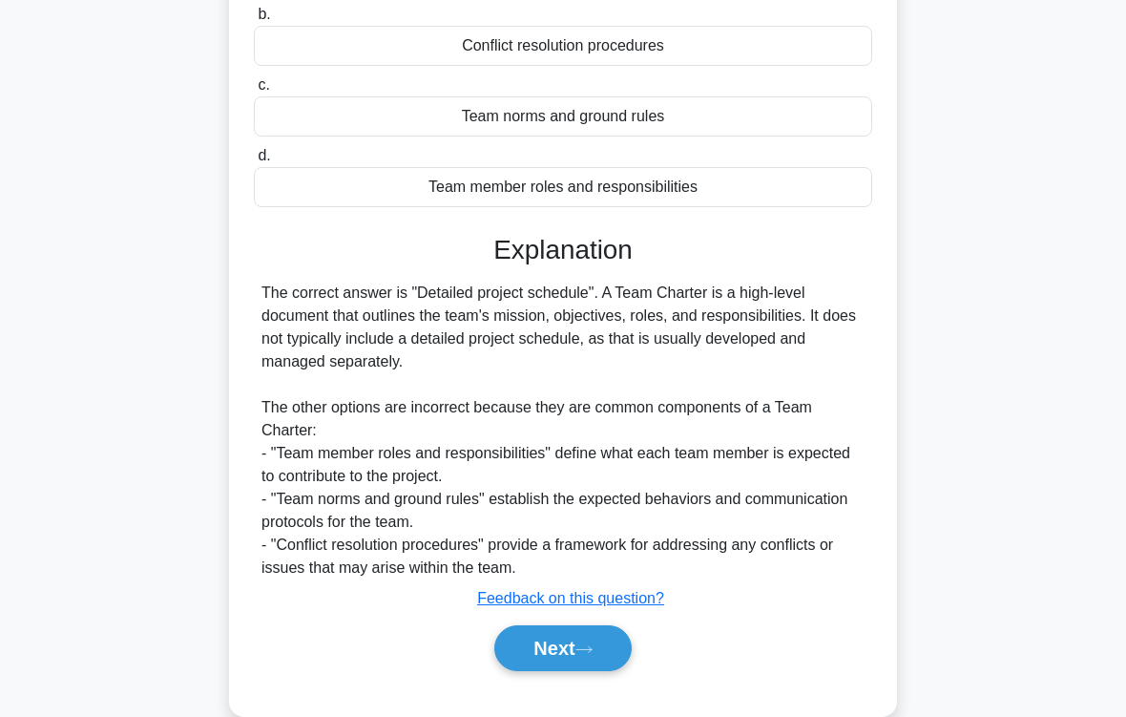
scroll to position [368, 0]
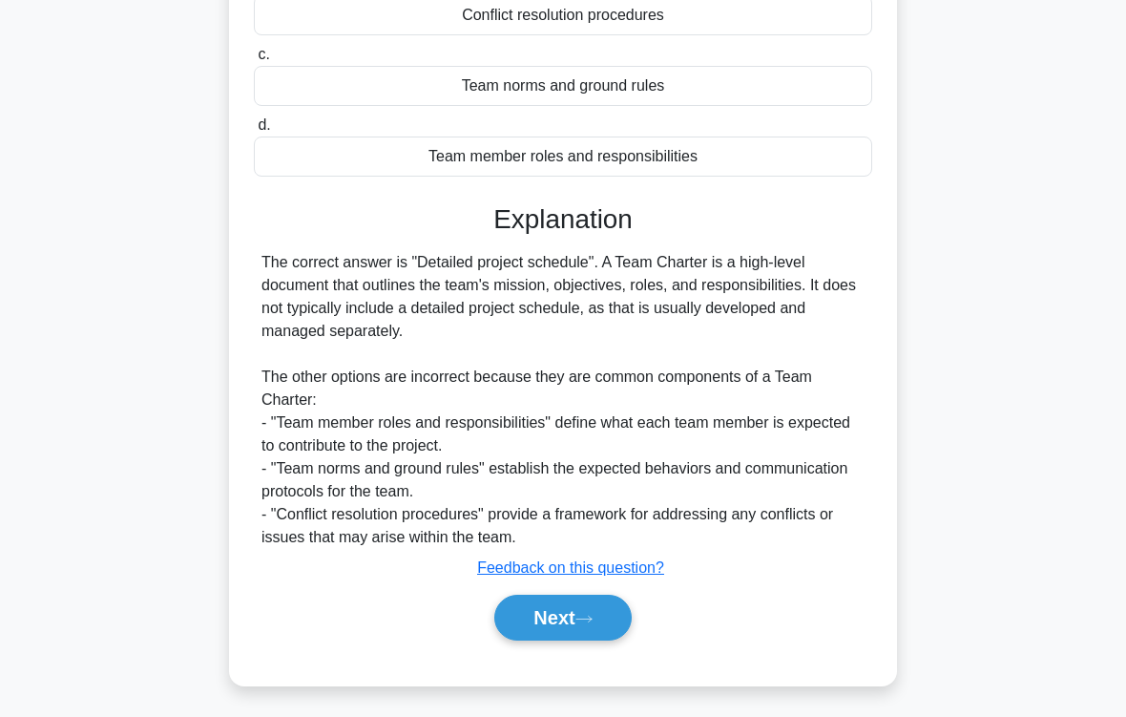
click at [593, 597] on icon at bounding box center [583, 619] width 17 height 10
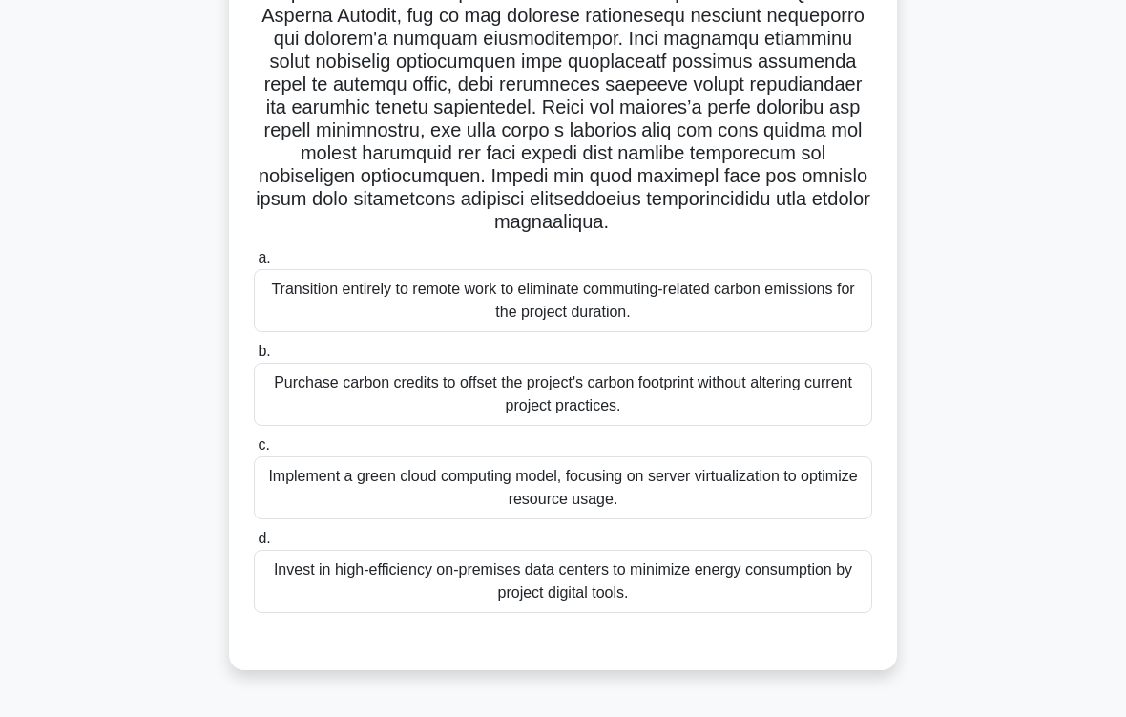
scroll to position [277, 0]
click at [823, 499] on div "Implement a green cloud computing model, focusing on server virtualization to o…" at bounding box center [563, 486] width 618 height 63
click at [254, 450] on input "c. Implement a green cloud computing model, focusing on server virtualization t…" at bounding box center [254, 444] width 0 height 12
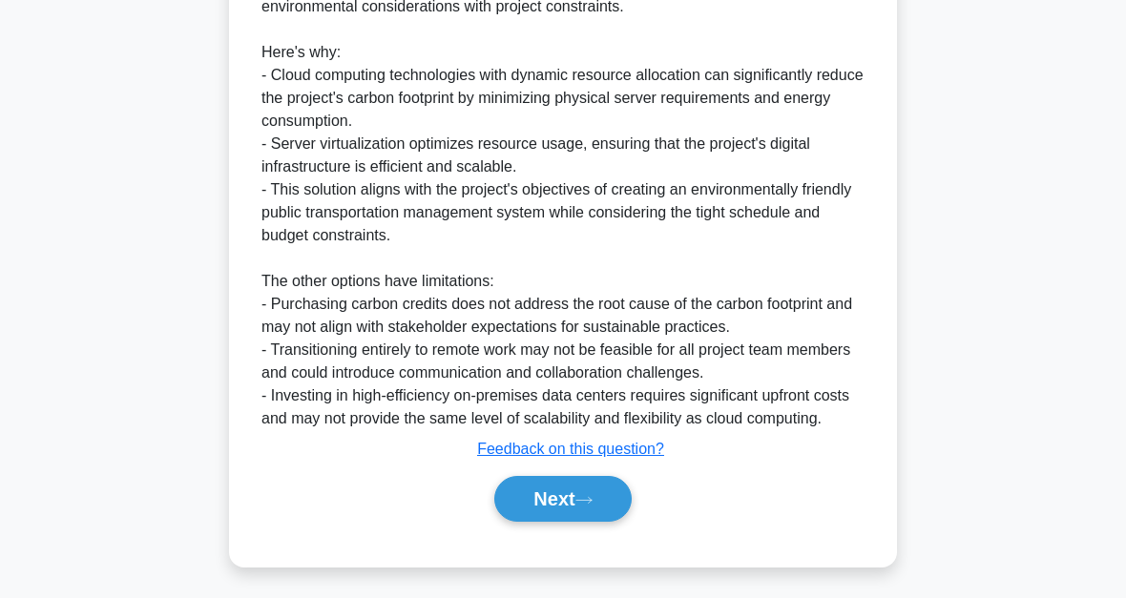
click at [562, 496] on button "Next" at bounding box center [562, 499] width 136 height 46
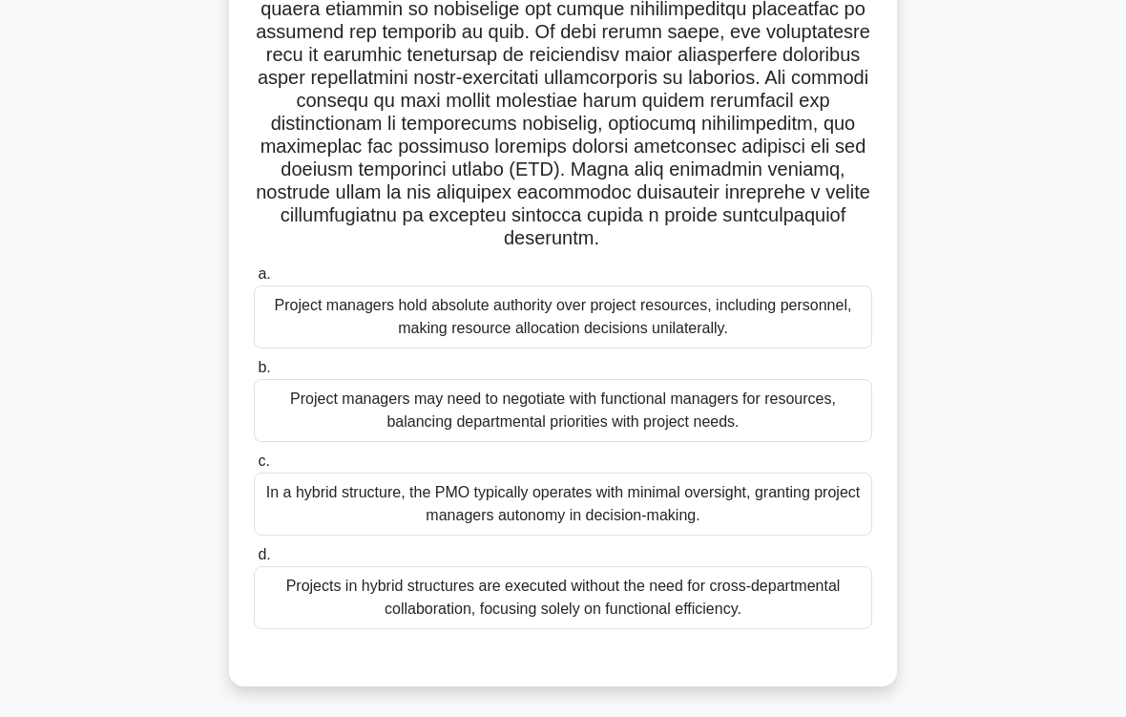
scroll to position [374, 0]
click at [824, 411] on div "Project managers may need to negotiate with functional managers for resources, …" at bounding box center [563, 410] width 618 height 63
click at [254, 374] on input "b. Project managers may need to negotiate with functional managers for resource…" at bounding box center [254, 368] width 0 height 12
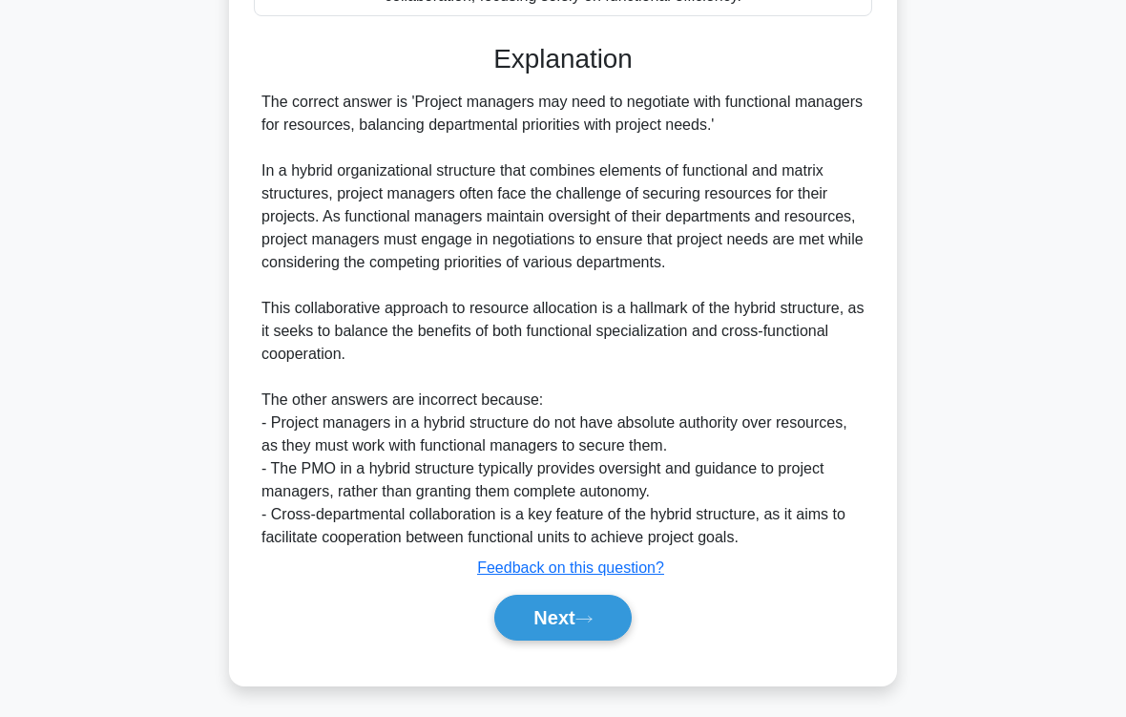
scroll to position [1056, 0]
click at [554, 597] on button "Next" at bounding box center [562, 618] width 136 height 46
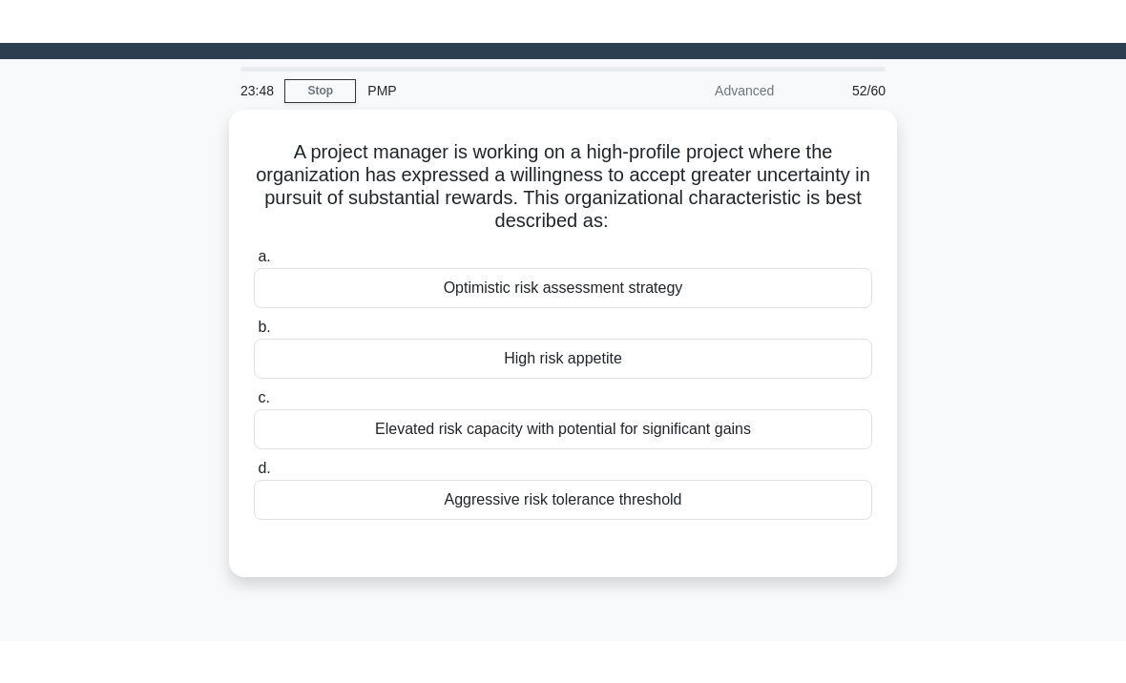
scroll to position [47, 0]
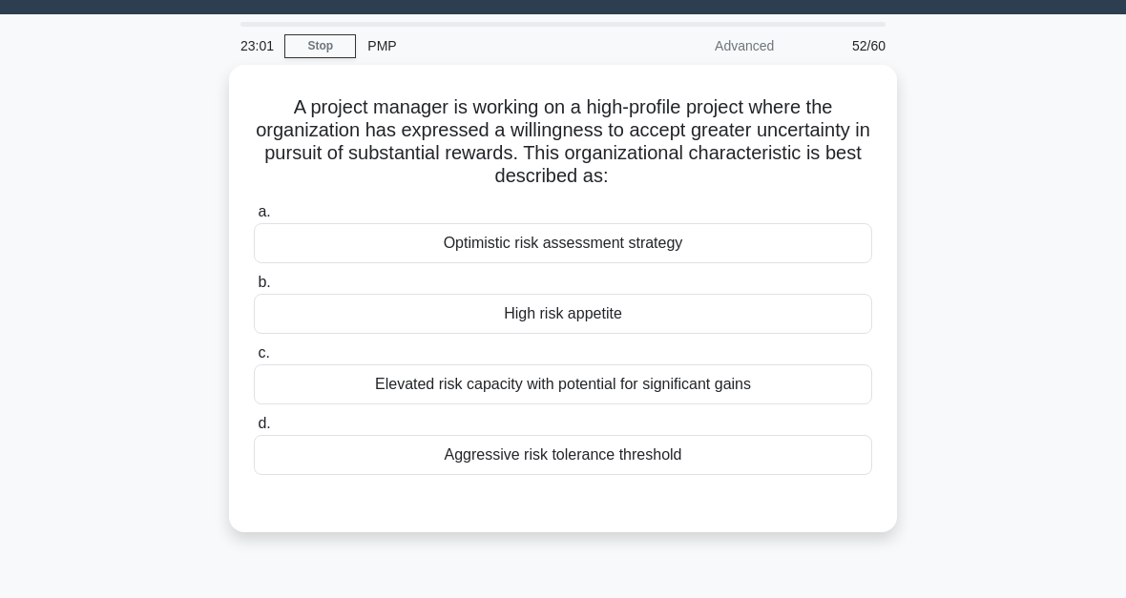
click at [853, 309] on div "High risk appetite" at bounding box center [563, 314] width 618 height 40
click at [254, 289] on input "b. High risk appetite" at bounding box center [254, 283] width 0 height 12
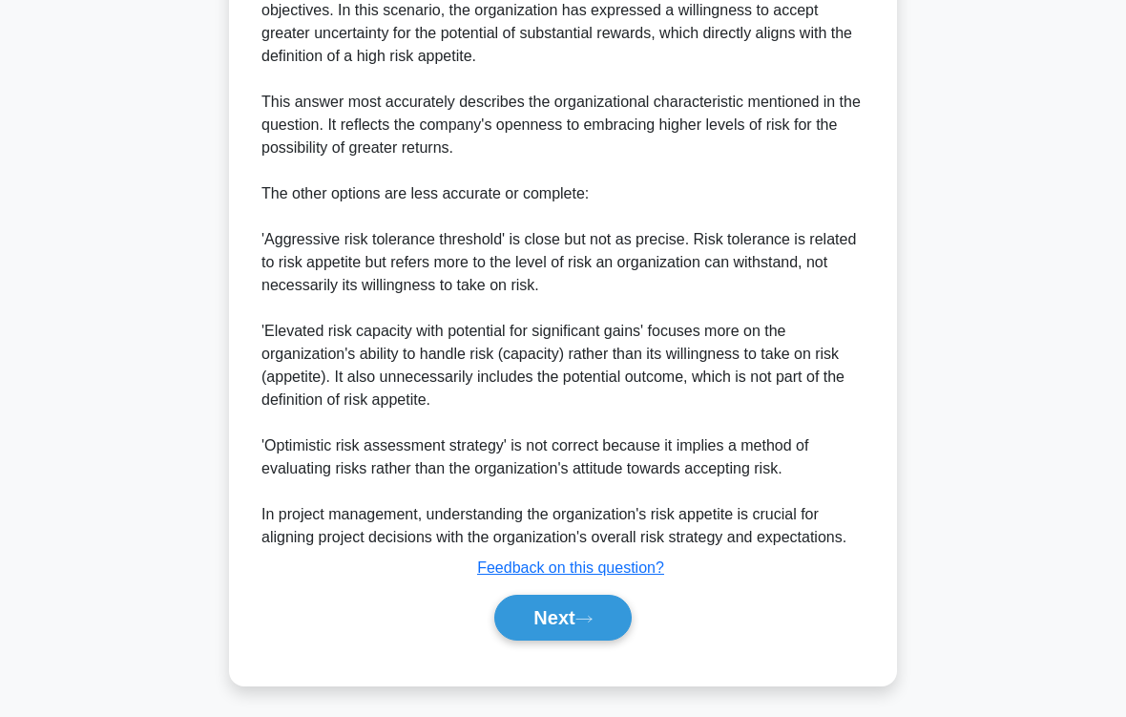
scroll to position [712, 0]
click at [621, 597] on button "Next" at bounding box center [562, 618] width 136 height 46
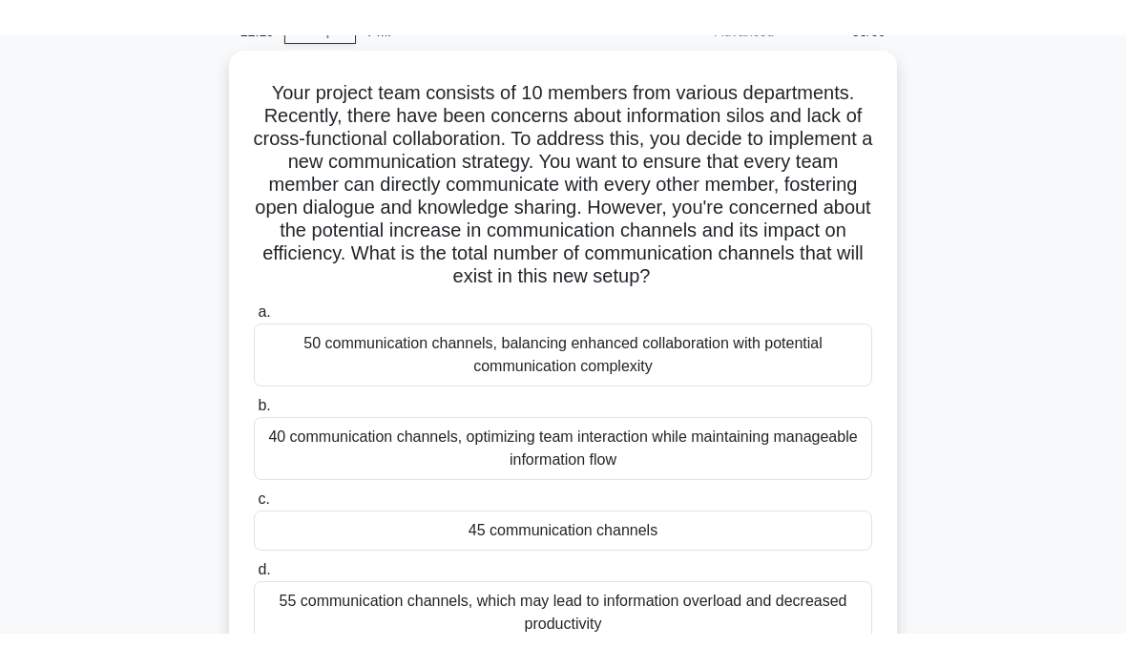
scroll to position [102, 0]
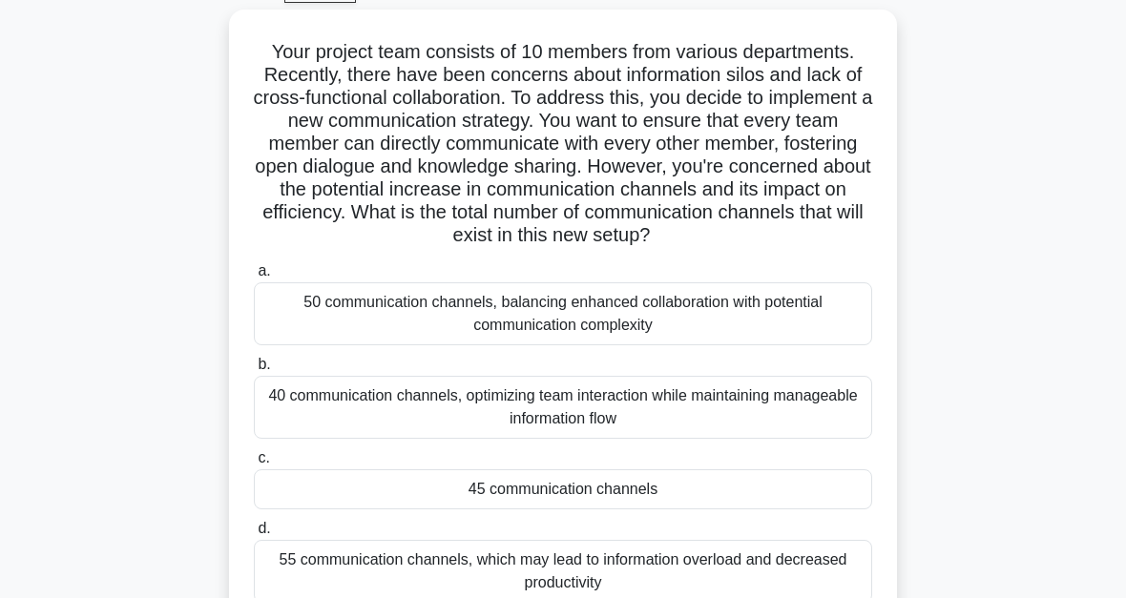
click at [638, 510] on div "45 communication channels" at bounding box center [563, 490] width 618 height 40
click at [254, 465] on input "c. 45 communication channels" at bounding box center [254, 458] width 0 height 12
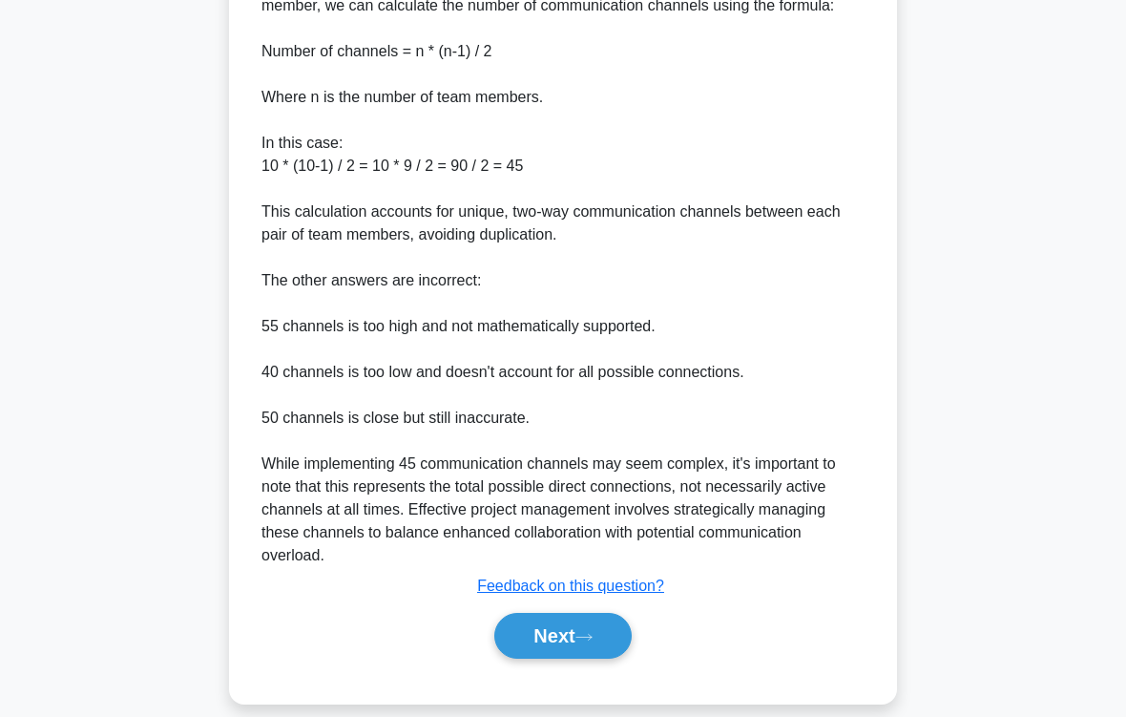
scroll to position [856, 0]
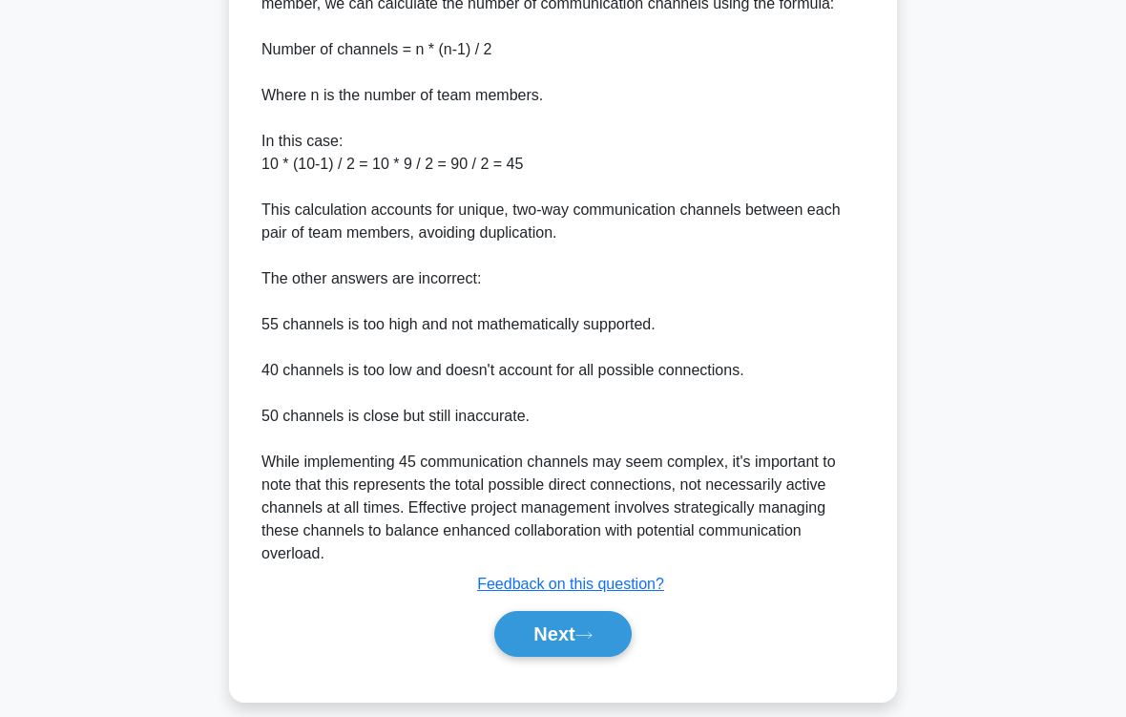
click at [580, 597] on button "Next" at bounding box center [562, 634] width 136 height 46
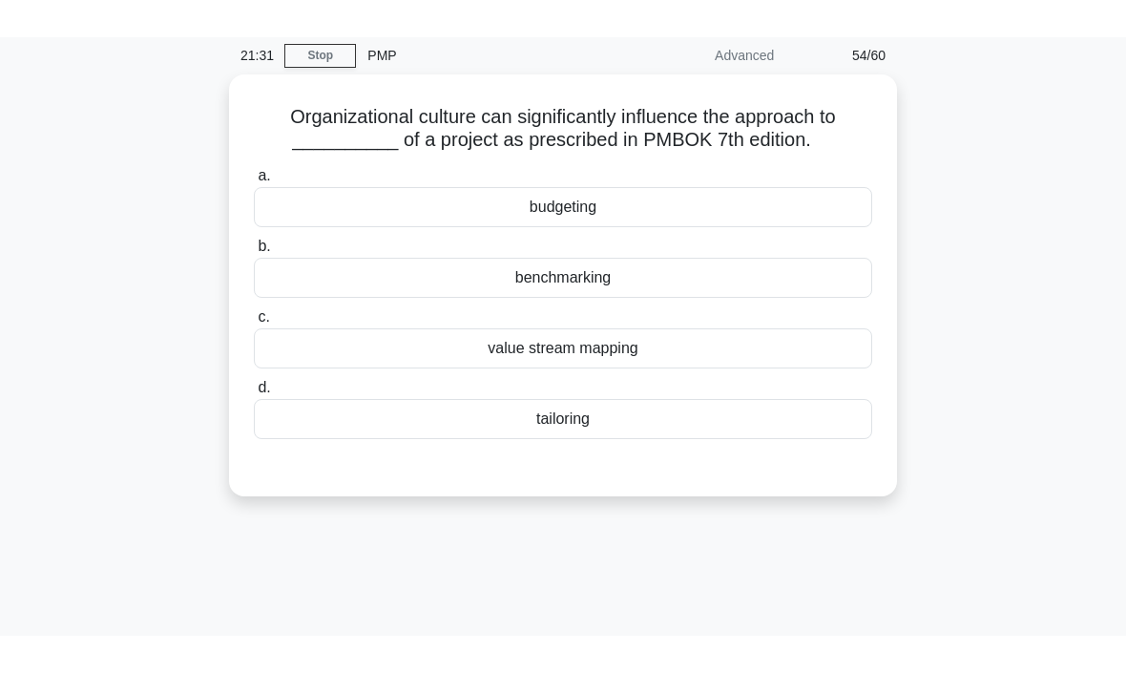
scroll to position [72, 0]
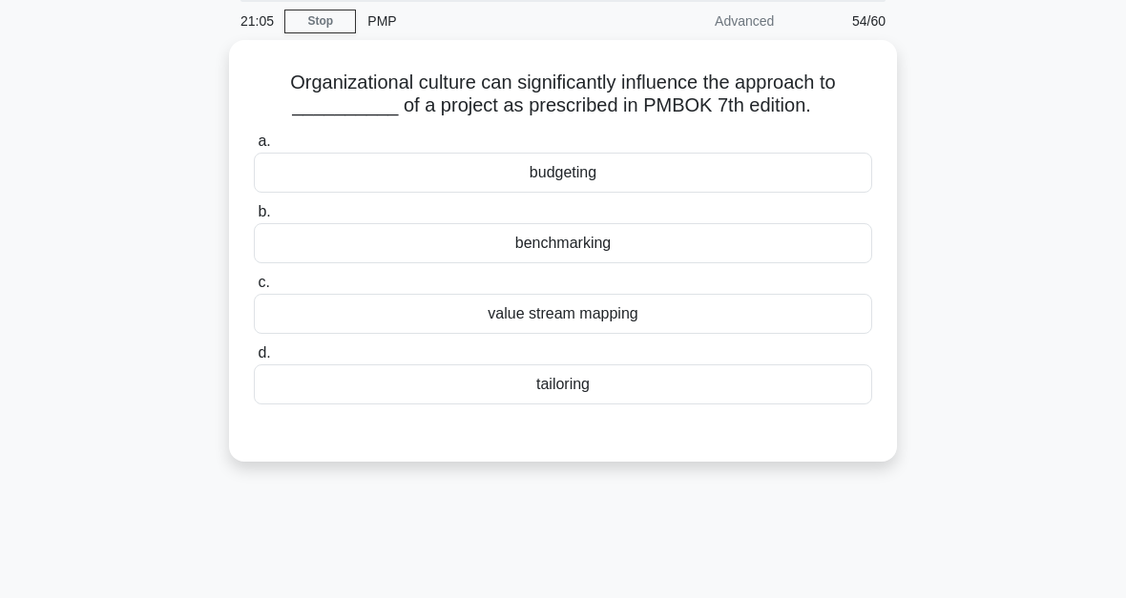
click at [601, 404] on div "tailoring" at bounding box center [563, 385] width 618 height 40
click at [254, 360] on input "d. tailoring" at bounding box center [254, 353] width 0 height 12
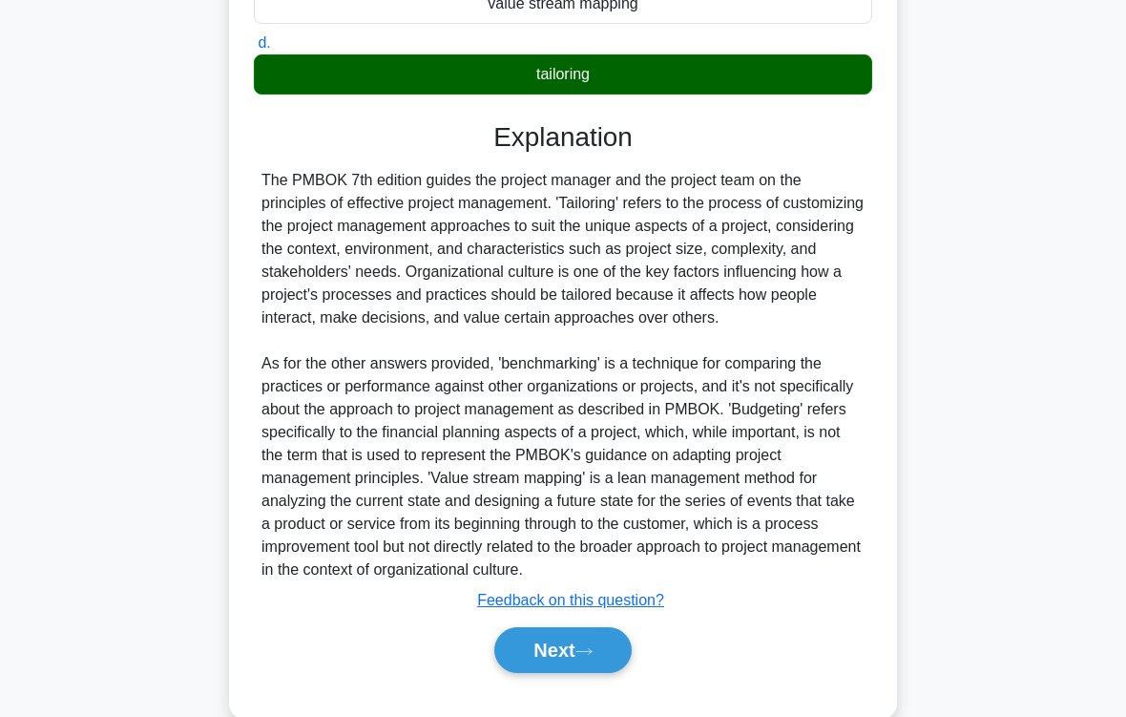
scroll to position [483, 0]
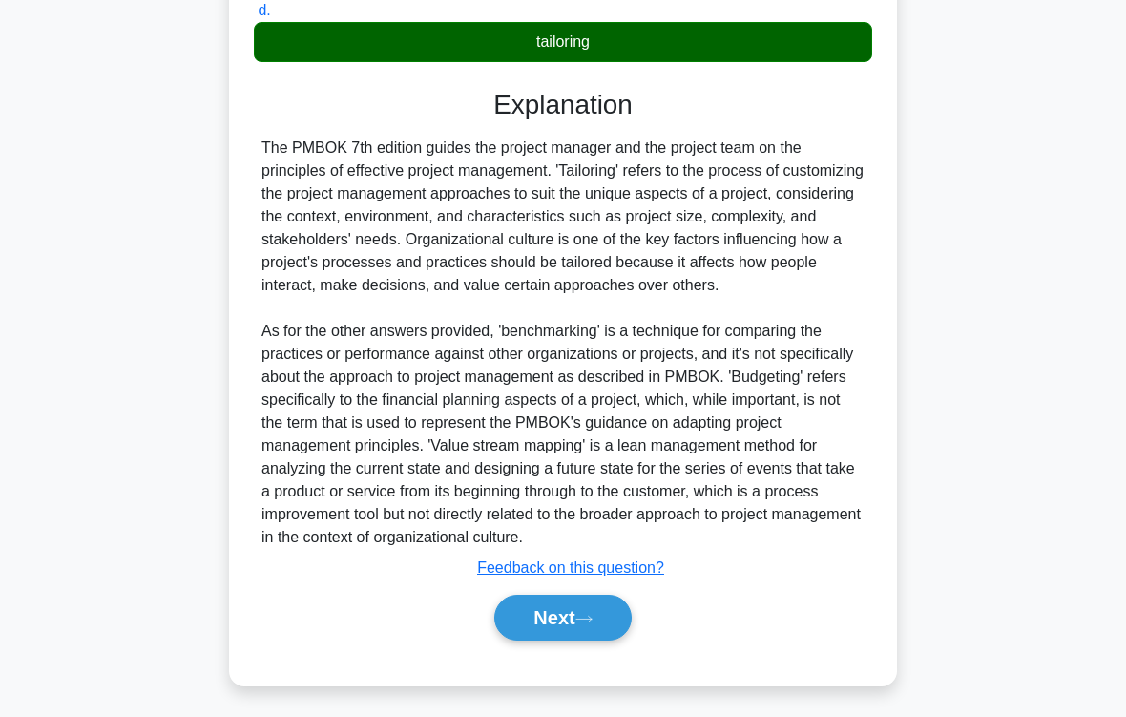
click at [603, 597] on button "Next" at bounding box center [562, 618] width 136 height 46
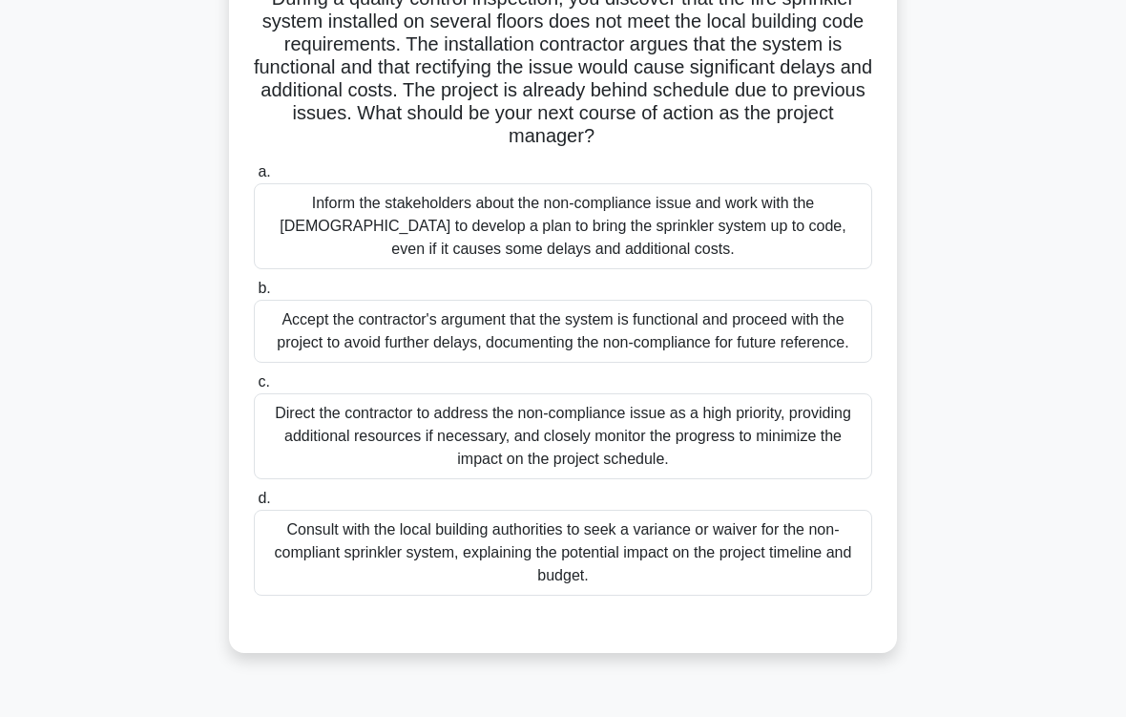
scroll to position [179, 0]
click at [787, 240] on div "Inform the stakeholders about the non-compliance issue and work with the [DEMOG…" at bounding box center [563, 225] width 618 height 86
click at [254, 178] on input "a. Inform the stakeholders about the non-compliance issue and work with the [DE…" at bounding box center [254, 171] width 0 height 12
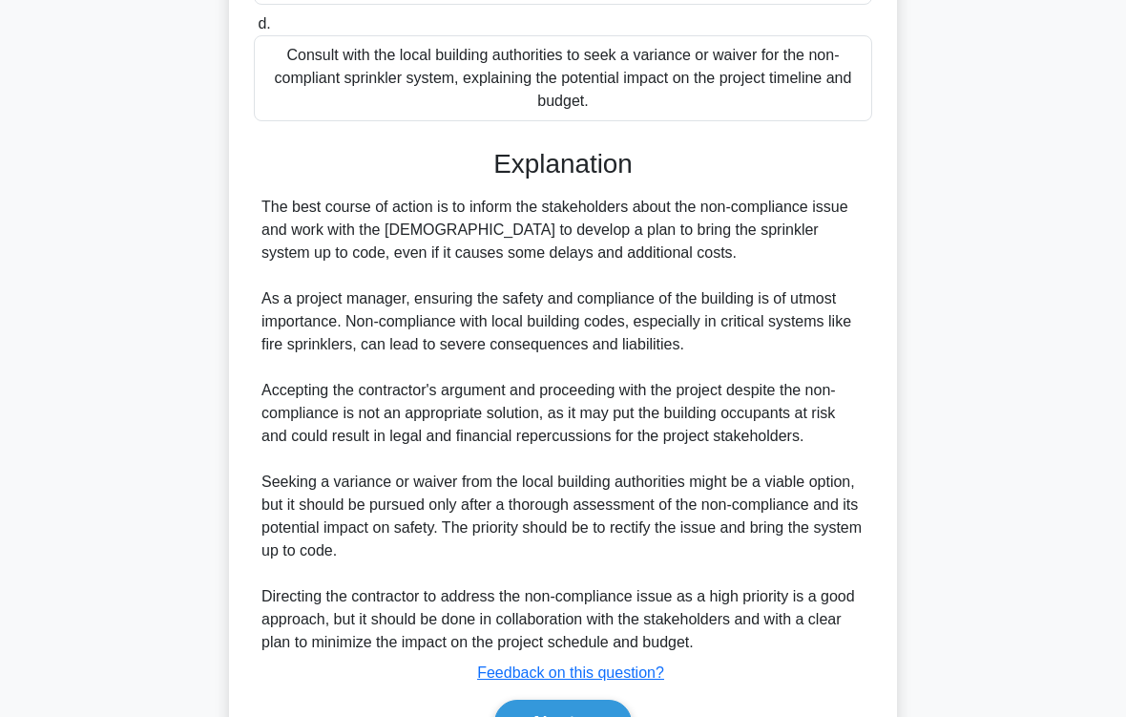
scroll to position [895, 0]
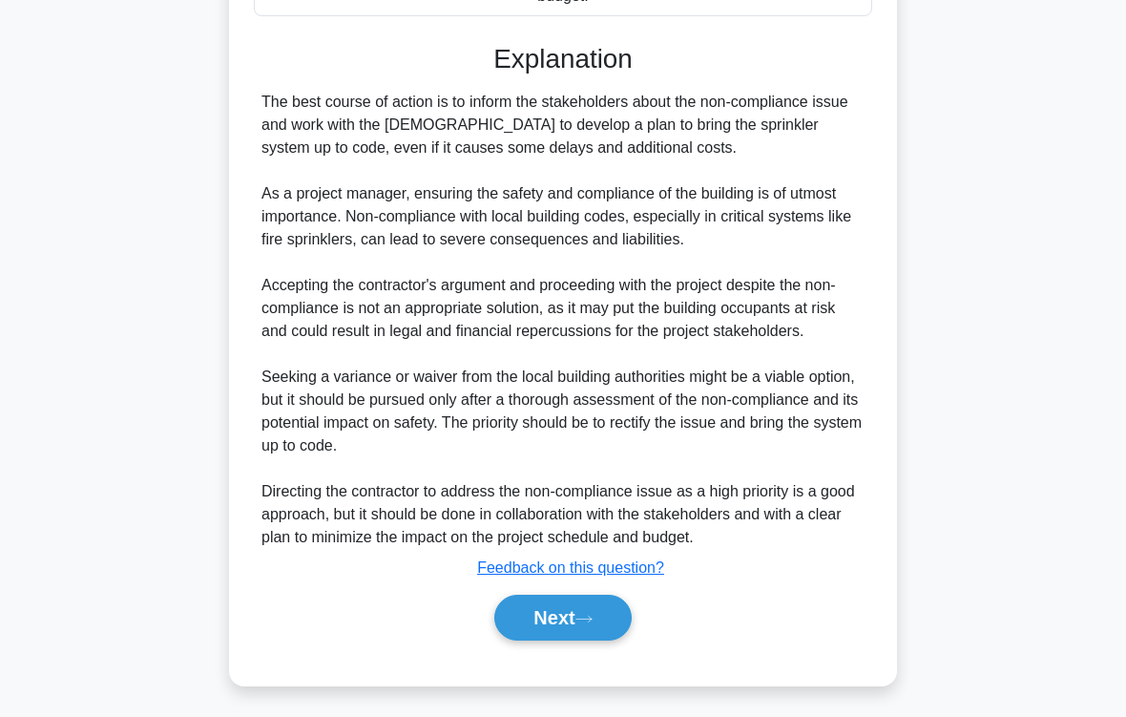
click at [623, 597] on button "Next" at bounding box center [562, 618] width 136 height 46
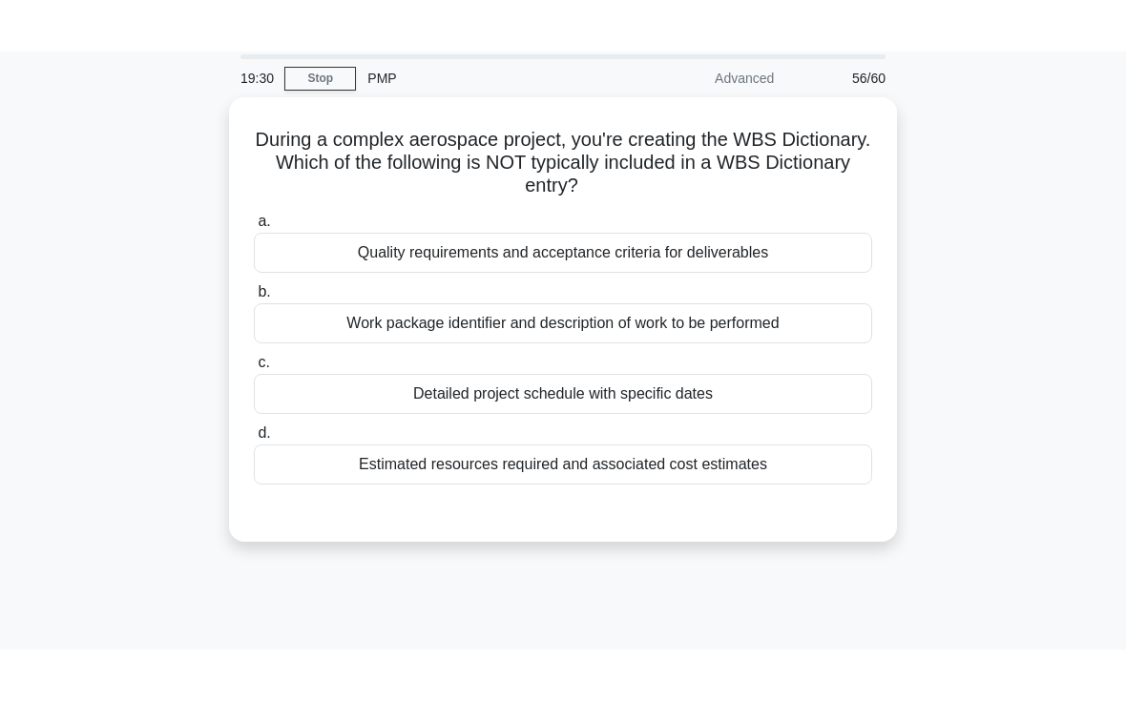
scroll to position [0, 0]
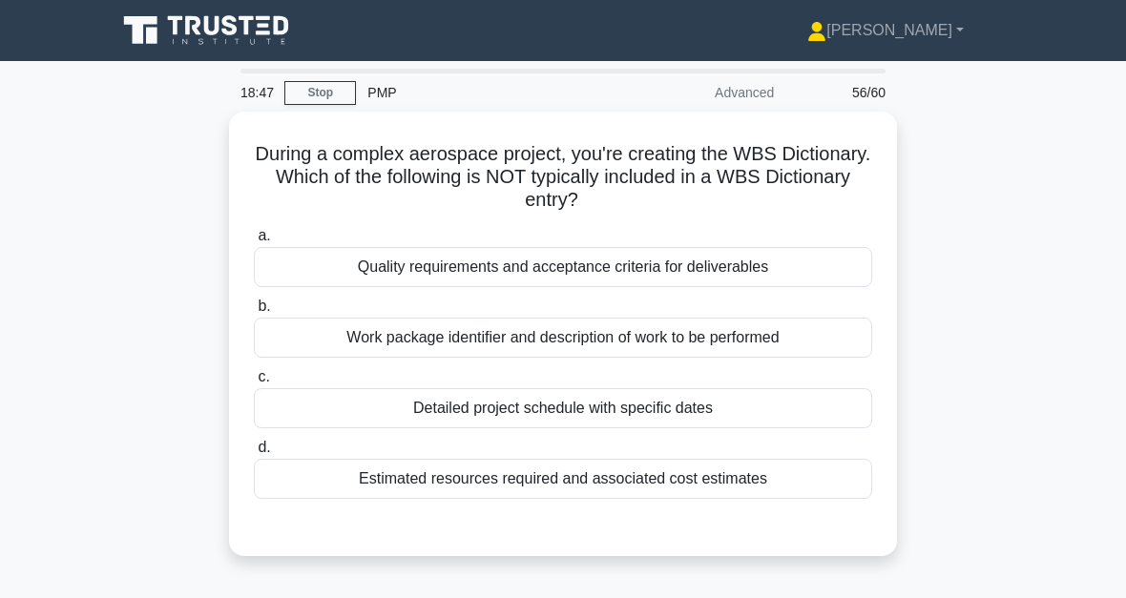
click at [830, 399] on div "Detailed project schedule with specific dates" at bounding box center [563, 408] width 618 height 40
click at [254, 384] on input "c. Detailed project schedule with specific dates" at bounding box center [254, 377] width 0 height 12
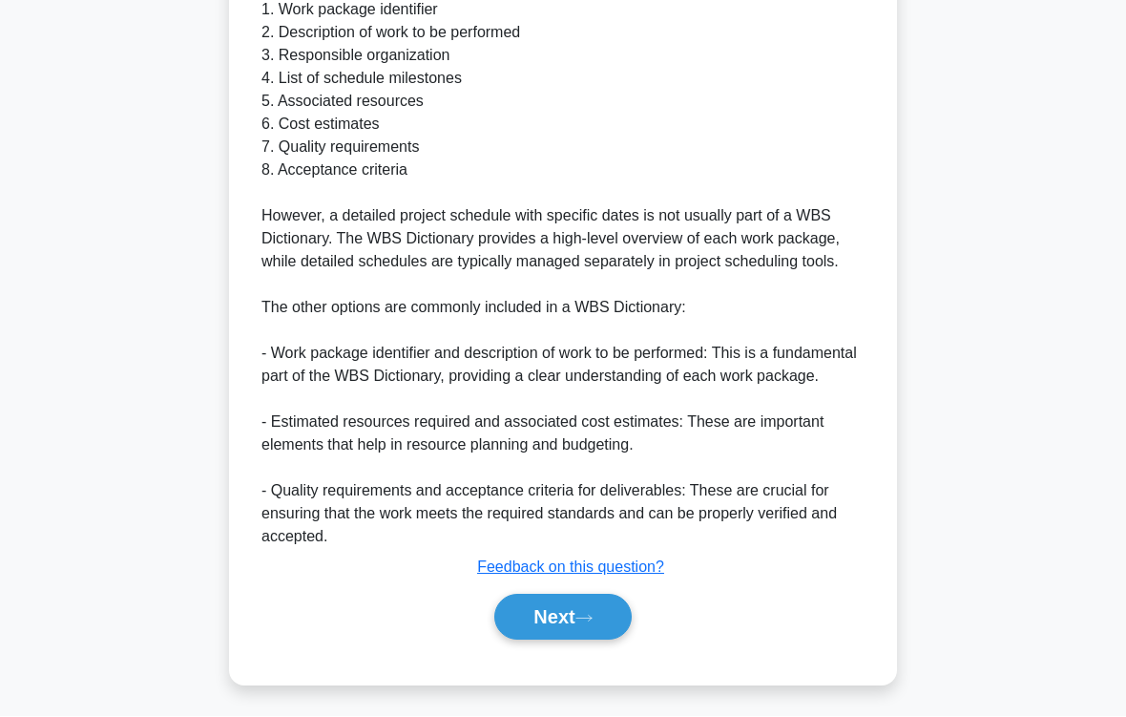
scroll to position [735, 0]
click at [582, 597] on button "Next" at bounding box center [562, 618] width 136 height 46
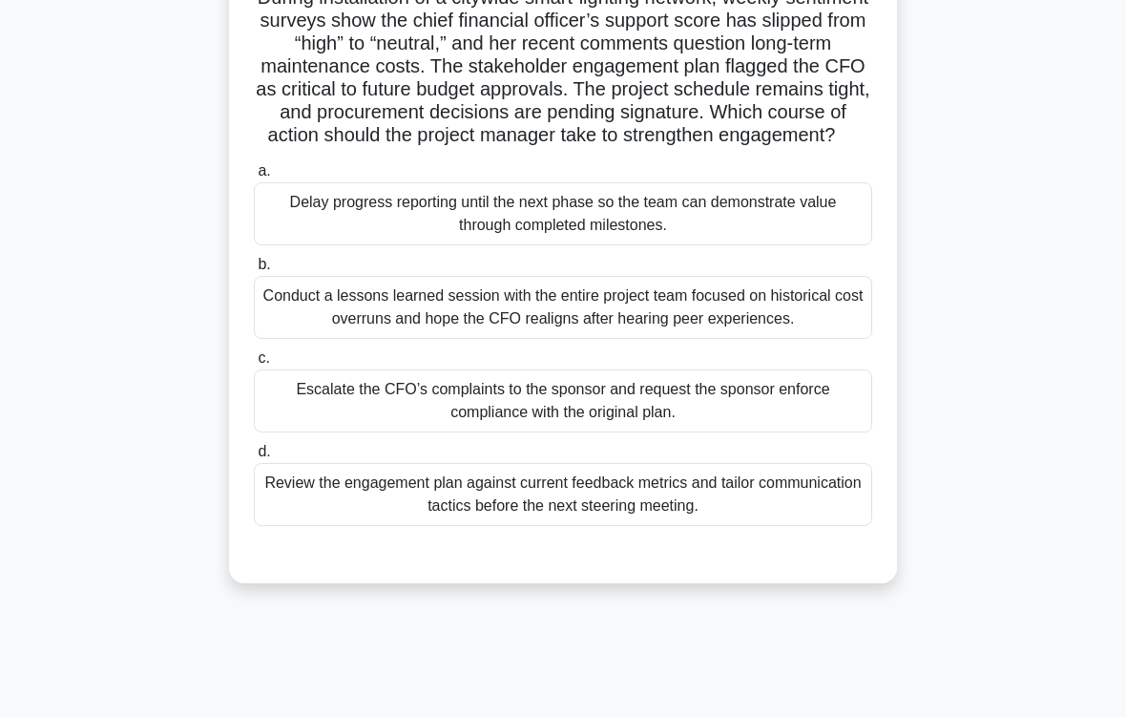
scroll to position [159, 0]
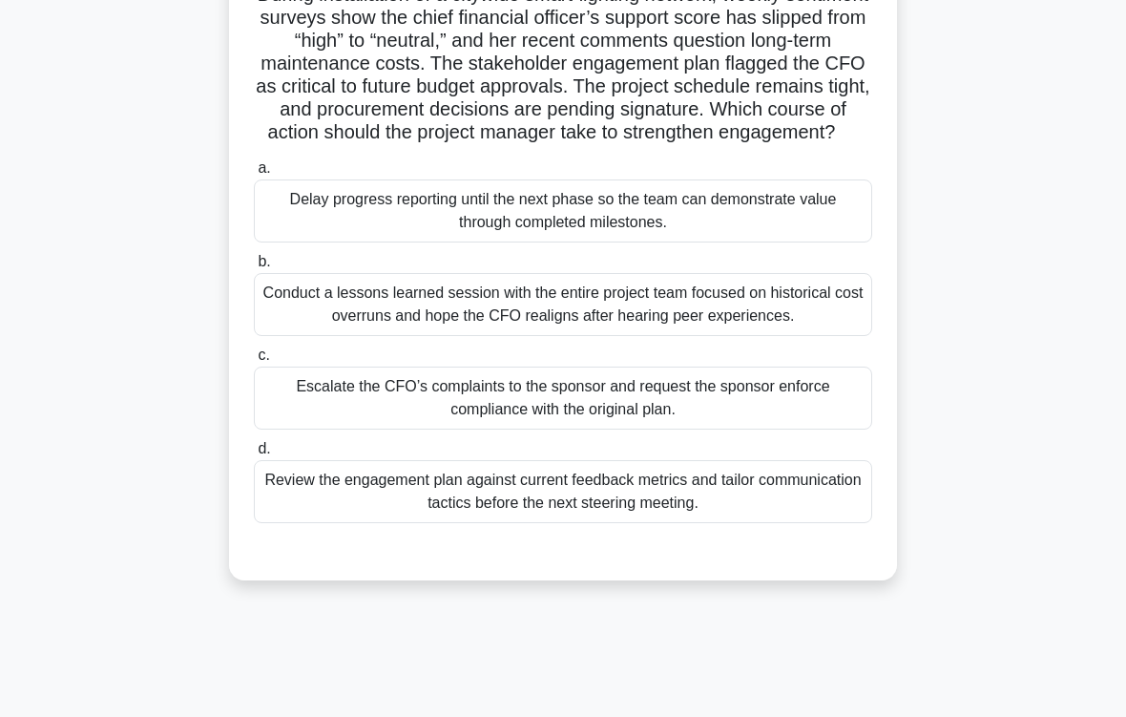
click at [792, 523] on div "Review the engagement plan against current feedback metrics and tailor communic…" at bounding box center [563, 491] width 618 height 63
click at [254, 455] on input "d. Review the engagement plan against current feedback metrics and tailor commu…" at bounding box center [254, 449] width 0 height 12
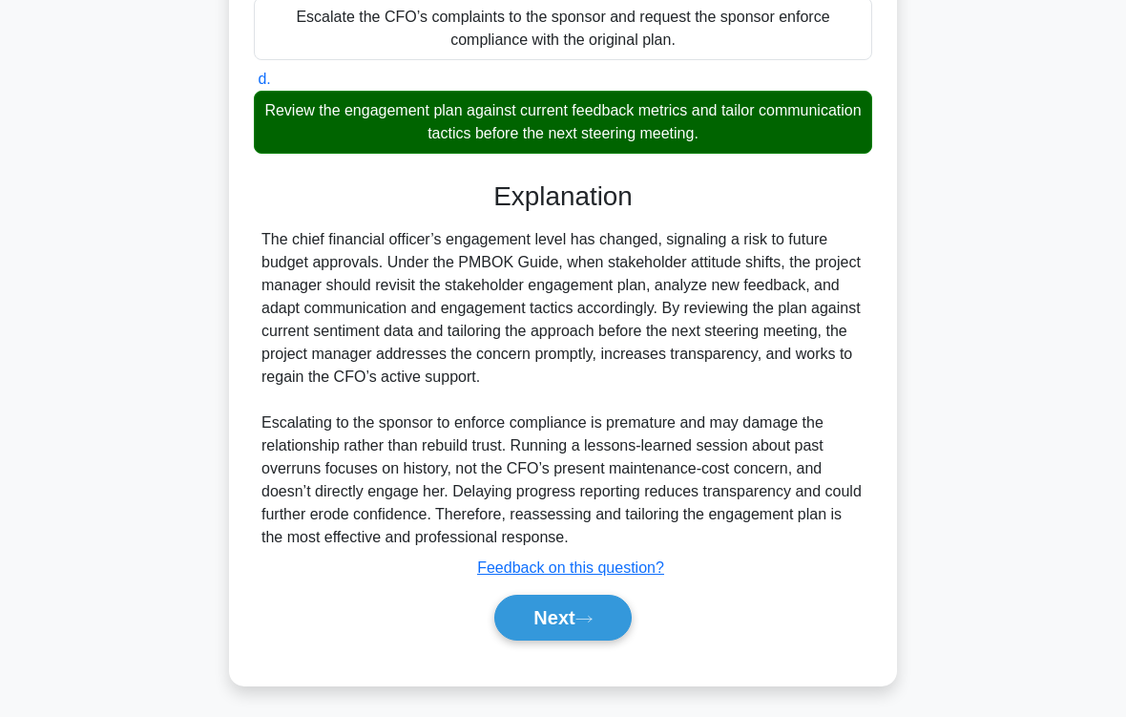
scroll to position [643, 0]
click at [572, 597] on button "Next" at bounding box center [562, 618] width 136 height 46
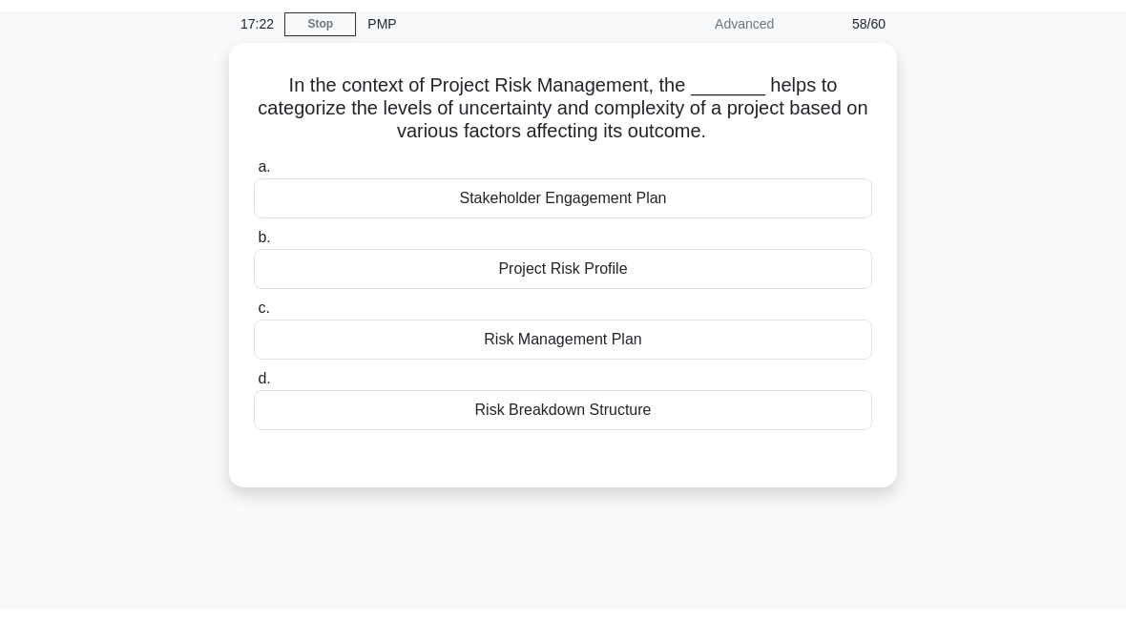
scroll to position [73, 0]
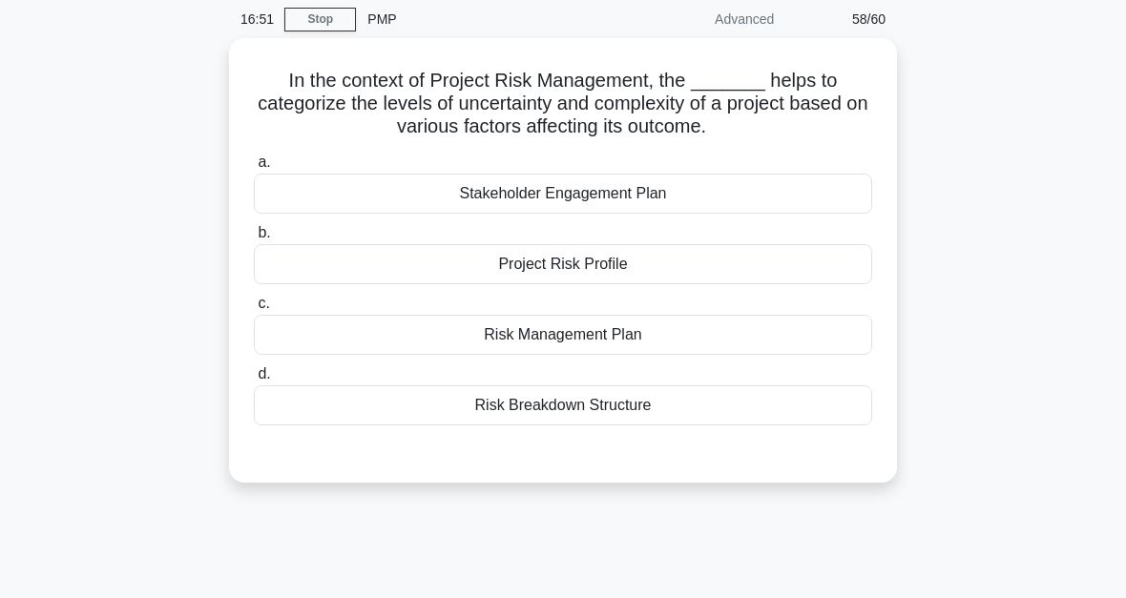
click at [825, 343] on div "Risk Management Plan" at bounding box center [563, 335] width 618 height 40
click at [254, 310] on input "c. Risk Management Plan" at bounding box center [254, 304] width 0 height 12
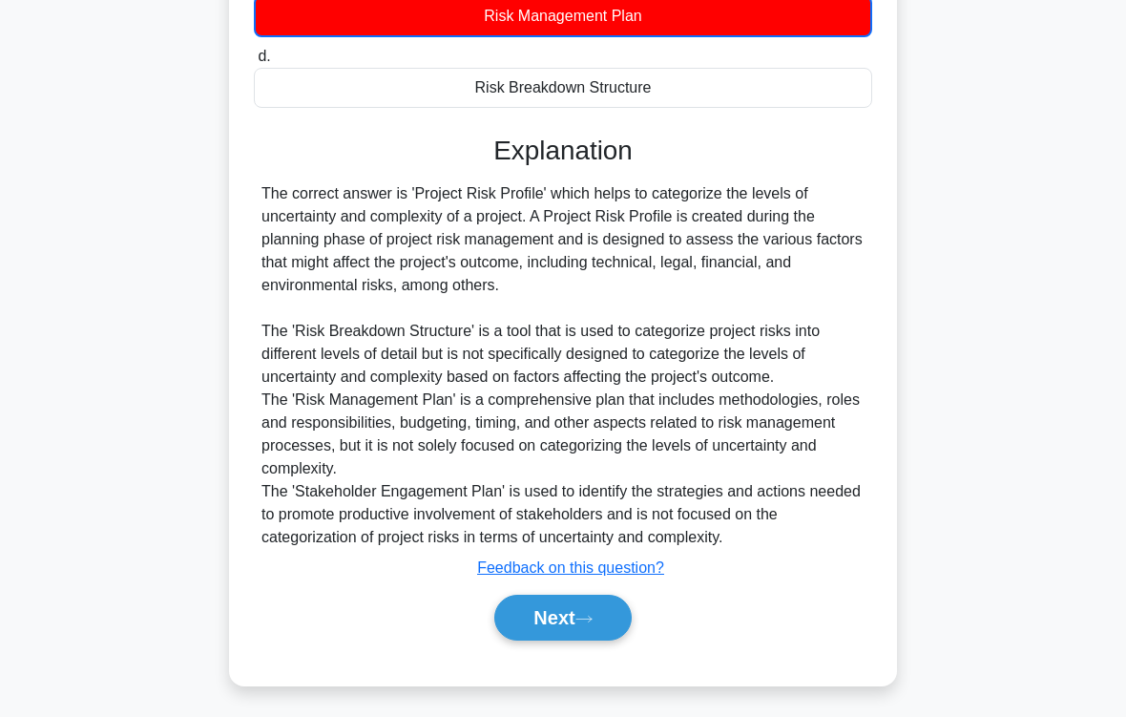
scroll to position [439, 0]
click at [574, 597] on button "Next" at bounding box center [562, 618] width 136 height 46
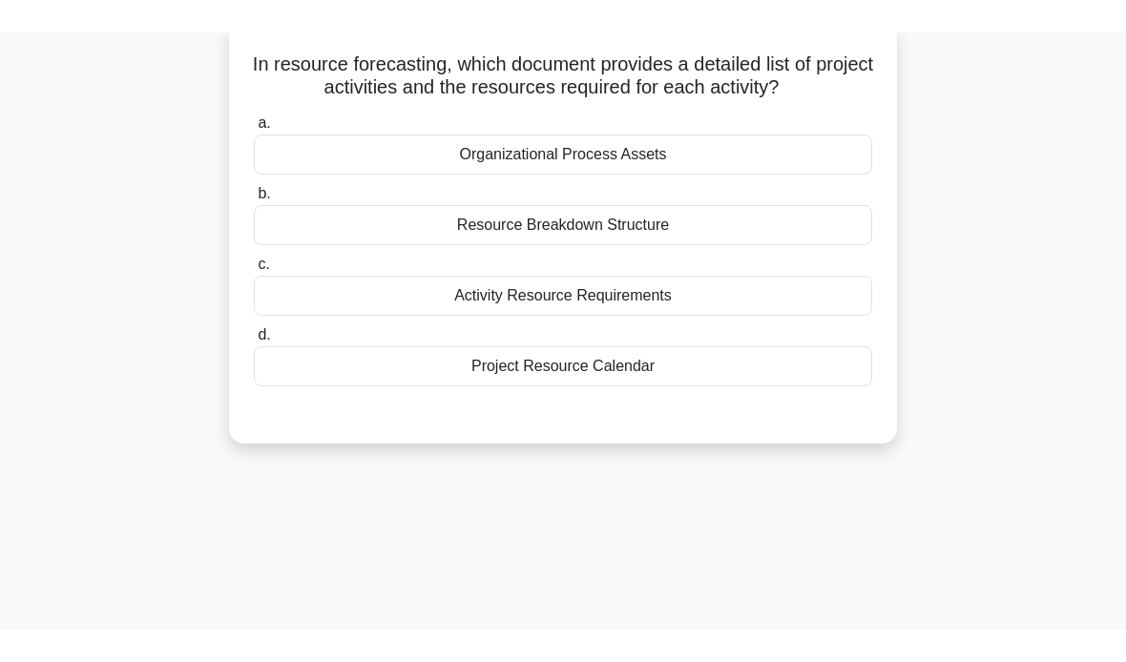
scroll to position [0, 0]
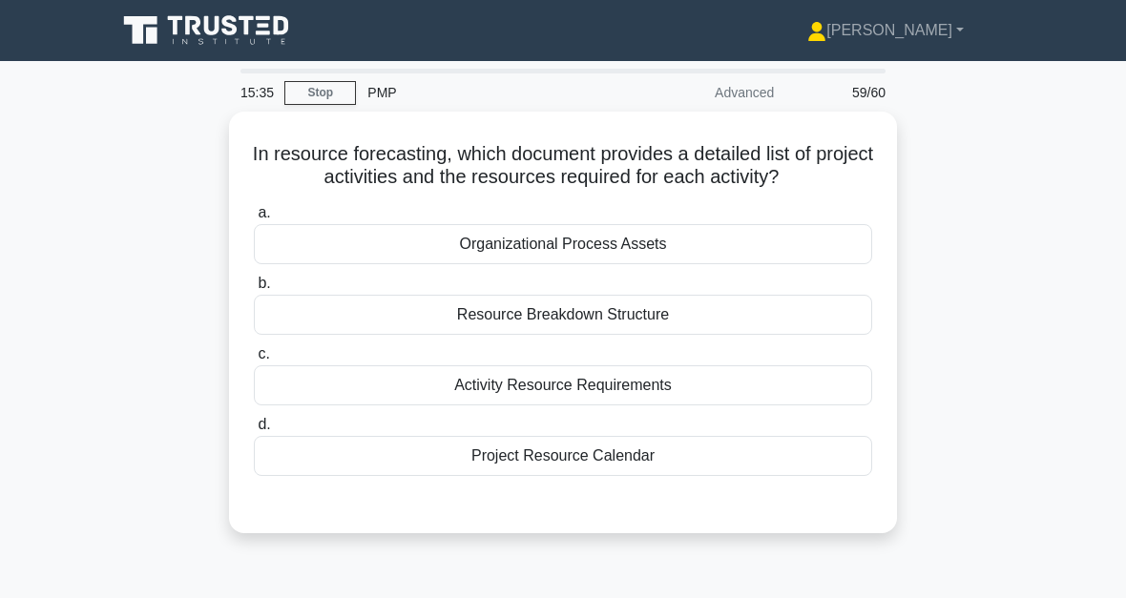
click at [577, 406] on div "Activity Resource Requirements" at bounding box center [563, 386] width 618 height 40
click at [254, 361] on input "c. Activity Resource Requirements" at bounding box center [254, 354] width 0 height 12
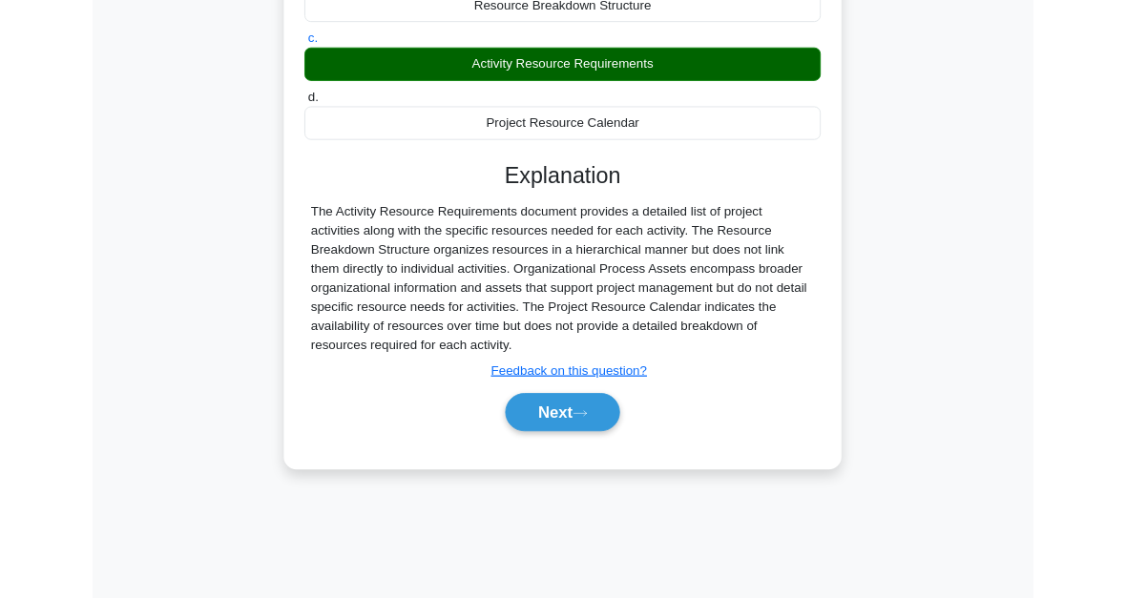
scroll to position [314, 0]
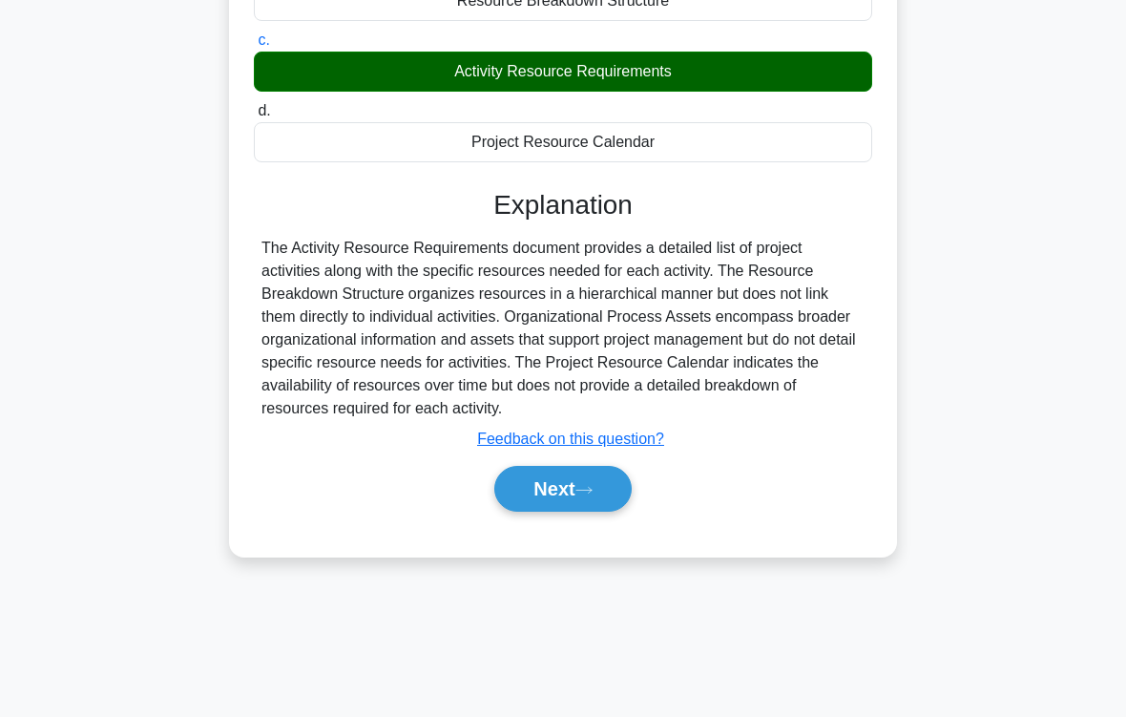
click at [569, 512] on button "Next" at bounding box center [562, 489] width 136 height 46
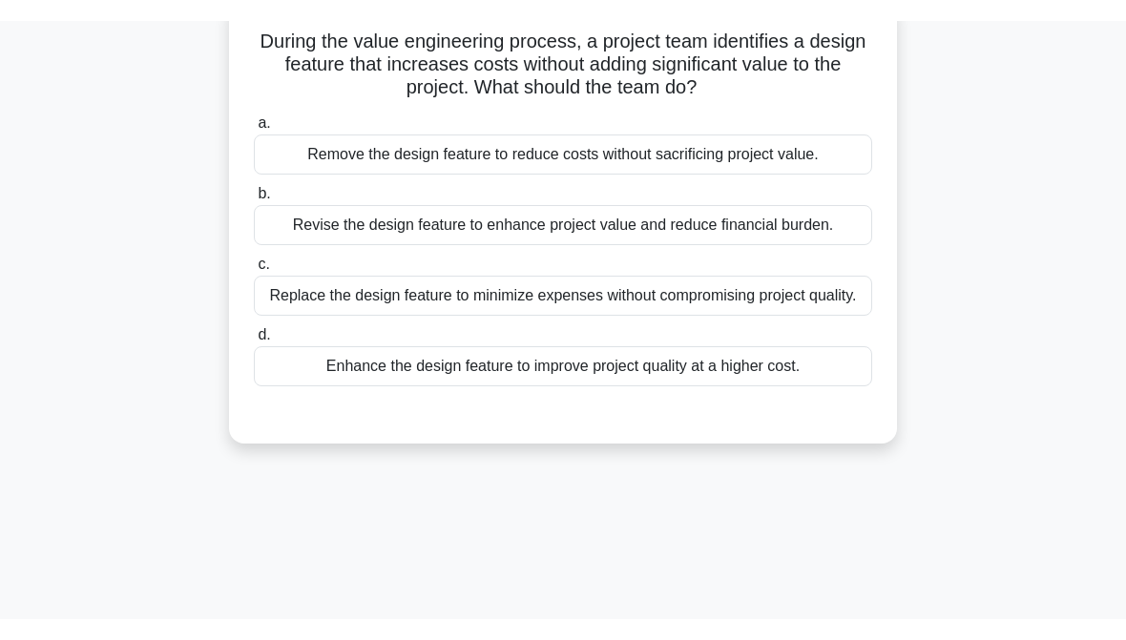
scroll to position [0, 0]
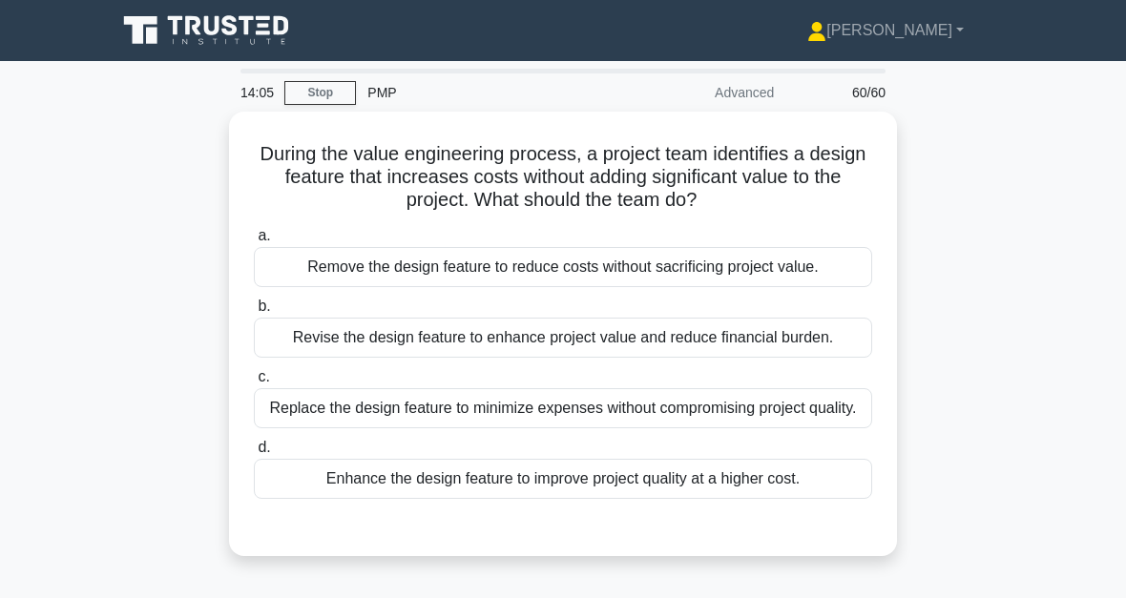
click at [813, 272] on div "Remove the design feature to reduce costs without sacrificing project value." at bounding box center [563, 267] width 618 height 40
click at [254, 242] on input "a. Remove the design feature to reduce costs without sacrificing project value." at bounding box center [254, 236] width 0 height 12
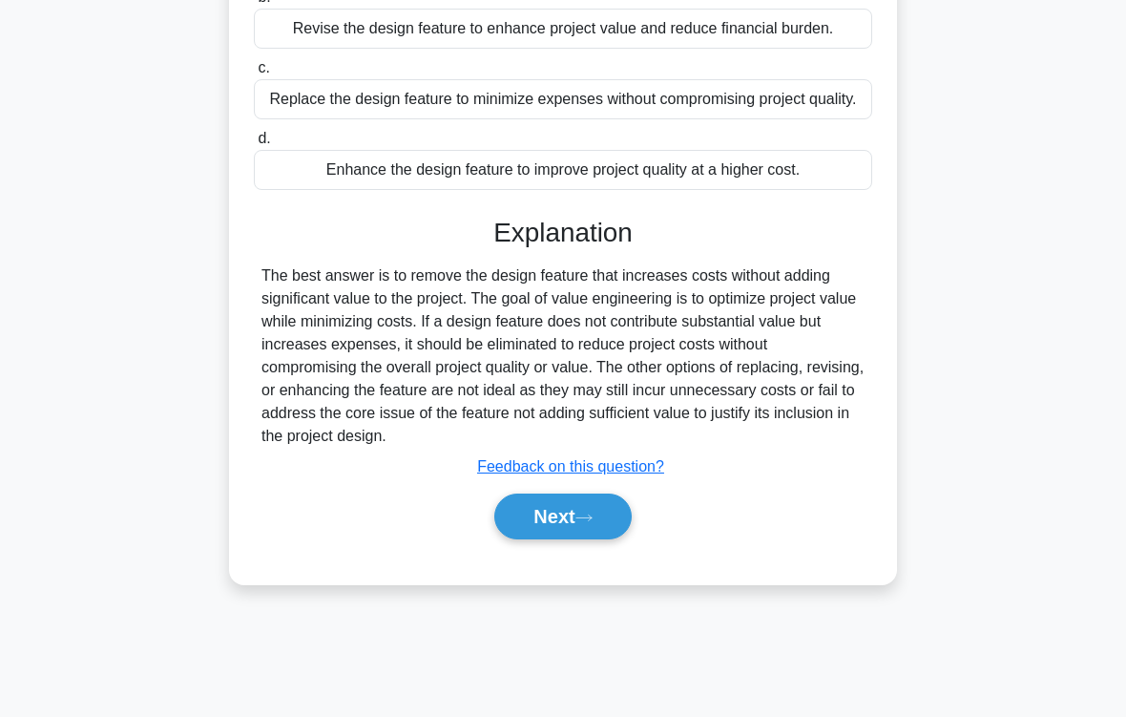
scroll to position [314, 0]
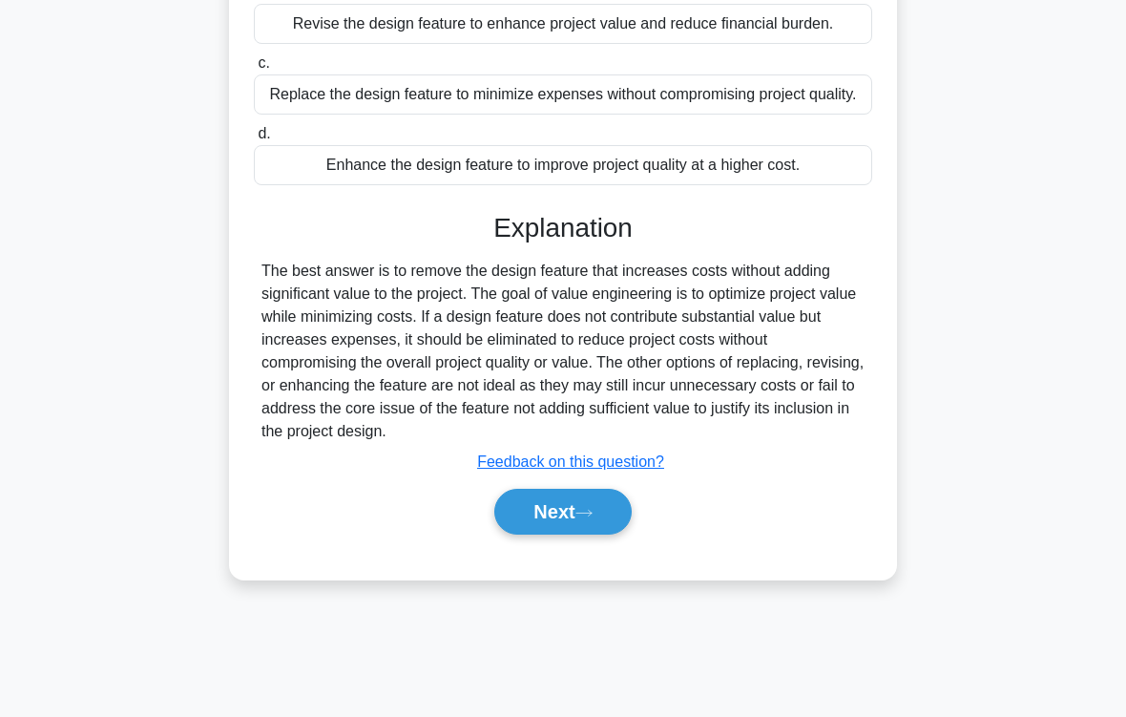
click at [565, 534] on button "Next" at bounding box center [562, 512] width 136 height 46
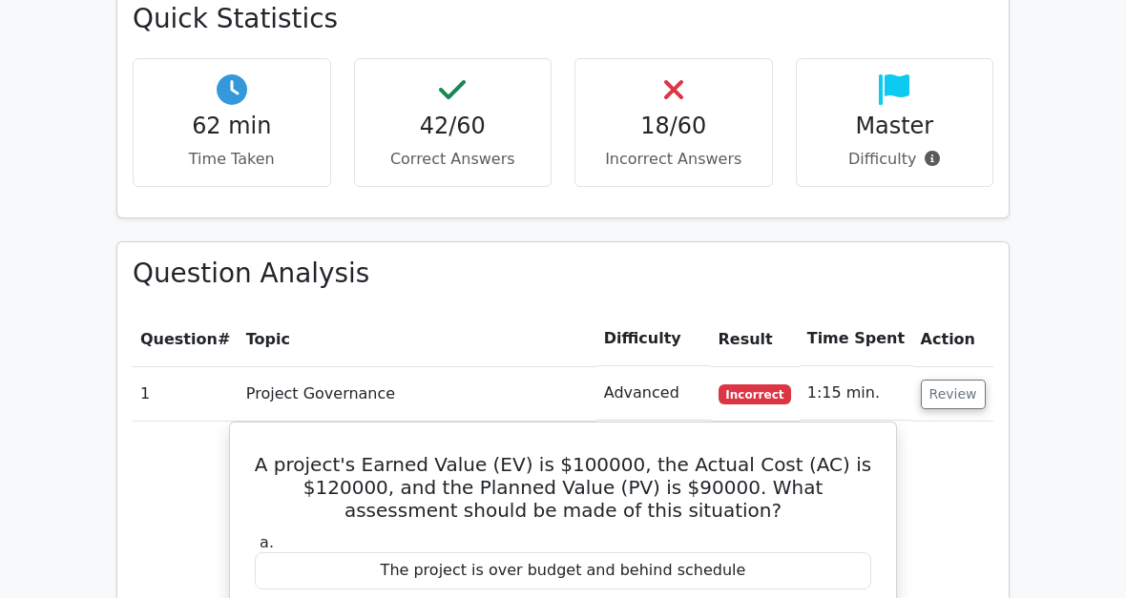
scroll to position [1892, 0]
